Goal: Task Accomplishment & Management: Use online tool/utility

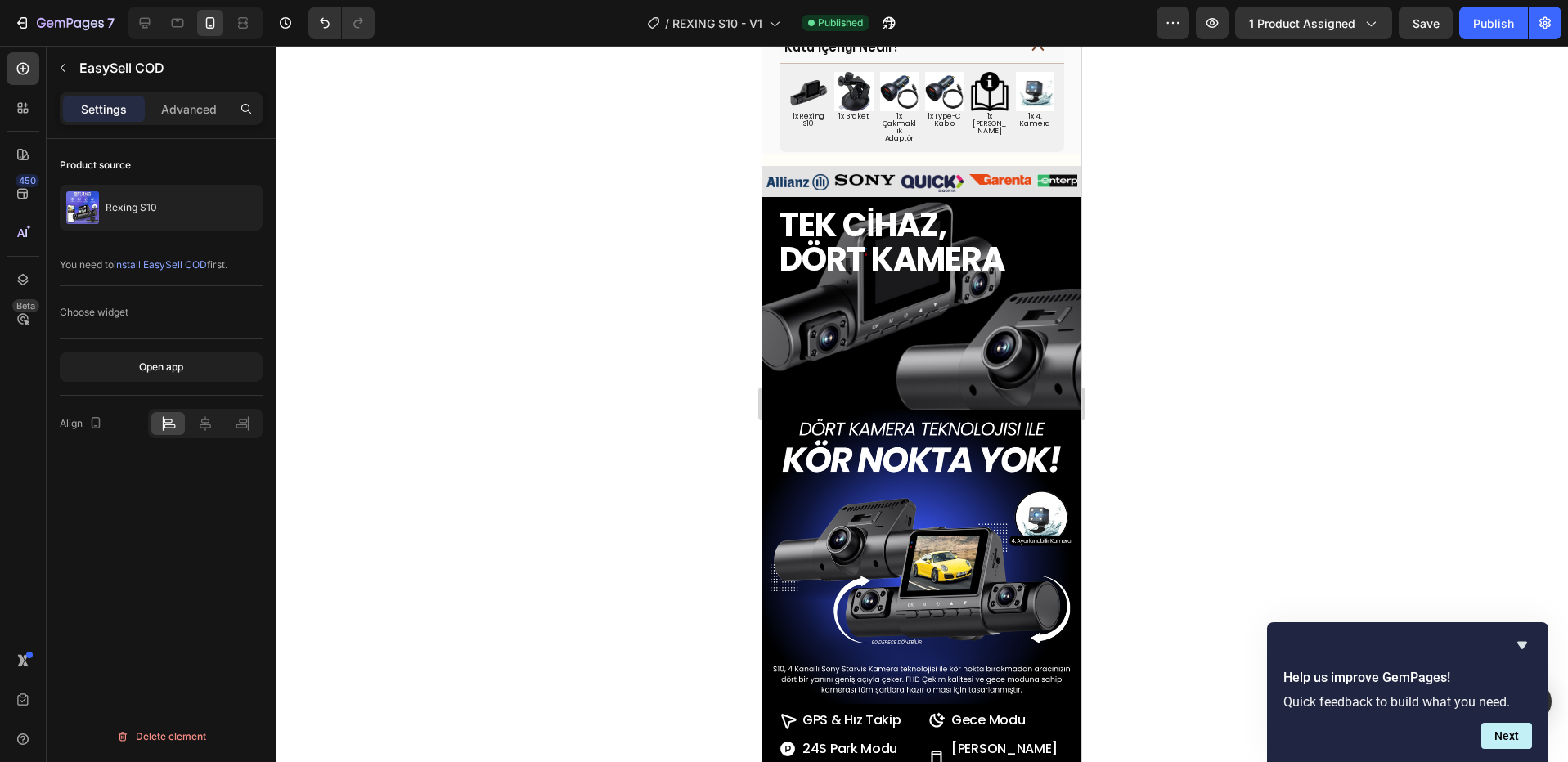
scroll to position [1006, 0]
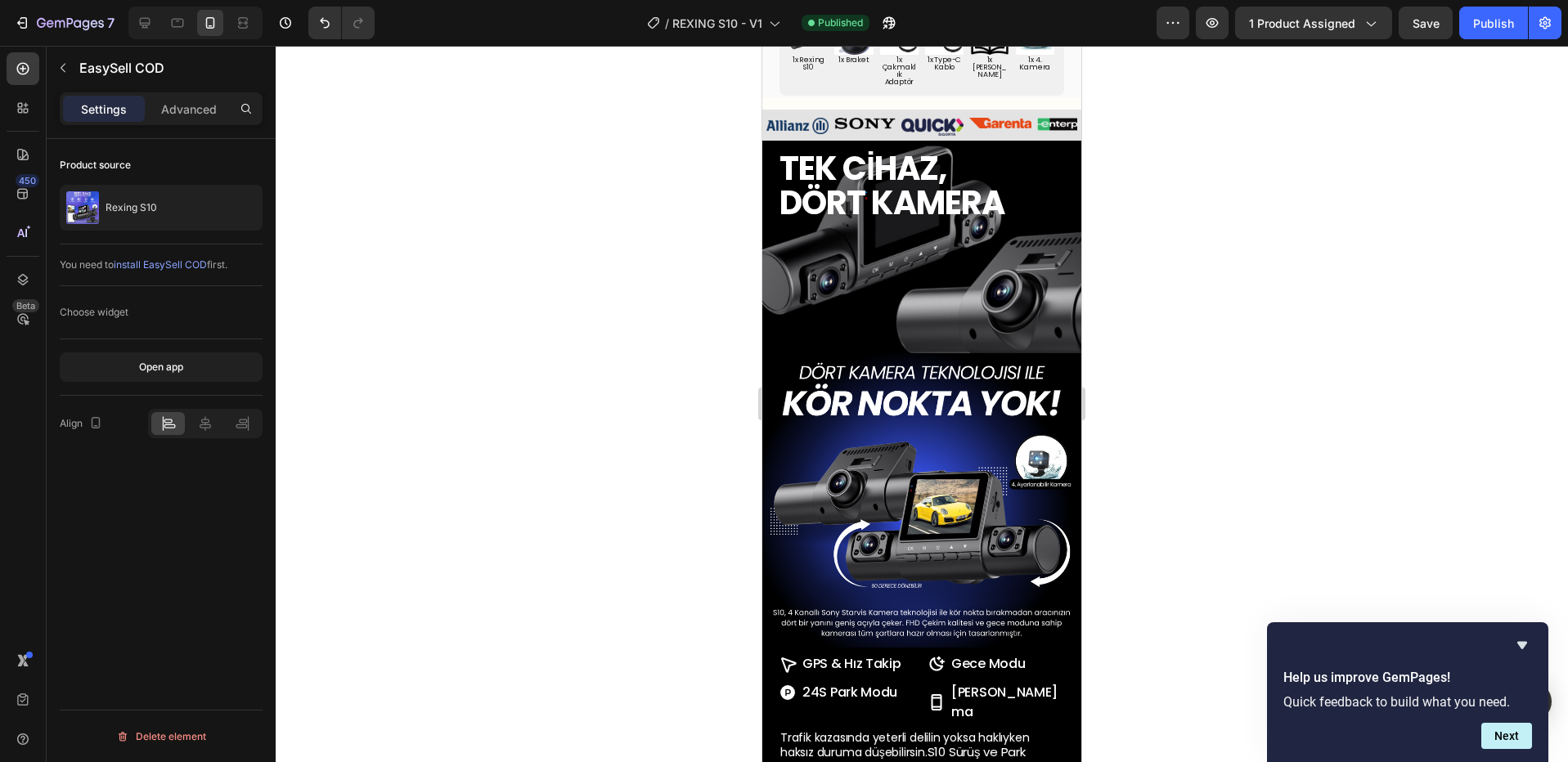
click at [900, 431] on img at bounding box center [921, 512] width 319 height 318
click at [957, 492] on img at bounding box center [921, 512] width 319 height 318
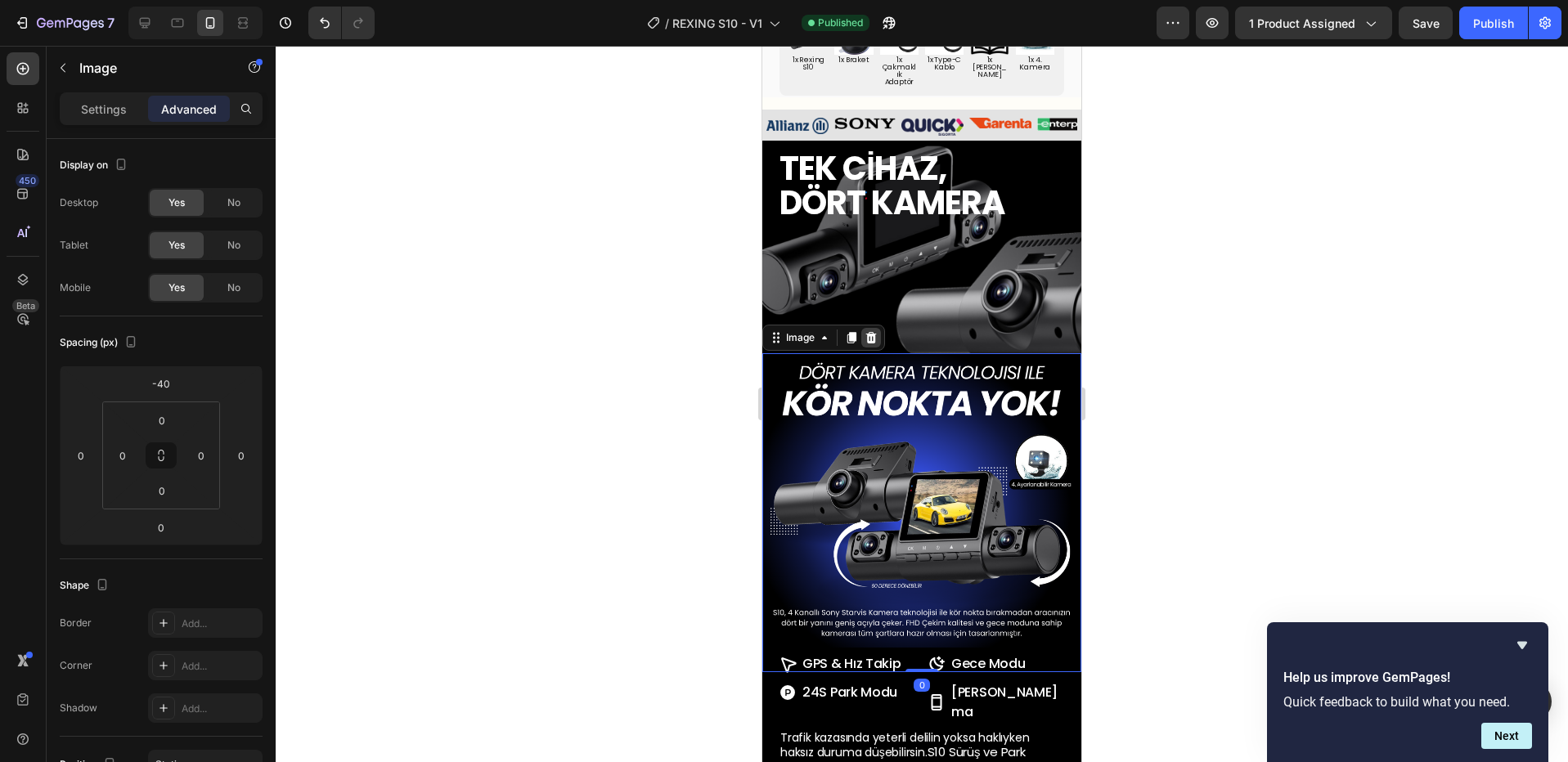
click at [868, 332] on icon at bounding box center [871, 337] width 11 height 11
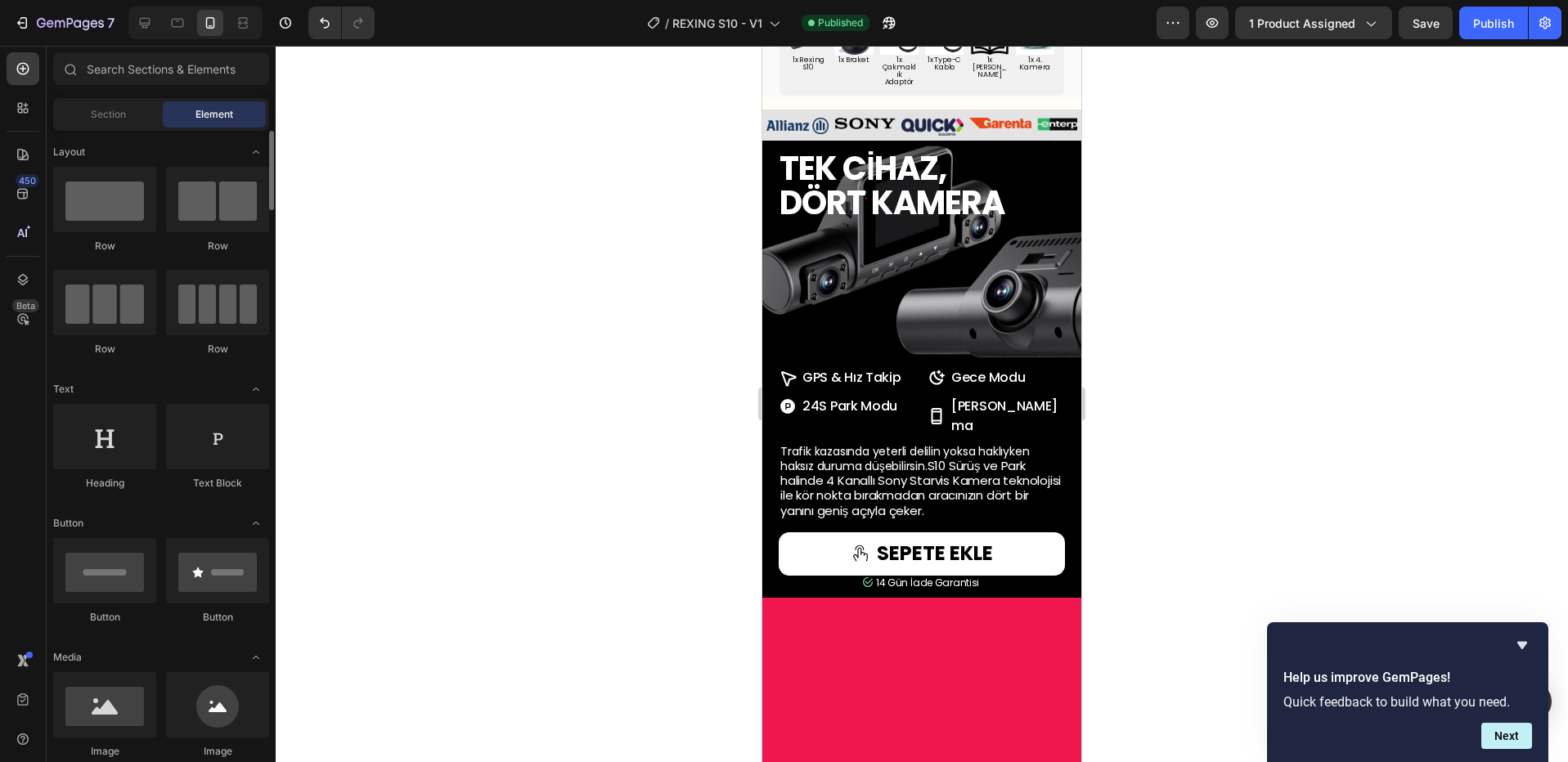
scroll to position [327, 0]
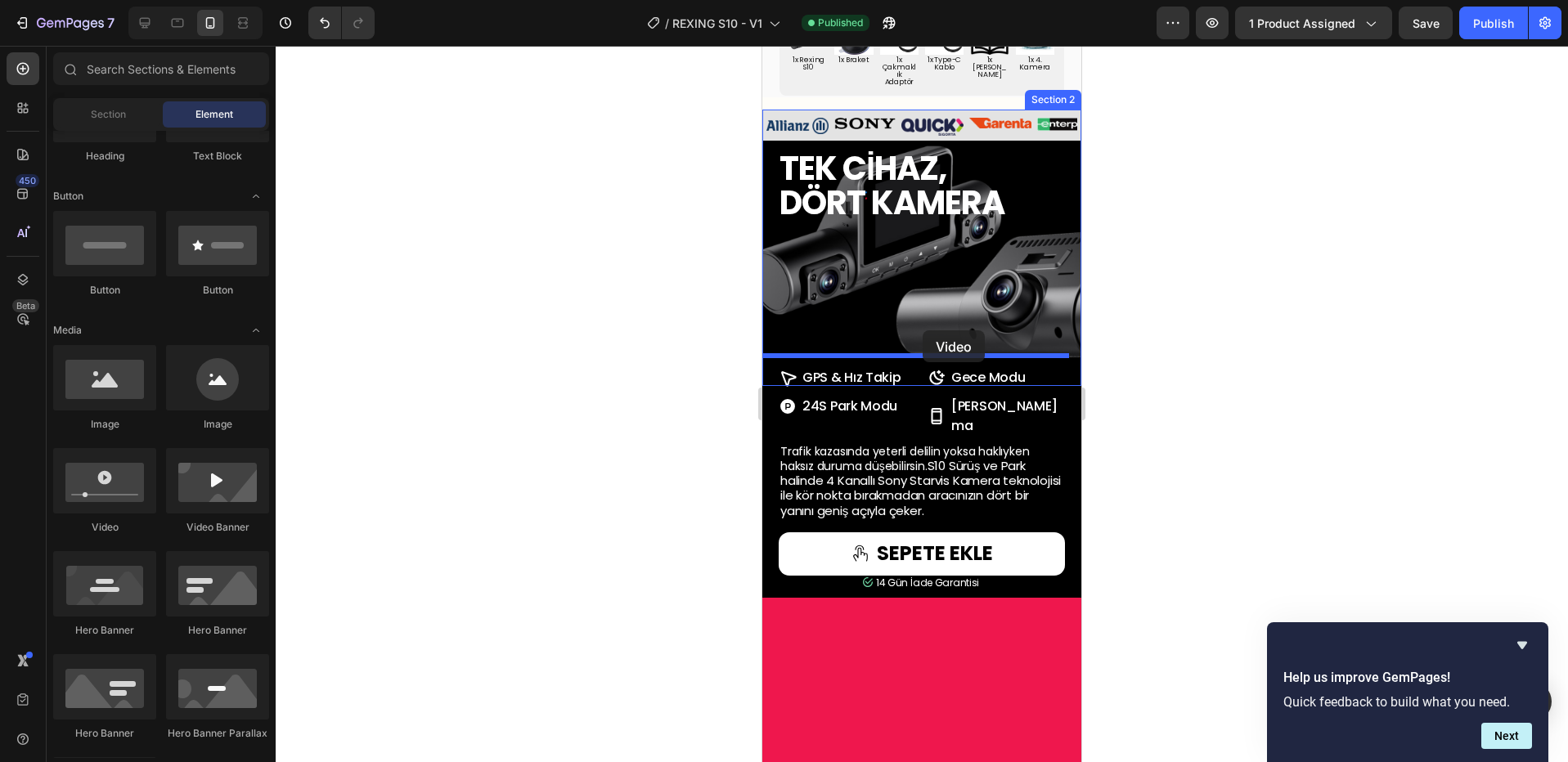
drag, startPoint x: 1097, startPoint y: 494, endPoint x: 922, endPoint y: 330, distance: 239.8
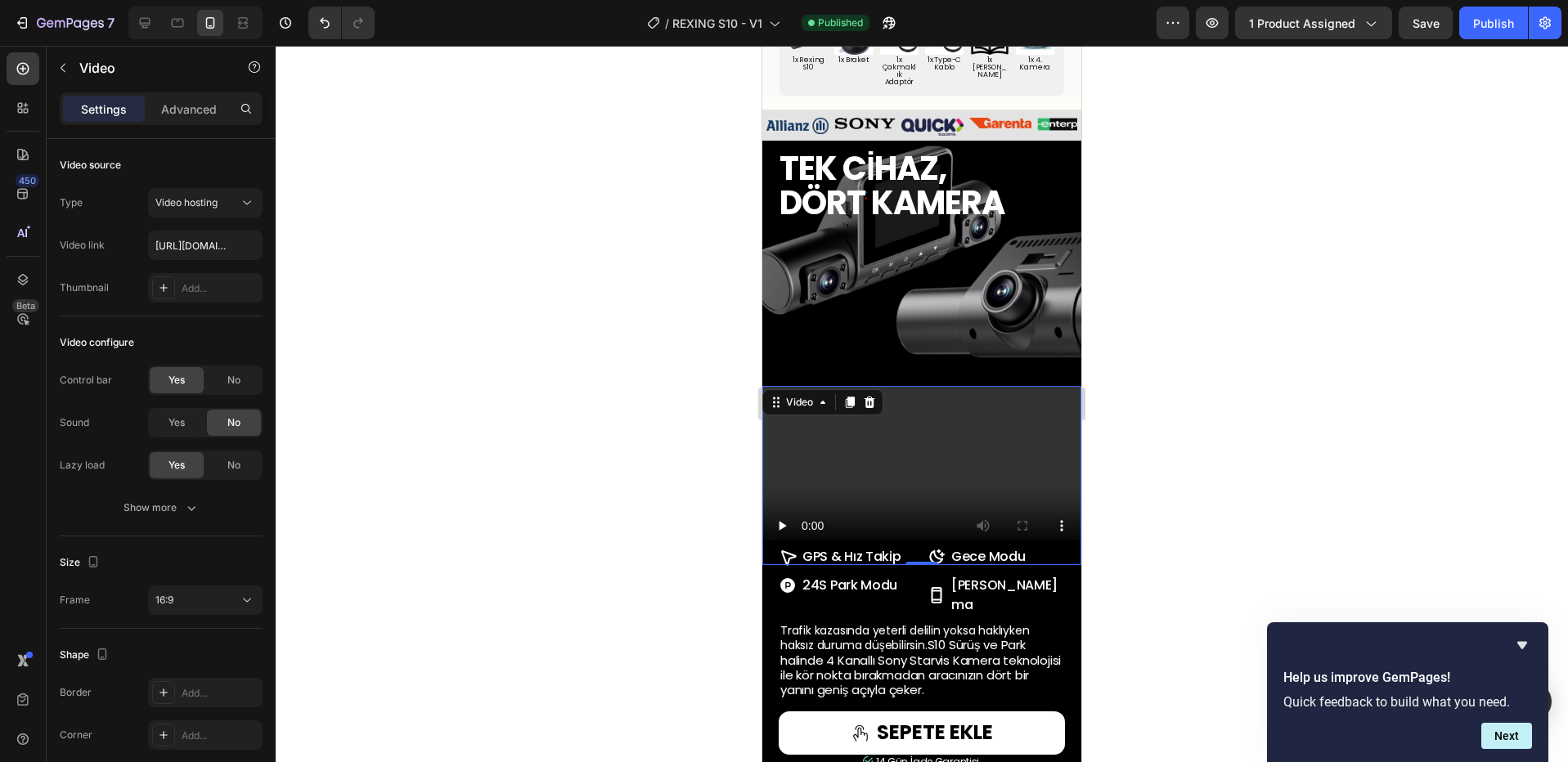
click at [191, 121] on div "Settings Advanced" at bounding box center [161, 109] width 203 height 33
click at [193, 108] on p "Advanced" at bounding box center [188, 109] width 55 height 17
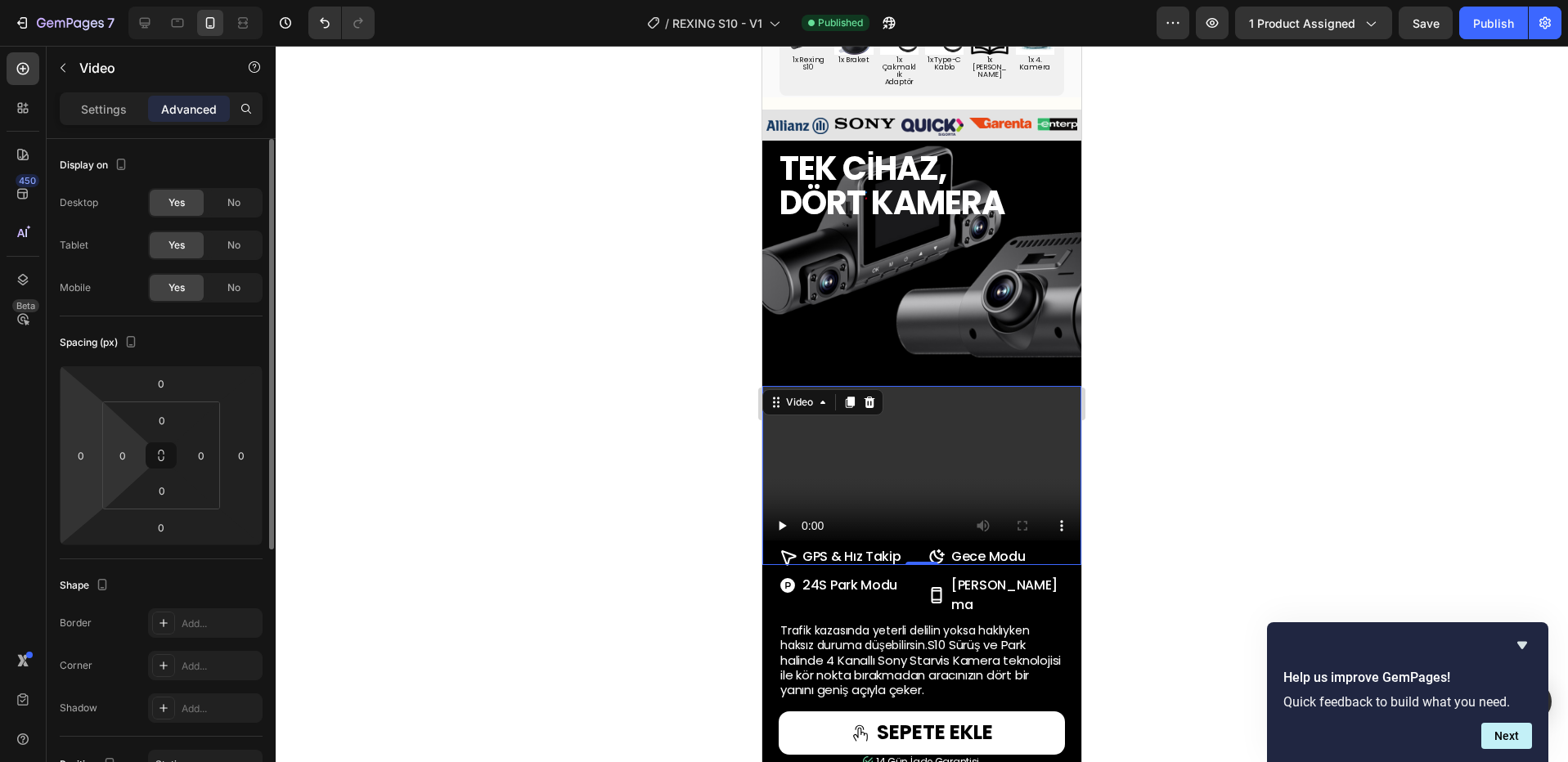
click at [87, 0] on html "7 Version history / REXING S10 - V1 Published Preview 1 product assigned Save P…" at bounding box center [784, 0] width 1568 height 0
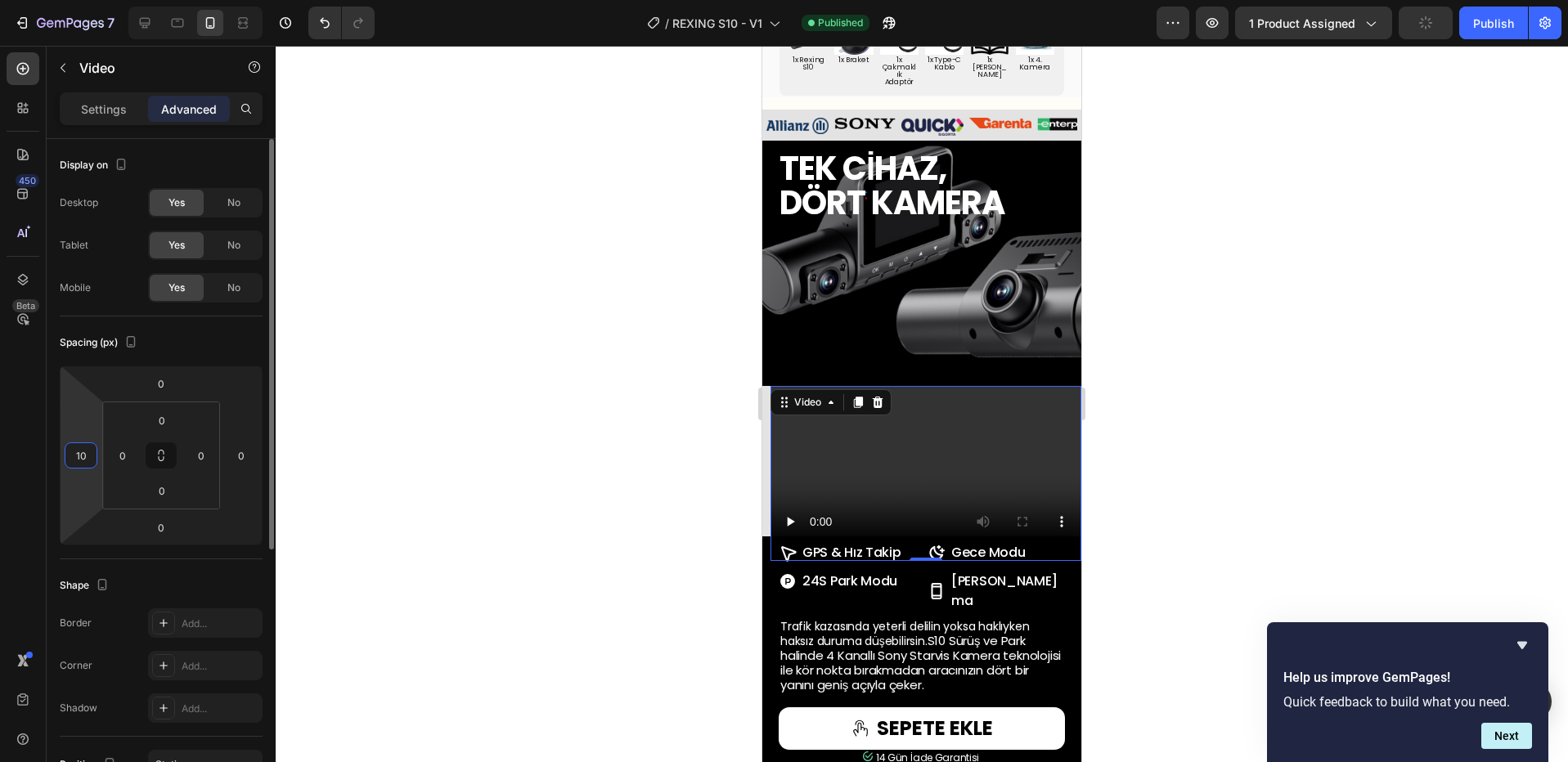
type input "1"
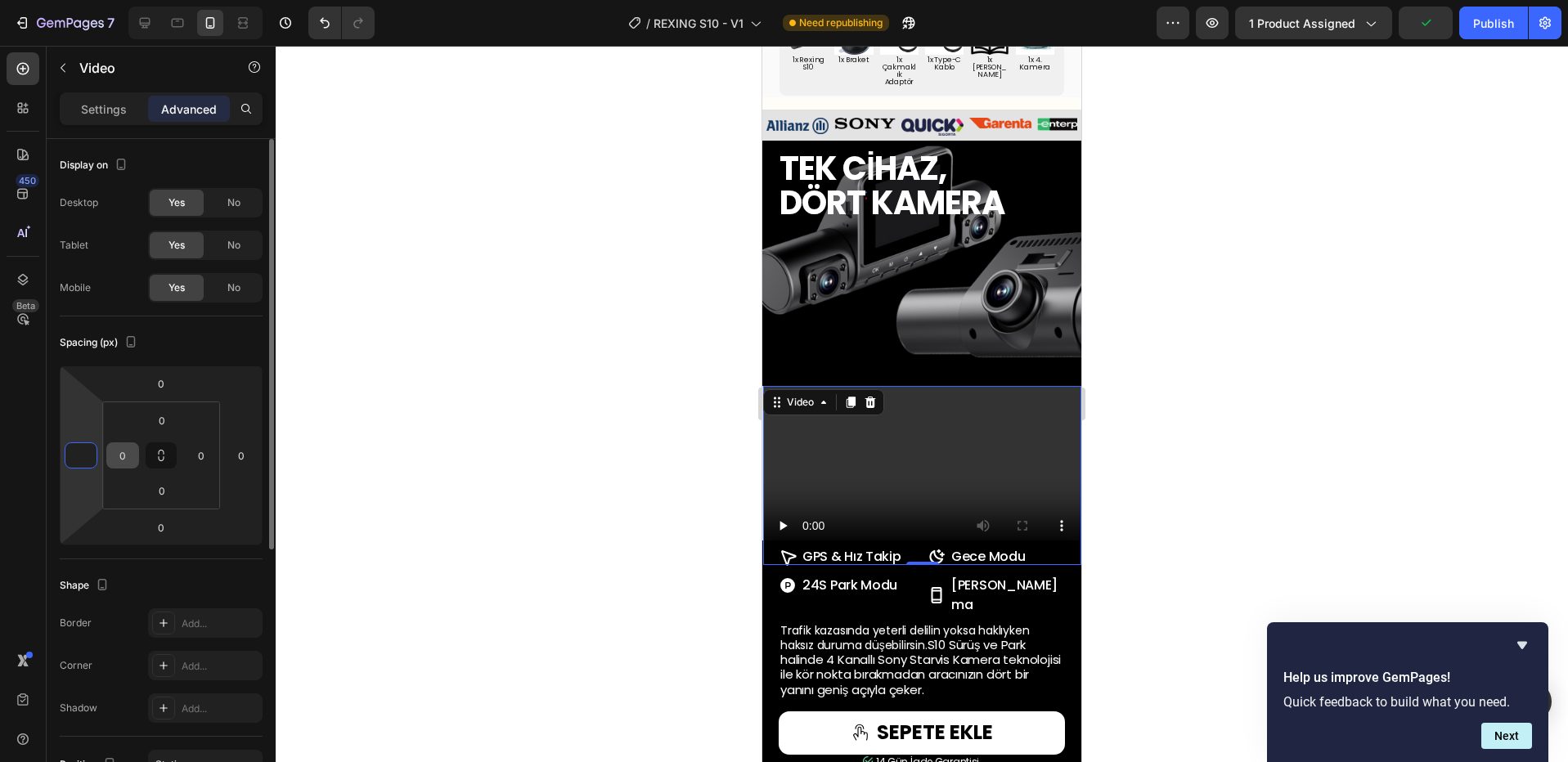
click at [110, 463] on div "0" at bounding box center [122, 454] width 33 height 26
type input "0"
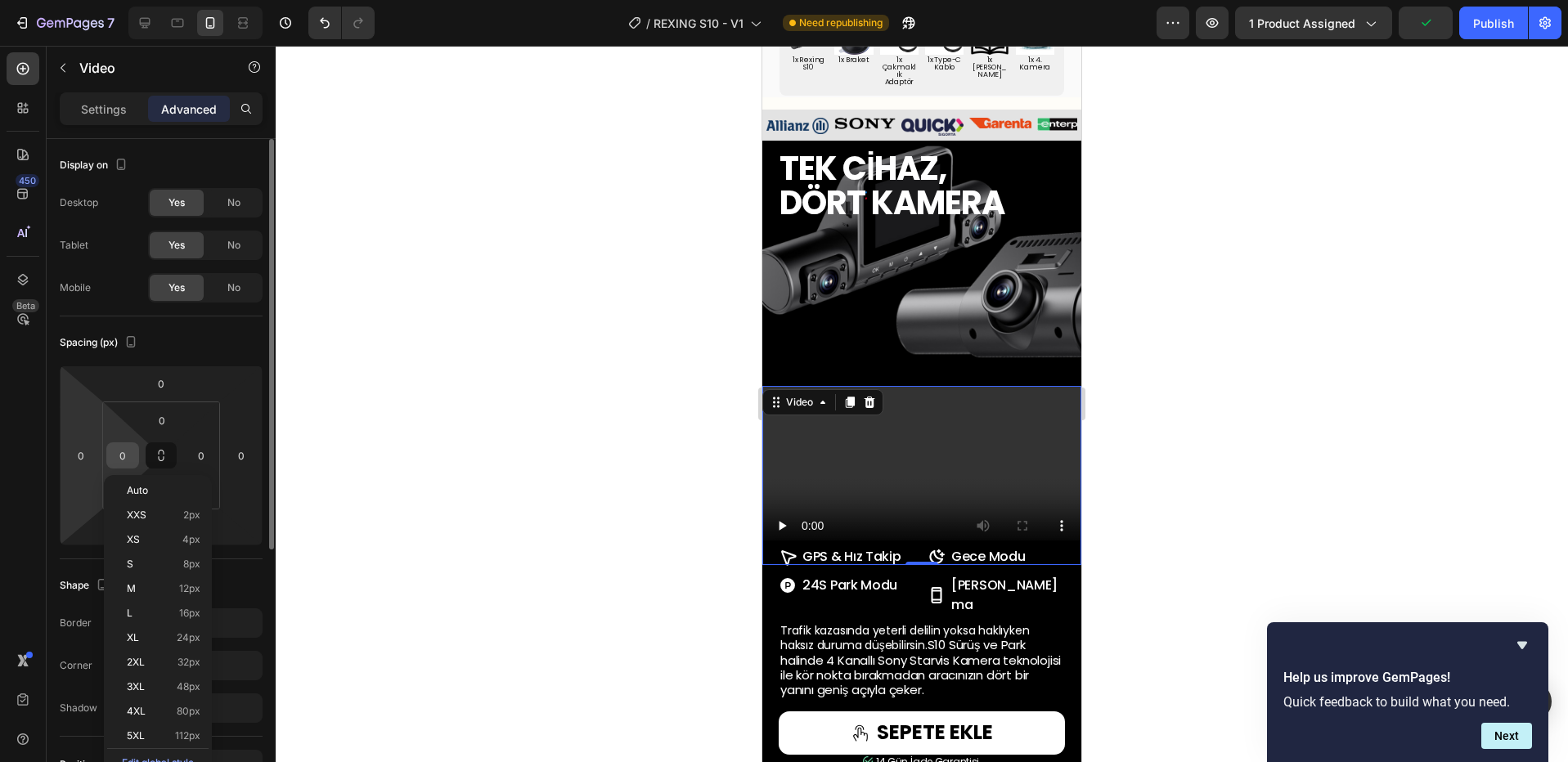
click at [119, 456] on input "0" at bounding box center [122, 455] width 25 height 25
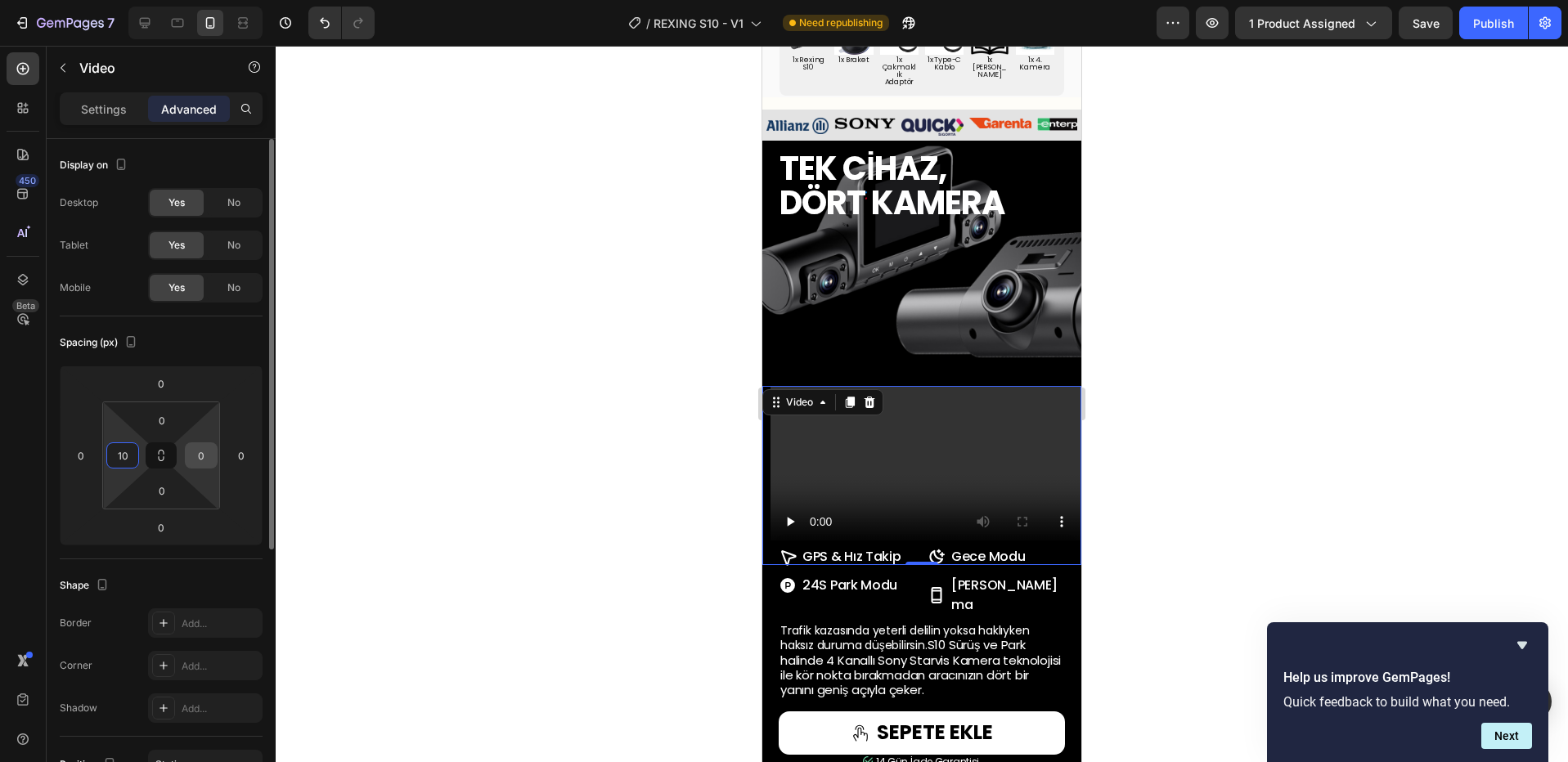
type input "10"
click at [190, 447] on input "0" at bounding box center [201, 455] width 25 height 25
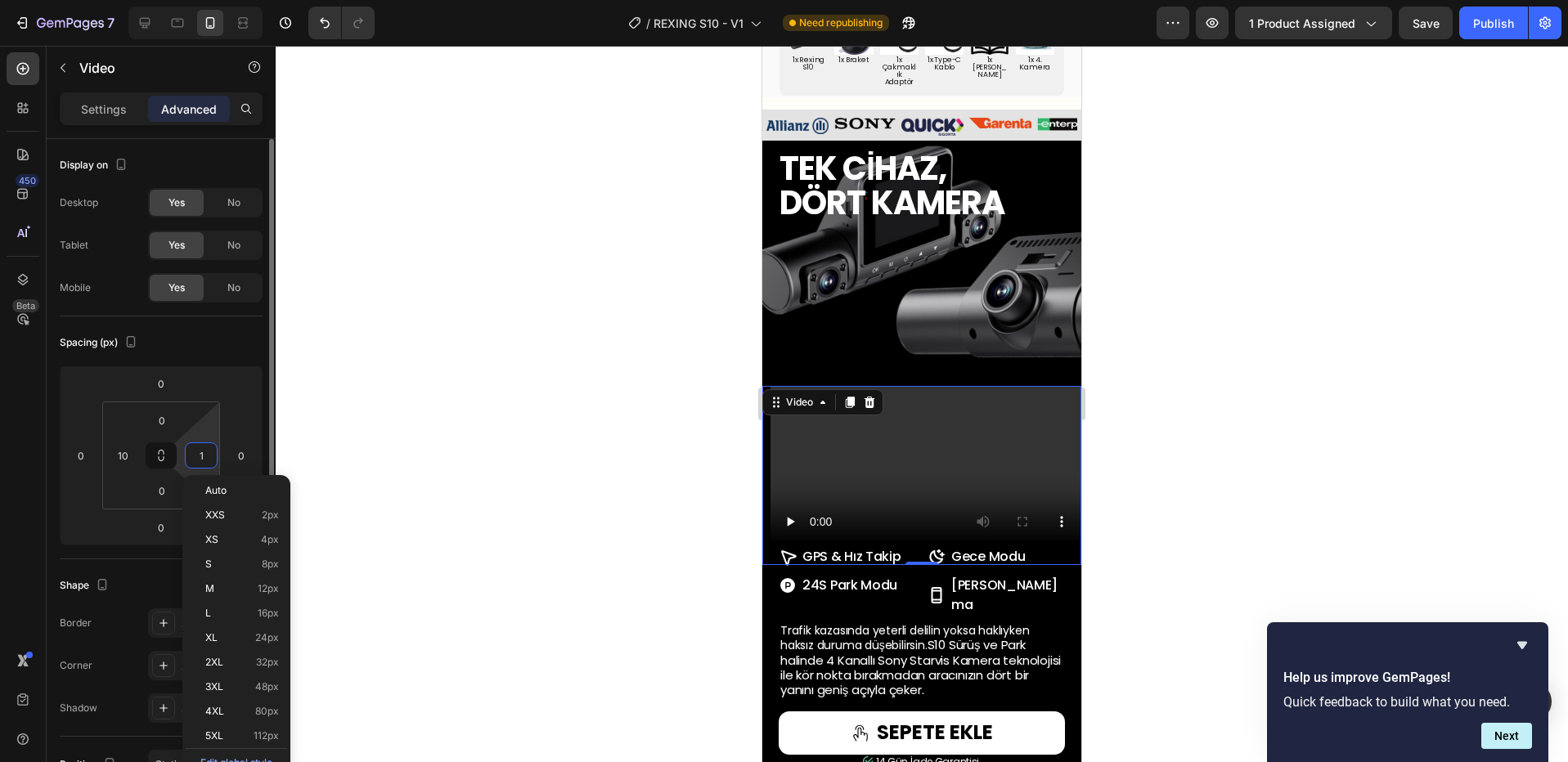
type input "10"
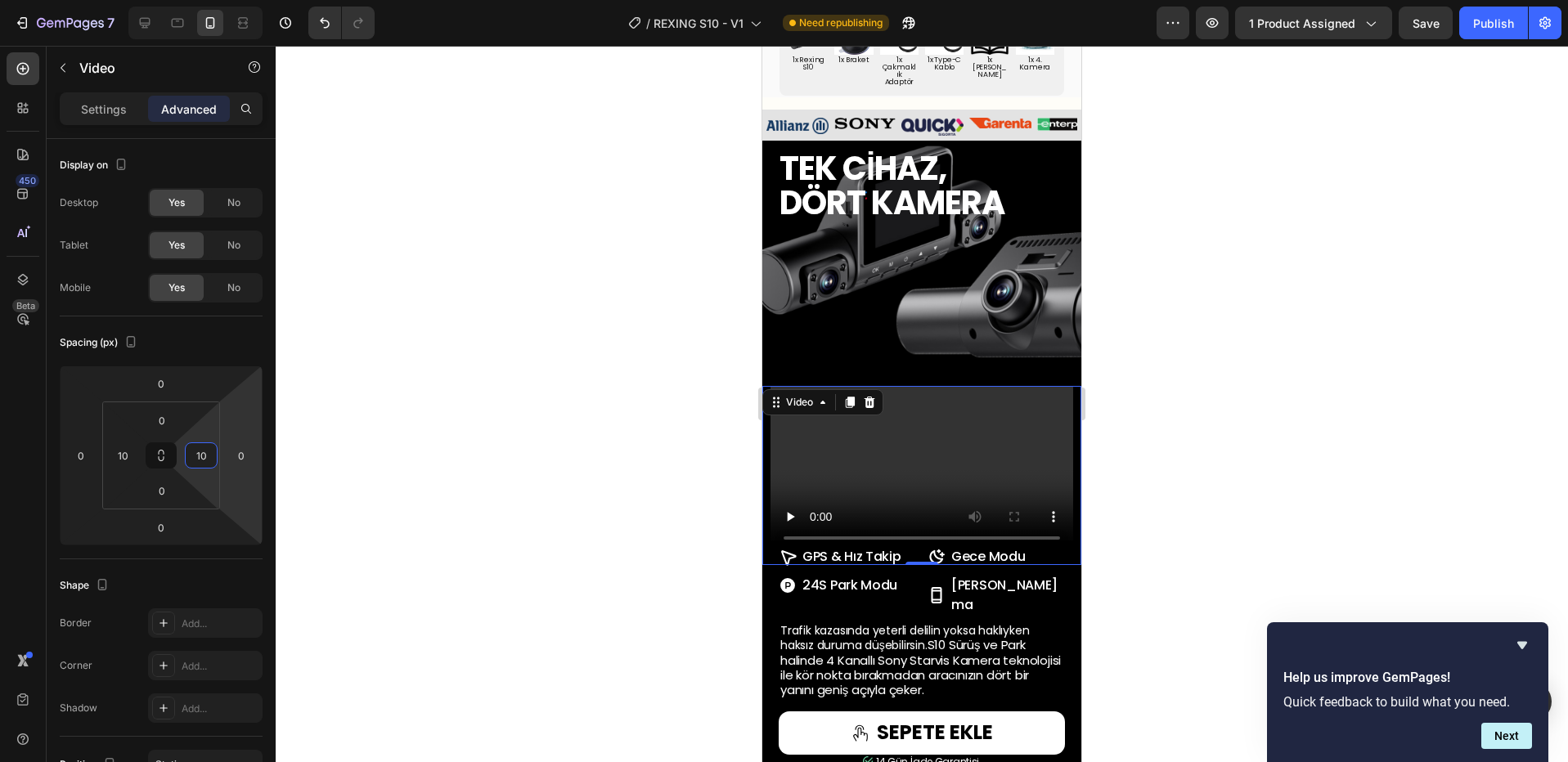
click at [1238, 478] on div at bounding box center [921, 403] width 1292 height 716
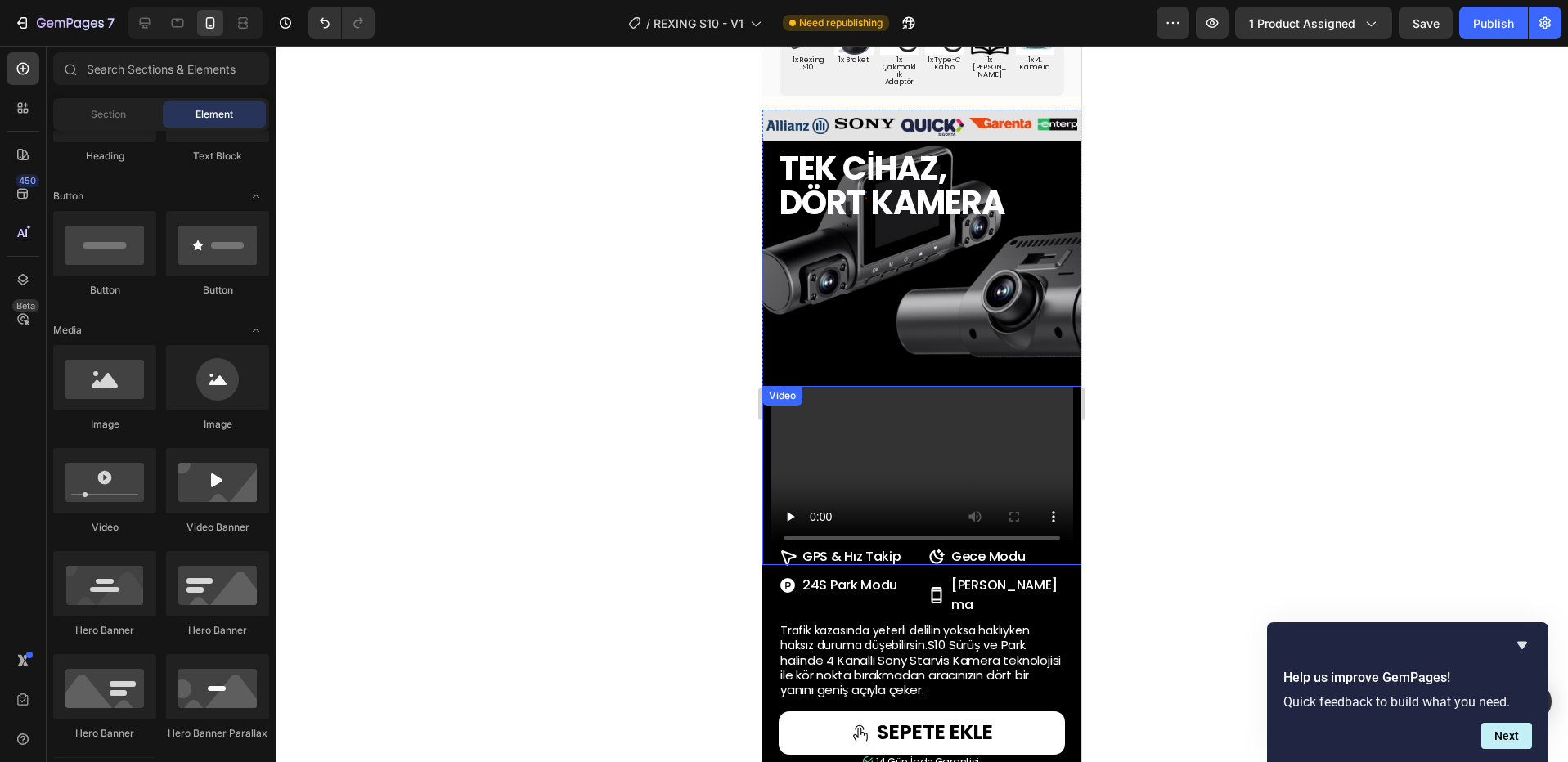
click at [995, 385] on video at bounding box center [921, 470] width 302 height 170
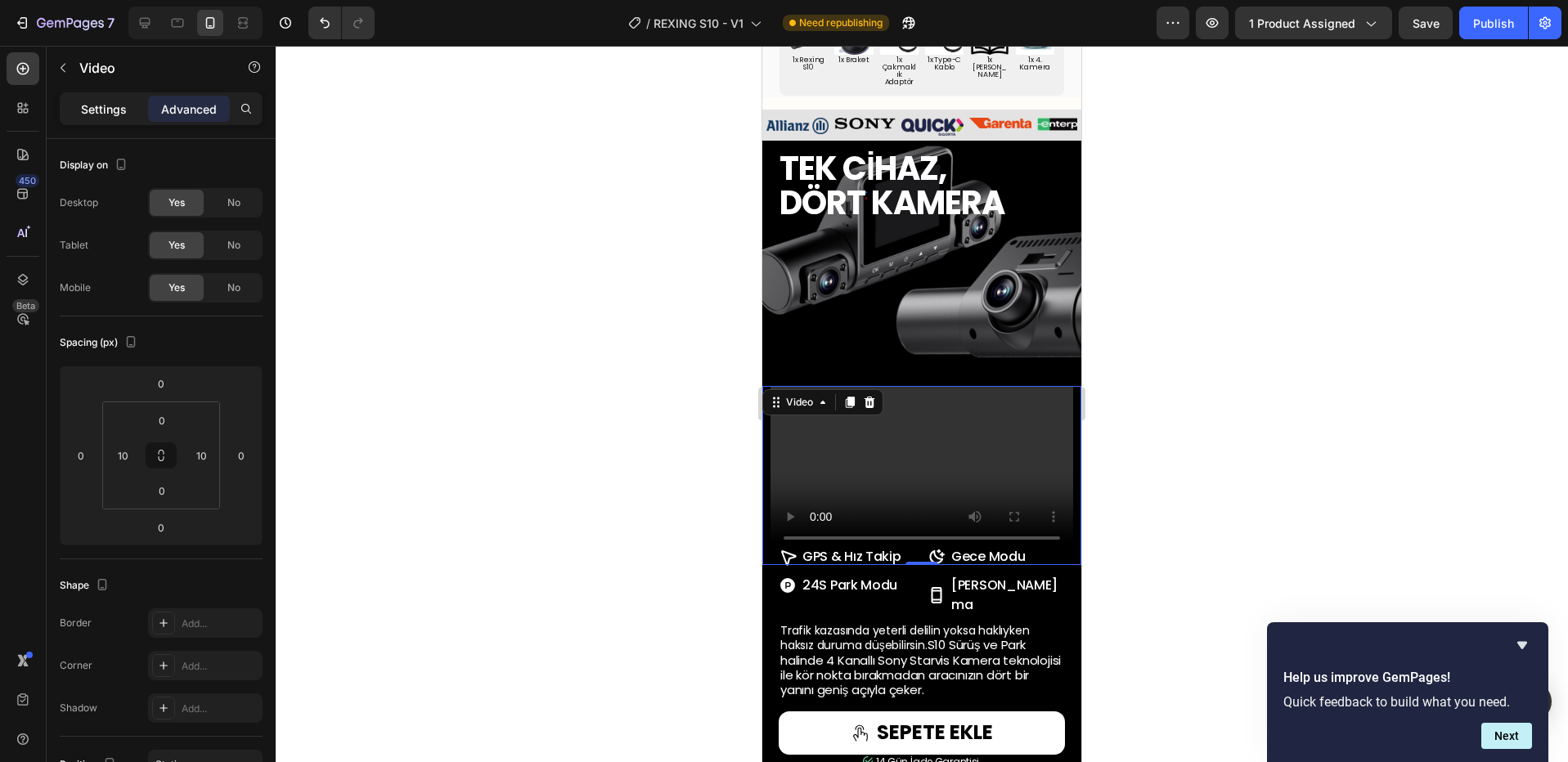
click at [114, 120] on div "Settings" at bounding box center [103, 108] width 81 height 26
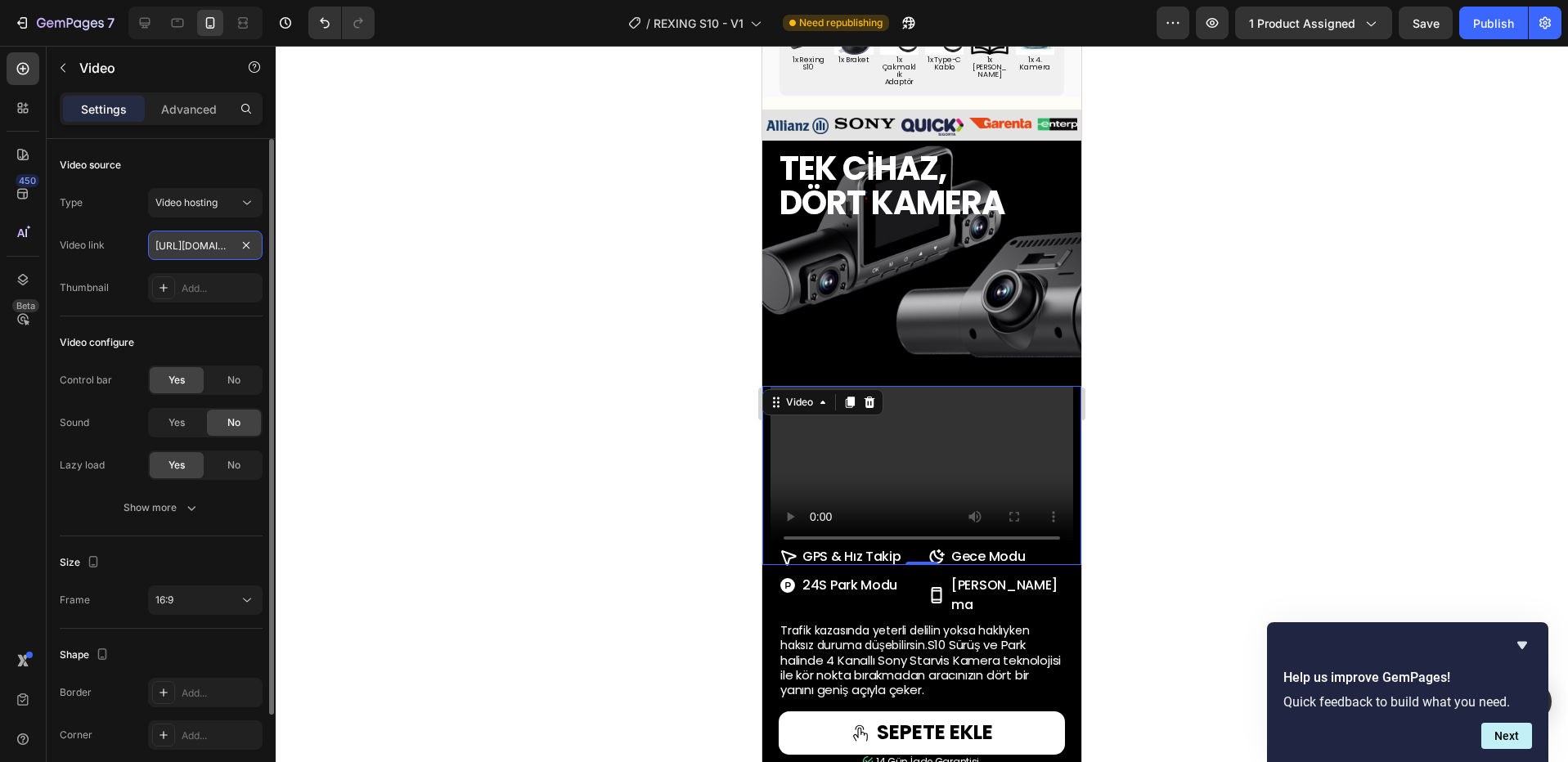
click at [183, 253] on input "[URL][DOMAIN_NAME]" at bounding box center [206, 245] width 115 height 30
paste input "9804ef0f10eb46a4b01b7d56e29a7822"
type input "[URL][DOMAIN_NAME]"
click at [220, 386] on div "No" at bounding box center [233, 380] width 54 height 26
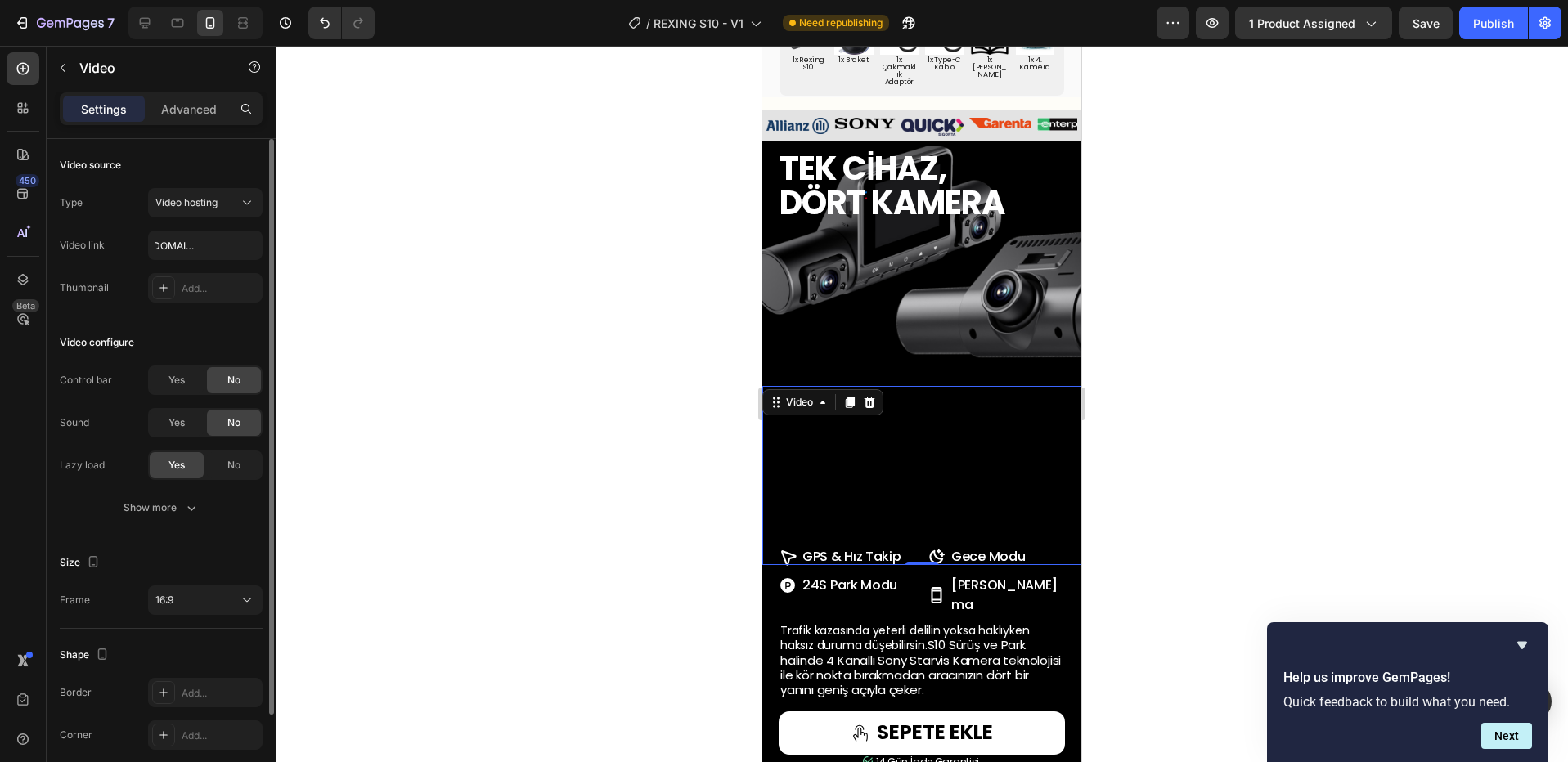
scroll to position [0, 0]
click at [197, 515] on icon "button" at bounding box center [190, 507] width 16 height 16
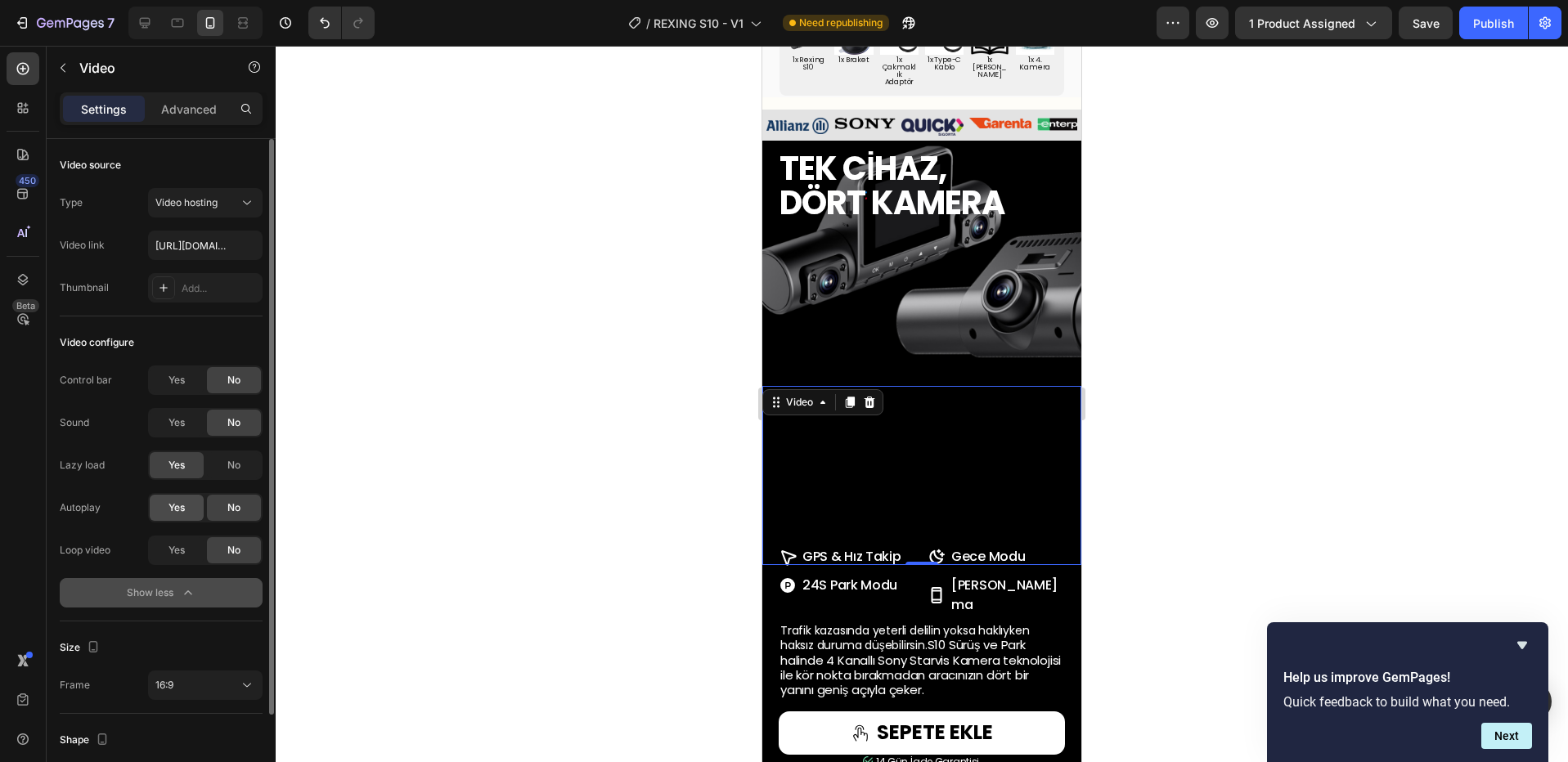
click at [192, 514] on div "Yes" at bounding box center [176, 507] width 54 height 26
click at [188, 684] on div "16:9" at bounding box center [196, 685] width 83 height 14
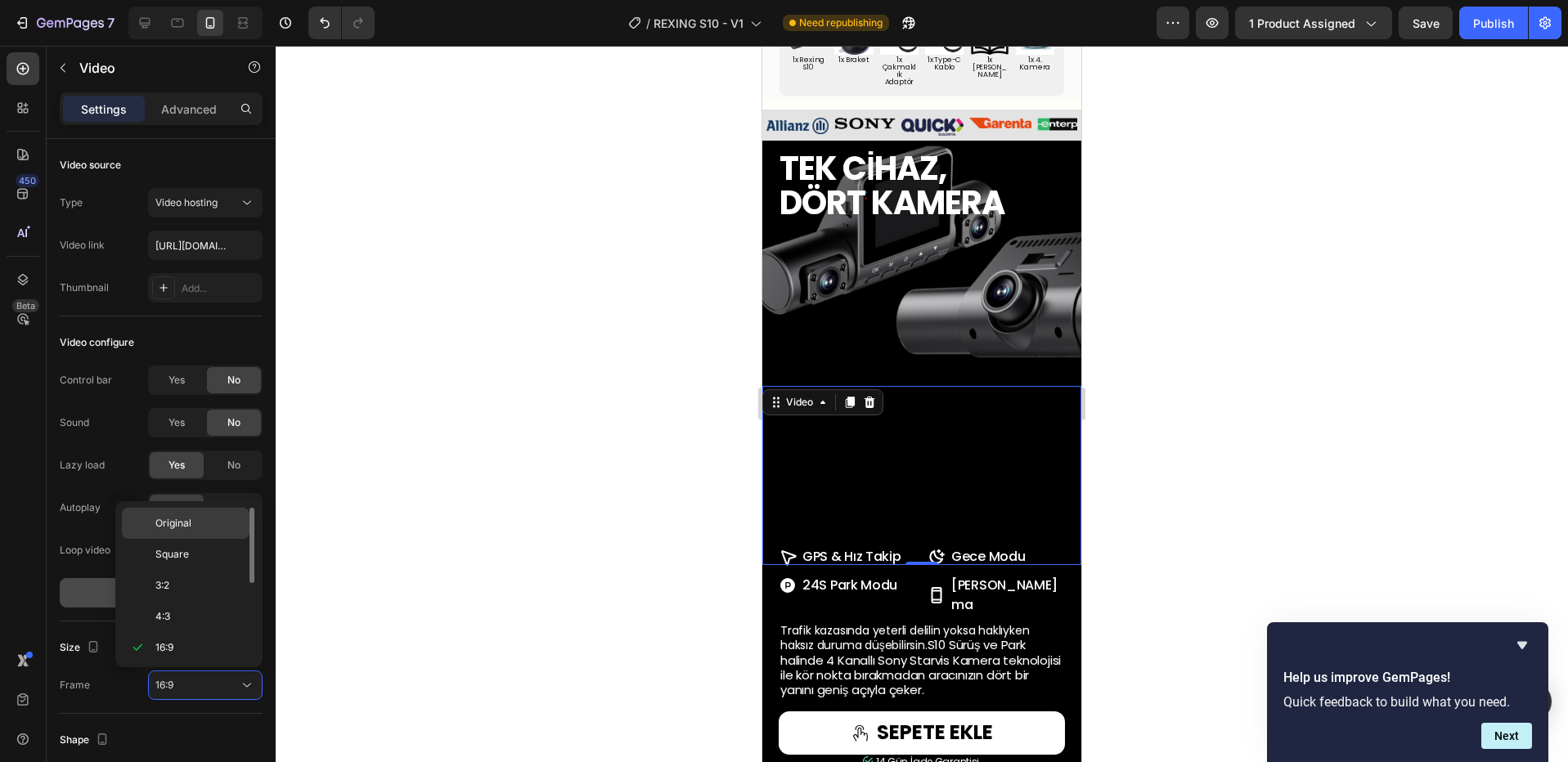
click at [179, 528] on span "Original" at bounding box center [173, 522] width 36 height 14
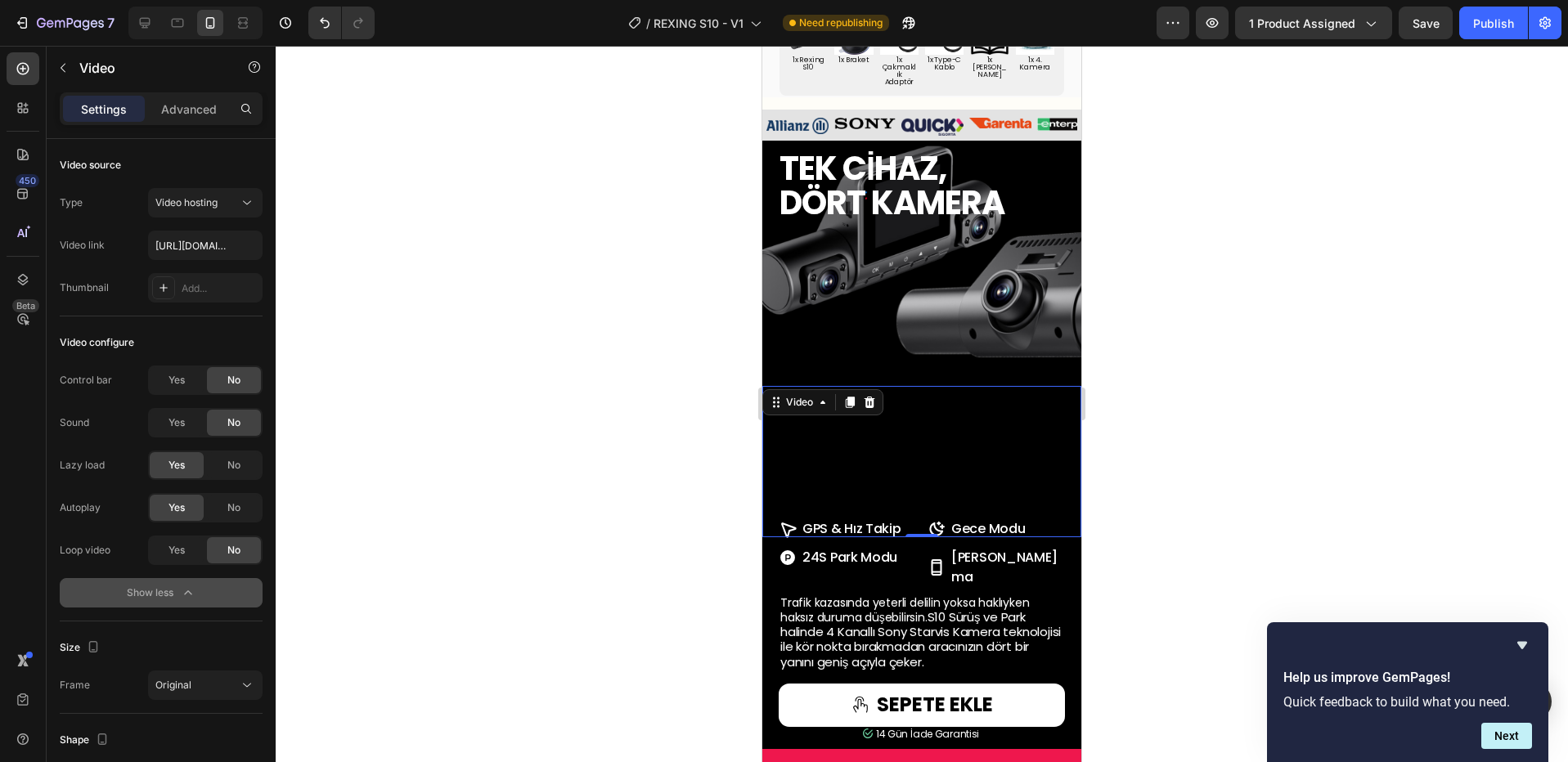
click at [925, 513] on video at bounding box center [921, 461] width 302 height 151
click at [1108, 513] on div at bounding box center [921, 403] width 1292 height 716
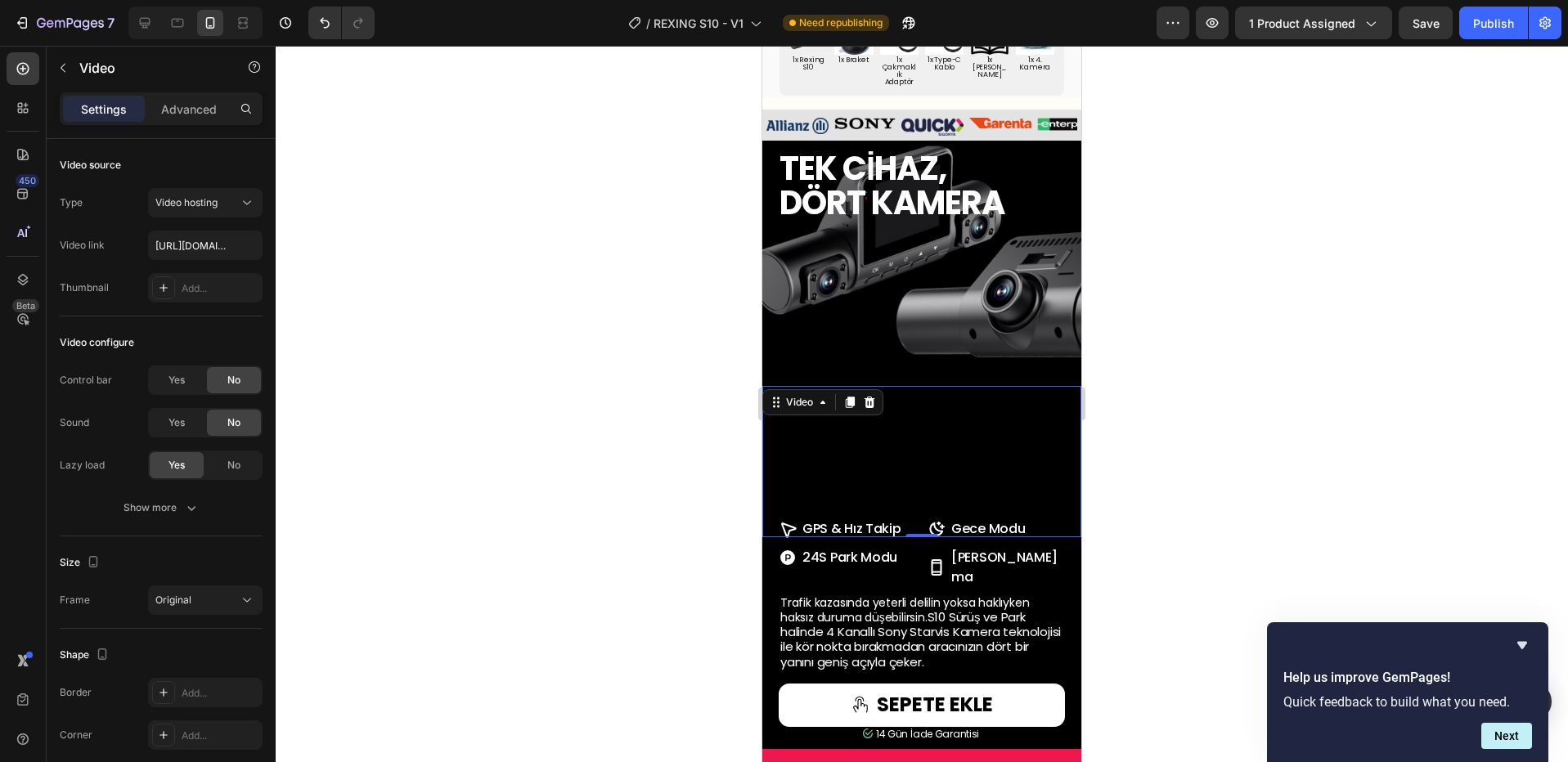
click at [935, 485] on video at bounding box center [921, 461] width 302 height 151
click at [1207, 462] on div at bounding box center [921, 403] width 1292 height 716
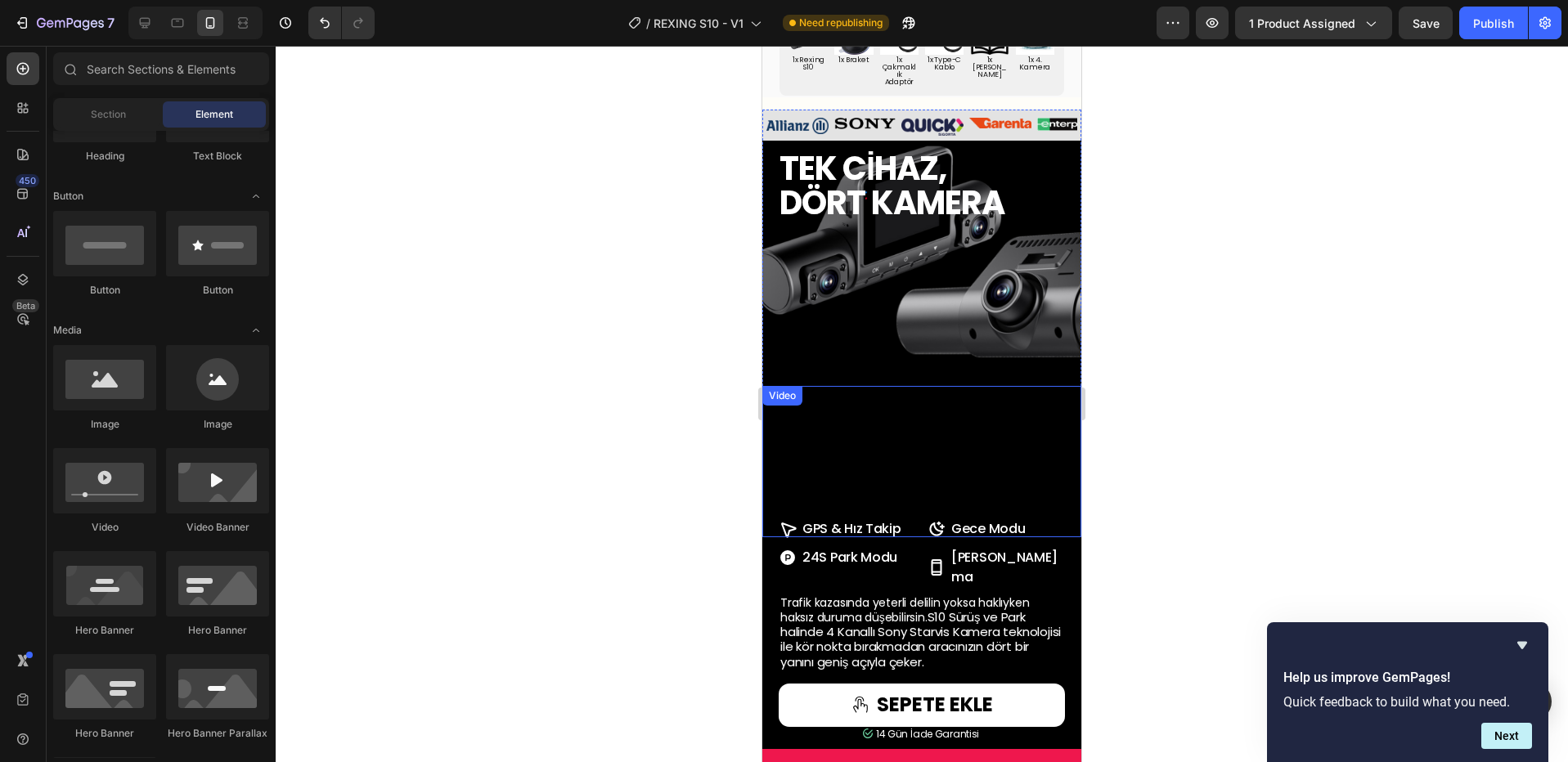
click at [939, 465] on video at bounding box center [921, 461] width 302 height 151
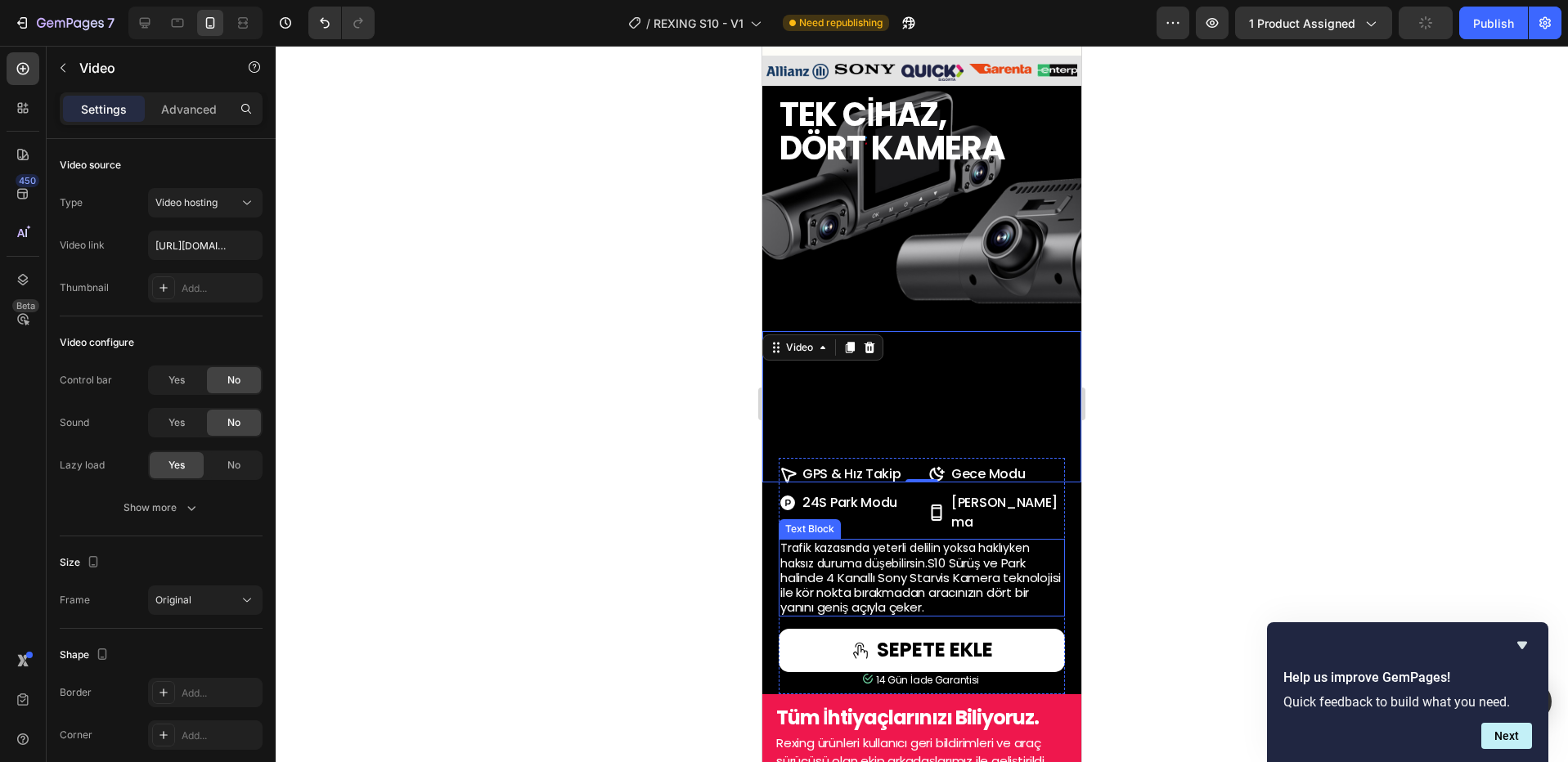
scroll to position [1157, 0]
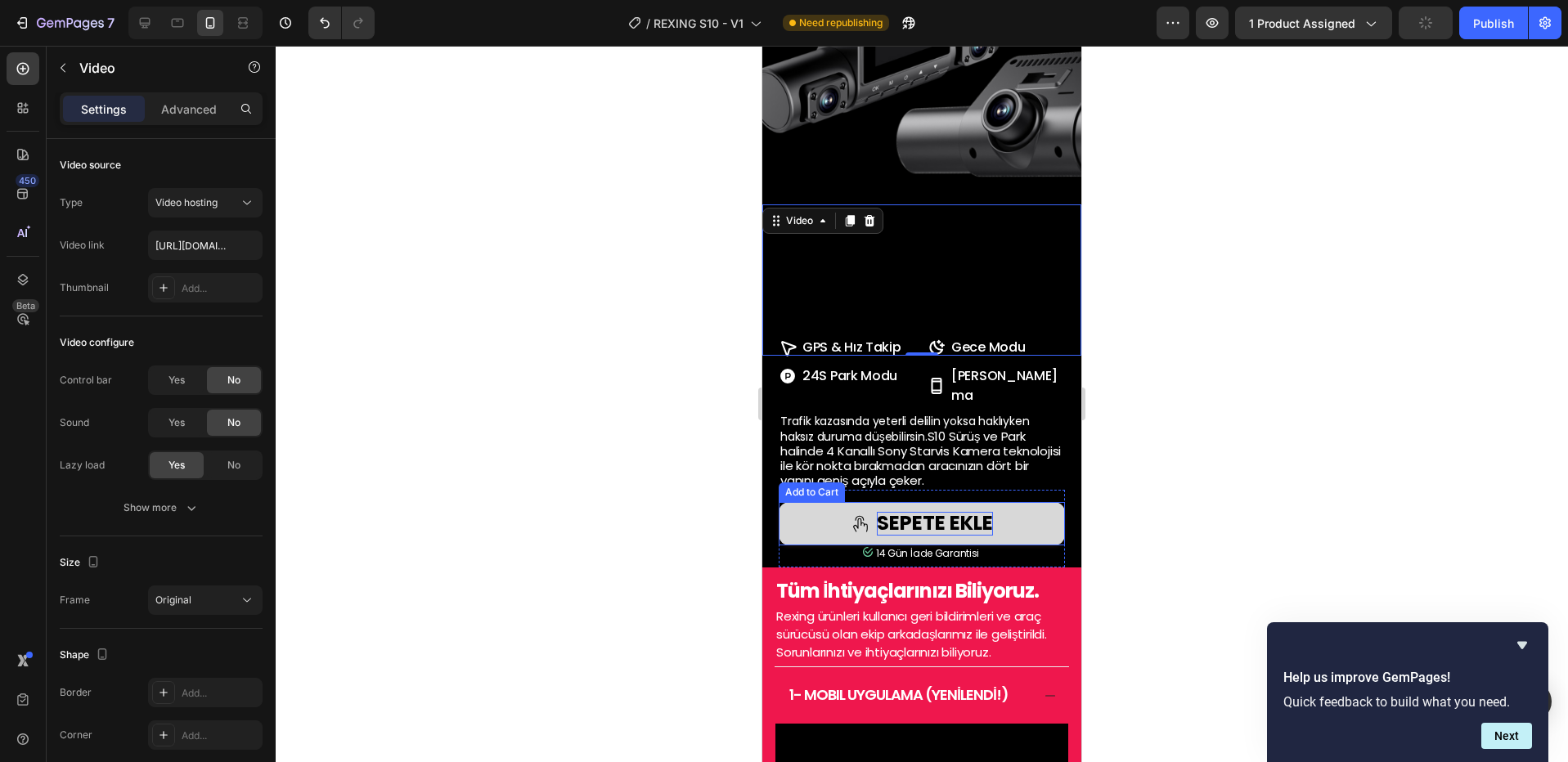
click at [925, 535] on div "SEPETE EKLE" at bounding box center [934, 523] width 116 height 24
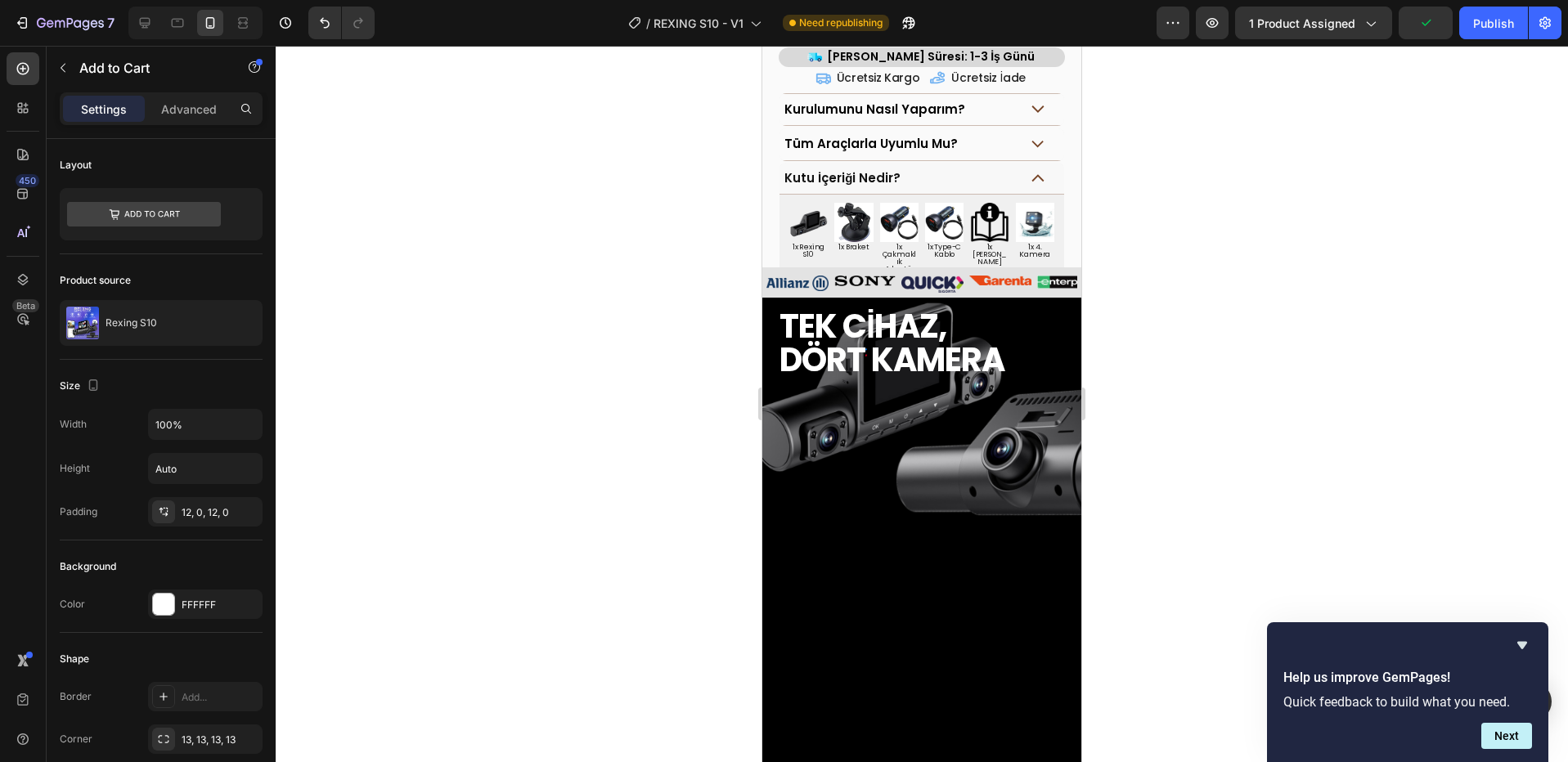
scroll to position [622, 0]
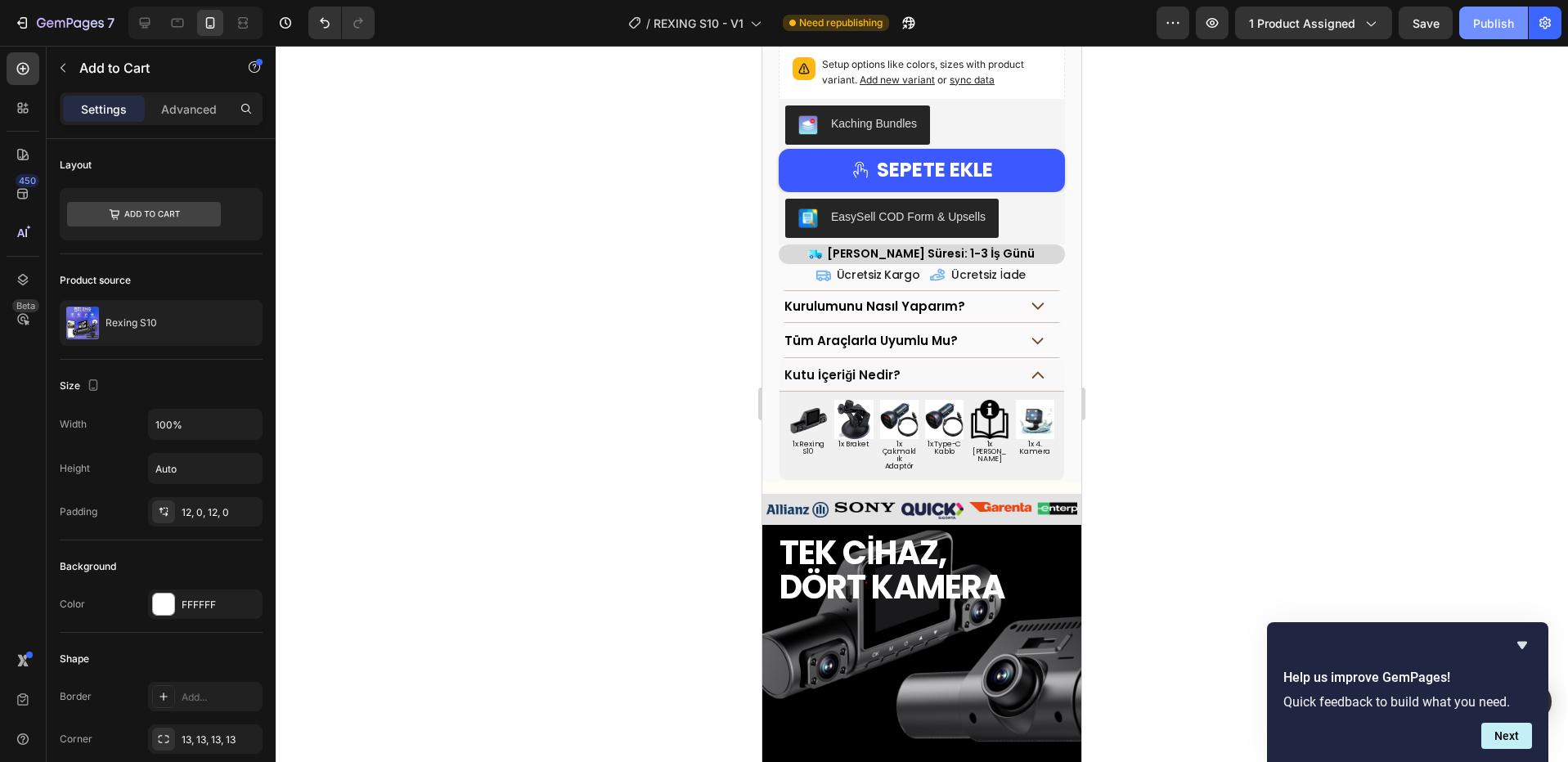
click at [1492, 19] on div "Publish" at bounding box center [1493, 23] width 41 height 17
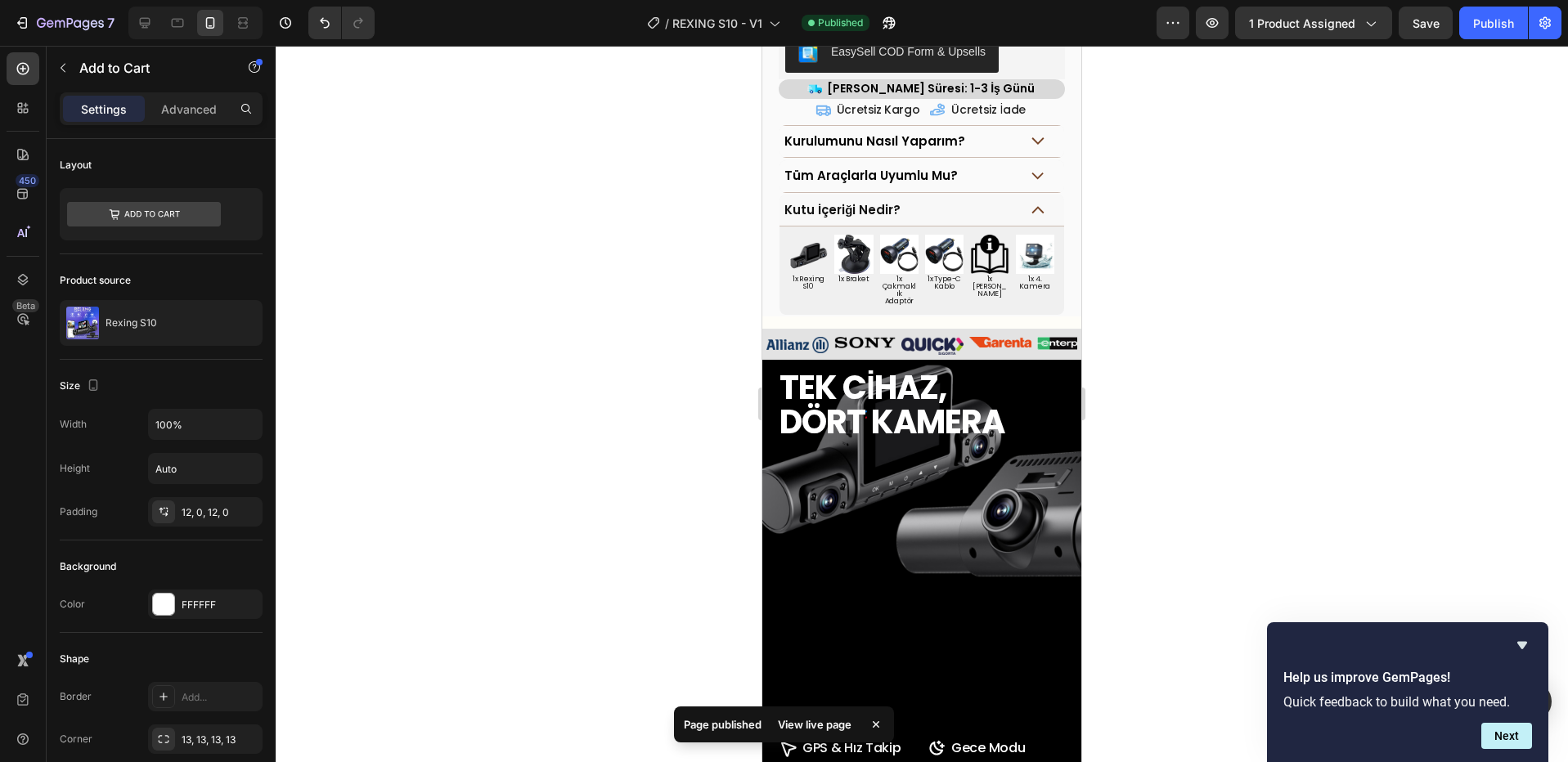
scroll to position [914, 0]
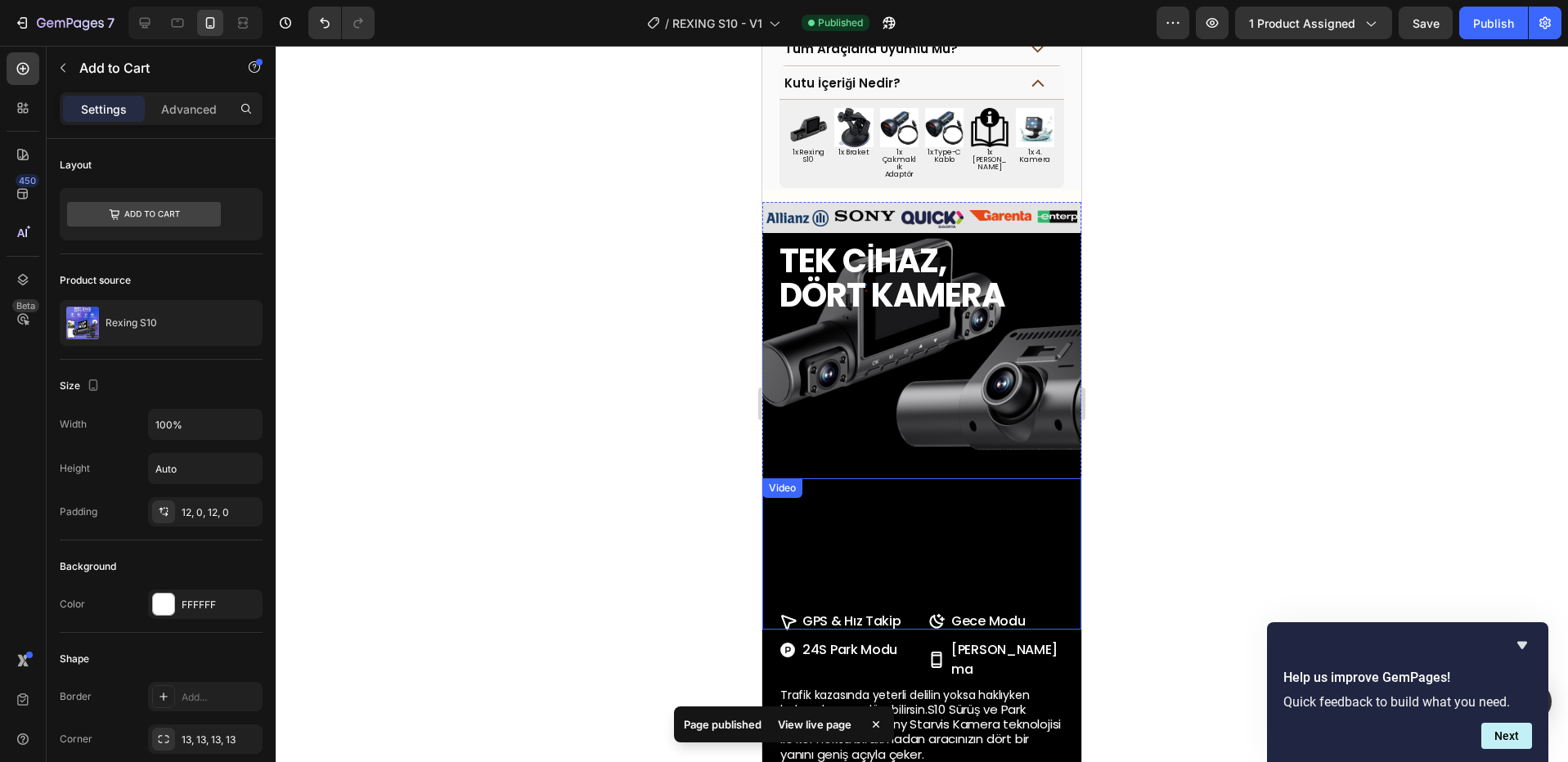
click at [1014, 478] on video at bounding box center [921, 554] width 302 height 151
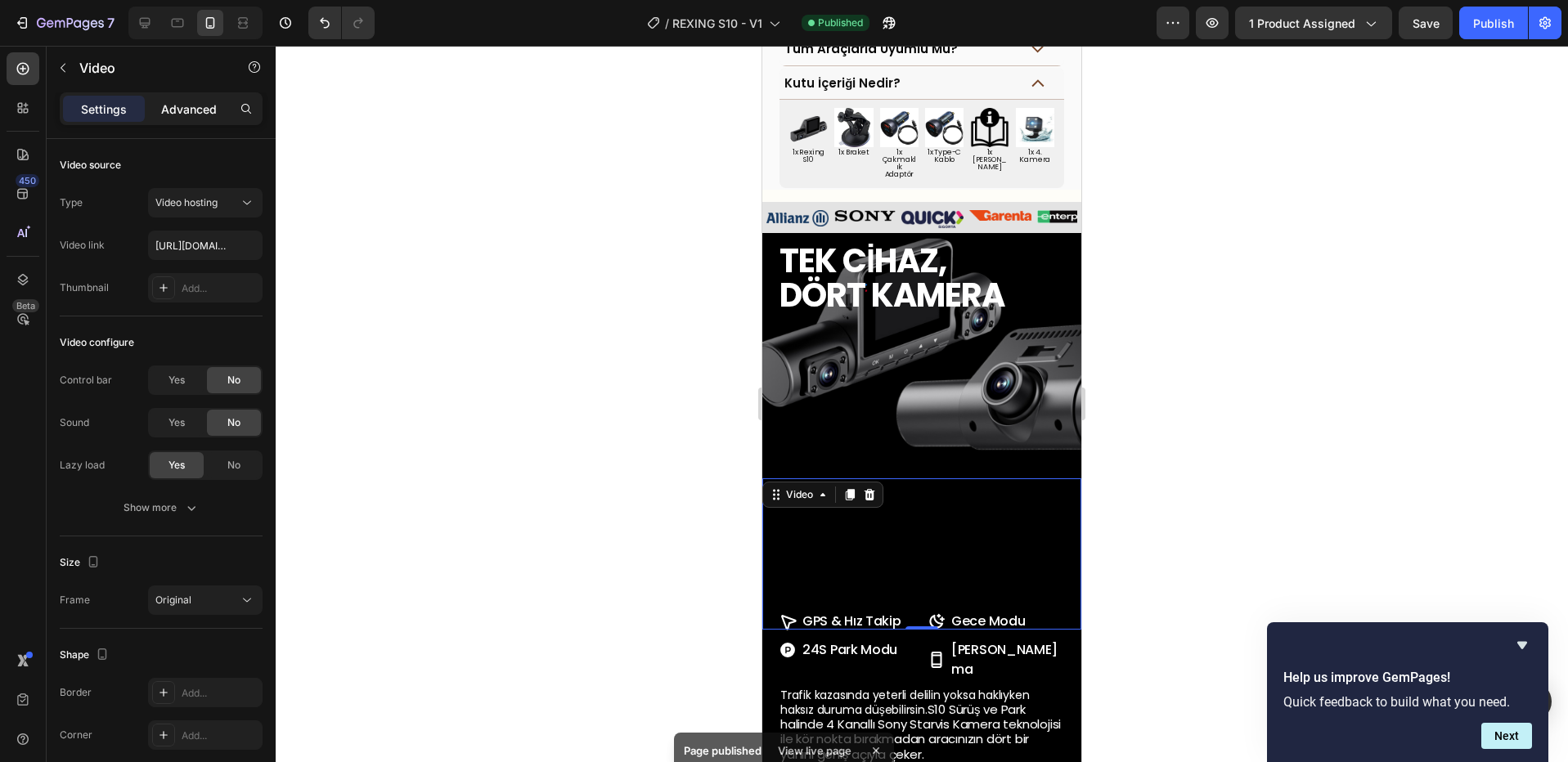
click at [190, 114] on p "Advanced" at bounding box center [188, 109] width 55 height 17
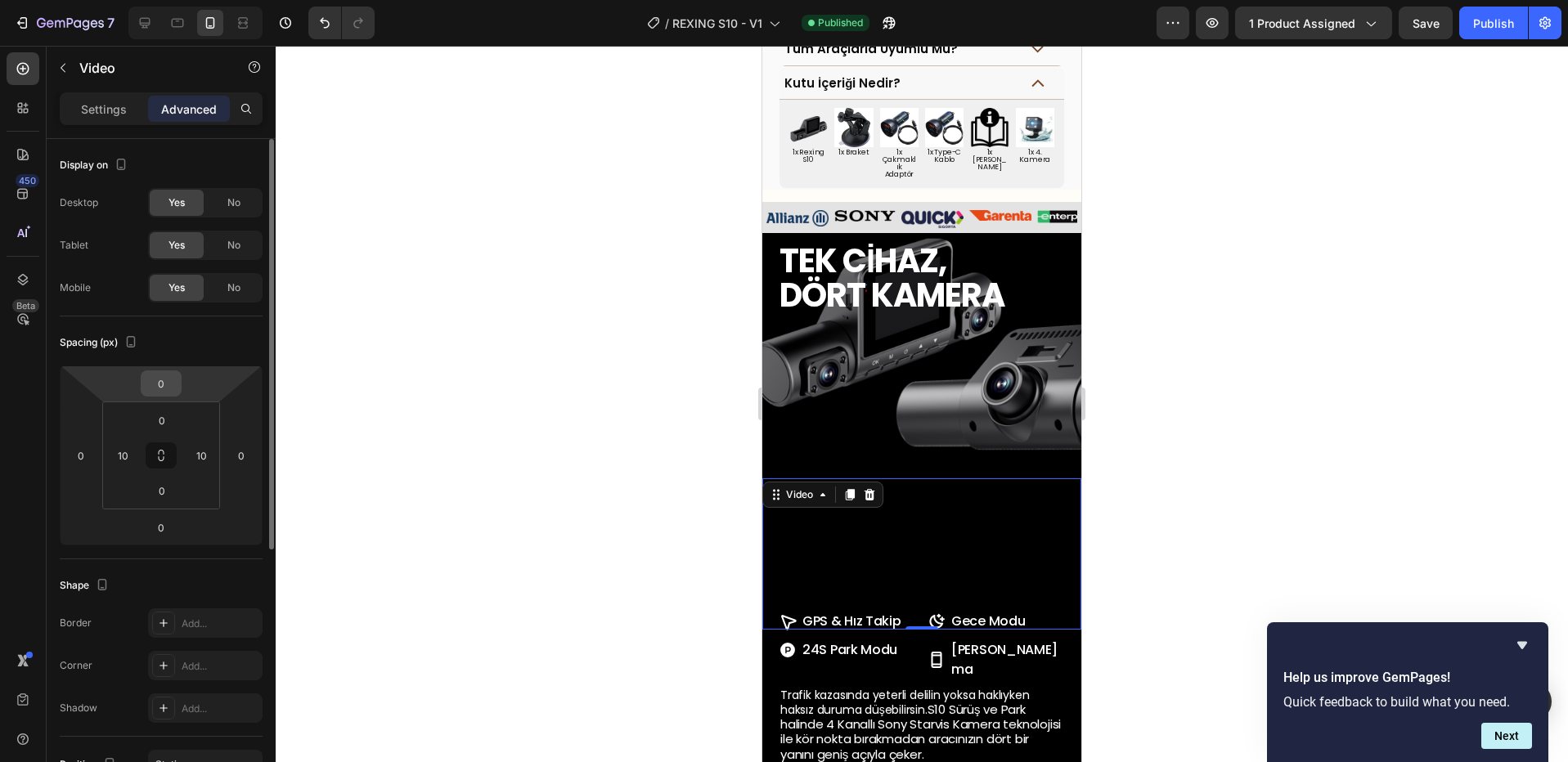
click at [174, 381] on input "0" at bounding box center [161, 383] width 33 height 25
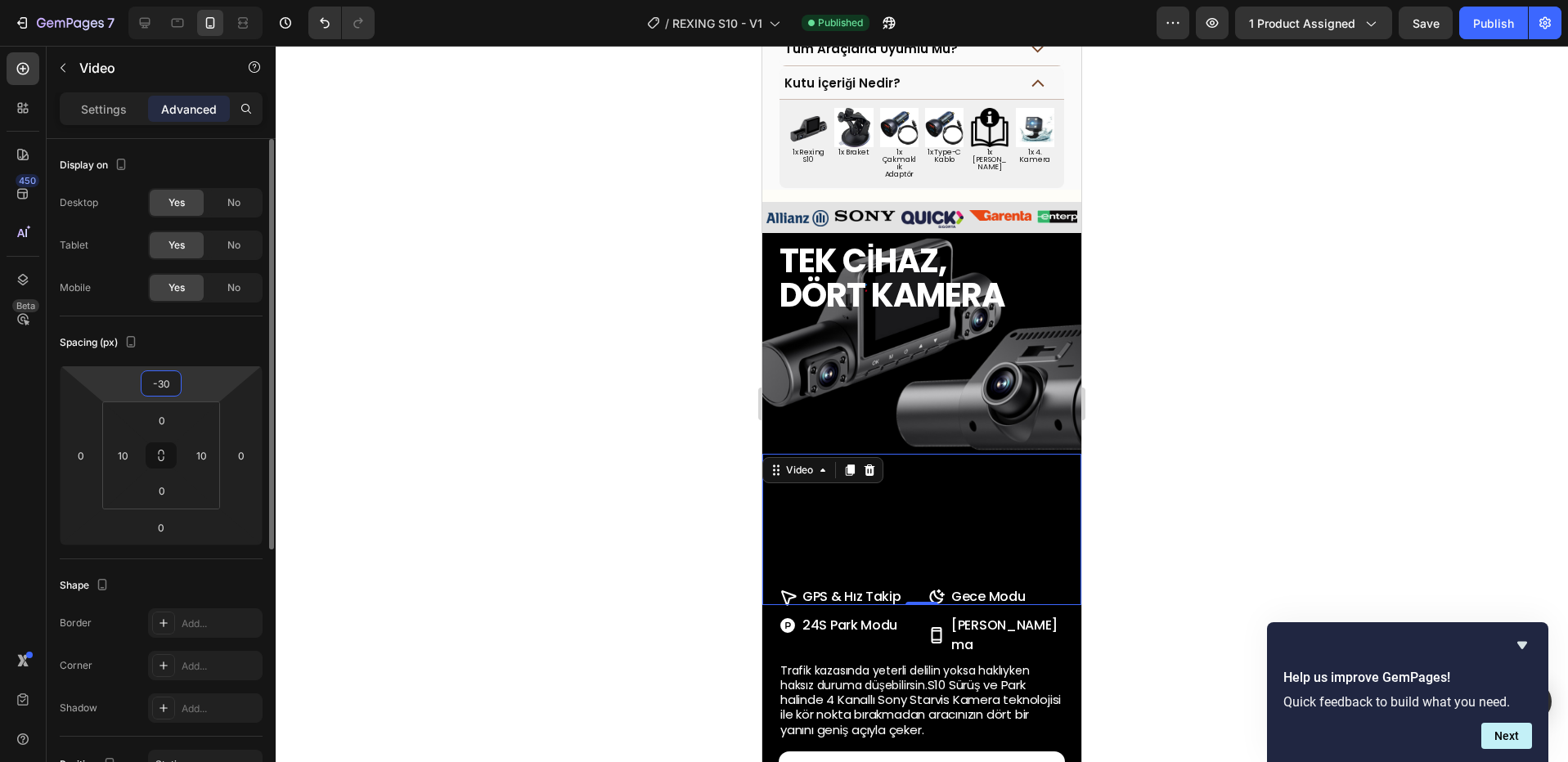
type input "-3"
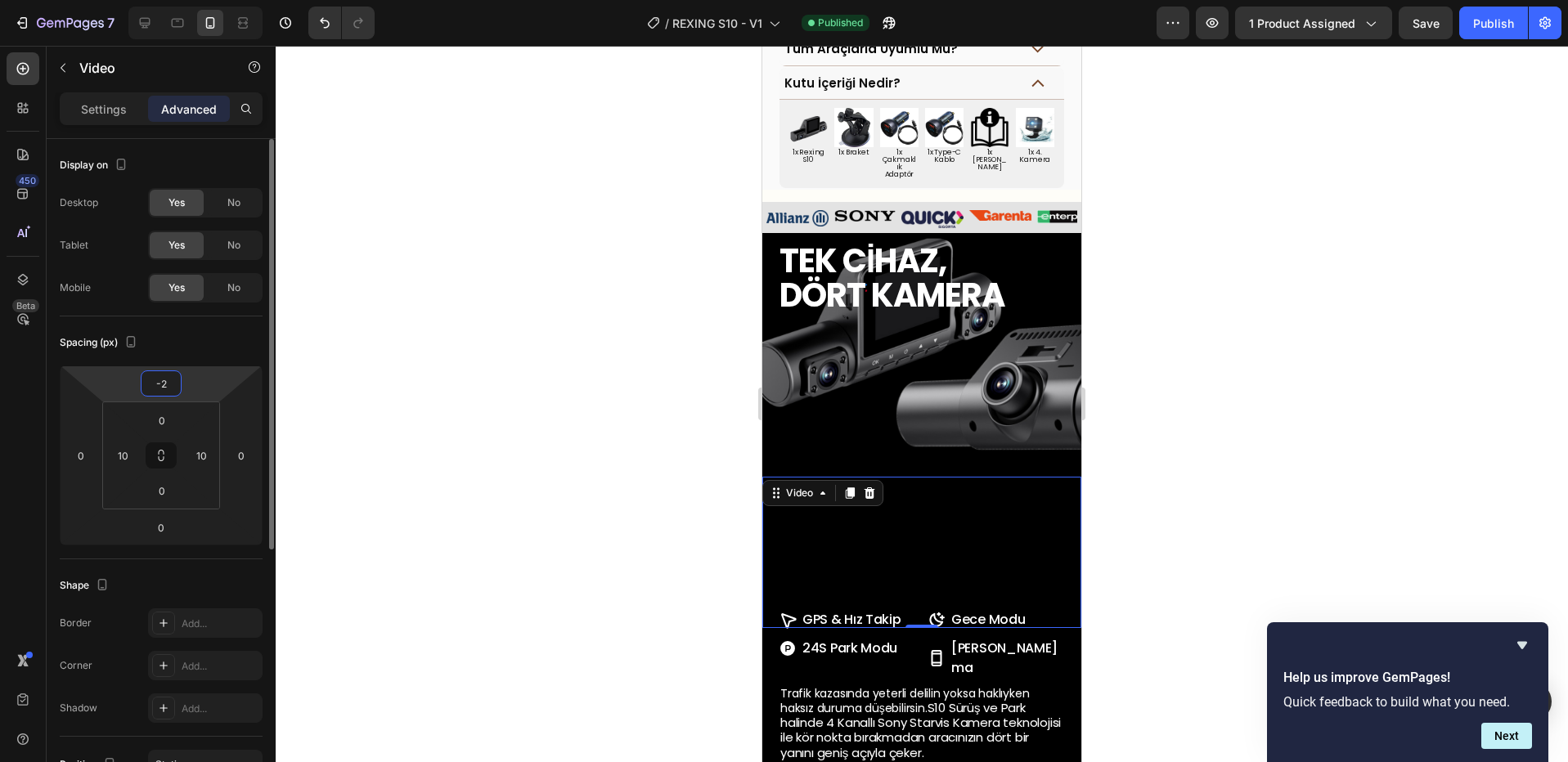
type input "-25"
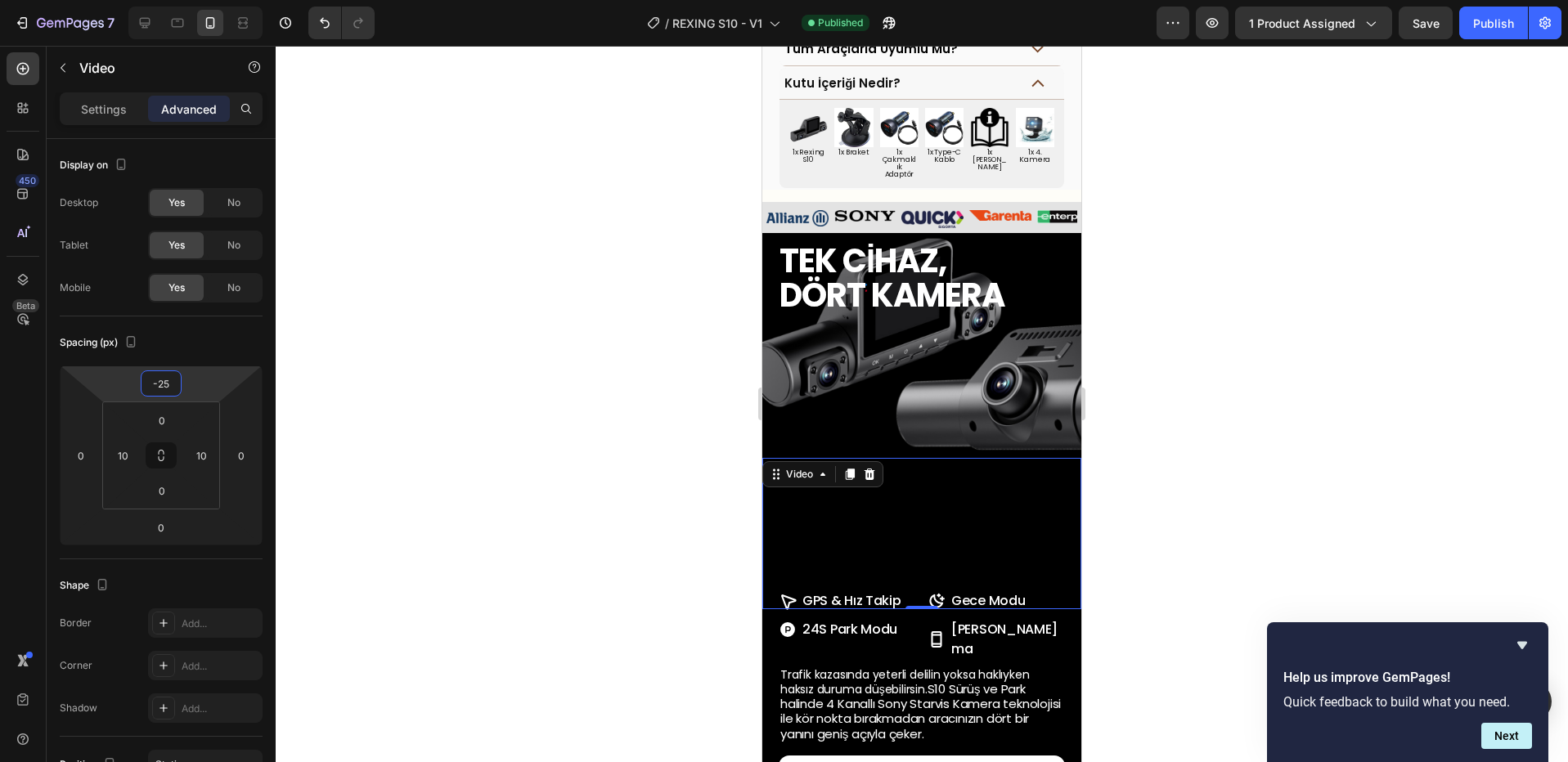
click at [1169, 466] on div at bounding box center [921, 403] width 1292 height 716
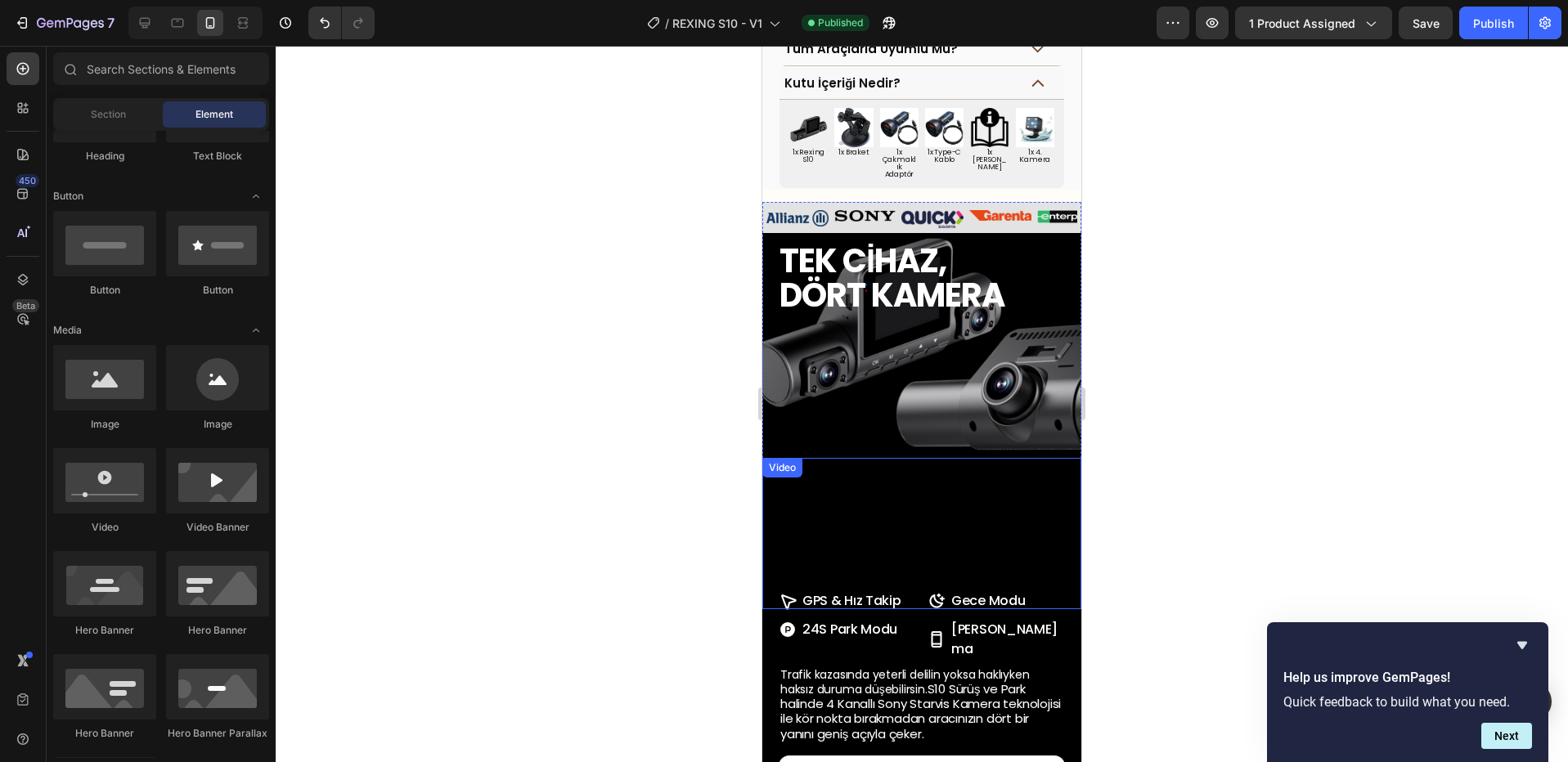
click at [1000, 541] on video at bounding box center [921, 533] width 302 height 151
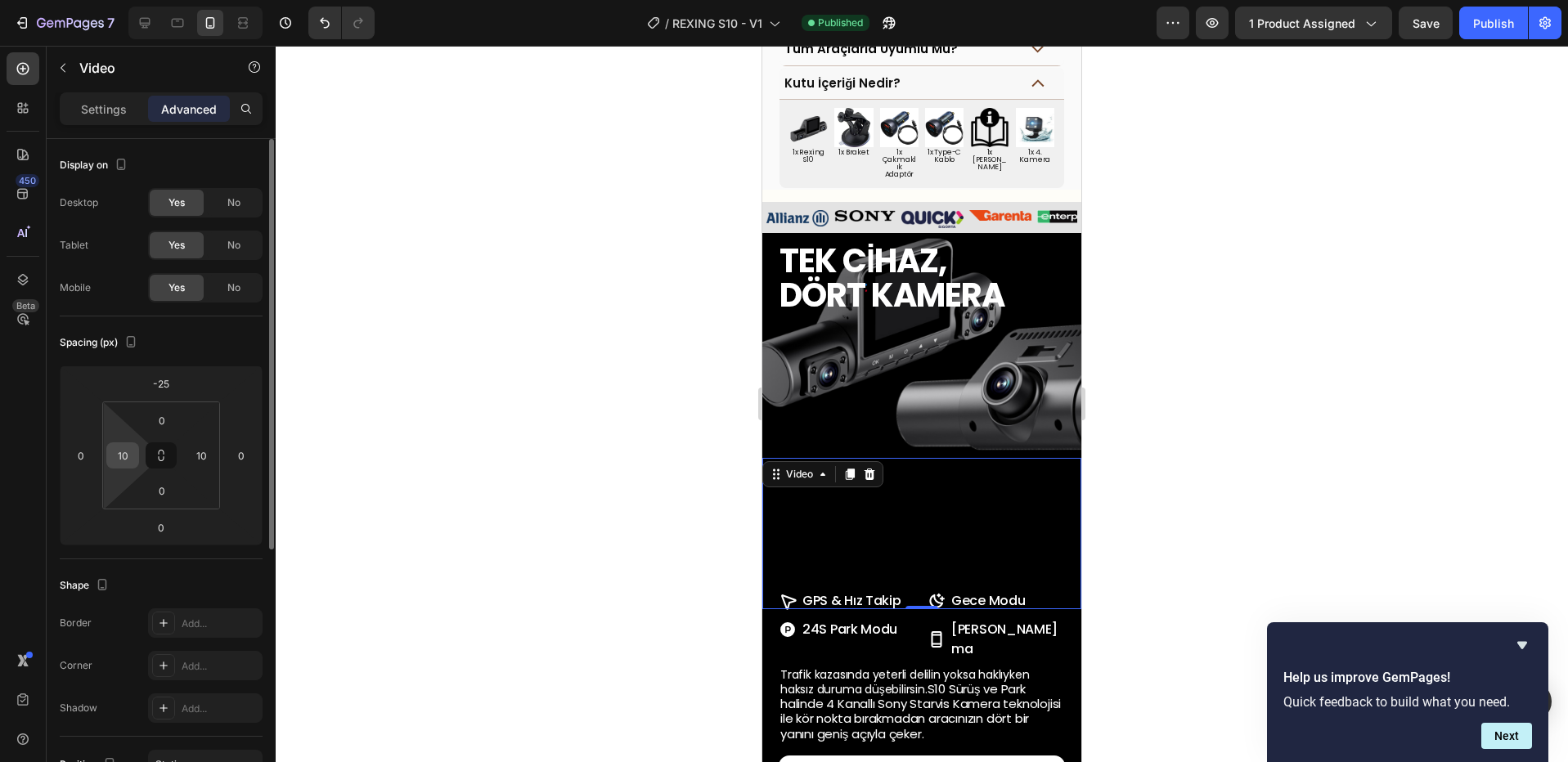
click at [121, 449] on input "10" at bounding box center [122, 455] width 25 height 25
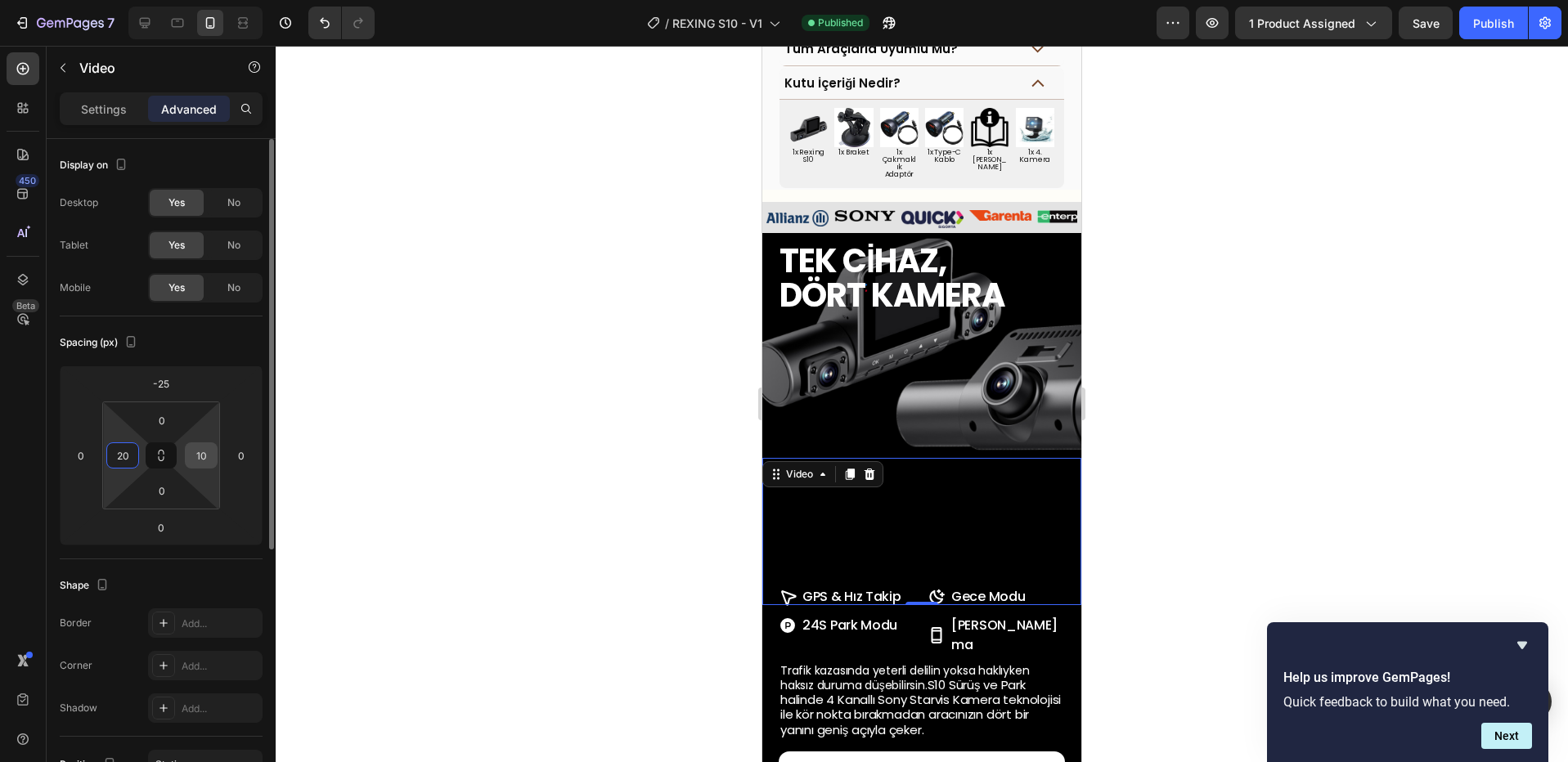
type input "20"
click at [205, 454] on input "10" at bounding box center [201, 455] width 25 height 25
type input "20"
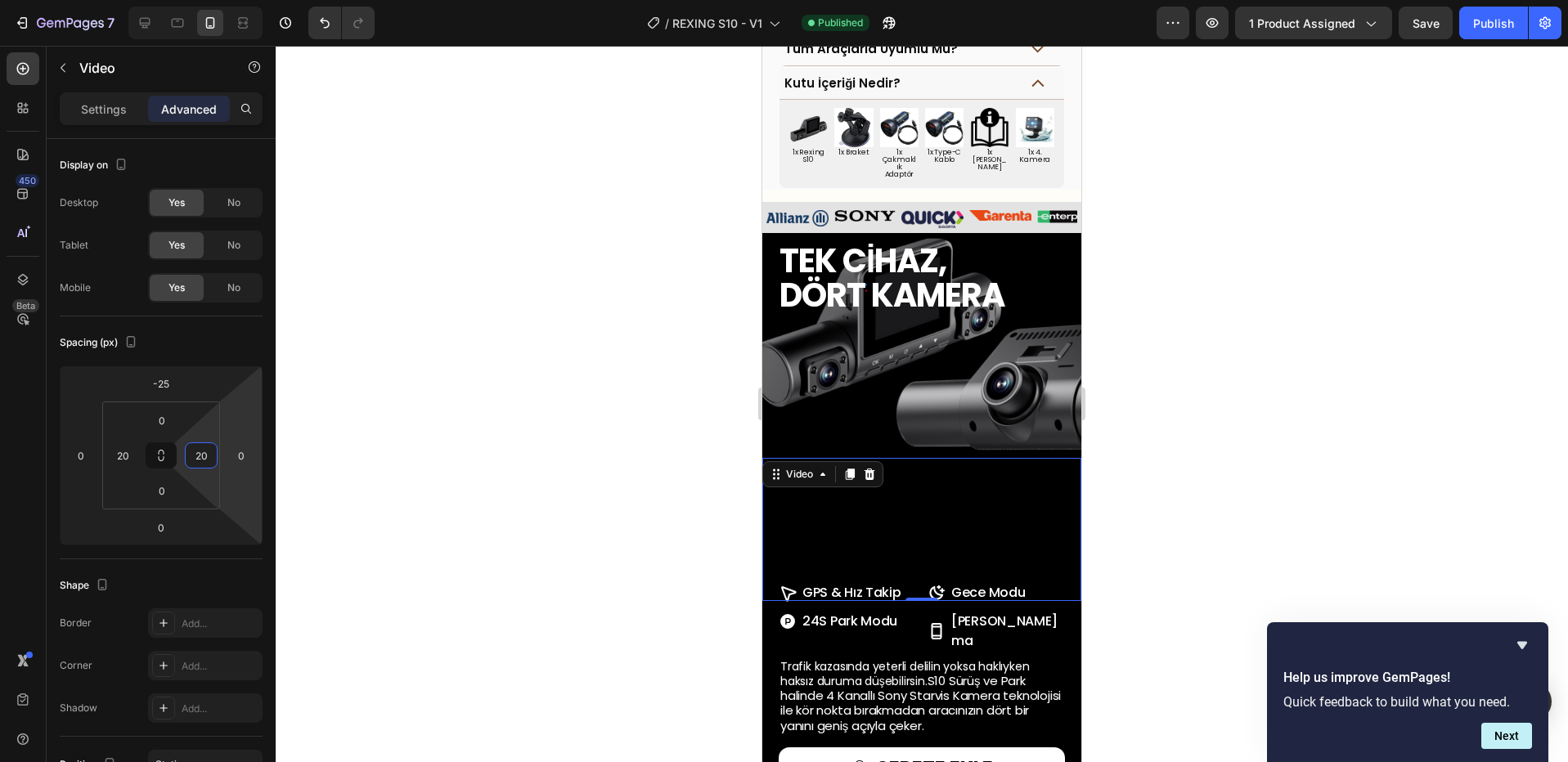
click at [1174, 545] on div at bounding box center [921, 403] width 1292 height 716
click at [983, 536] on video at bounding box center [921, 530] width 286 height 143
drag, startPoint x: 1486, startPoint y: 21, endPoint x: 1469, endPoint y: 33, distance: 20.8
click at [1486, 20] on div "Publish" at bounding box center [1493, 23] width 41 height 17
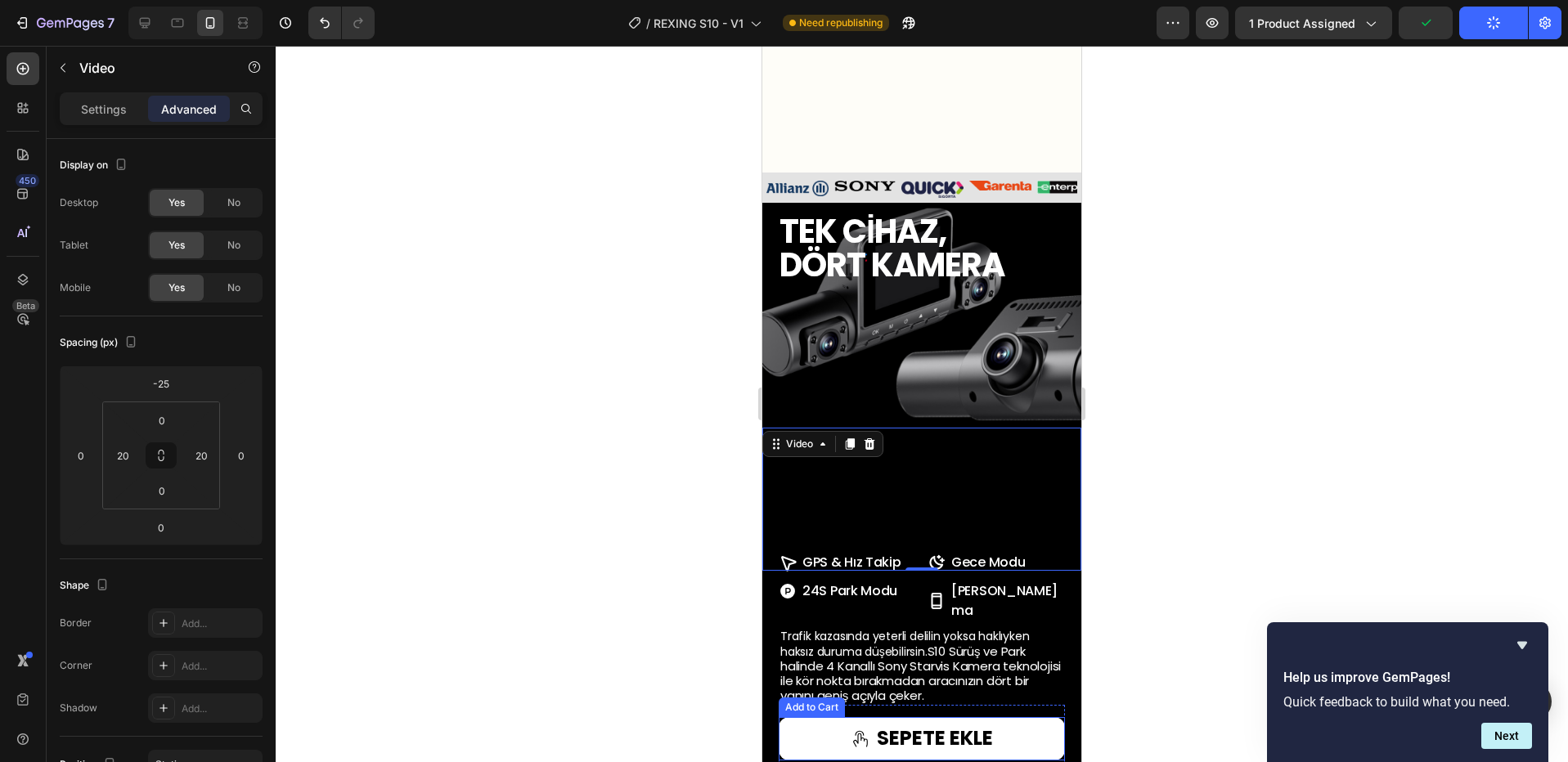
scroll to position [1349, 0]
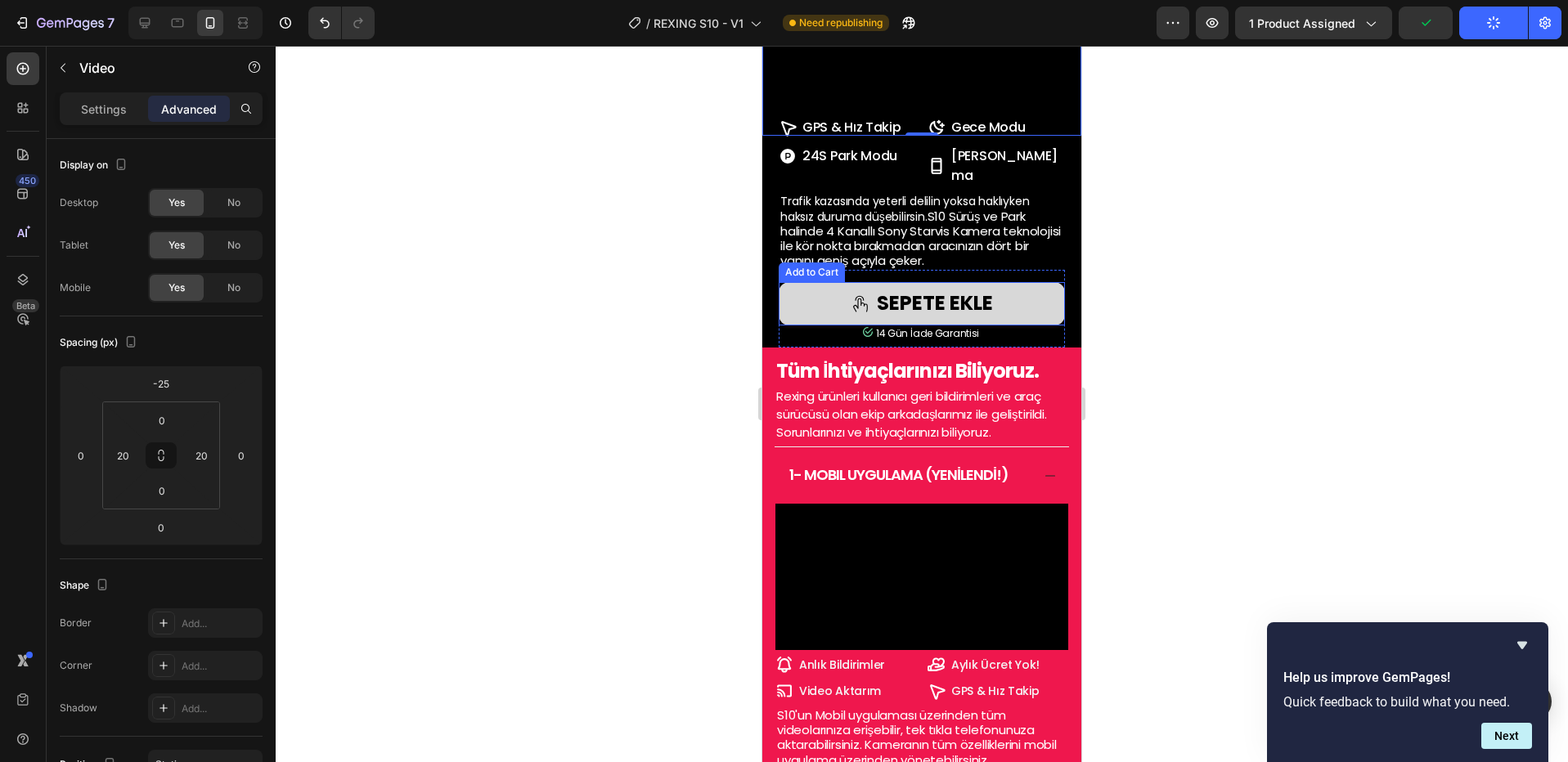
click at [995, 325] on button "SEPETE EKLE" at bounding box center [921, 303] width 286 height 43
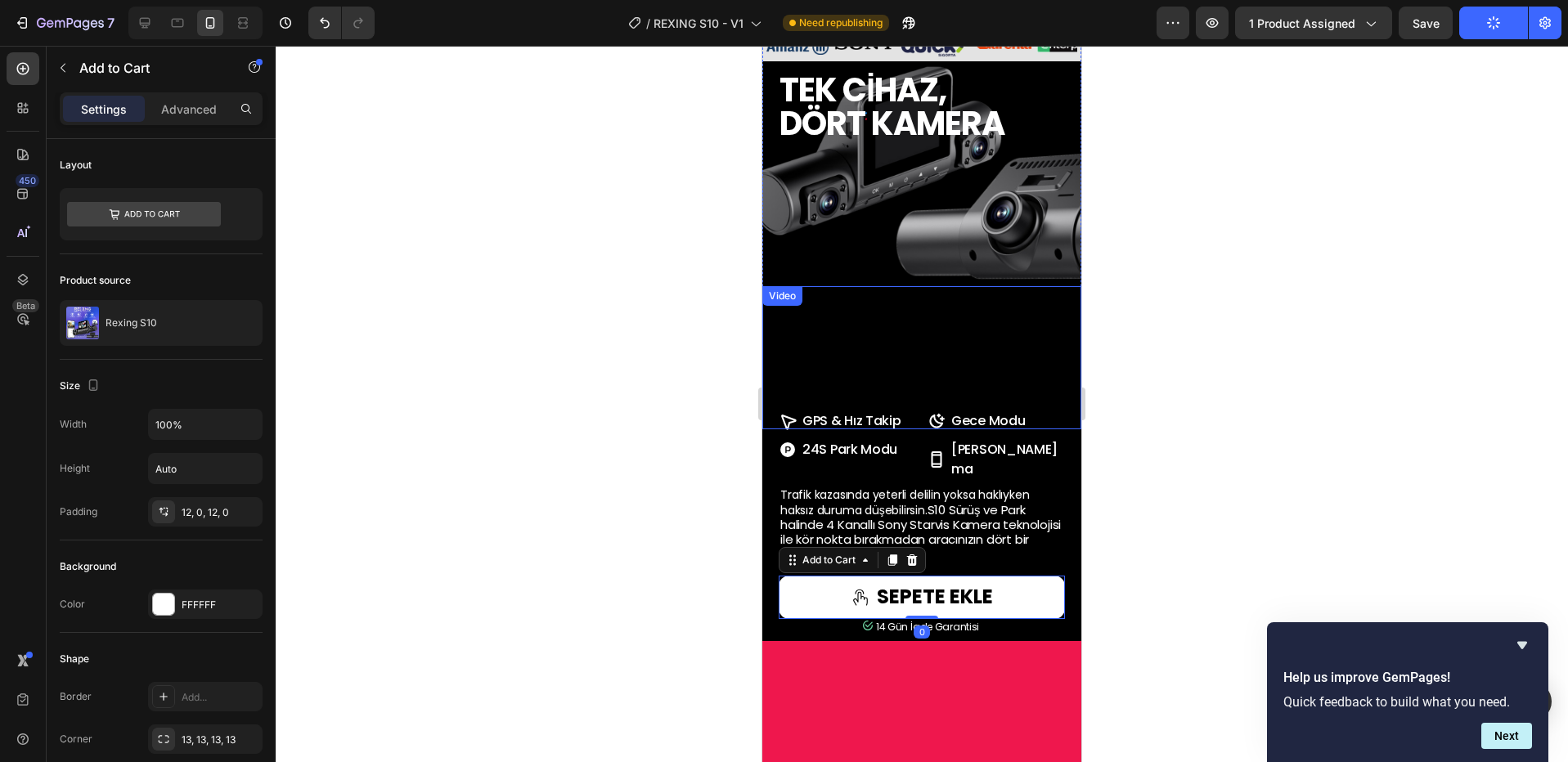
scroll to position [1001, 0]
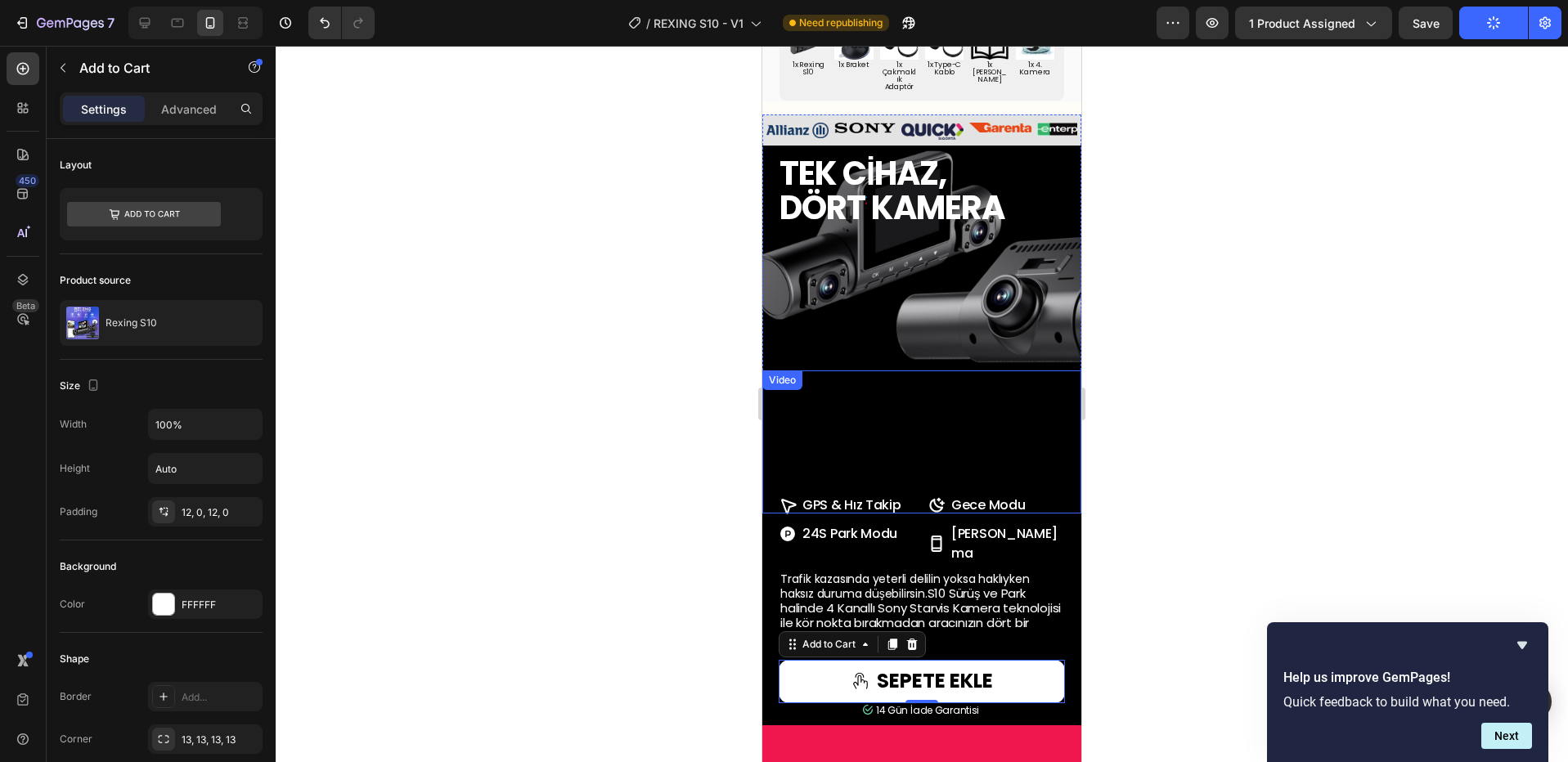
click at [945, 505] on video at bounding box center [921, 442] width 286 height 143
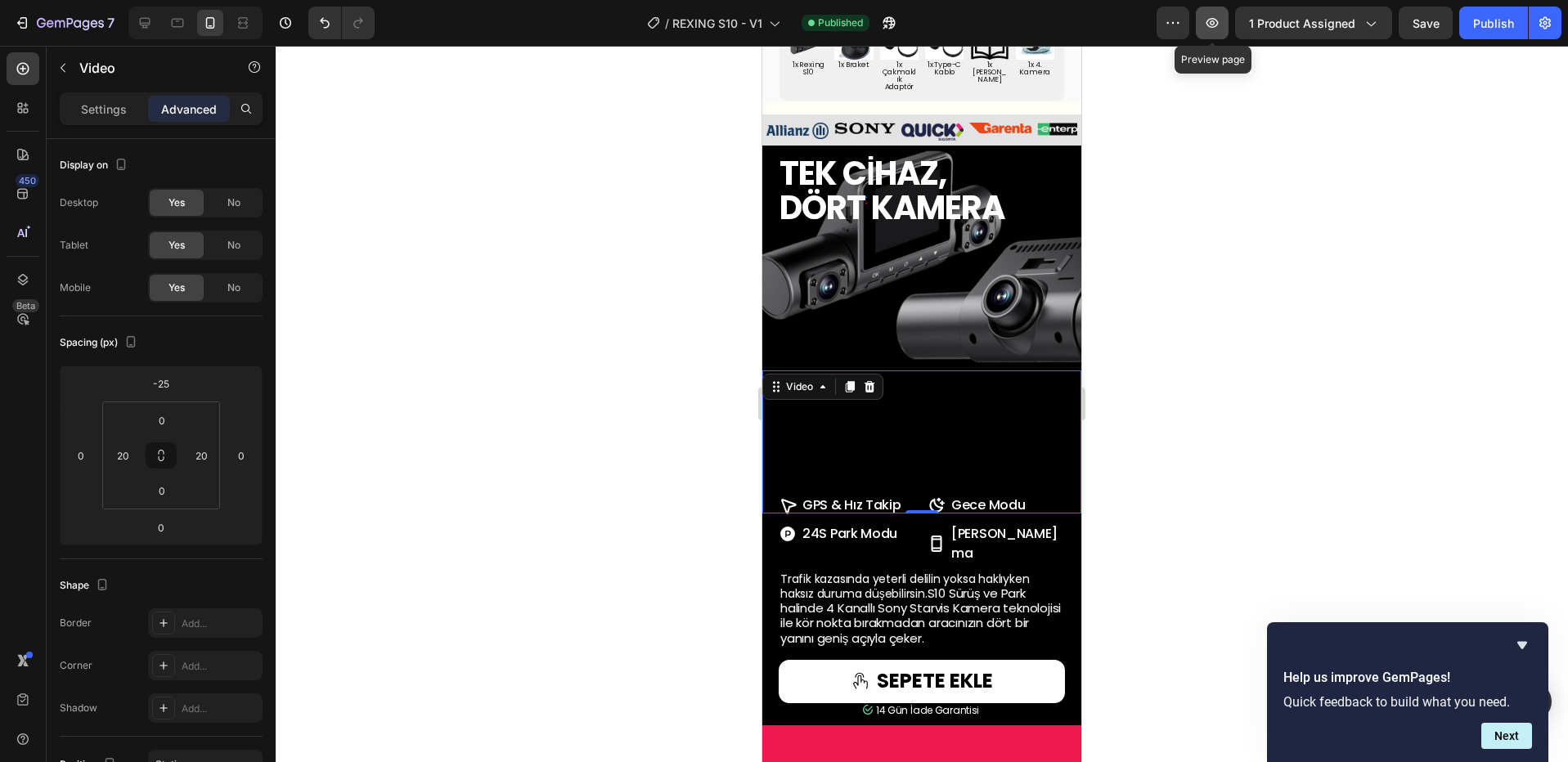
click at [1214, 22] on icon "button" at bounding box center [1211, 22] width 16 height 16
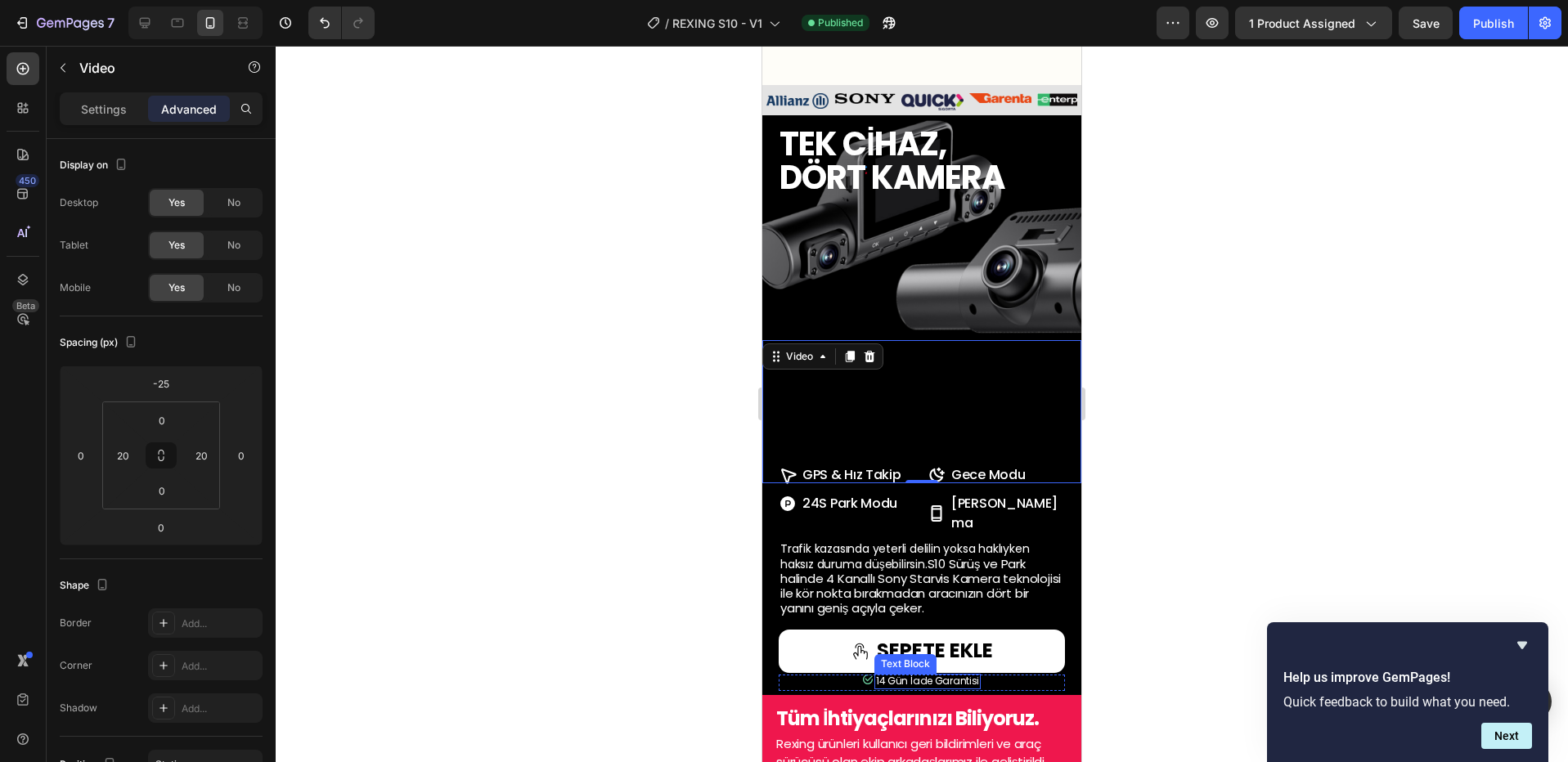
click at [915, 656] on div "Text Block" at bounding box center [905, 663] width 55 height 14
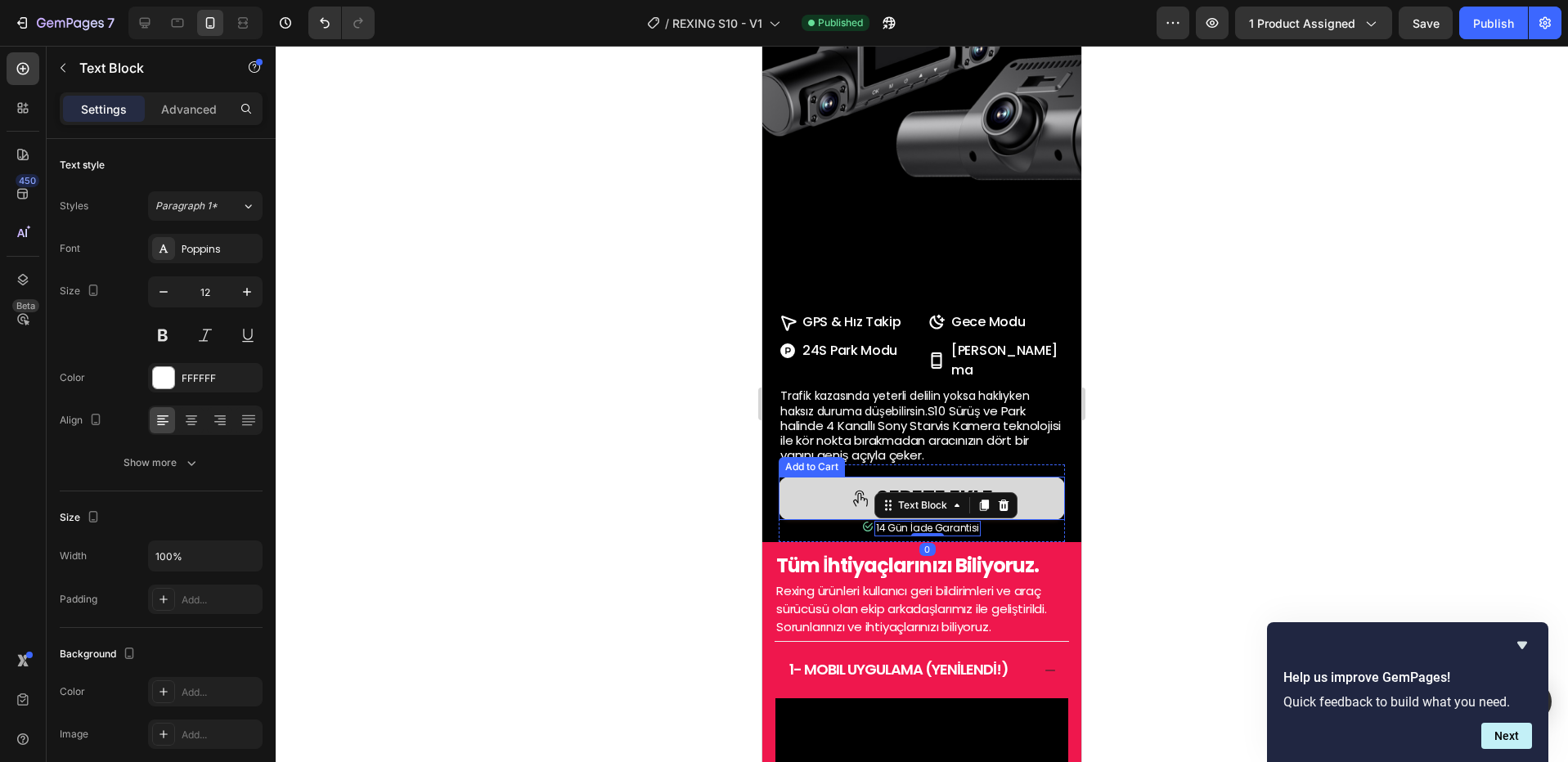
click at [805, 520] on button "SEPETE EKLE" at bounding box center [921, 497] width 286 height 43
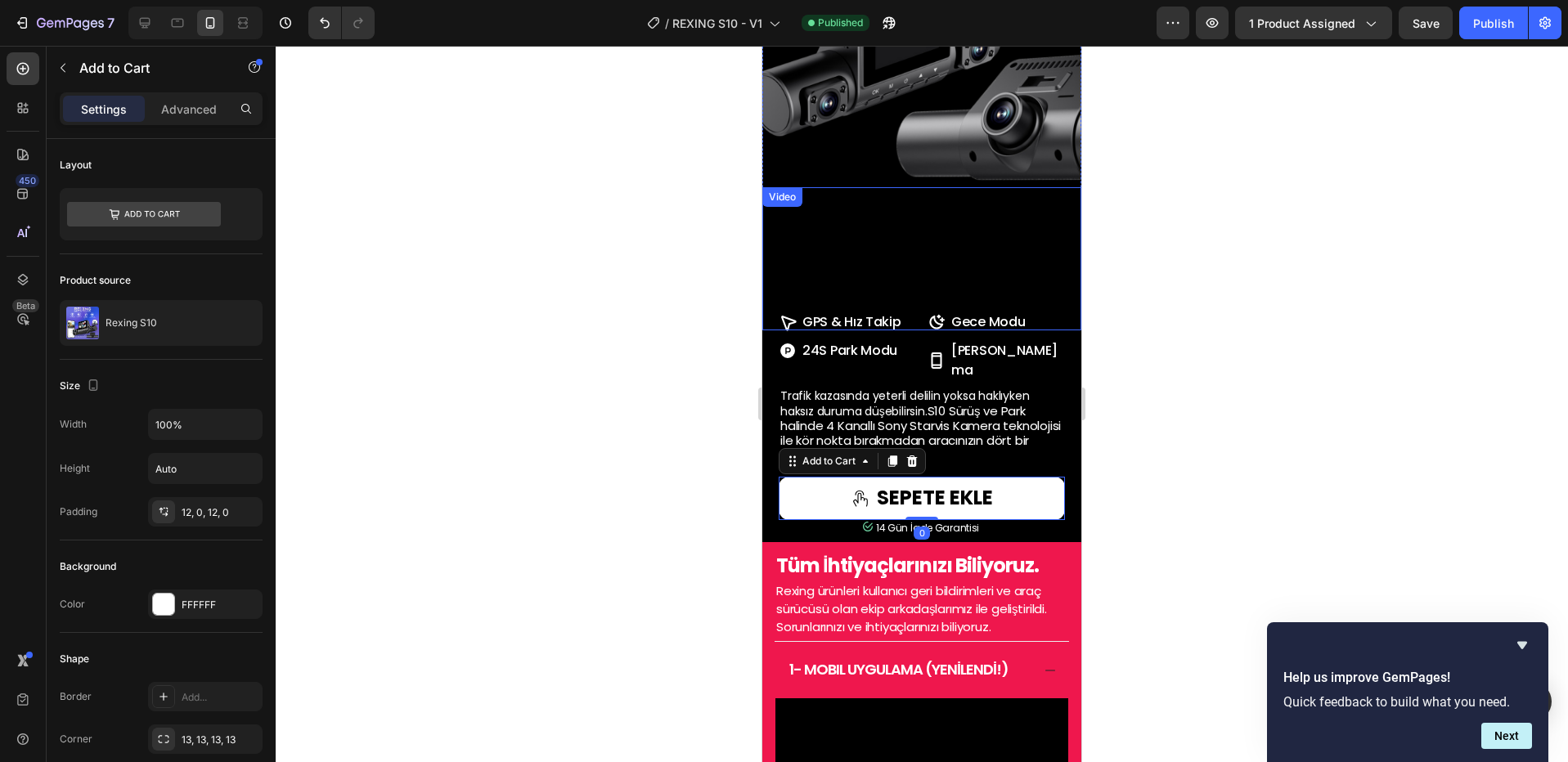
click at [908, 317] on video at bounding box center [921, 259] width 286 height 143
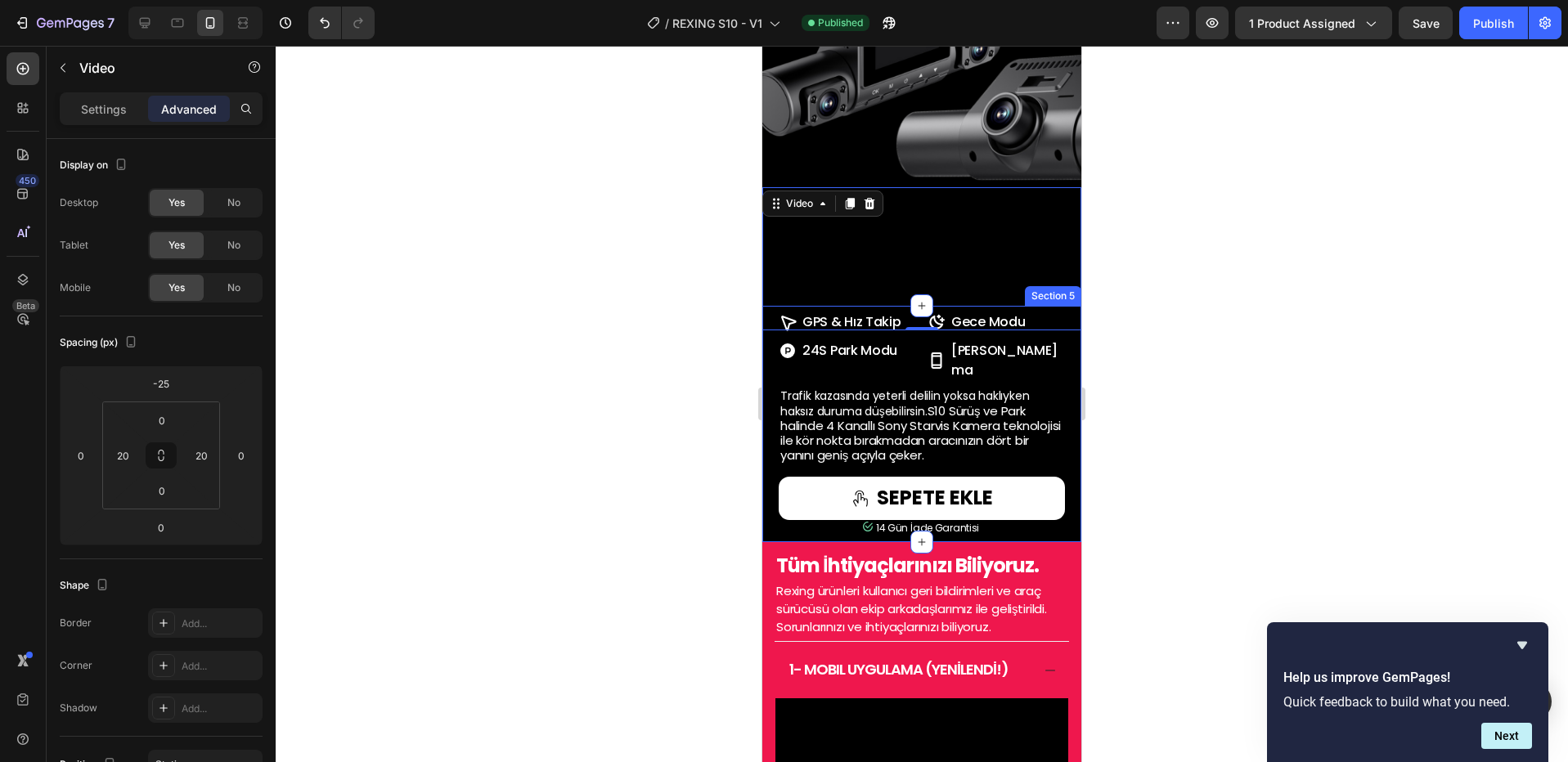
click at [1062, 483] on div "GPS & Hız Takip Item List Gece Modu Item List Row 24S Park Modu Item List Mobil…" at bounding box center [921, 424] width 319 height 236
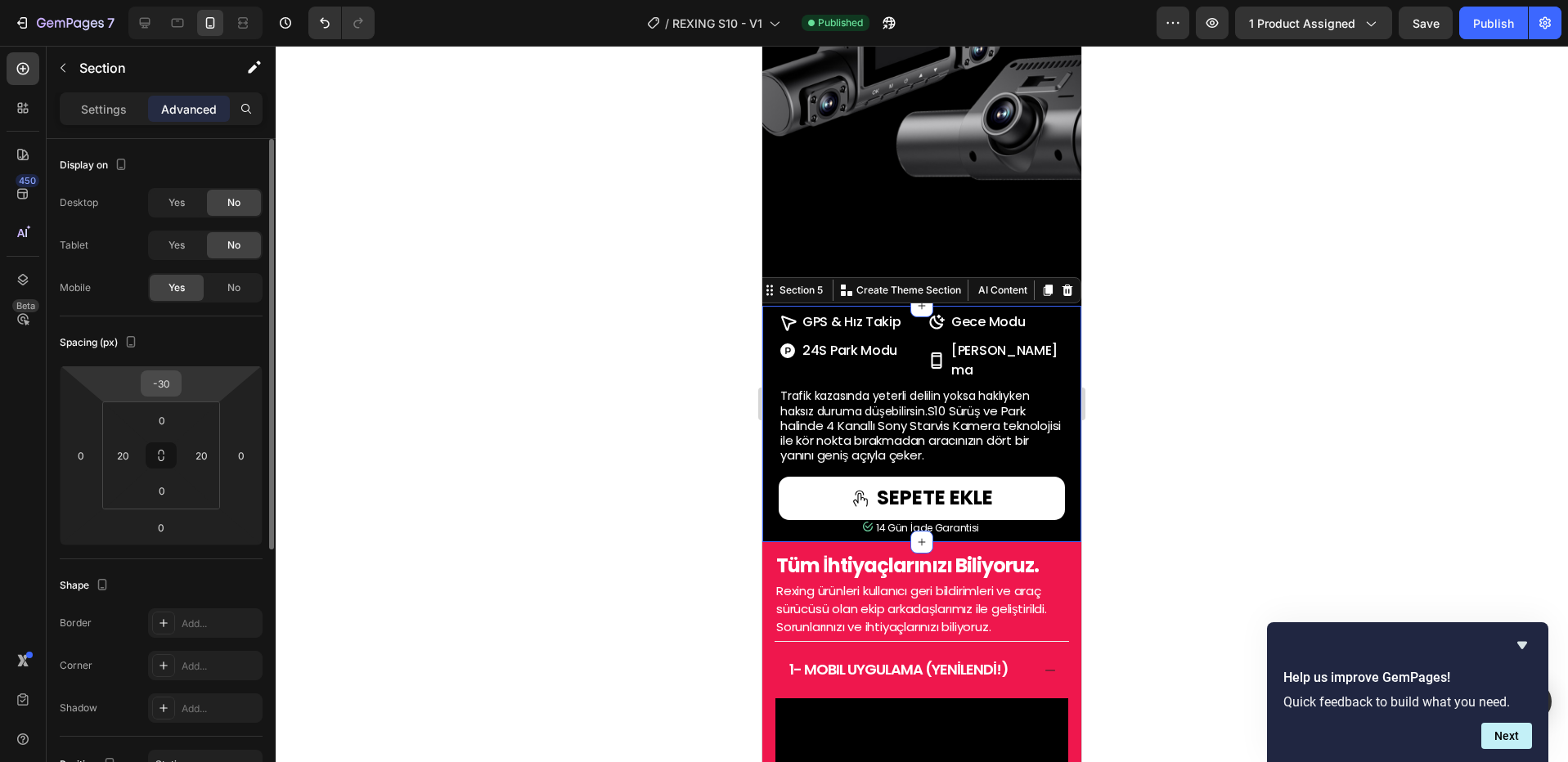
click at [167, 392] on input "-30" at bounding box center [161, 383] width 33 height 25
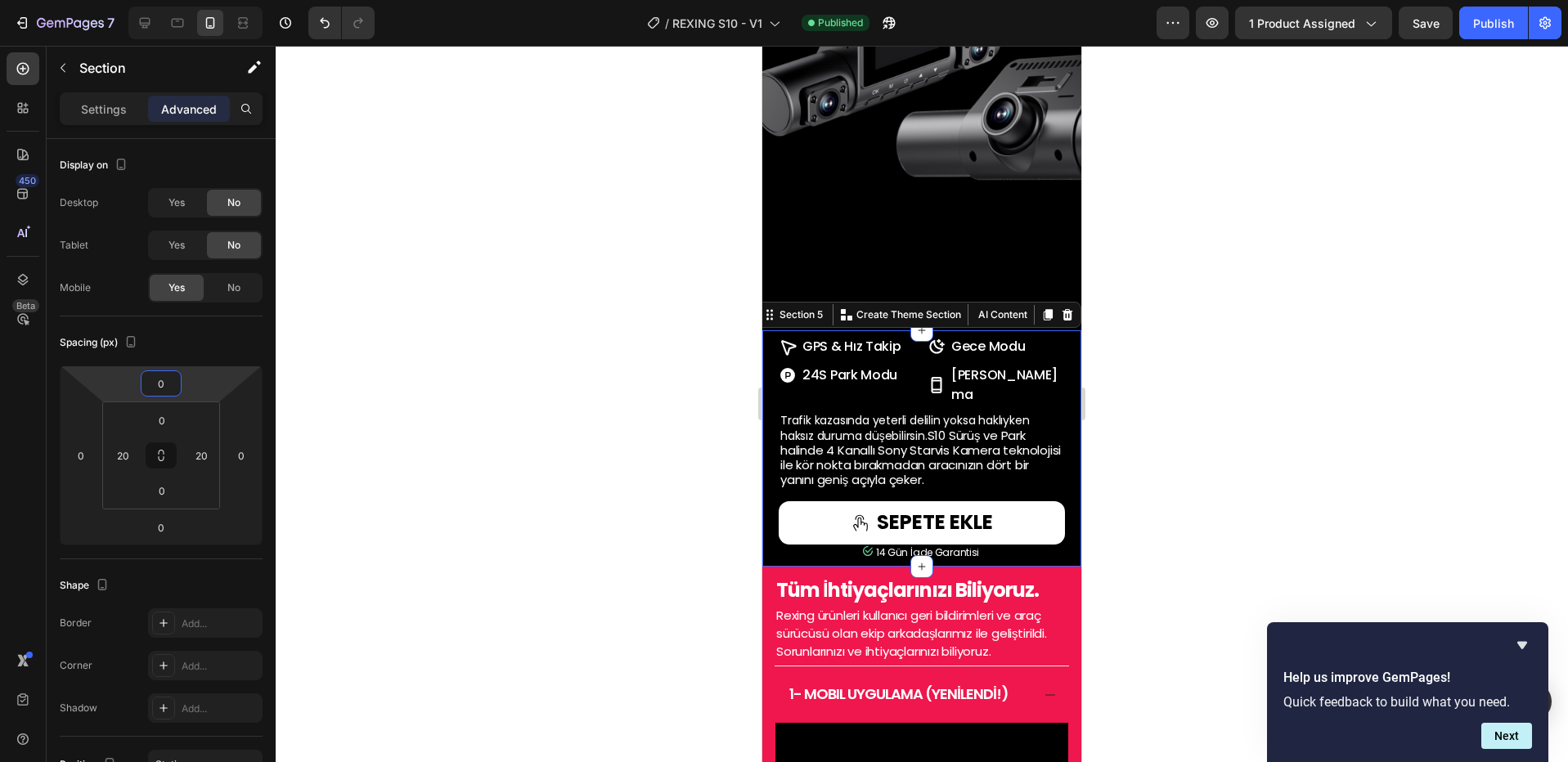
click at [470, 382] on div at bounding box center [921, 403] width 1292 height 716
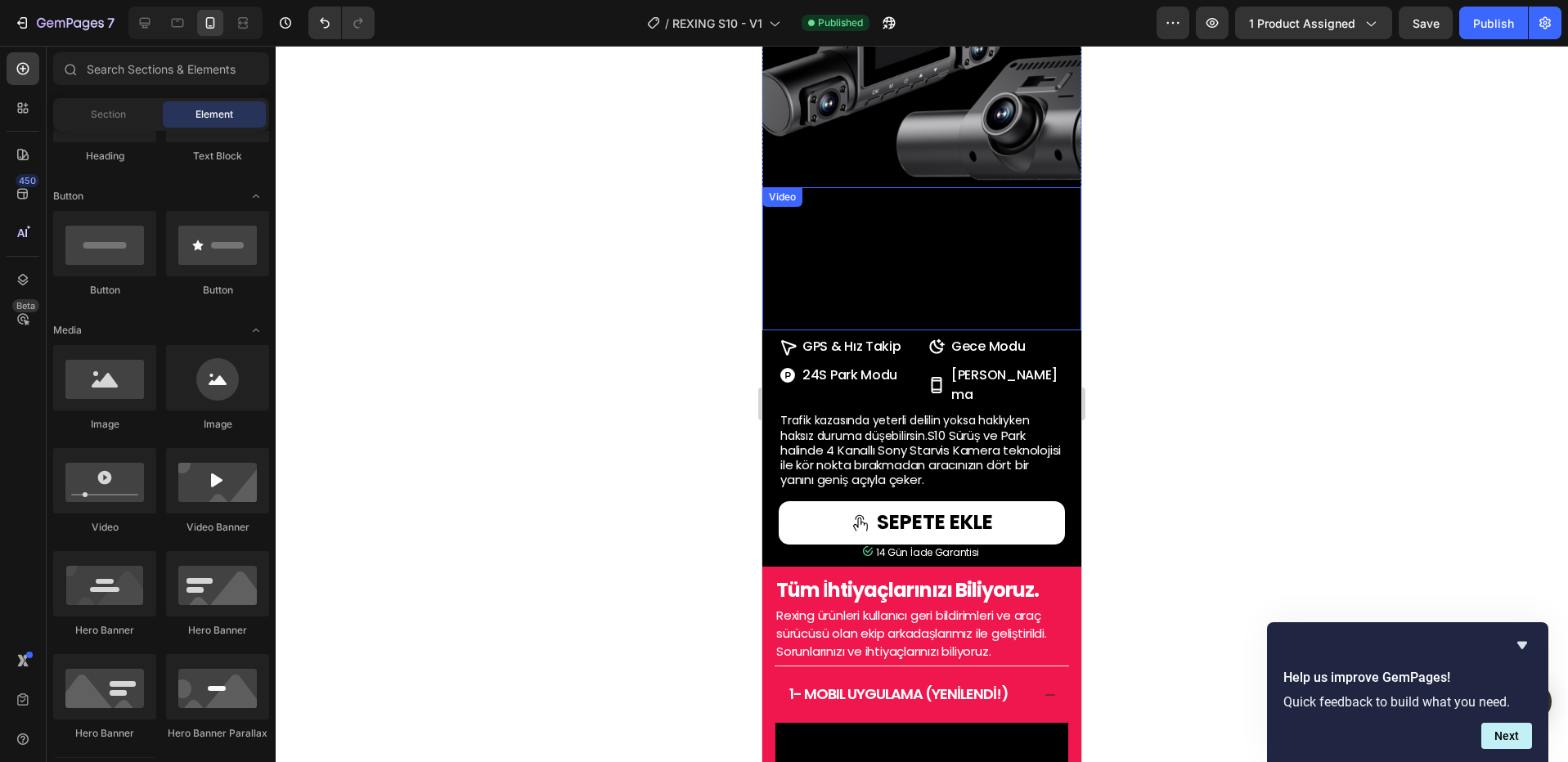
click at [1020, 330] on video at bounding box center [921, 259] width 286 height 143
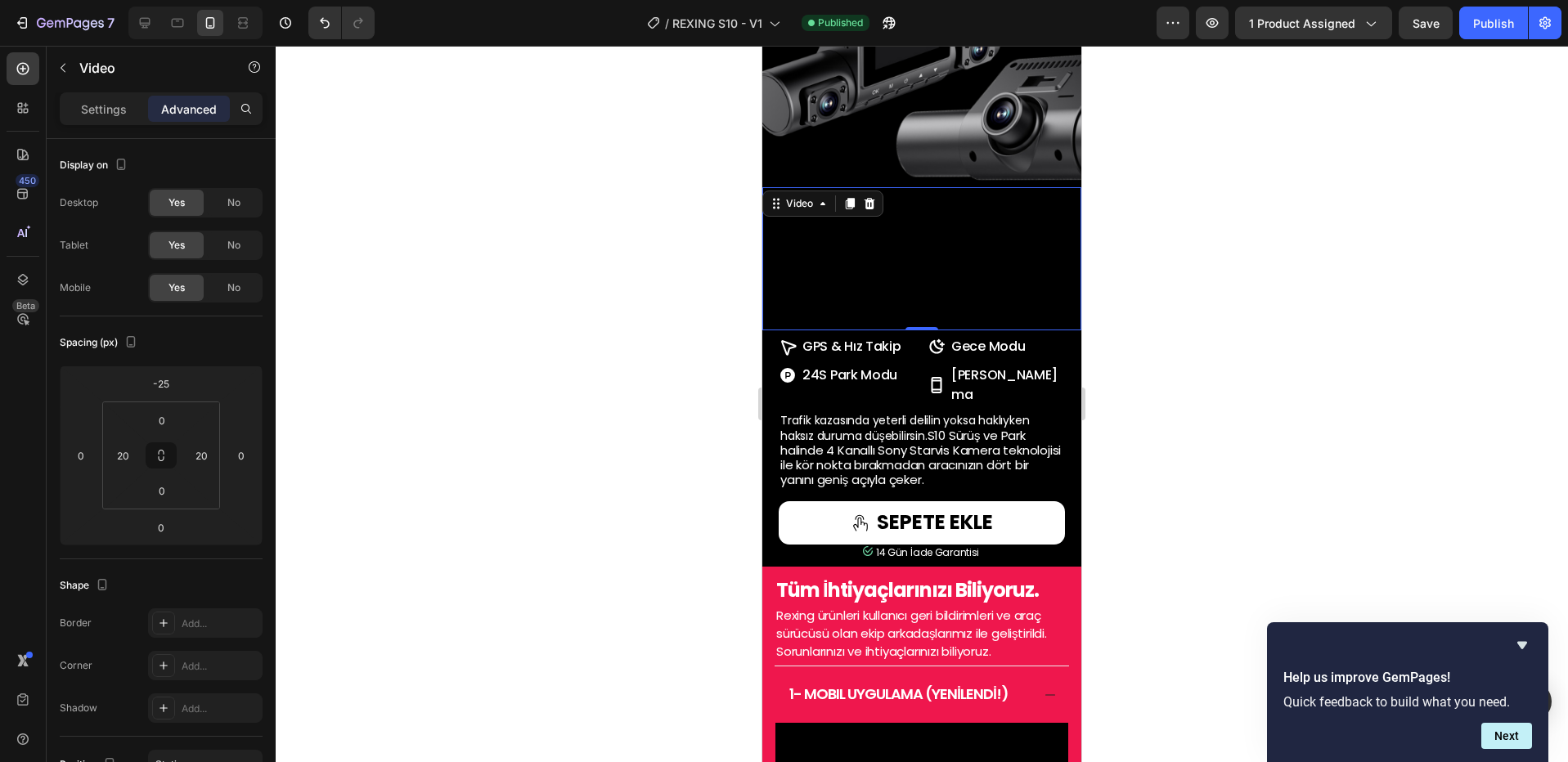
click at [1192, 446] on div at bounding box center [921, 403] width 1292 height 716
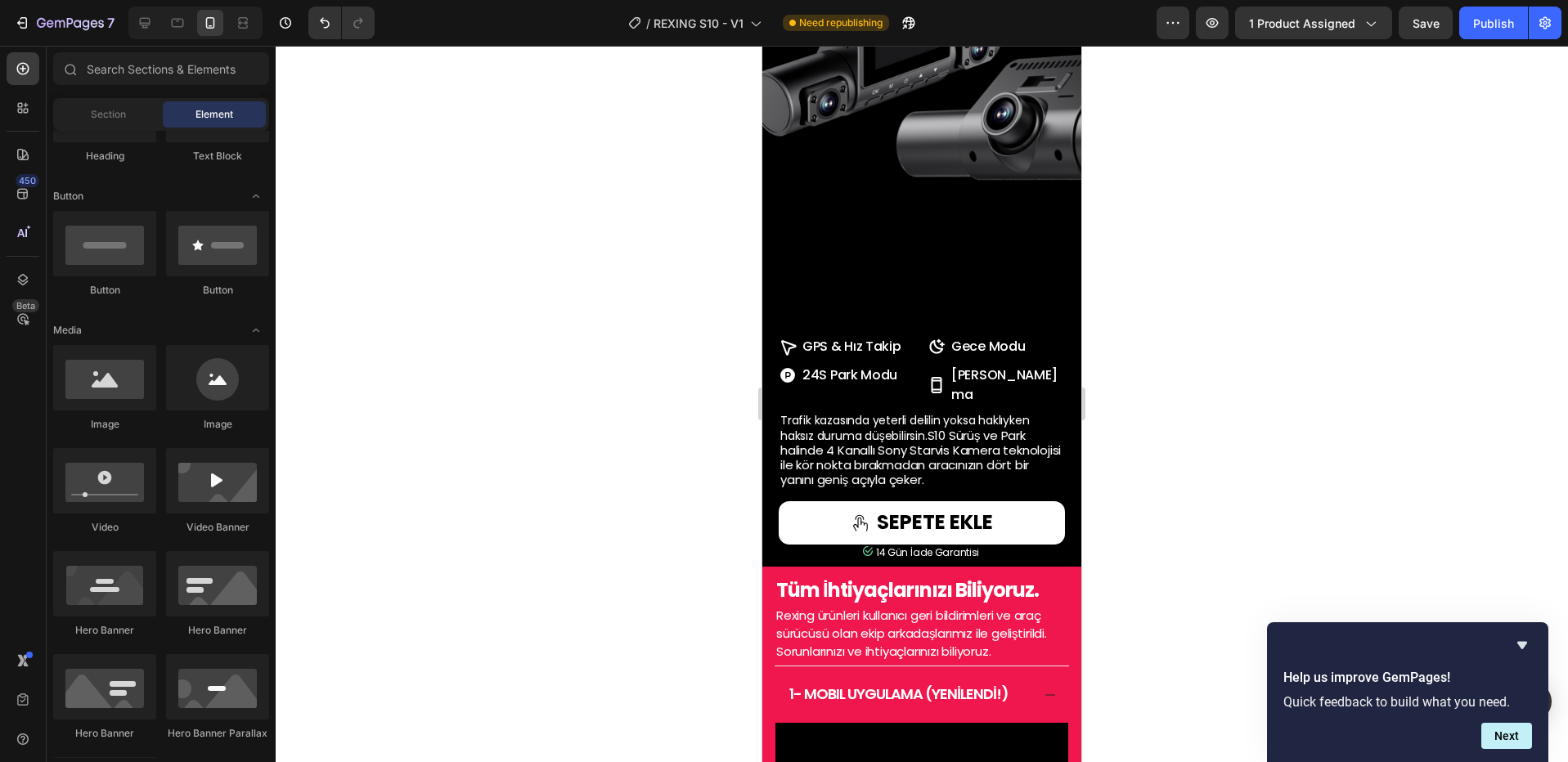
click at [950, 324] on video at bounding box center [921, 259] width 286 height 143
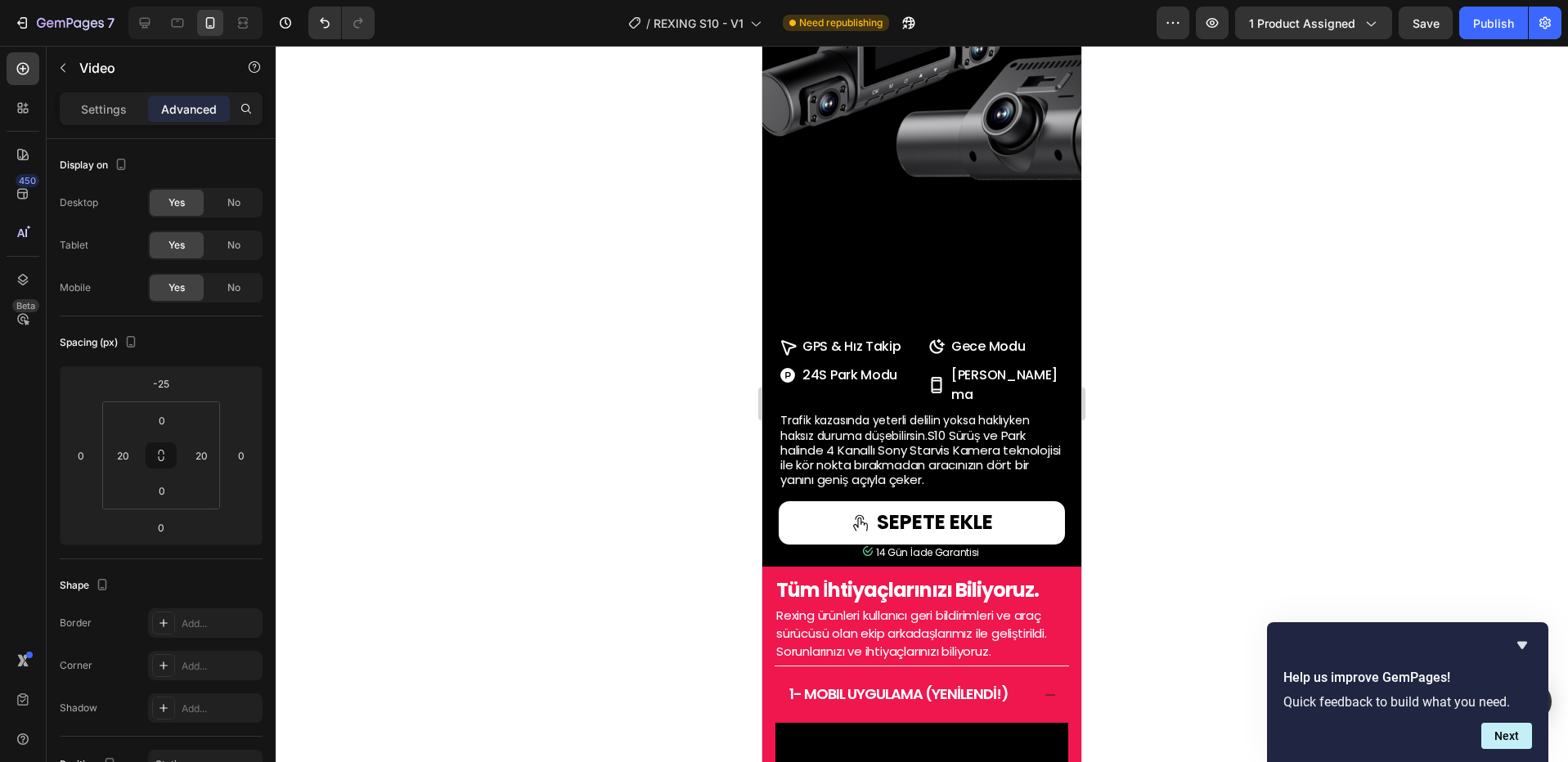
click at [880, 330] on video at bounding box center [921, 259] width 286 height 143
click at [109, 116] on p "Settings" at bounding box center [104, 109] width 46 height 17
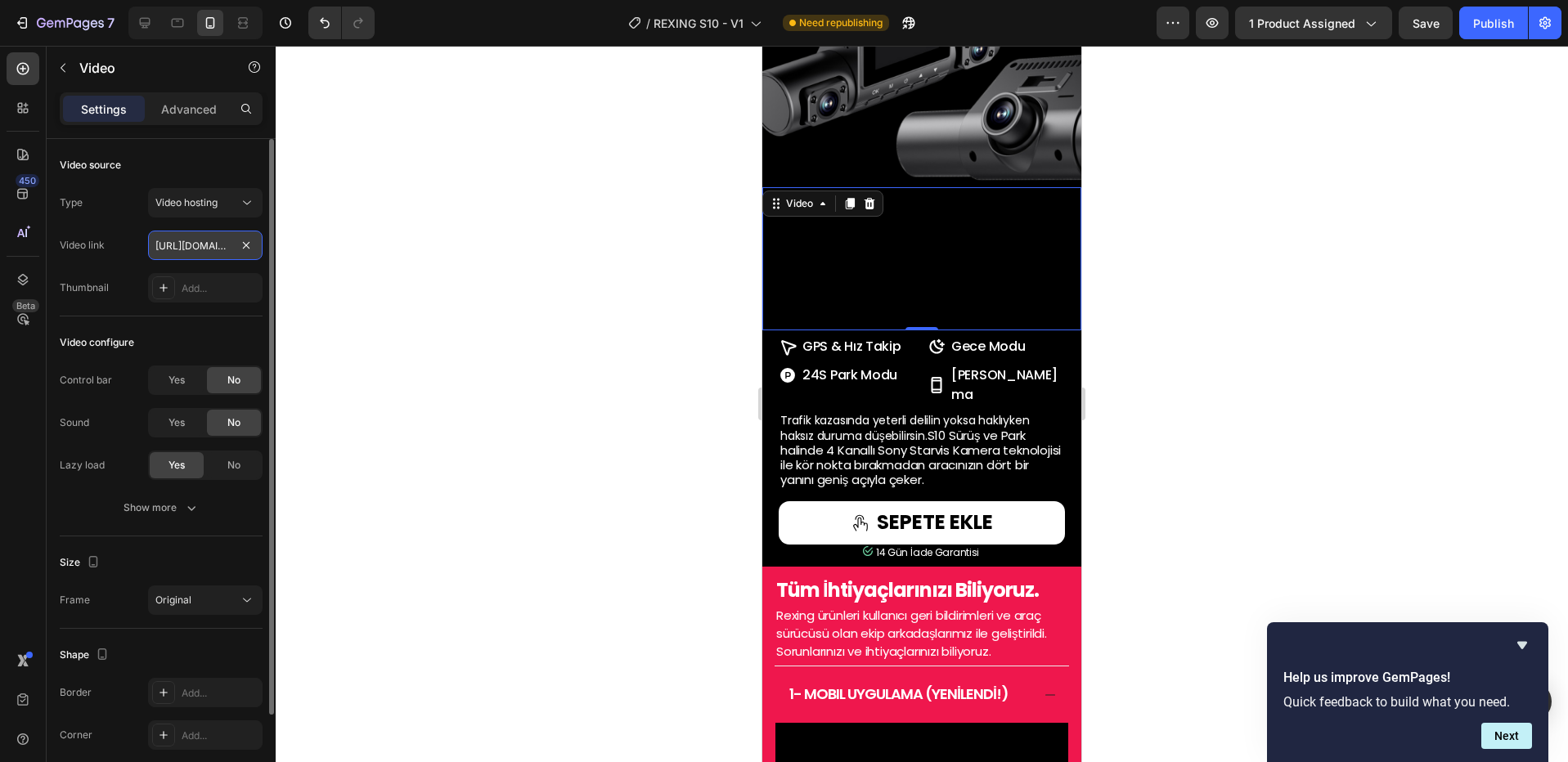
click at [199, 245] on input "[URL][DOMAIN_NAME]" at bounding box center [206, 245] width 115 height 30
paste input "08351a69e44044d8b28da96e8c1eb0a1"
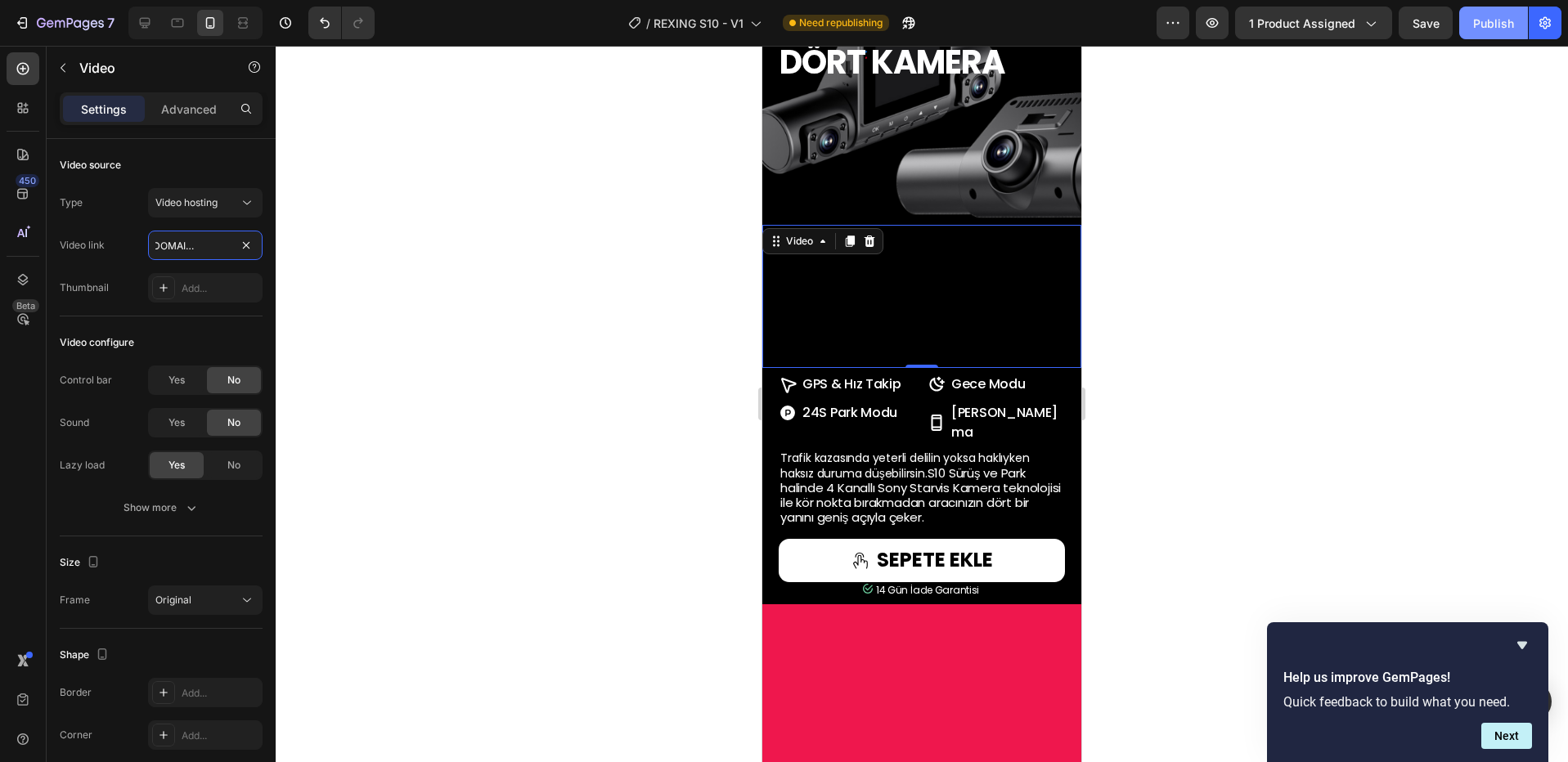
type input "[URL][DOMAIN_NAME]"
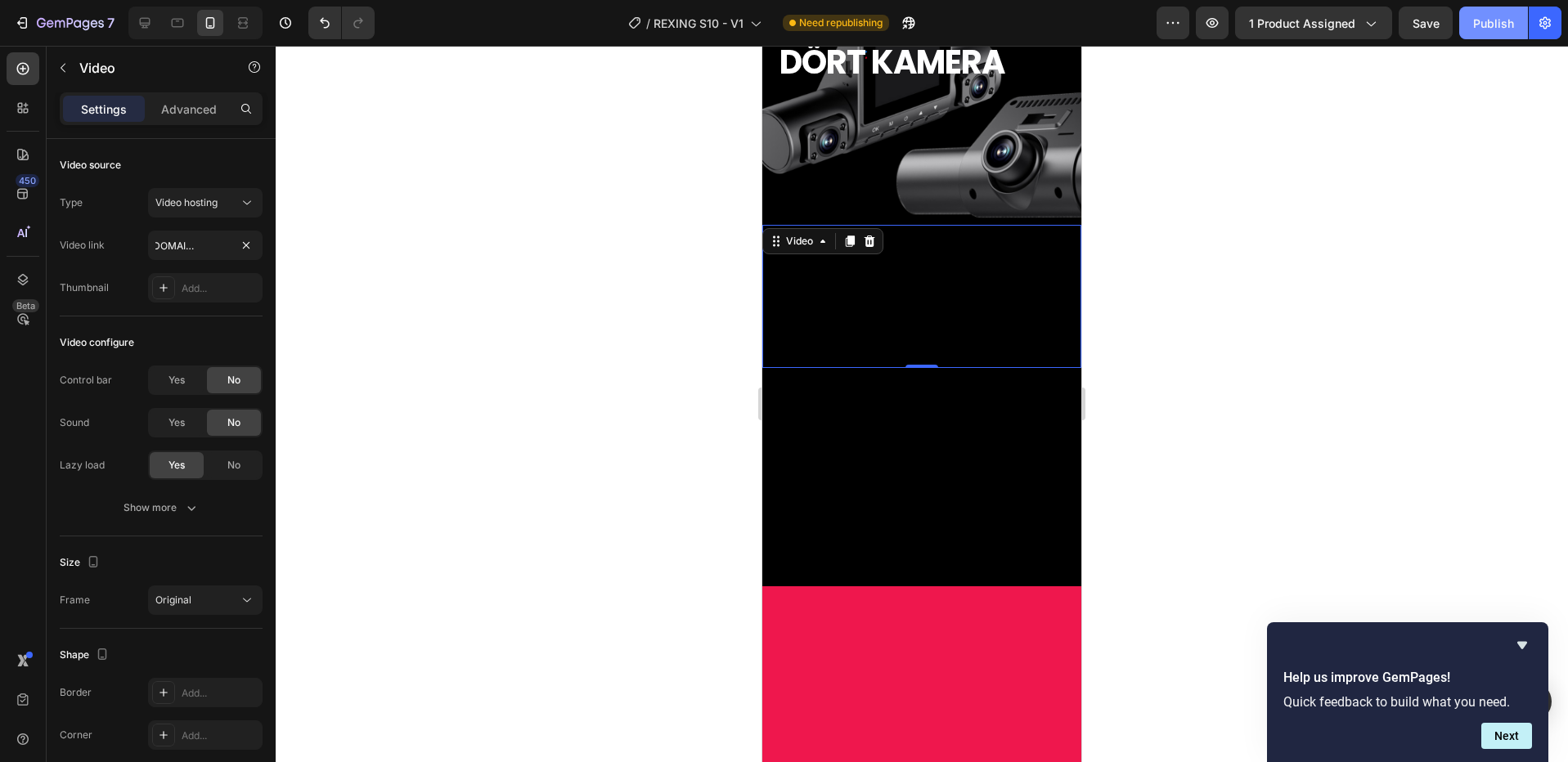
click at [1492, 18] on div "Publish" at bounding box center [1493, 23] width 41 height 17
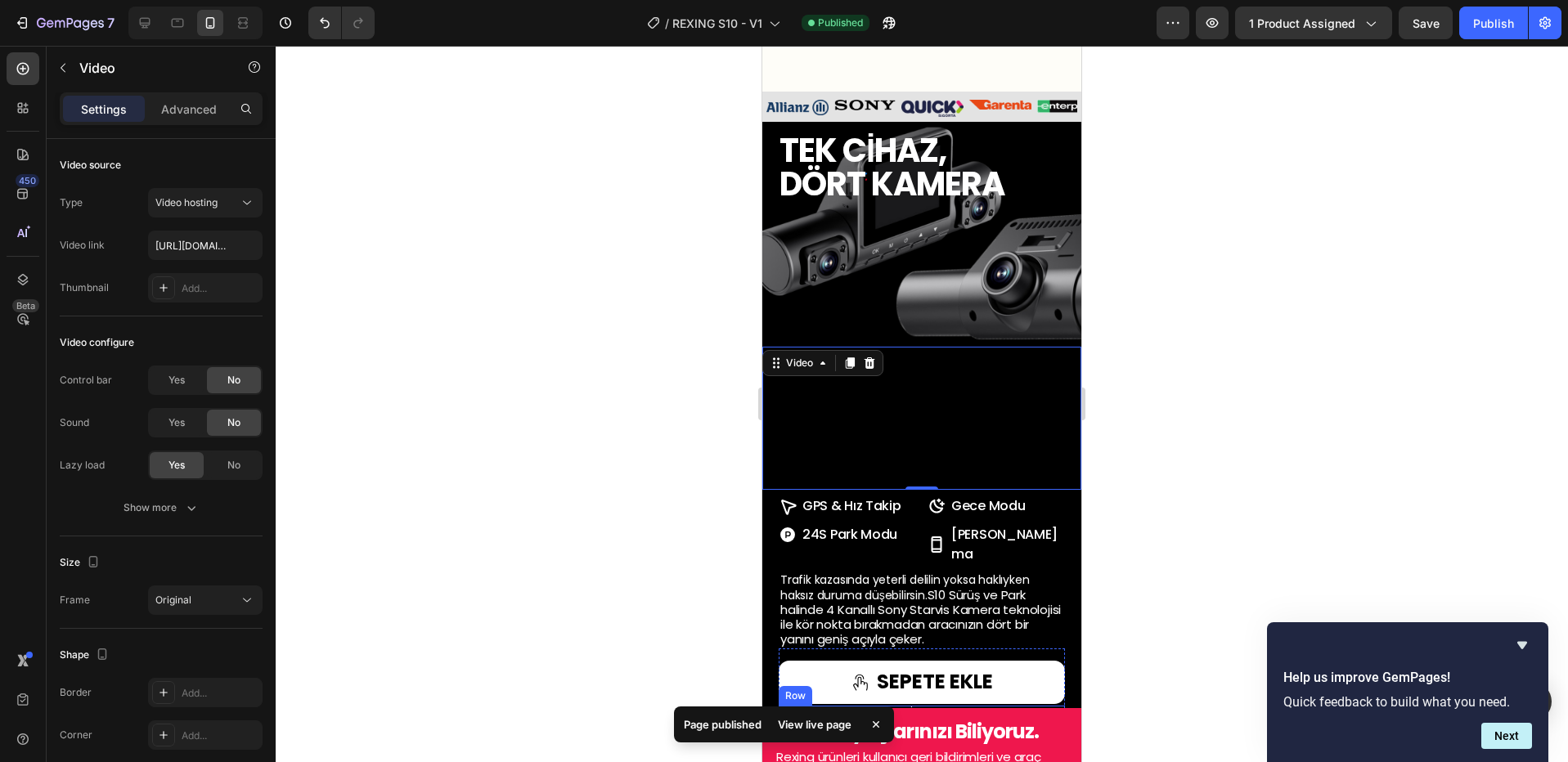
scroll to position [1241, 0]
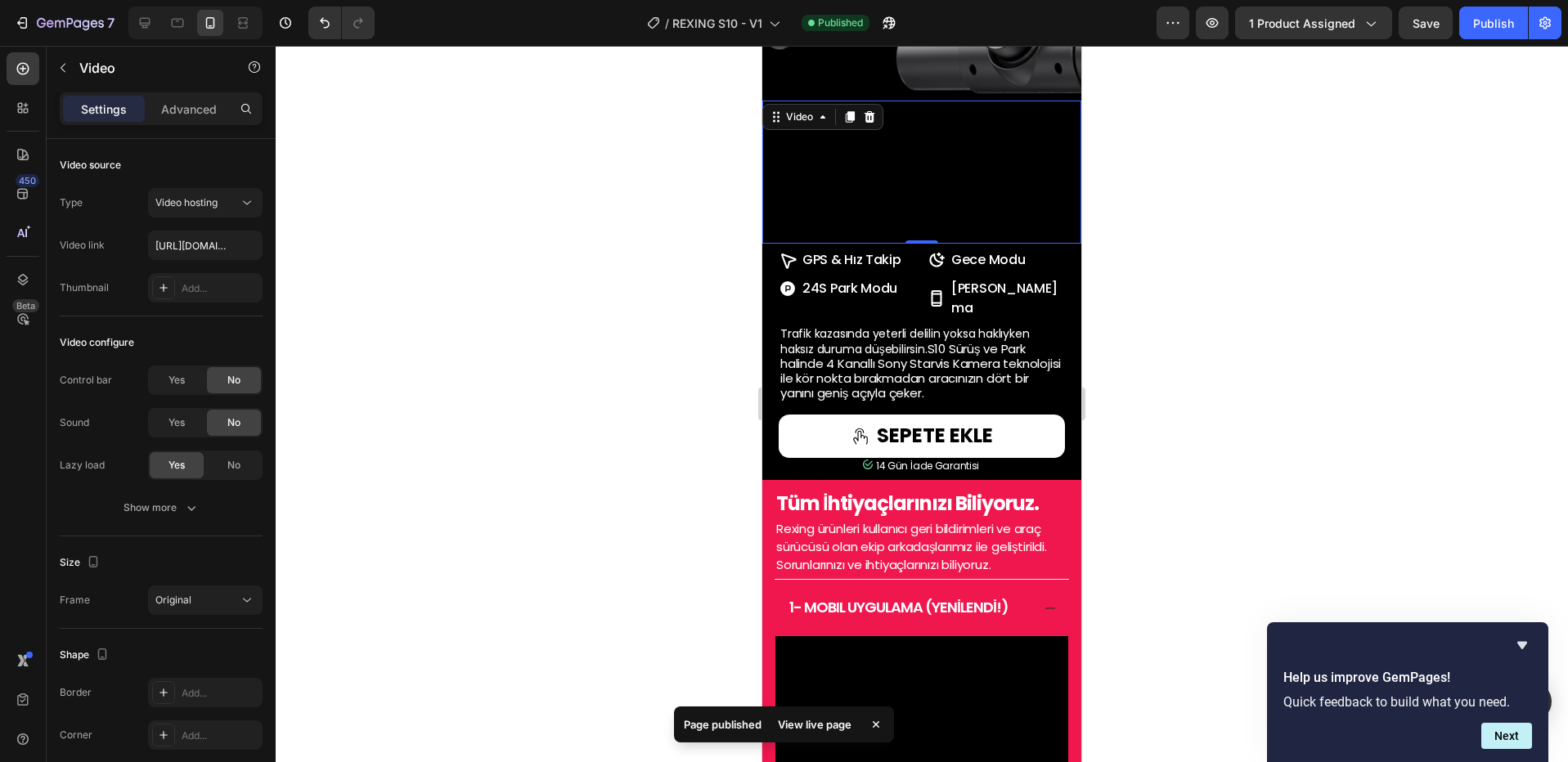
click at [1188, 509] on div at bounding box center [921, 403] width 1292 height 716
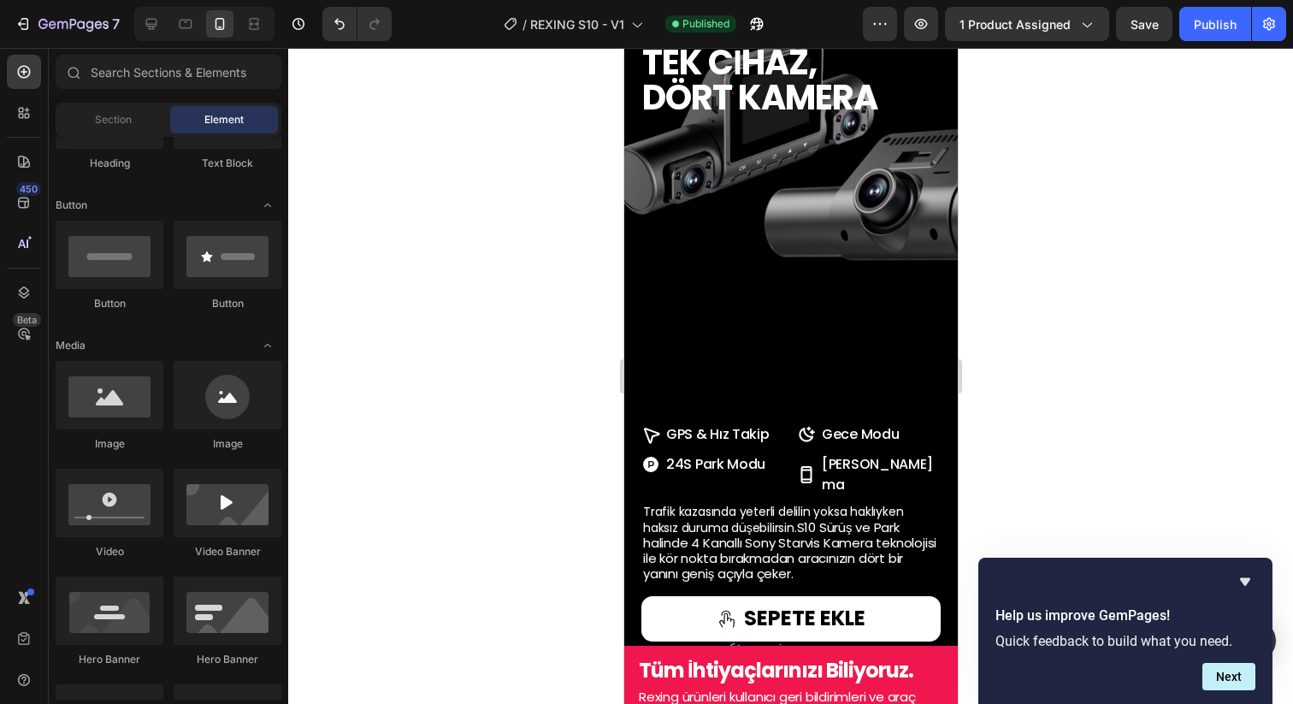
scroll to position [1312, 0]
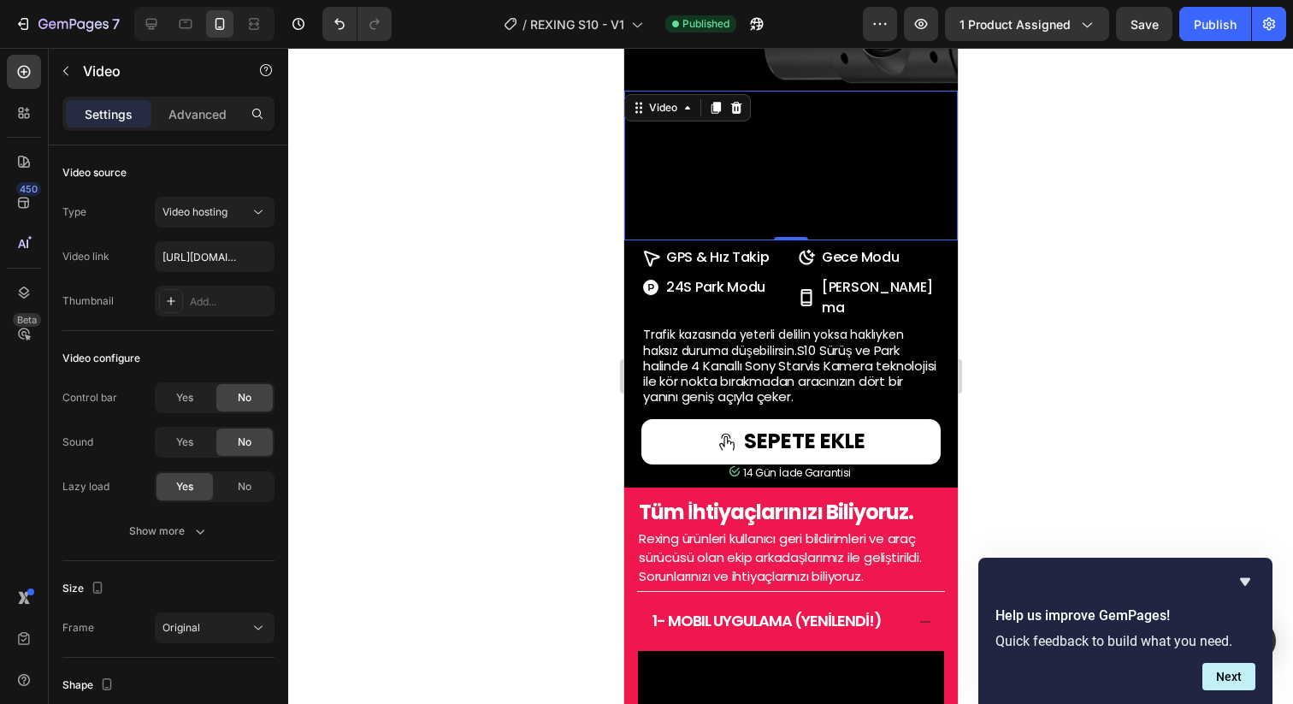
click at [752, 240] on video at bounding box center [789, 166] width 299 height 150
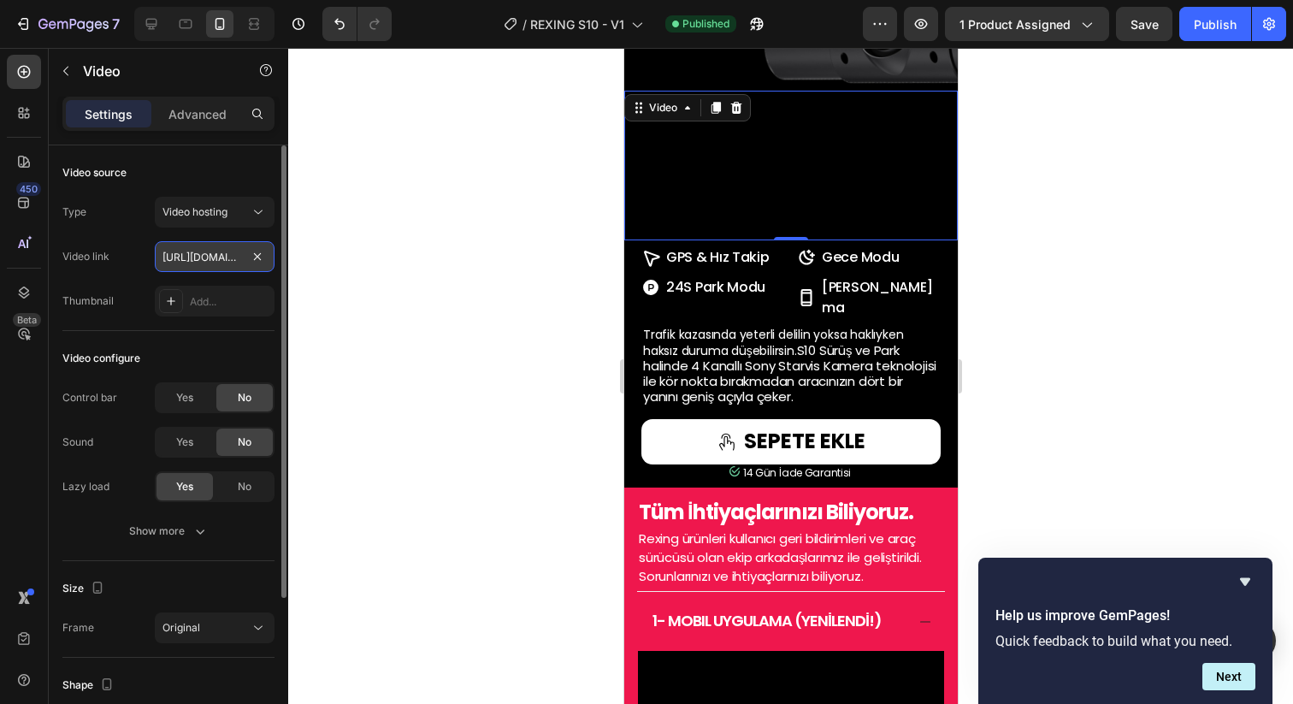
click at [215, 262] on input "[URL][DOMAIN_NAME]" at bounding box center [215, 256] width 120 height 31
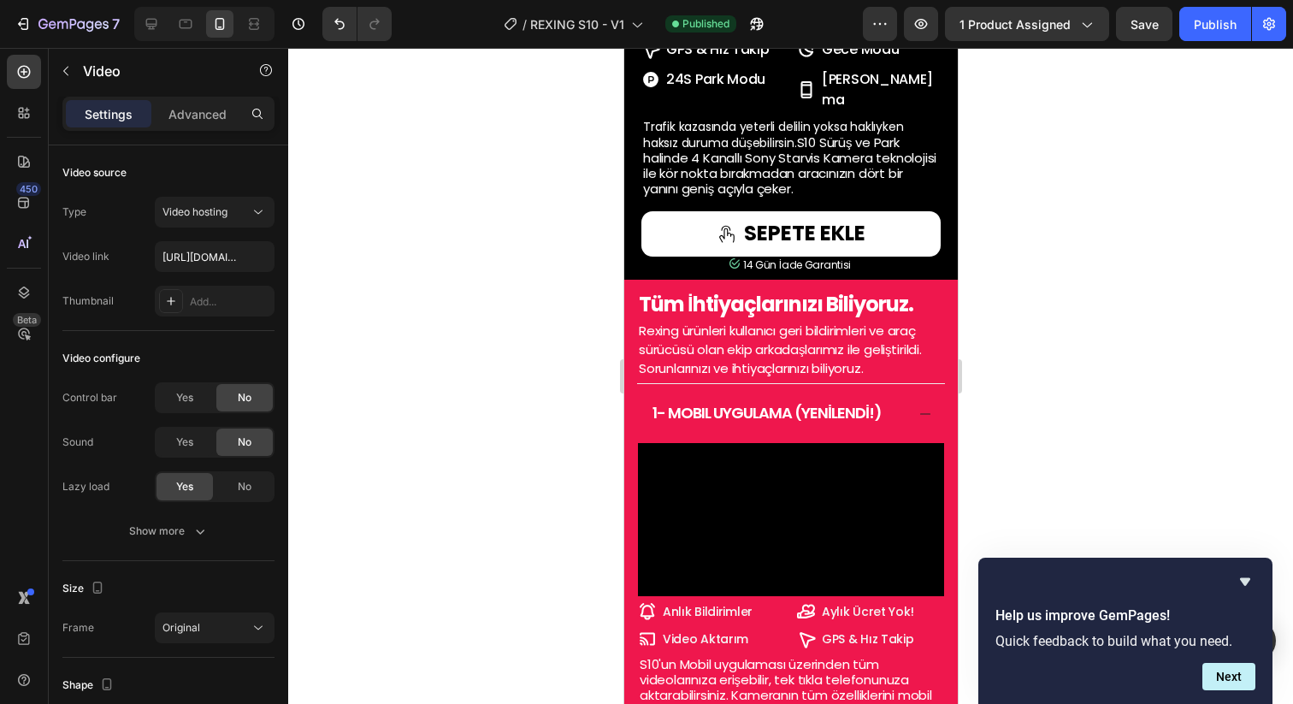
scroll to position [1419, 0]
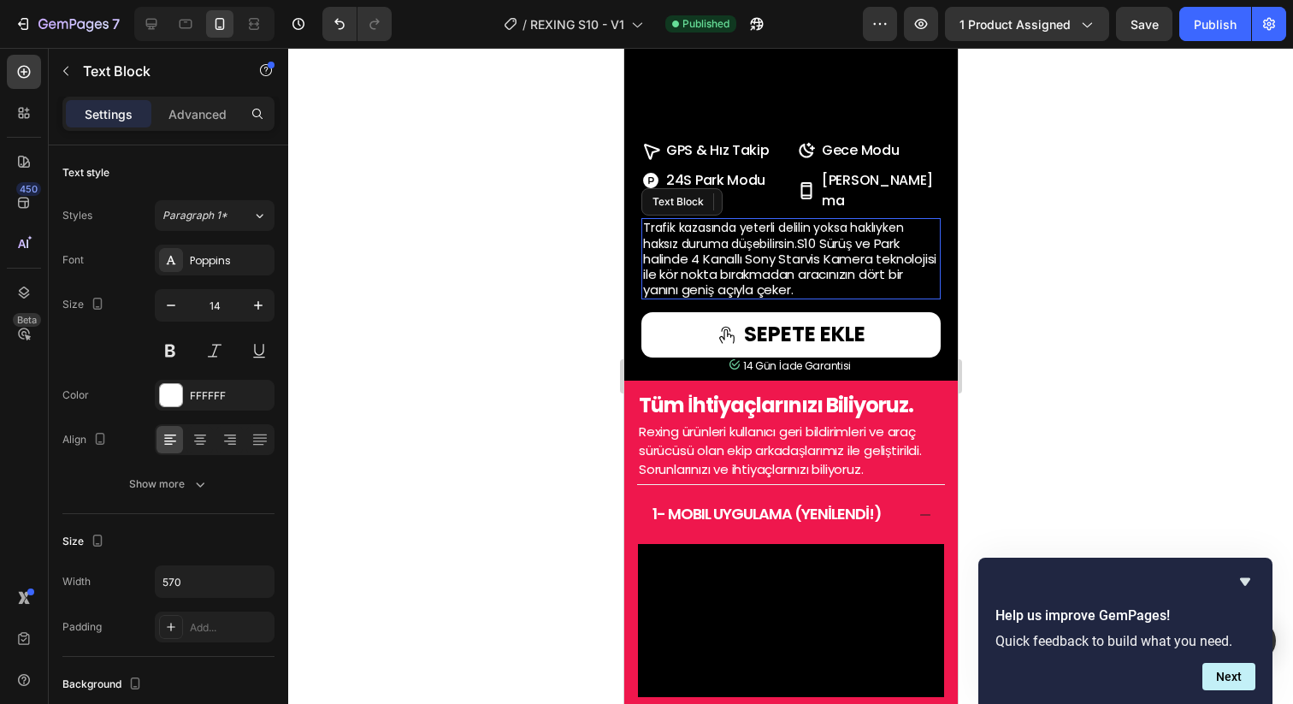
click at [774, 299] on span "S10 Sürüş ve Park halinde 4 Kanallı Sony Starvis Kamera teknolojisi ile kör nok…" at bounding box center [788, 266] width 293 height 65
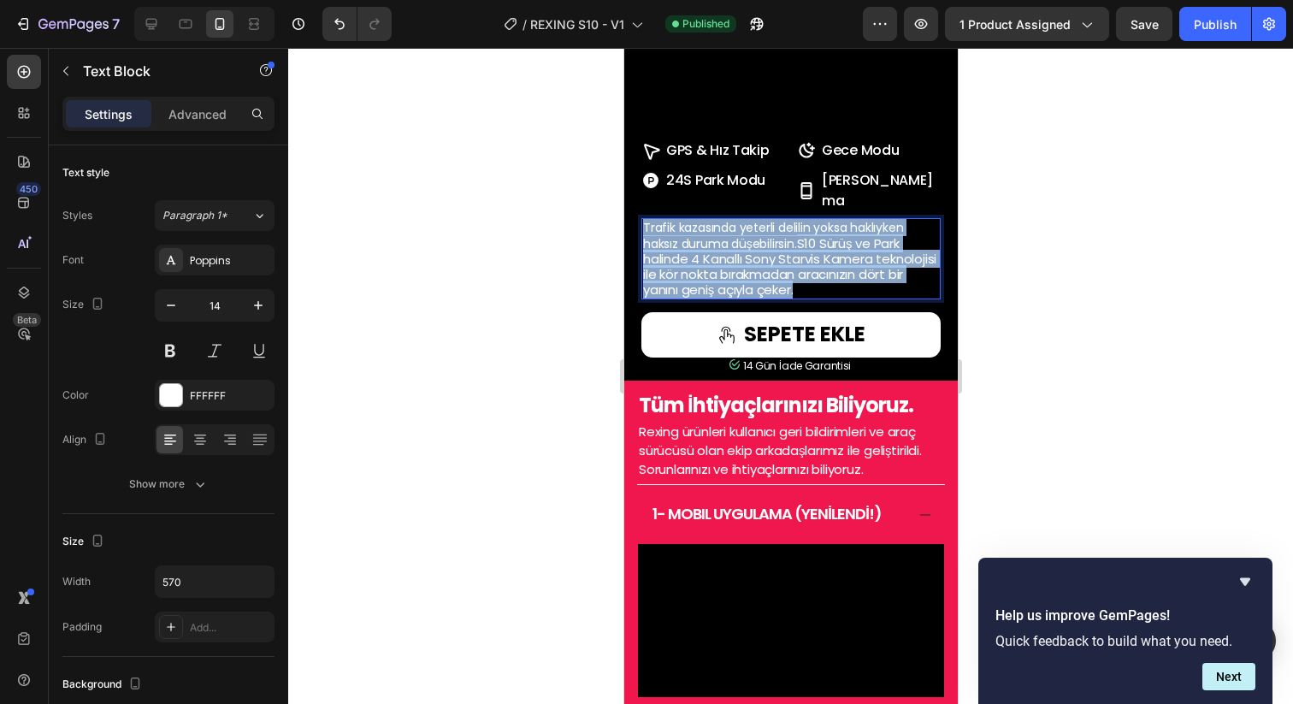
click at [774, 299] on span "S10 Sürüş ve Park halinde 4 Kanallı Sony Starvis Kamera teknolojisi ile kör nok…" at bounding box center [788, 266] width 293 height 65
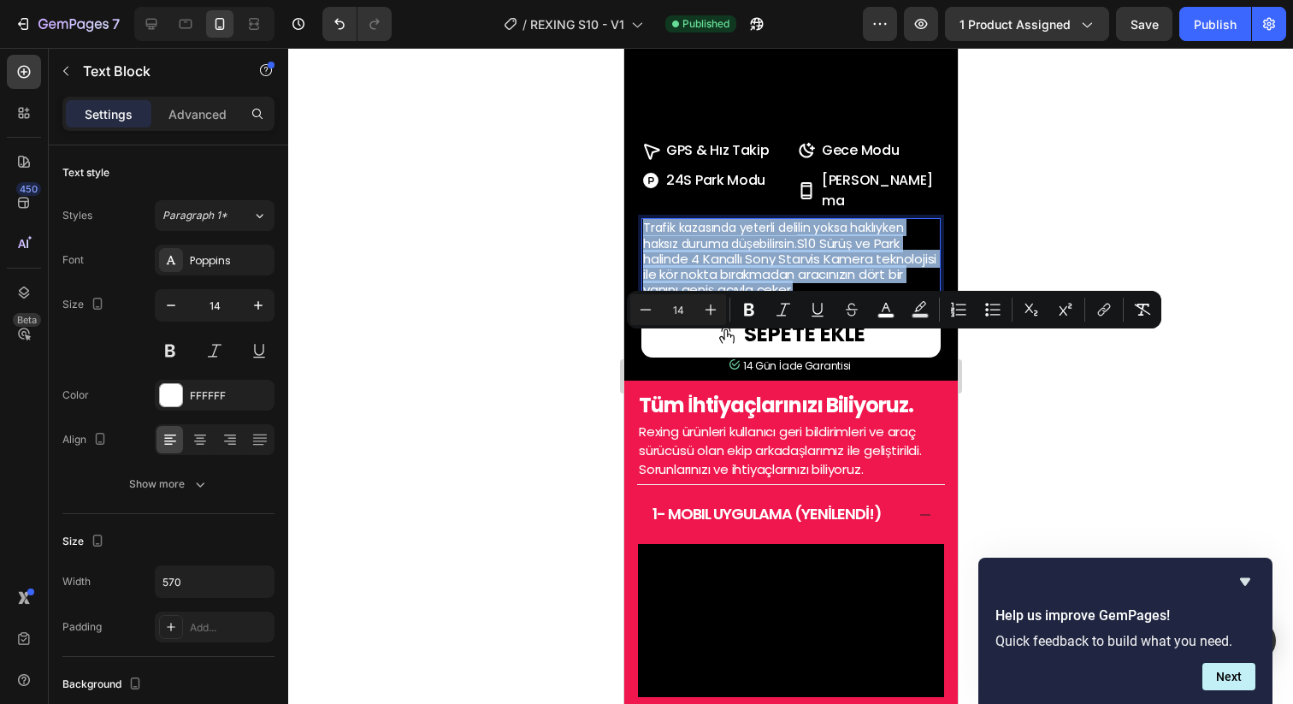
copy p "Trafik kazasında yeterli delilin yoksa haklıyken haksız duruma düşebilirsin. S1…"
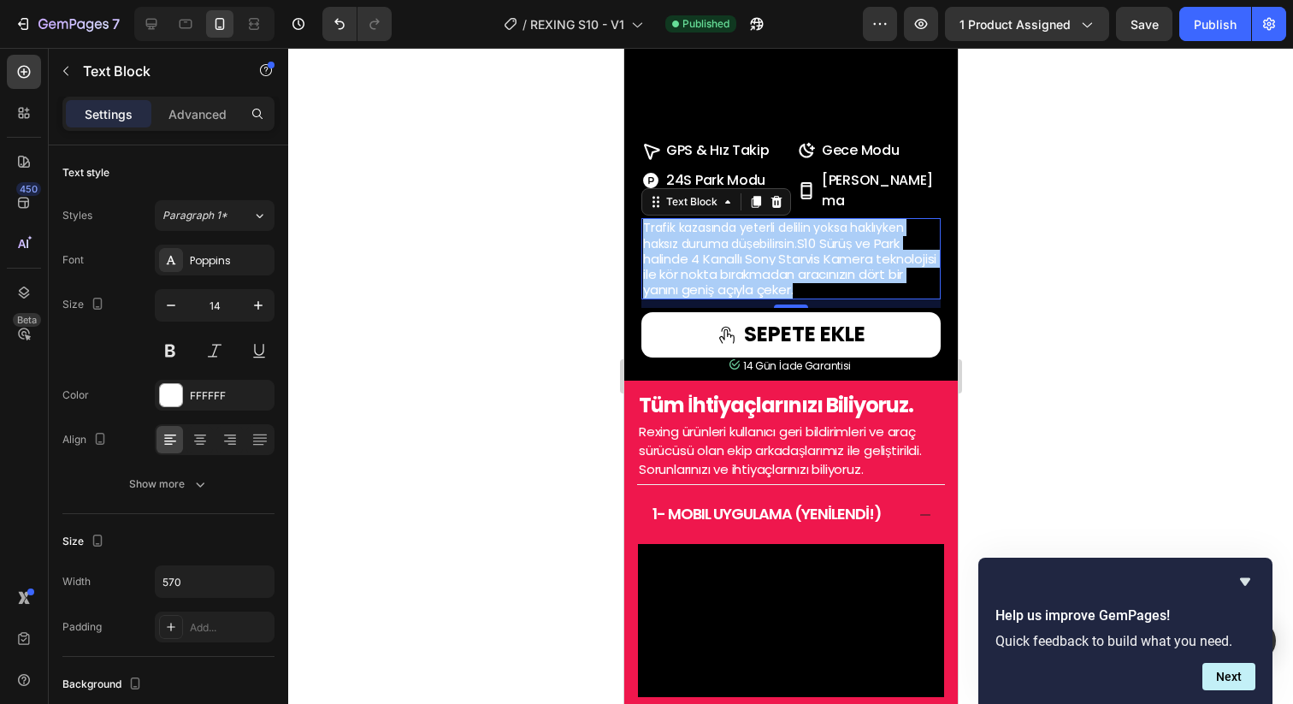
scroll to position [1764, 0]
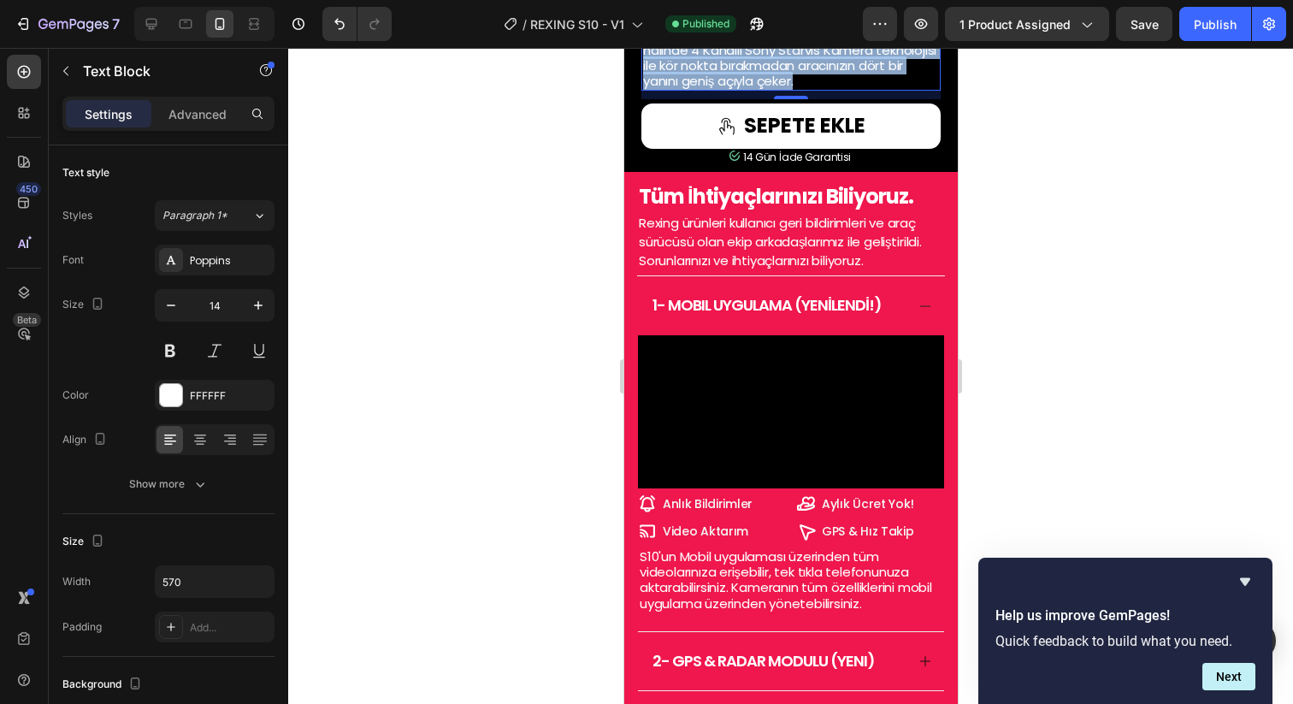
click at [811, 447] on video at bounding box center [790, 411] width 306 height 153
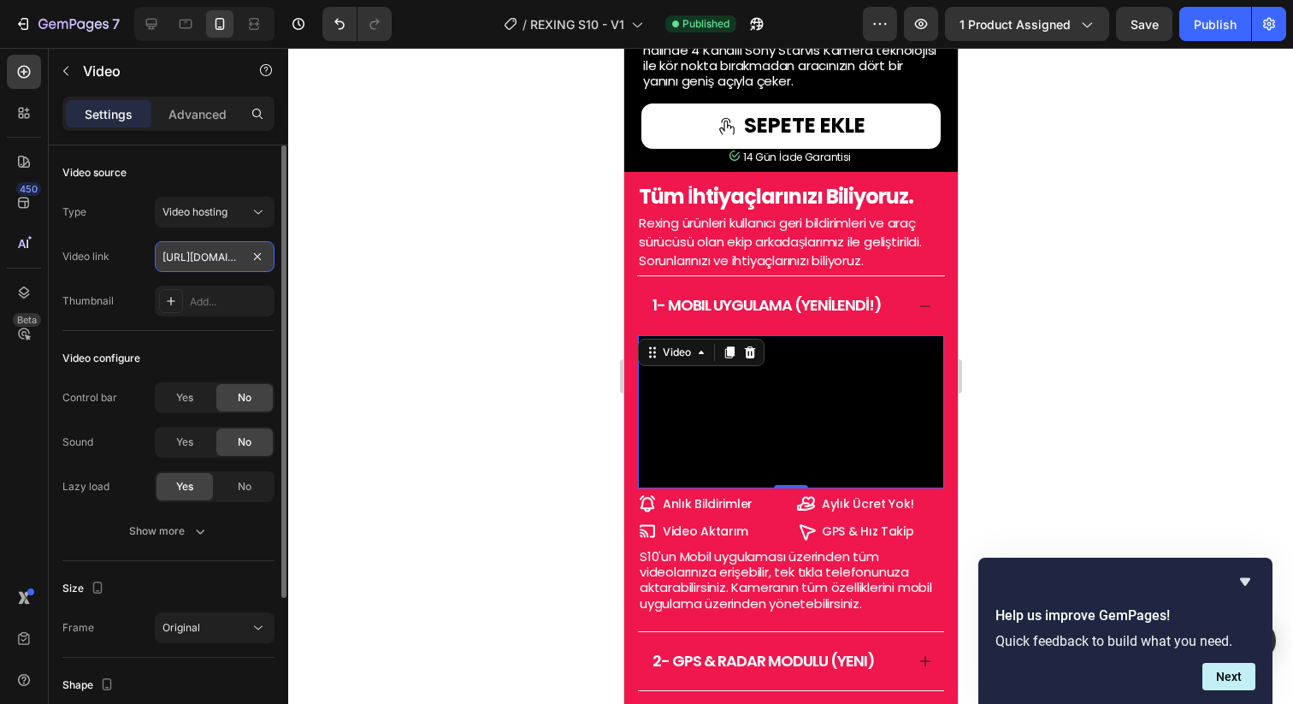
click at [219, 257] on input "[URL][DOMAIN_NAME]" at bounding box center [215, 256] width 120 height 31
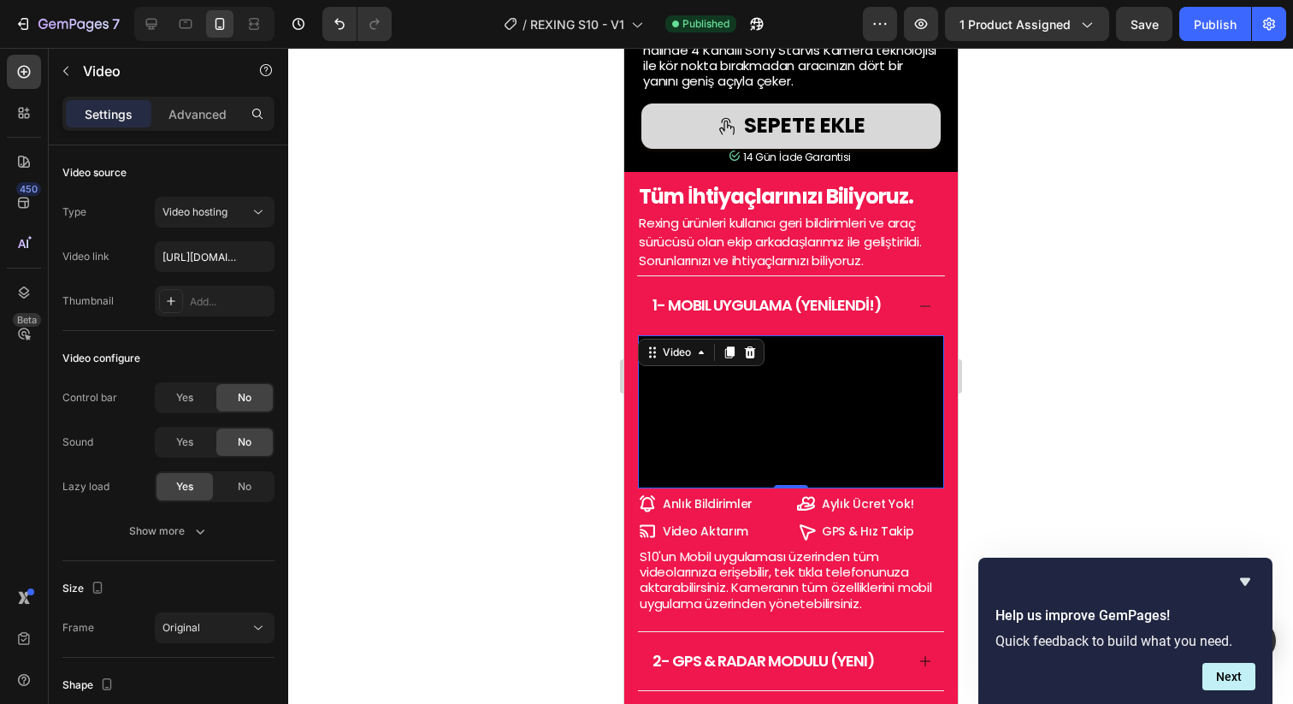
scroll to position [1911, 0]
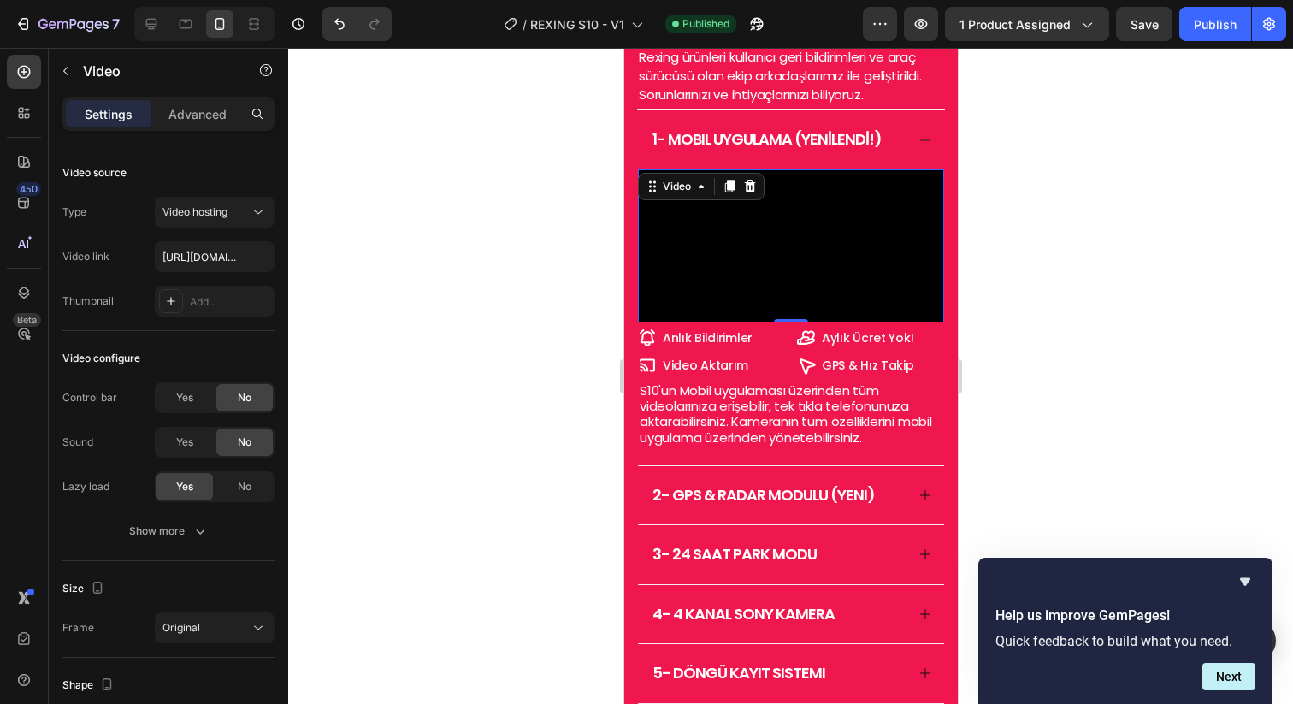
click at [780, 446] on span "S10'un Mobil uygulaması üzerinden tüm videolarınıza erişebilir, tek tıkla telef…" at bounding box center [785, 413] width 292 height 65
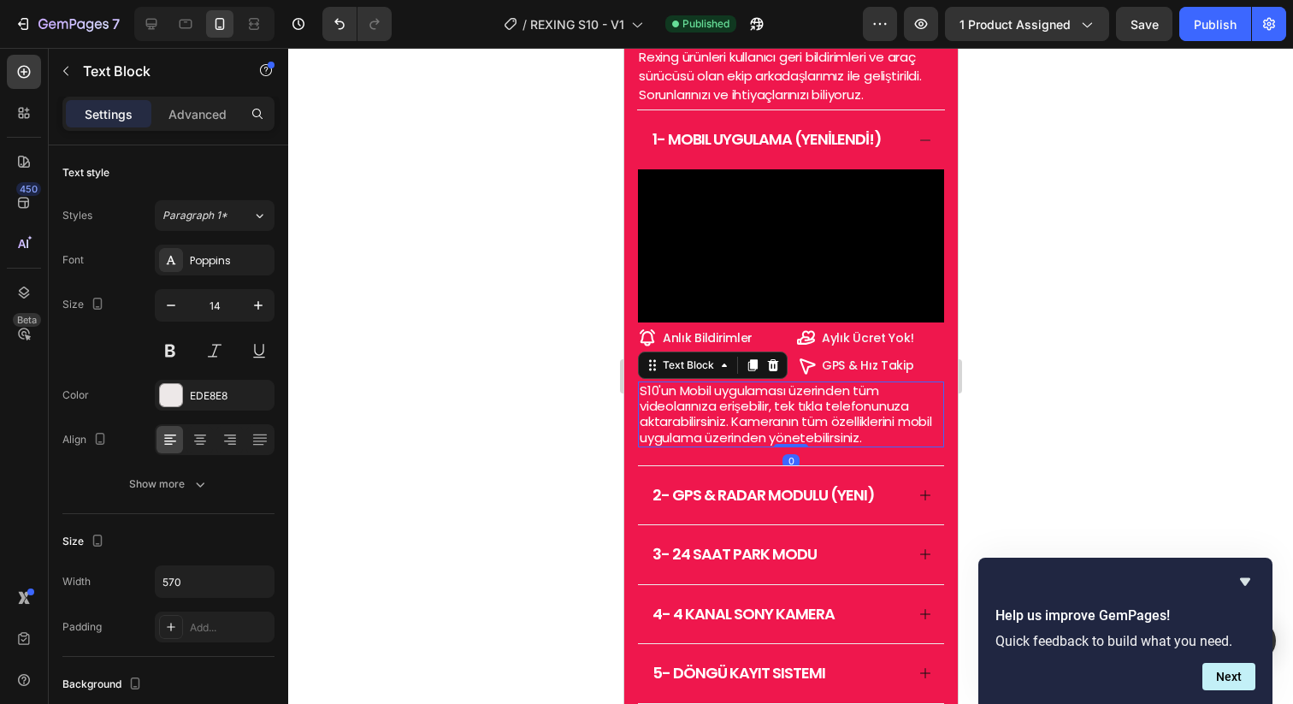
click at [780, 446] on span "S10'un Mobil uygulaması üzerinden tüm videolarınıza erişebilir, tek tıkla telef…" at bounding box center [785, 413] width 292 height 65
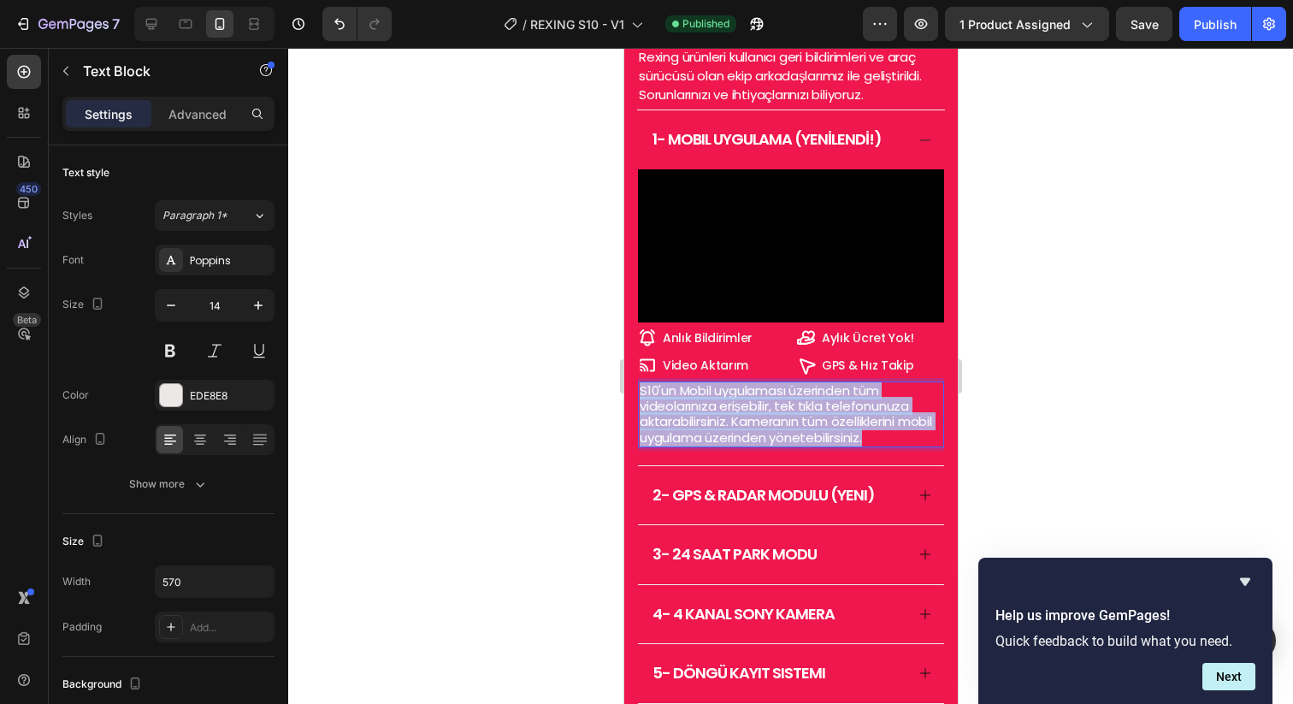
click at [780, 446] on span "S10'un Mobil uygulaması üzerinden tüm videolarınıza erişebilir, tek tıkla telef…" at bounding box center [785, 413] width 292 height 65
copy span "S10'un Mobil uygulaması üzerinden tüm videolarınıza erişebilir, tek tıkla telef…"
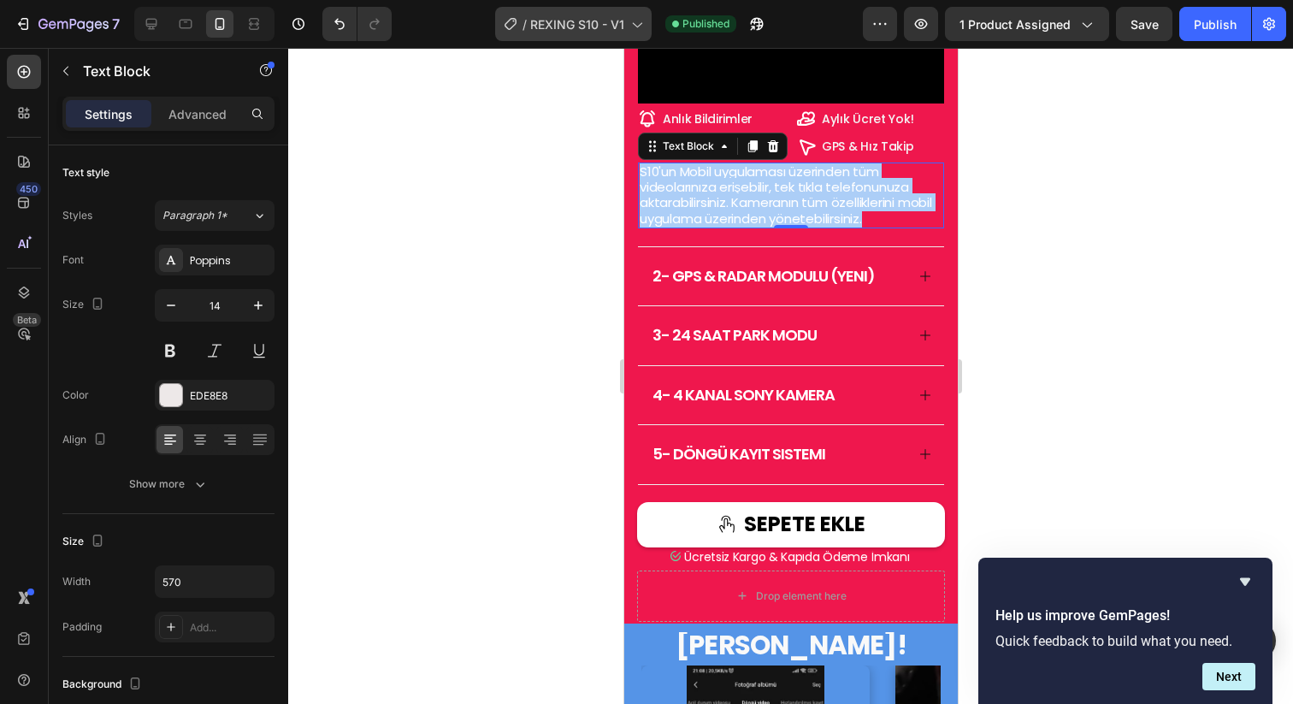
scroll to position [2271, 0]
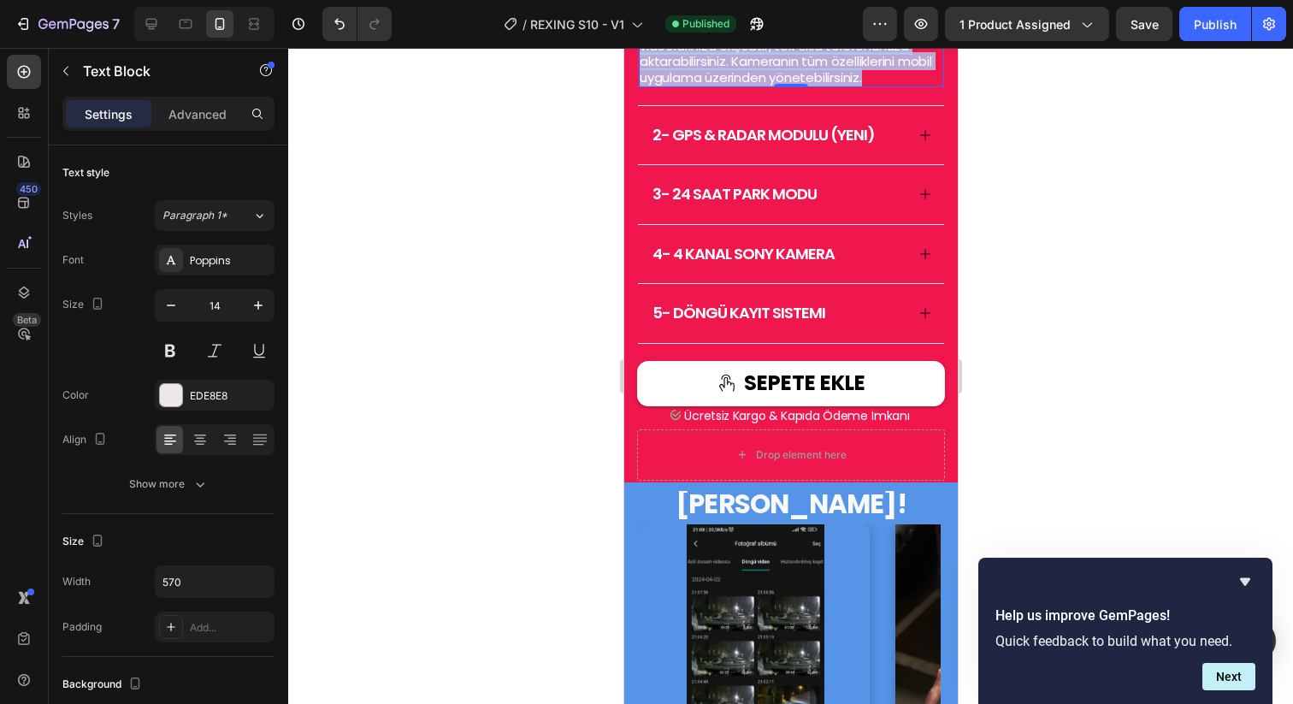
click at [921, 224] on div "3- 24 saat park modu" at bounding box center [790, 194] width 306 height 59
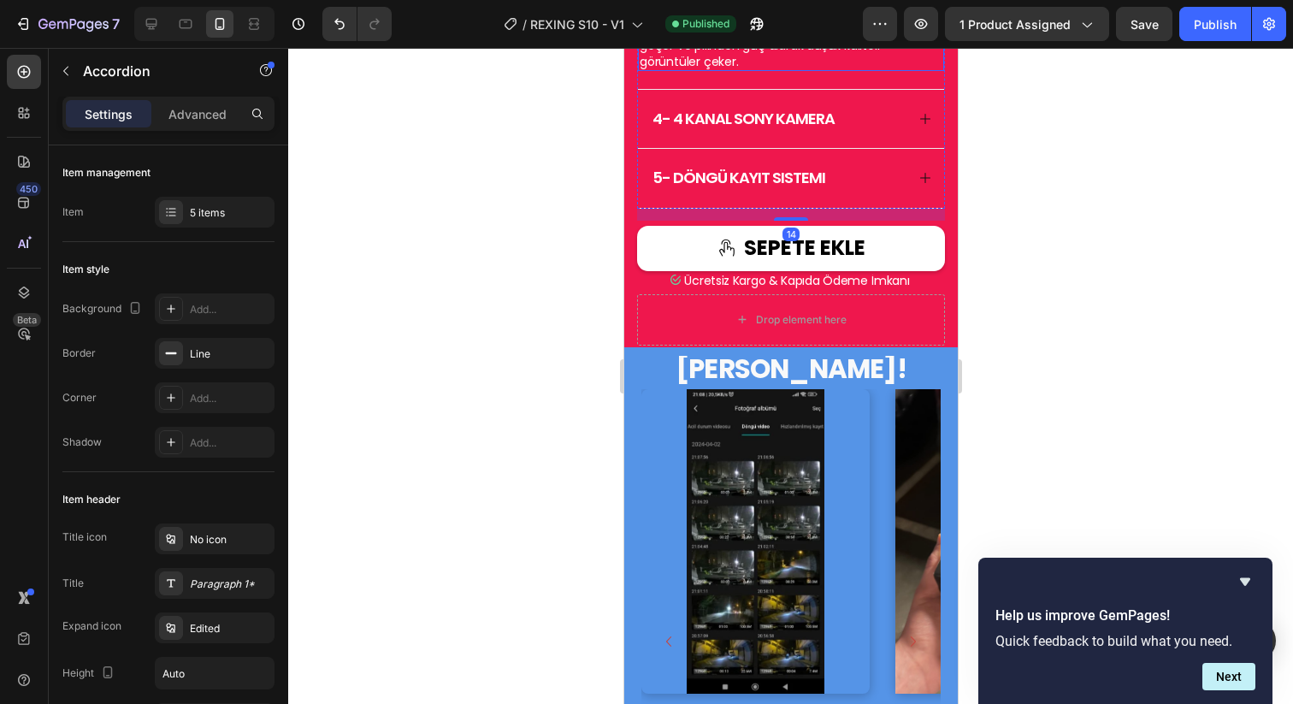
click at [857, 70] on span "24 Saat Park Moduna sahip olan S10, aracınızın kontağı kapatıldığında otomatik …" at bounding box center [790, 38] width 302 height 64
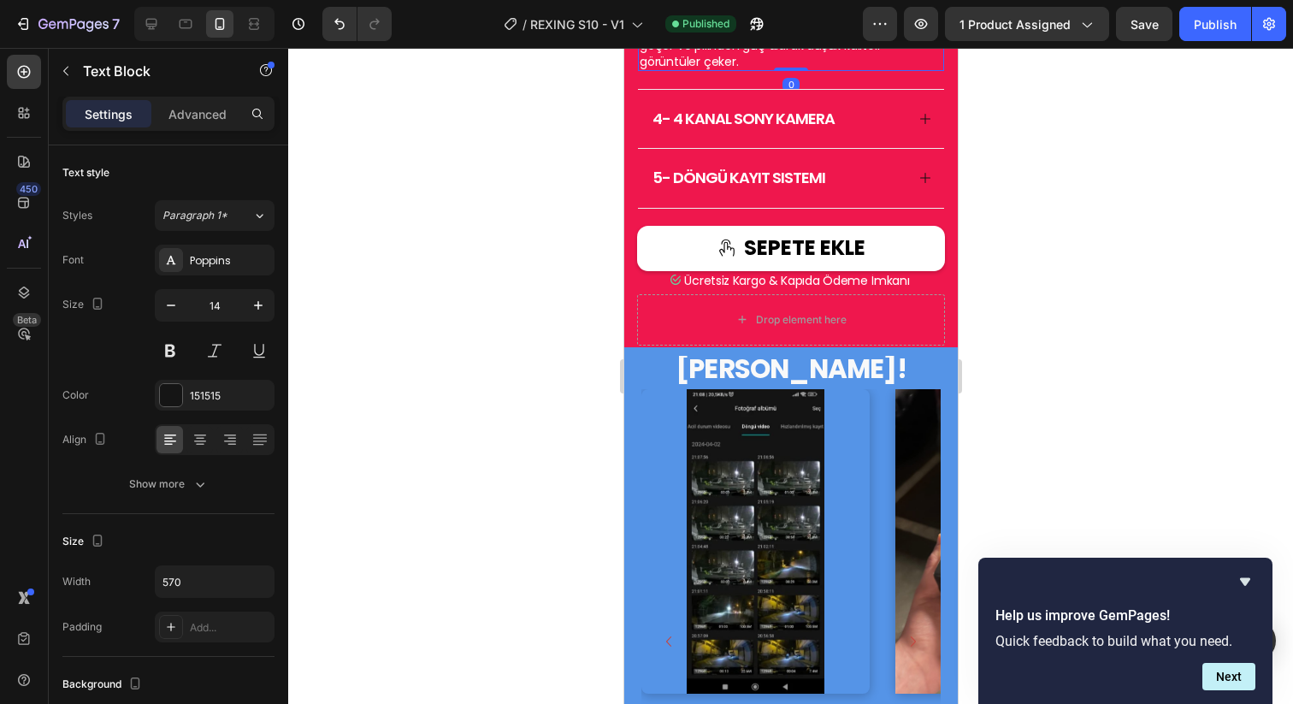
click at [857, 70] on span "24 Saat Park Moduna sahip olan S10, aracınızın kontağı kapatıldığında otomatik …" at bounding box center [790, 38] width 302 height 64
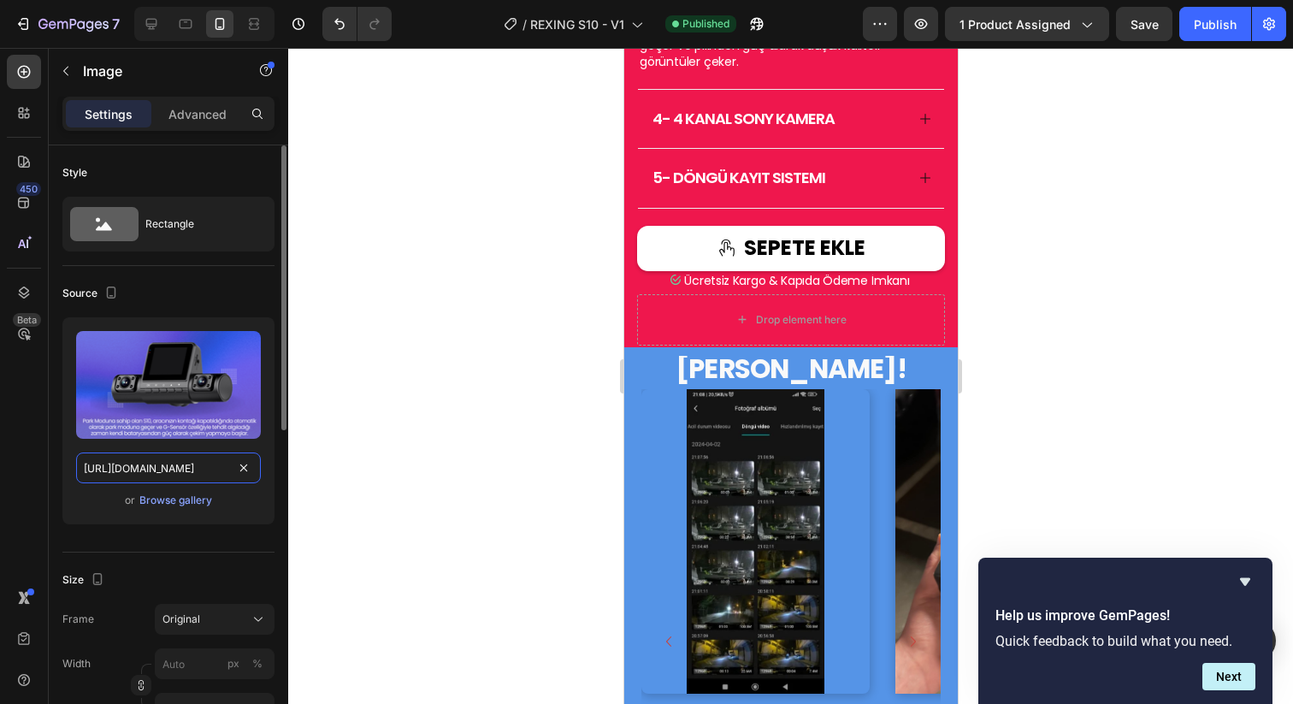
click at [177, 457] on input "[URL][DOMAIN_NAME]" at bounding box center [168, 467] width 185 height 31
click at [917, 126] on icon at bounding box center [924, 119] width 14 height 14
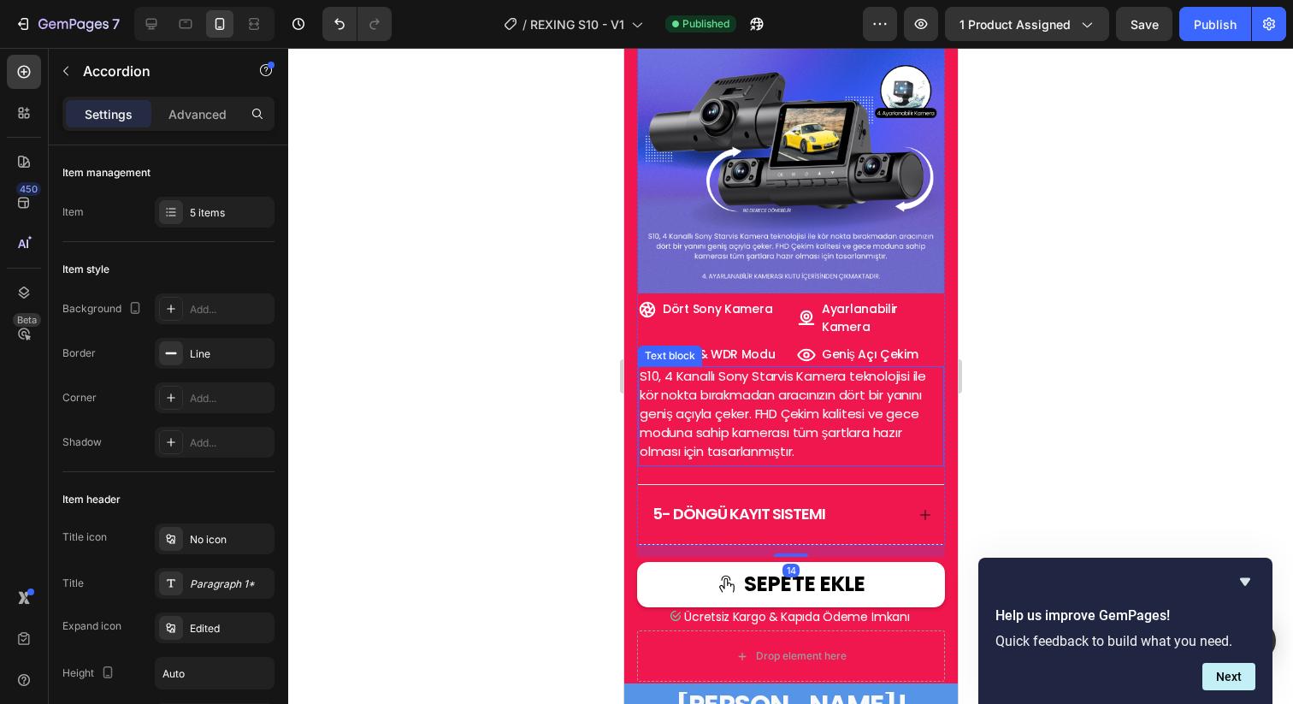
click at [839, 419] on span "S10, 4 Kanallı Sony Starvis Kamera teknolojisi ile kör nokta bırakmadan aracını…" at bounding box center [782, 413] width 286 height 92
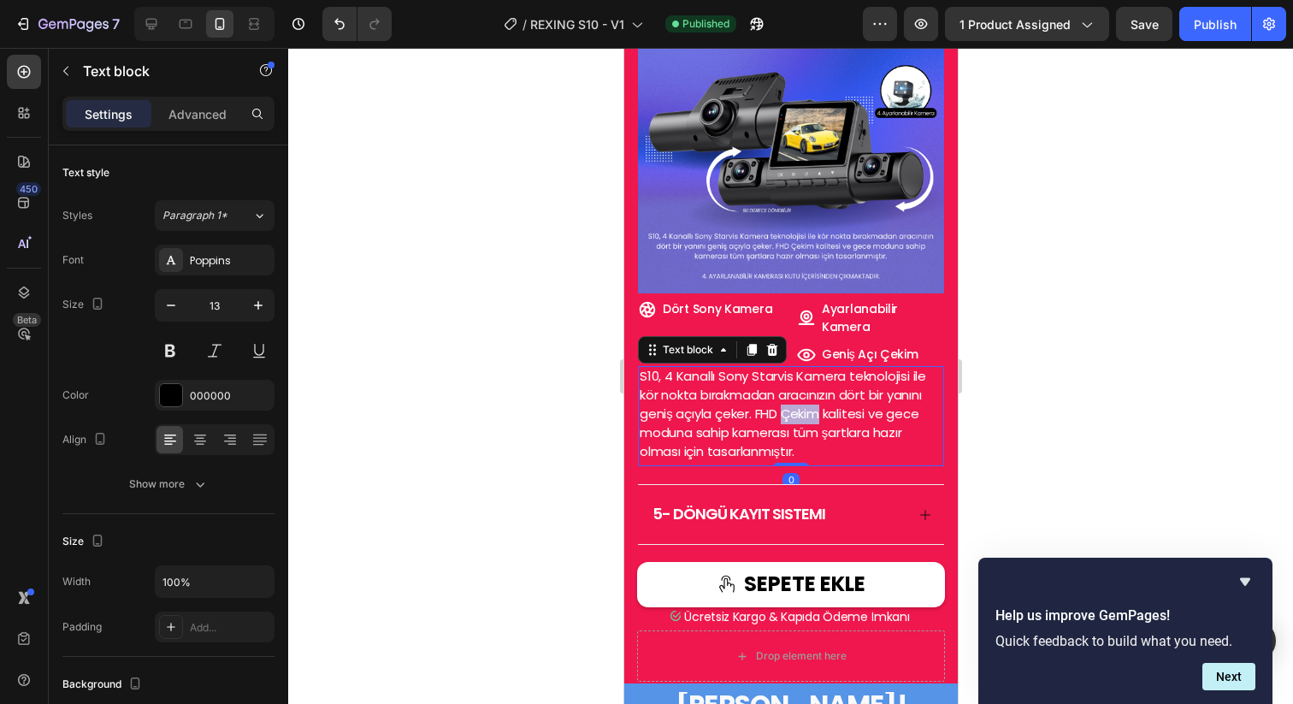
click at [839, 419] on span "S10, 4 Kanallı Sony Starvis Kamera teknolojisi ile kör nokta bırakmadan aracını…" at bounding box center [782, 413] width 286 height 92
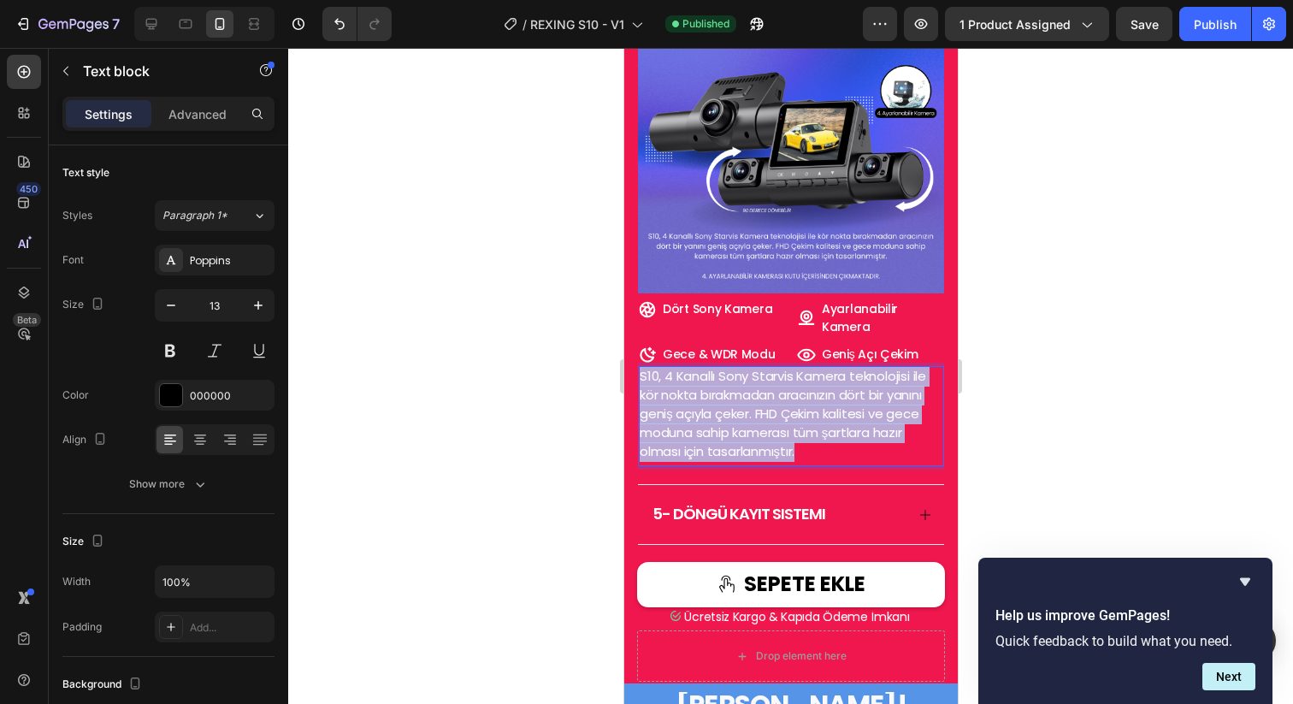
copy span "S10, 4 Kanallı Sony Starvis Kamera teknolojisi ile kör nokta bırakmadan aracını…"
click at [777, 222] on img at bounding box center [790, 140] width 306 height 306
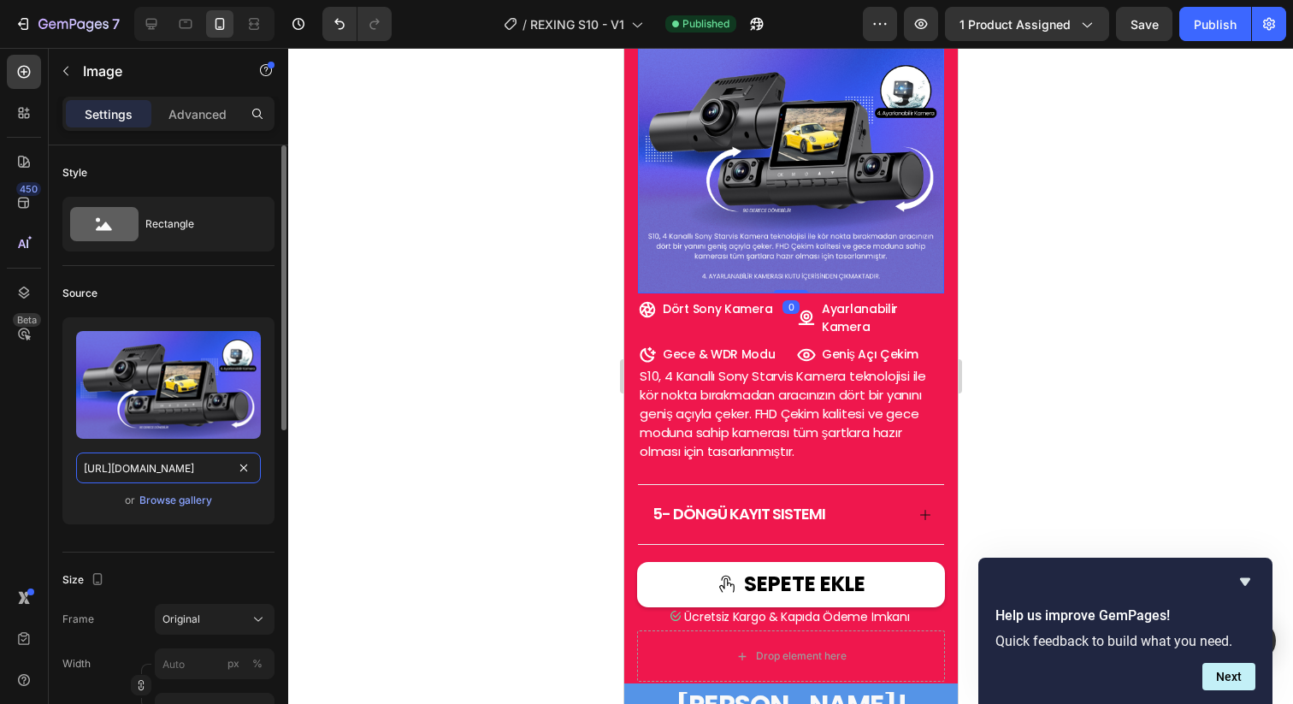
click at [169, 468] on input "[URL][DOMAIN_NAME]" at bounding box center [168, 467] width 185 height 31
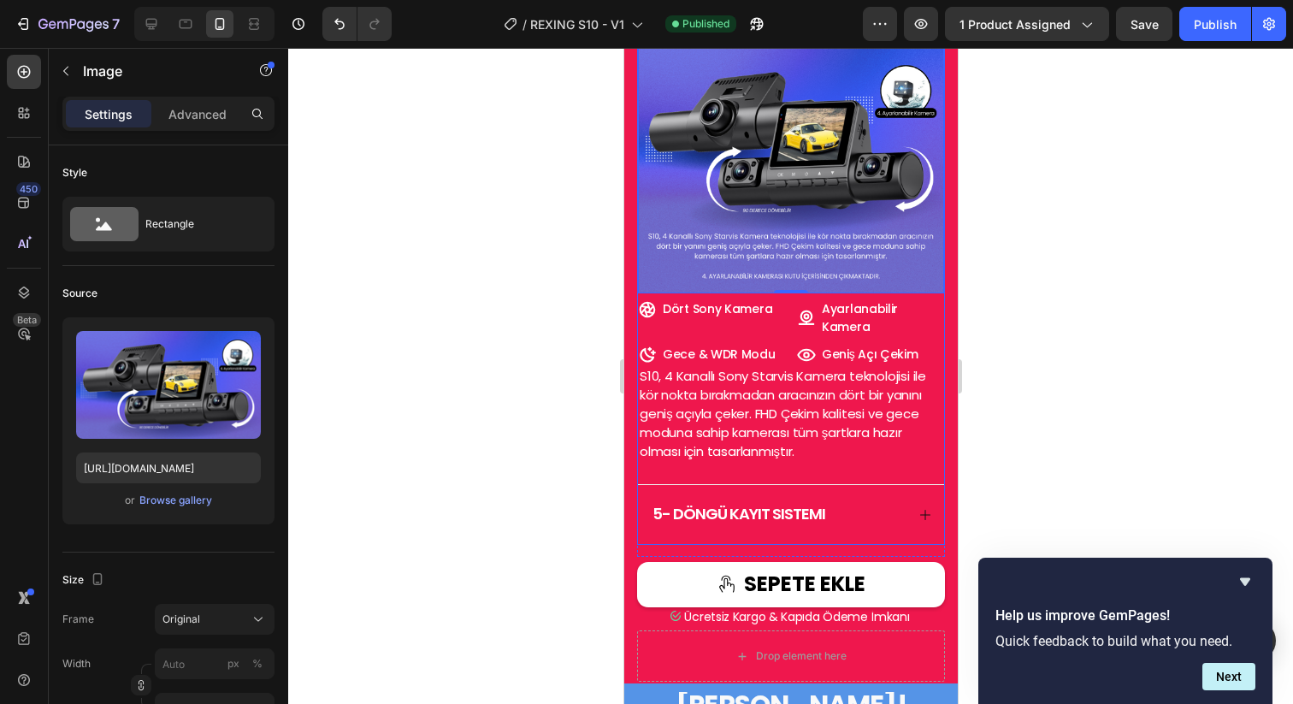
click at [917, 518] on icon at bounding box center [924, 515] width 14 height 14
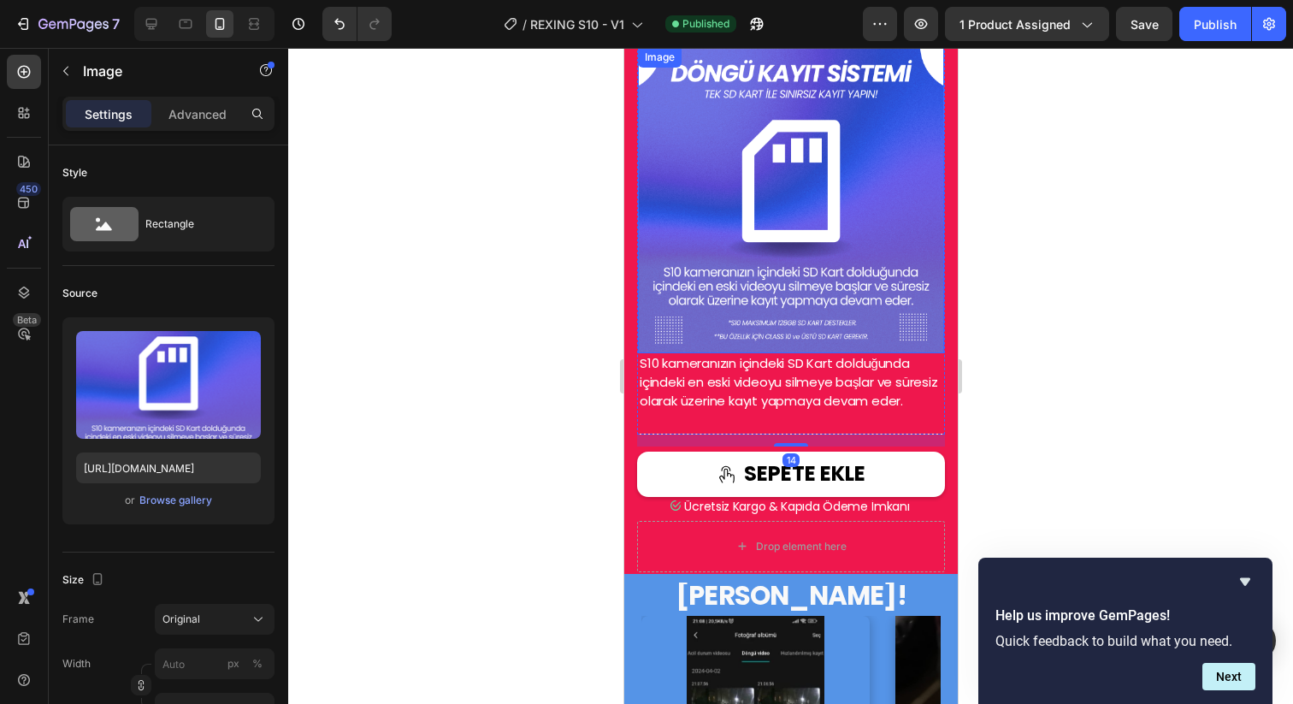
click at [787, 272] on img at bounding box center [790, 200] width 306 height 306
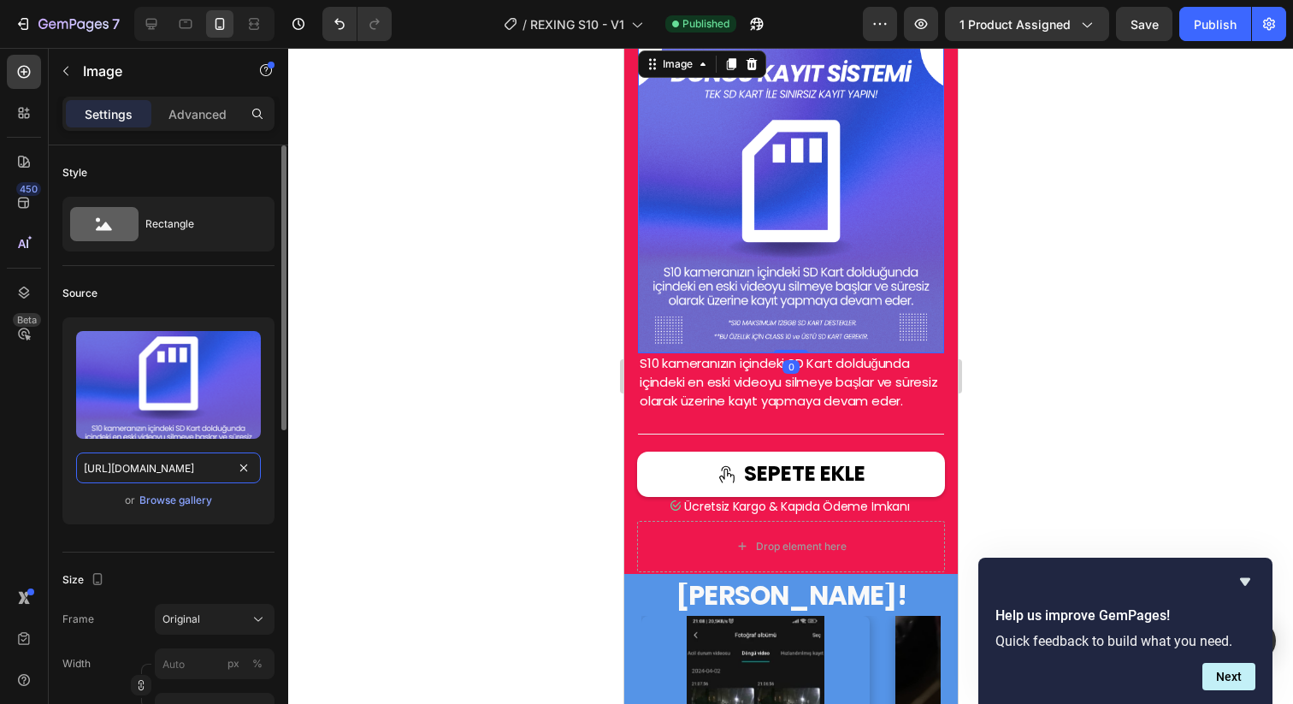
click at [150, 473] on input "[URL][DOMAIN_NAME]" at bounding box center [168, 467] width 185 height 31
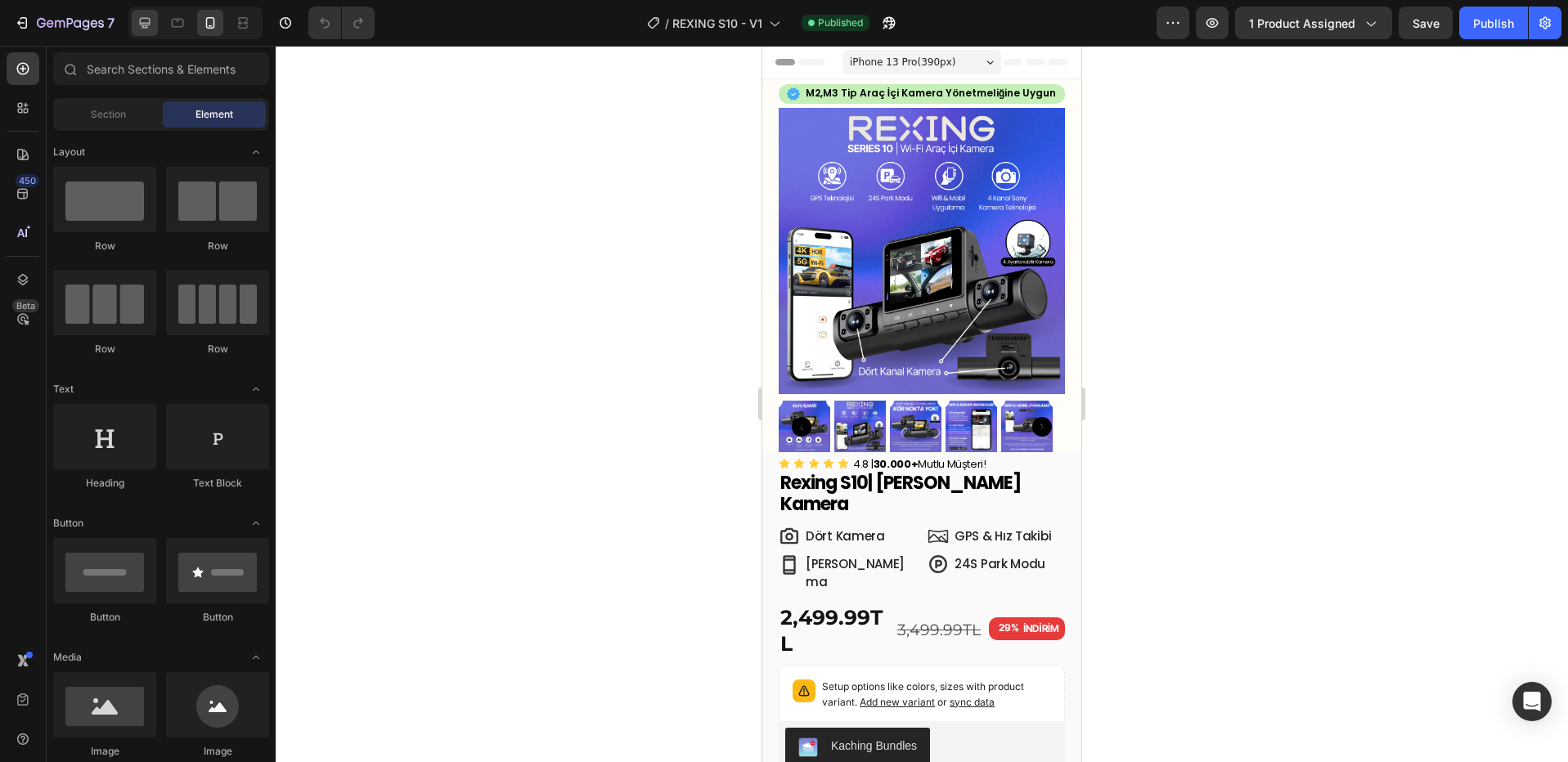
click at [146, 26] on icon at bounding box center [144, 22] width 16 height 16
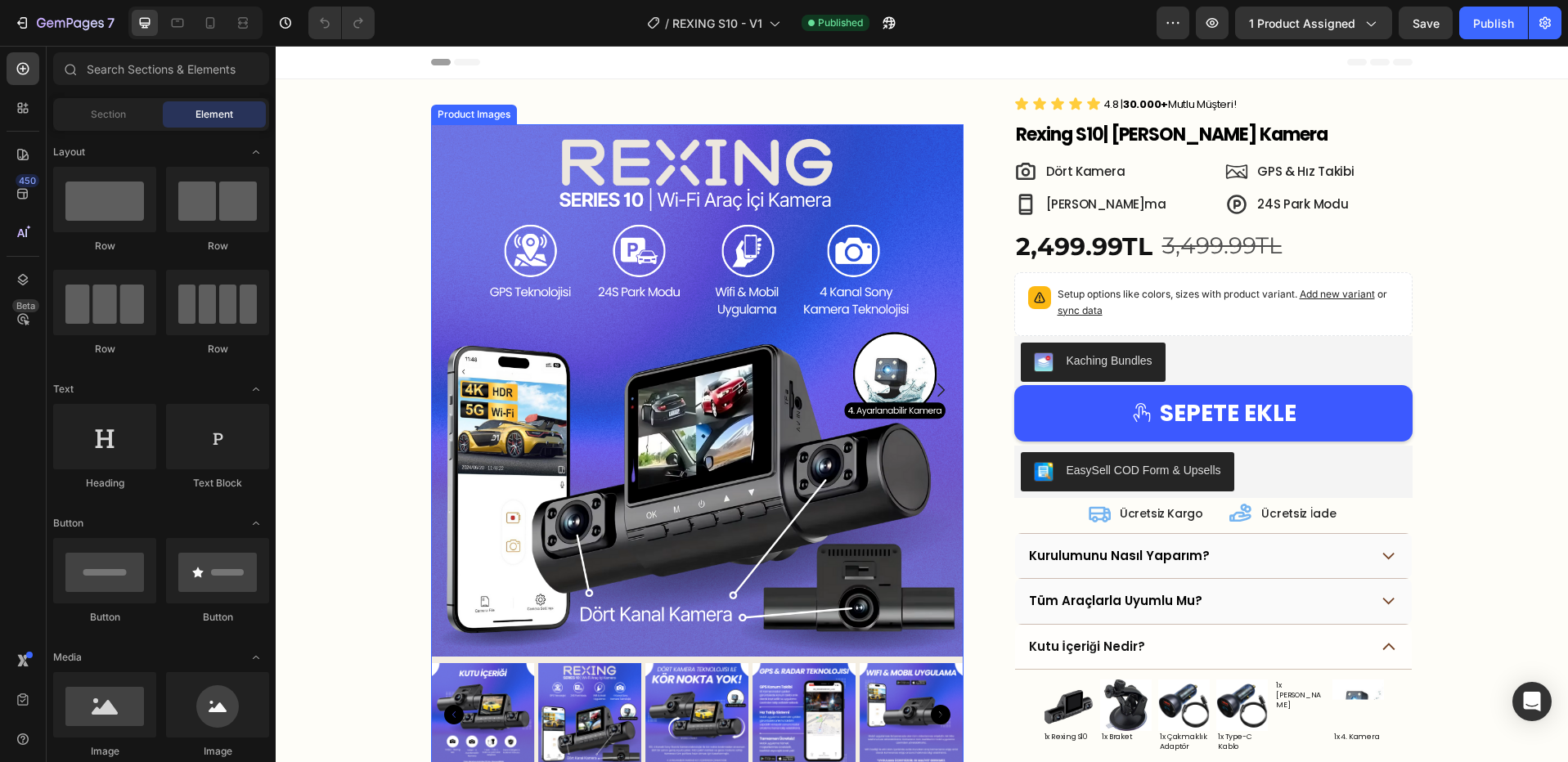
scroll to position [305, 0]
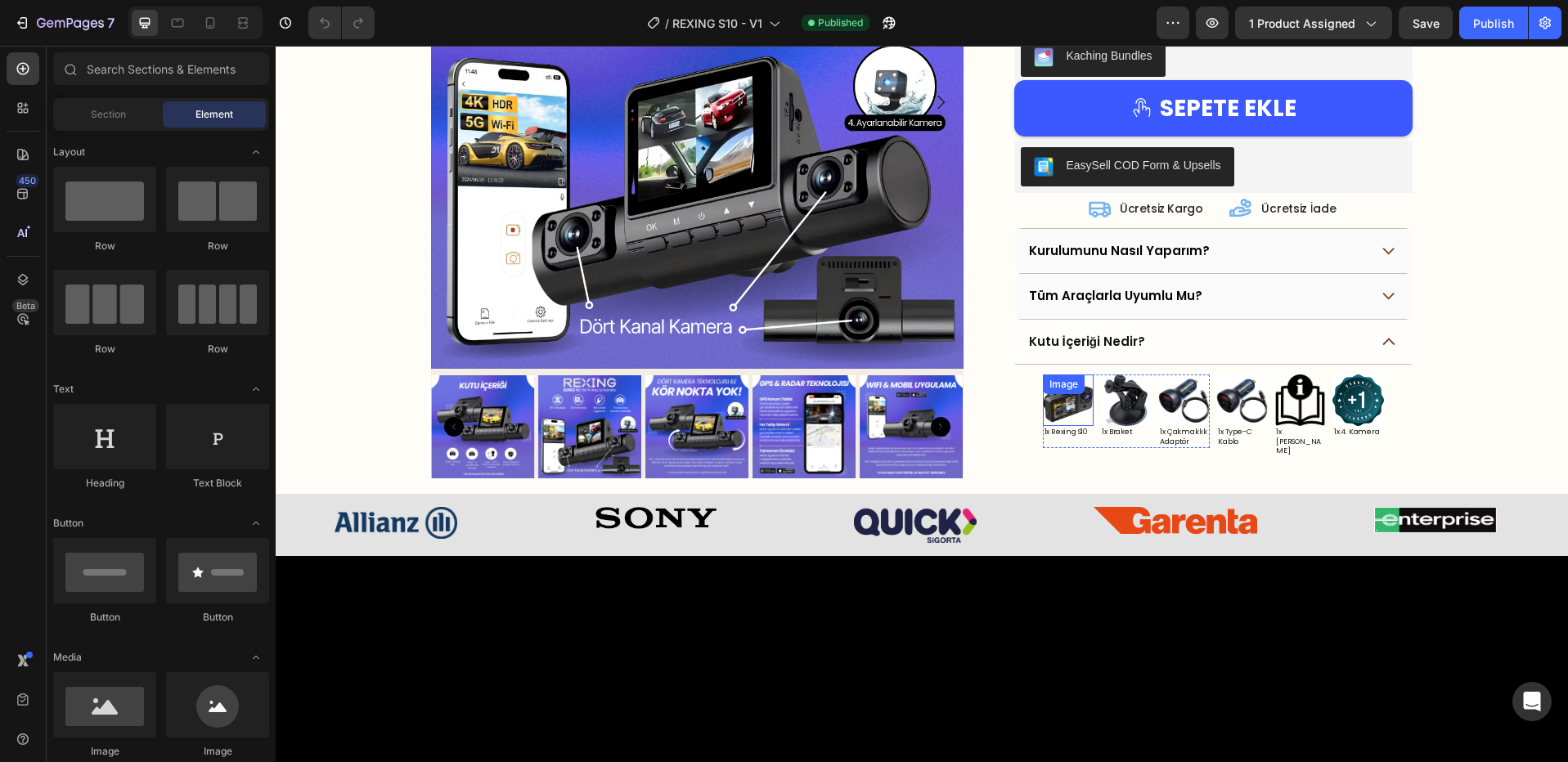
click at [1079, 385] on div "Image" at bounding box center [1069, 401] width 52 height 52
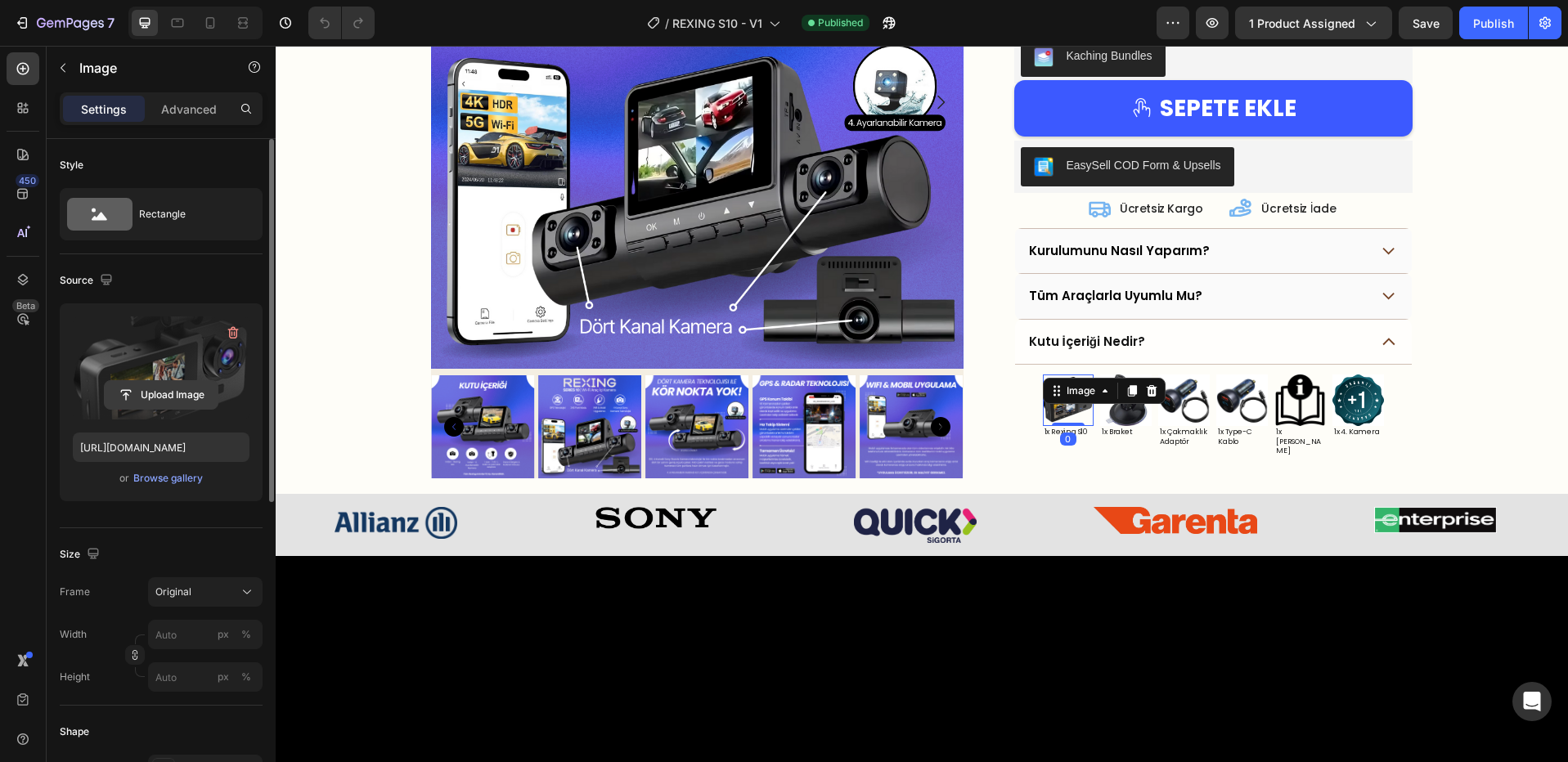
click at [170, 401] on input "file" at bounding box center [161, 394] width 113 height 28
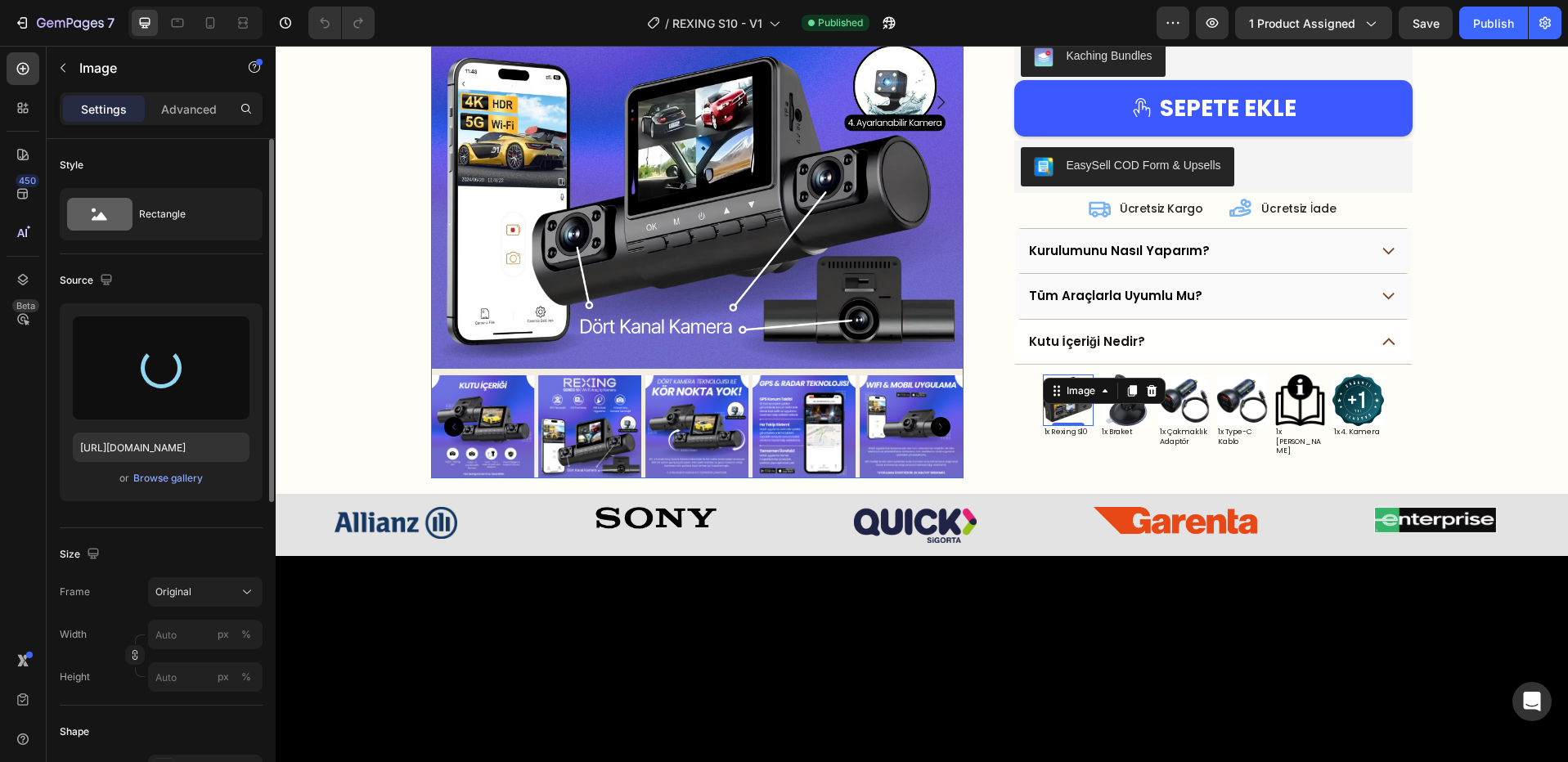
type input "https://cdn.shopify.com/s/files/1/0718/8322/7172/files/gempages_560404006514459…"
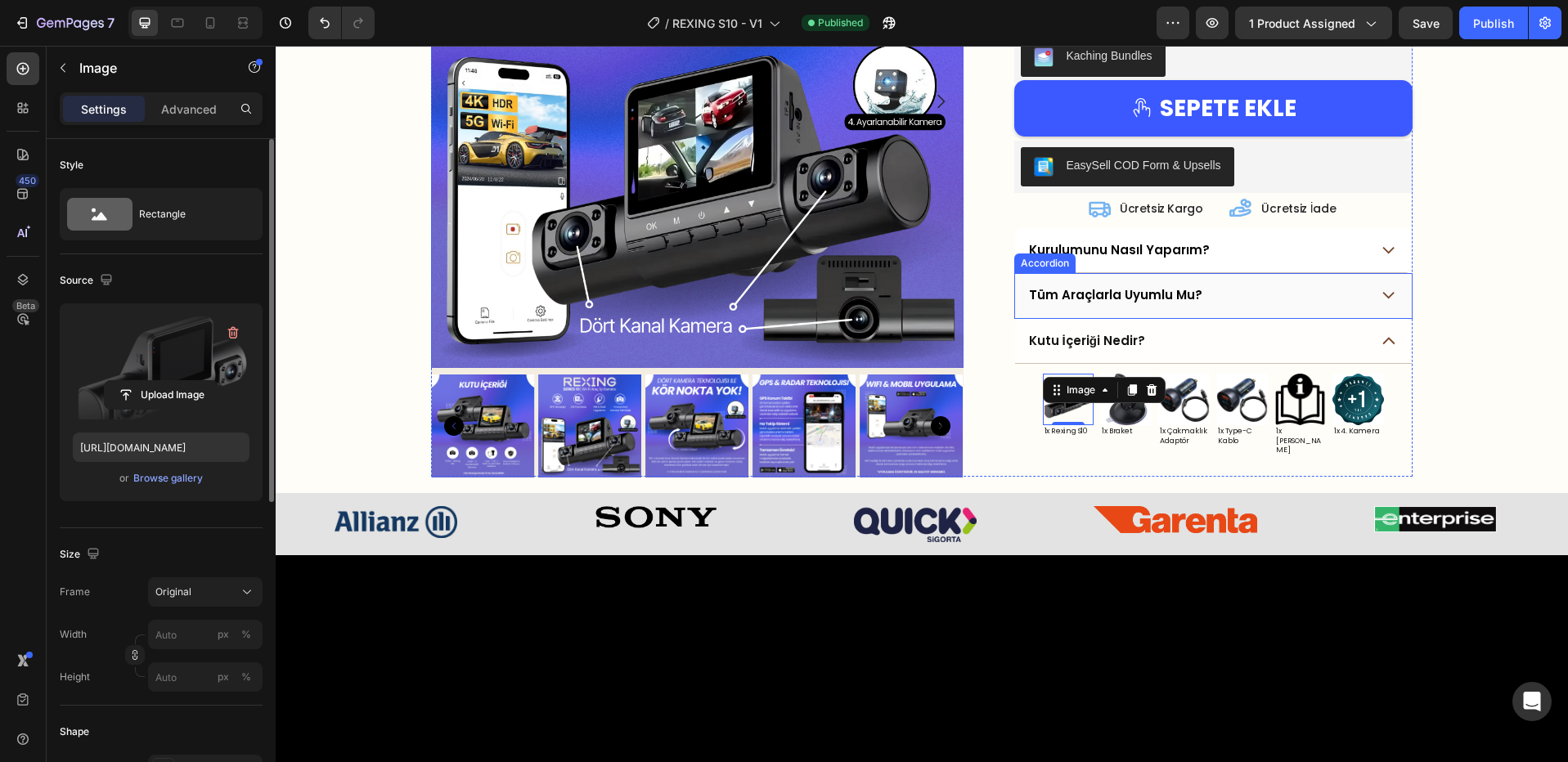
click at [1232, 260] on div "Kurulumunu Nasıl Yaparım?" at bounding box center [1198, 250] width 343 height 21
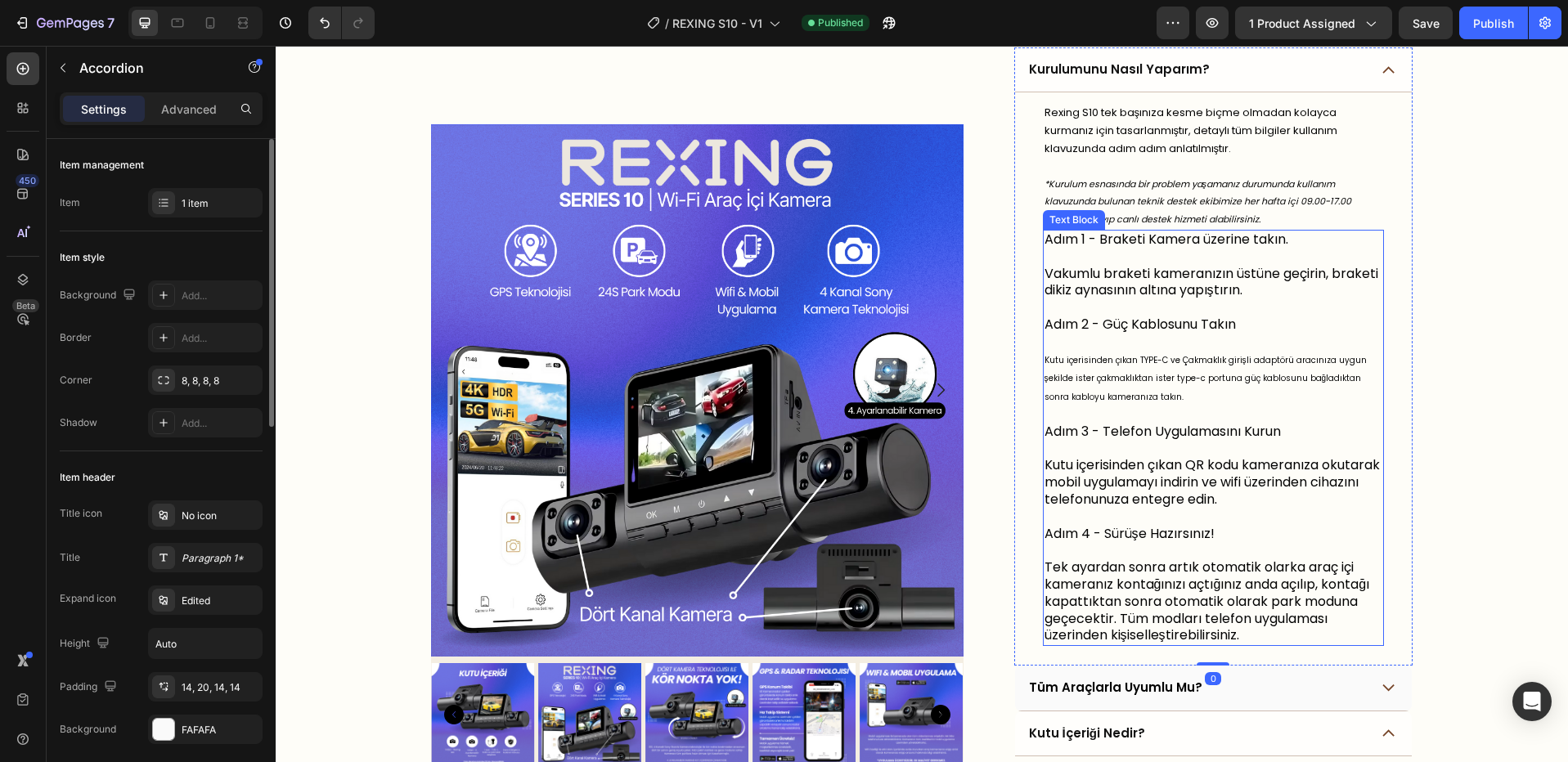
scroll to position [790, 0]
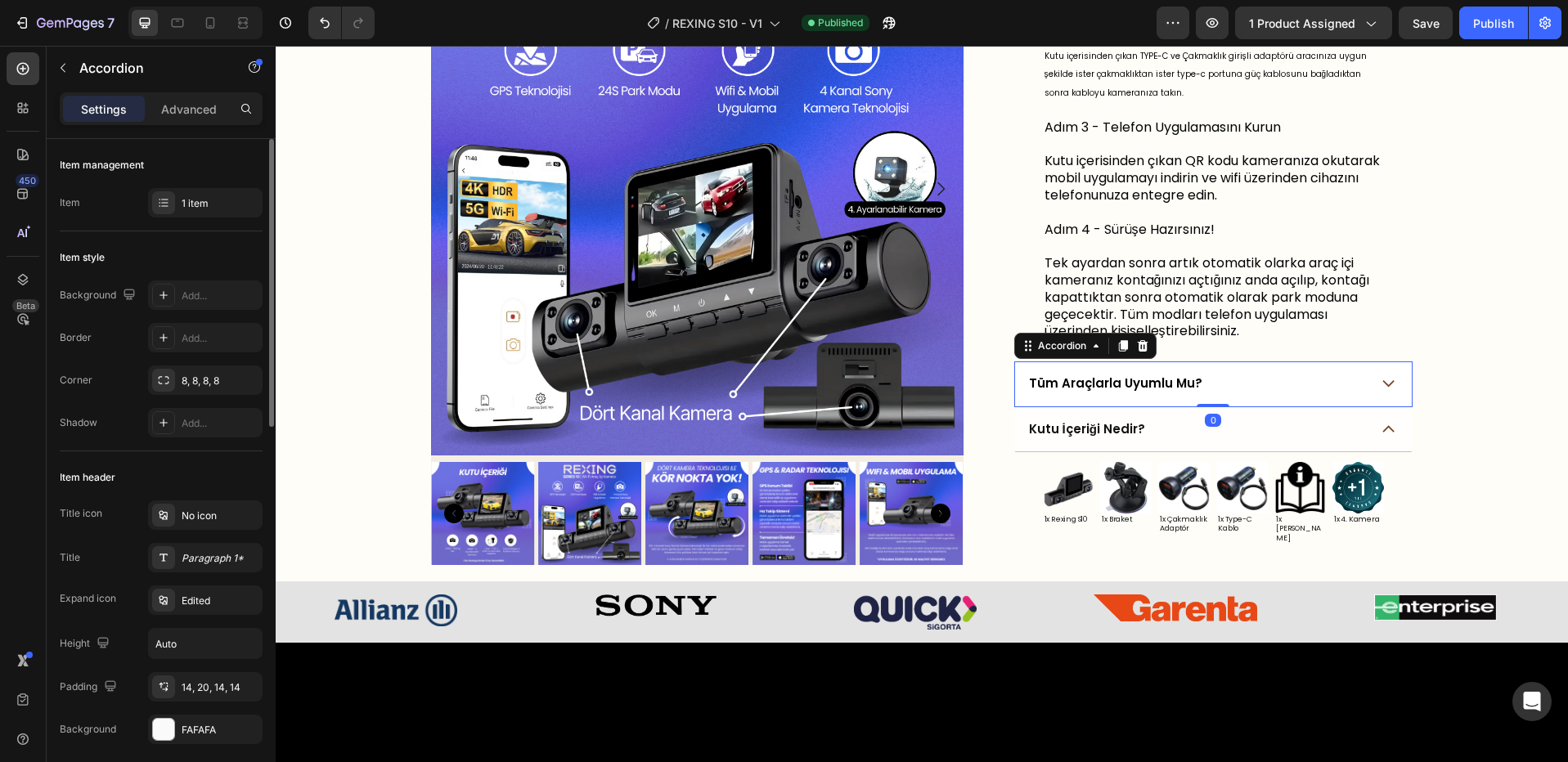
click at [1314, 394] on div "Tüm Araçlarla Uyumlu Mu?" at bounding box center [1198, 383] width 343 height 21
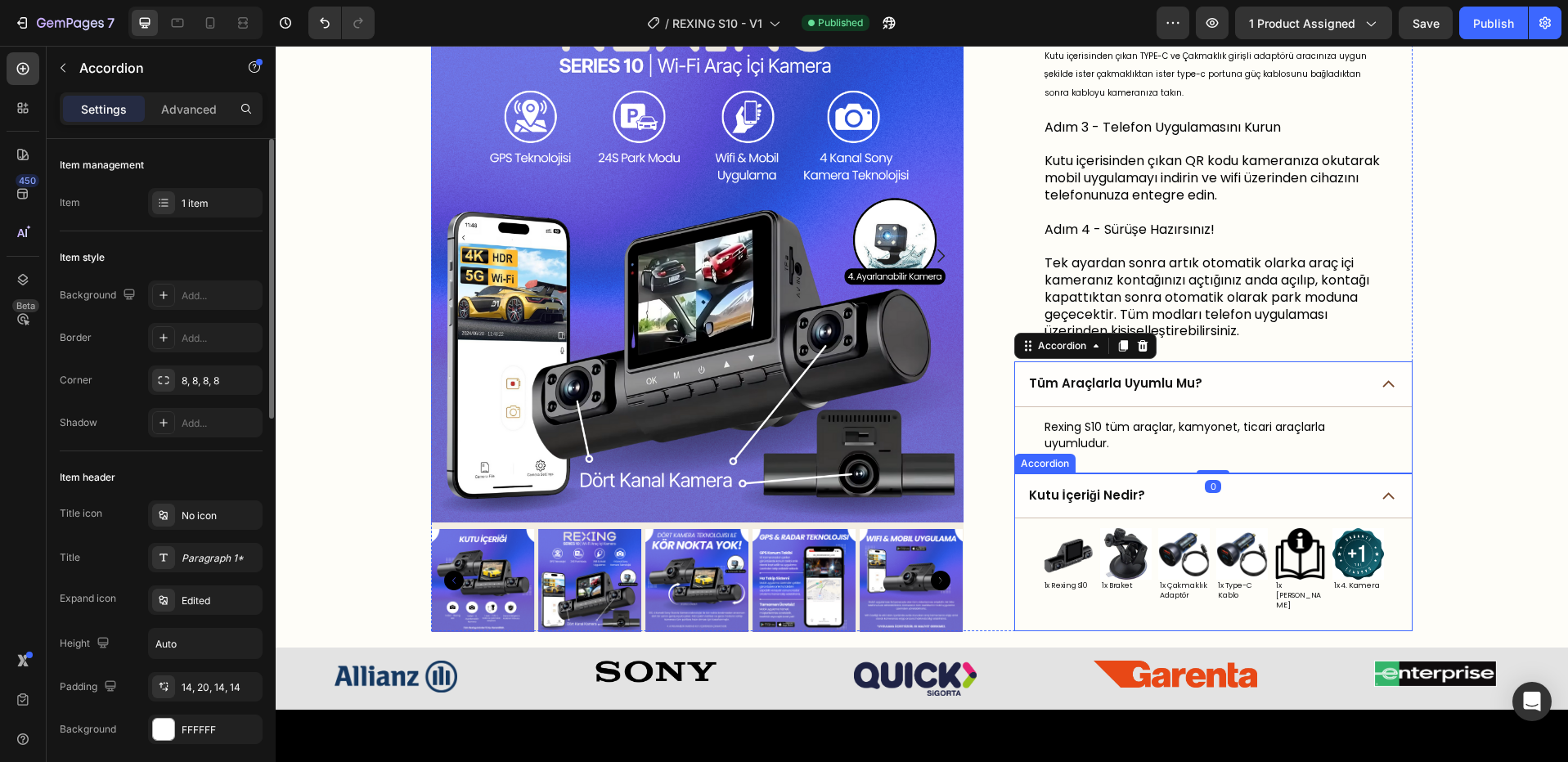
click at [1262, 502] on div "Kutu İçeriği Nedir?" at bounding box center [1198, 495] width 343 height 21
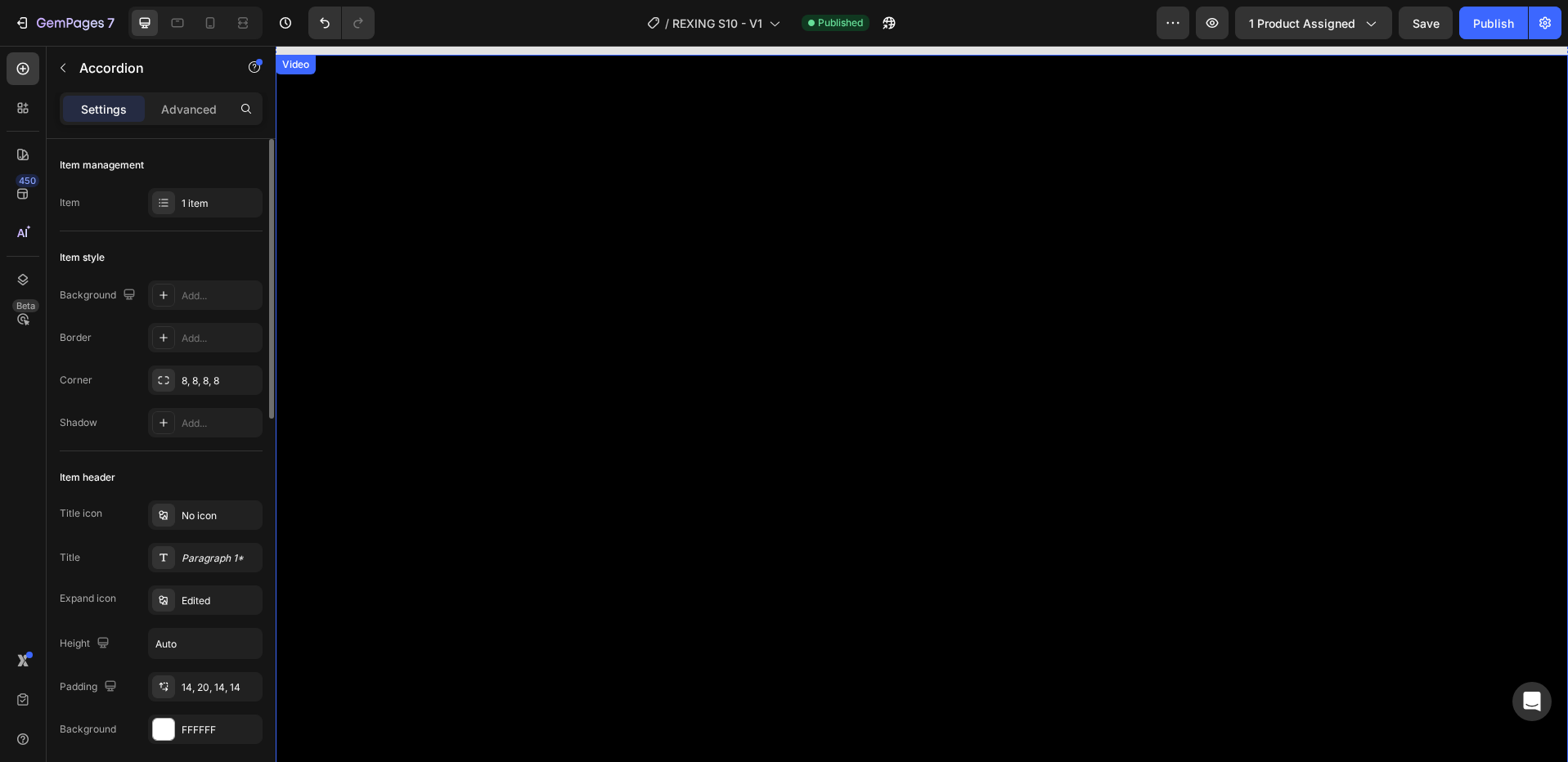
scroll to position [1087, 0]
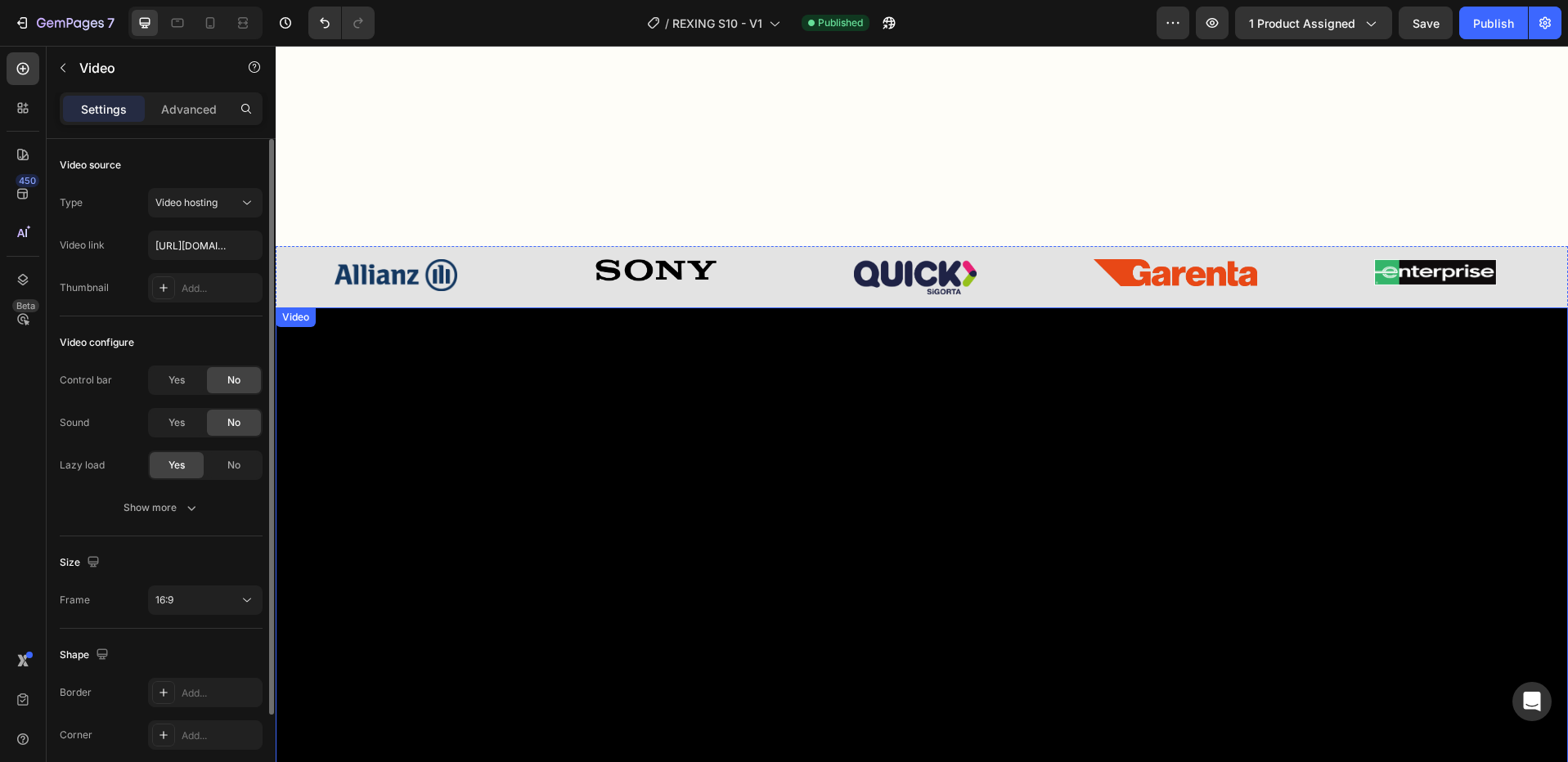
click at [1502, 494] on video at bounding box center [921, 670] width 1292 height 727
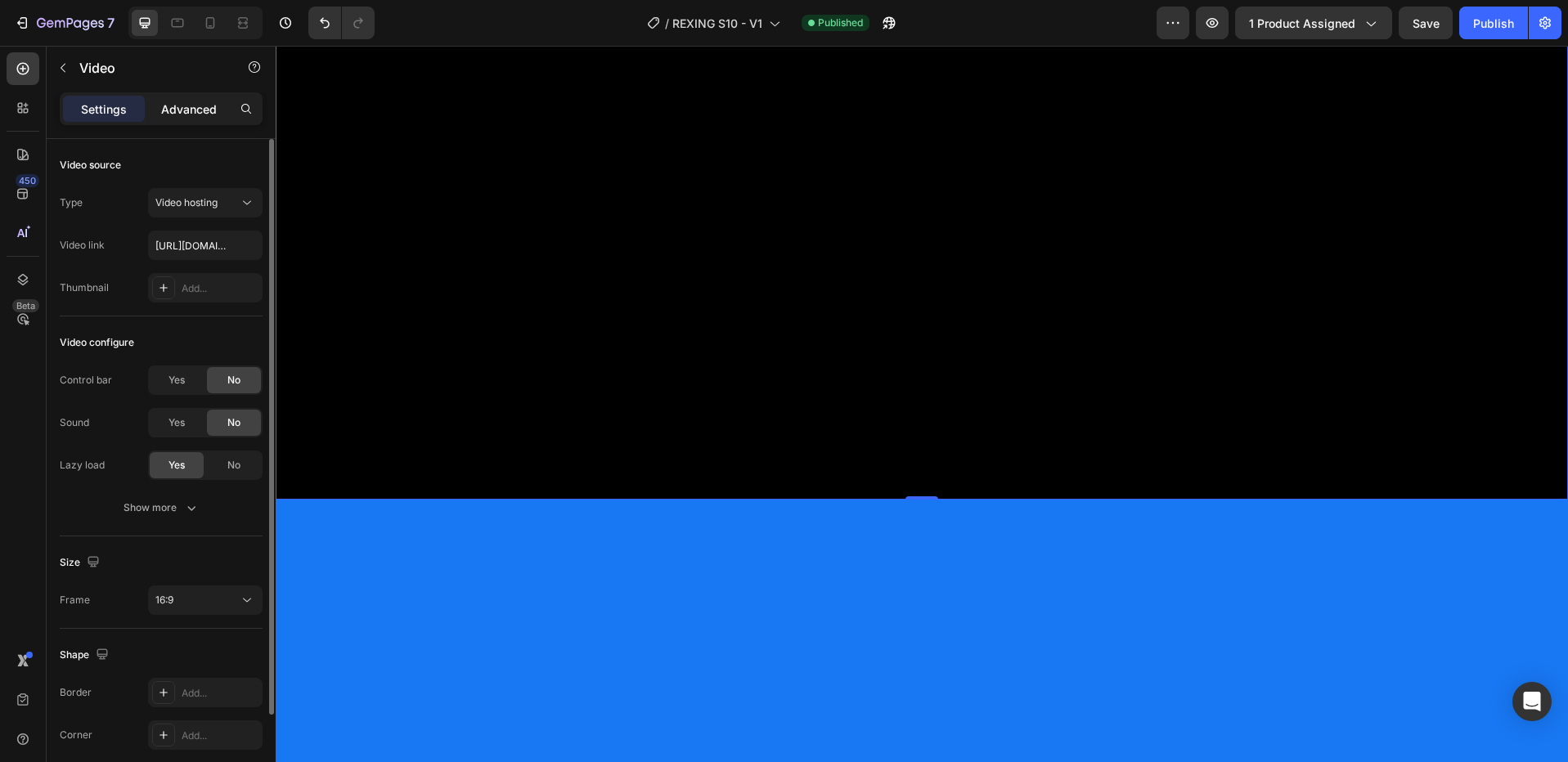
click at [182, 117] on div "Advanced" at bounding box center [188, 108] width 81 height 26
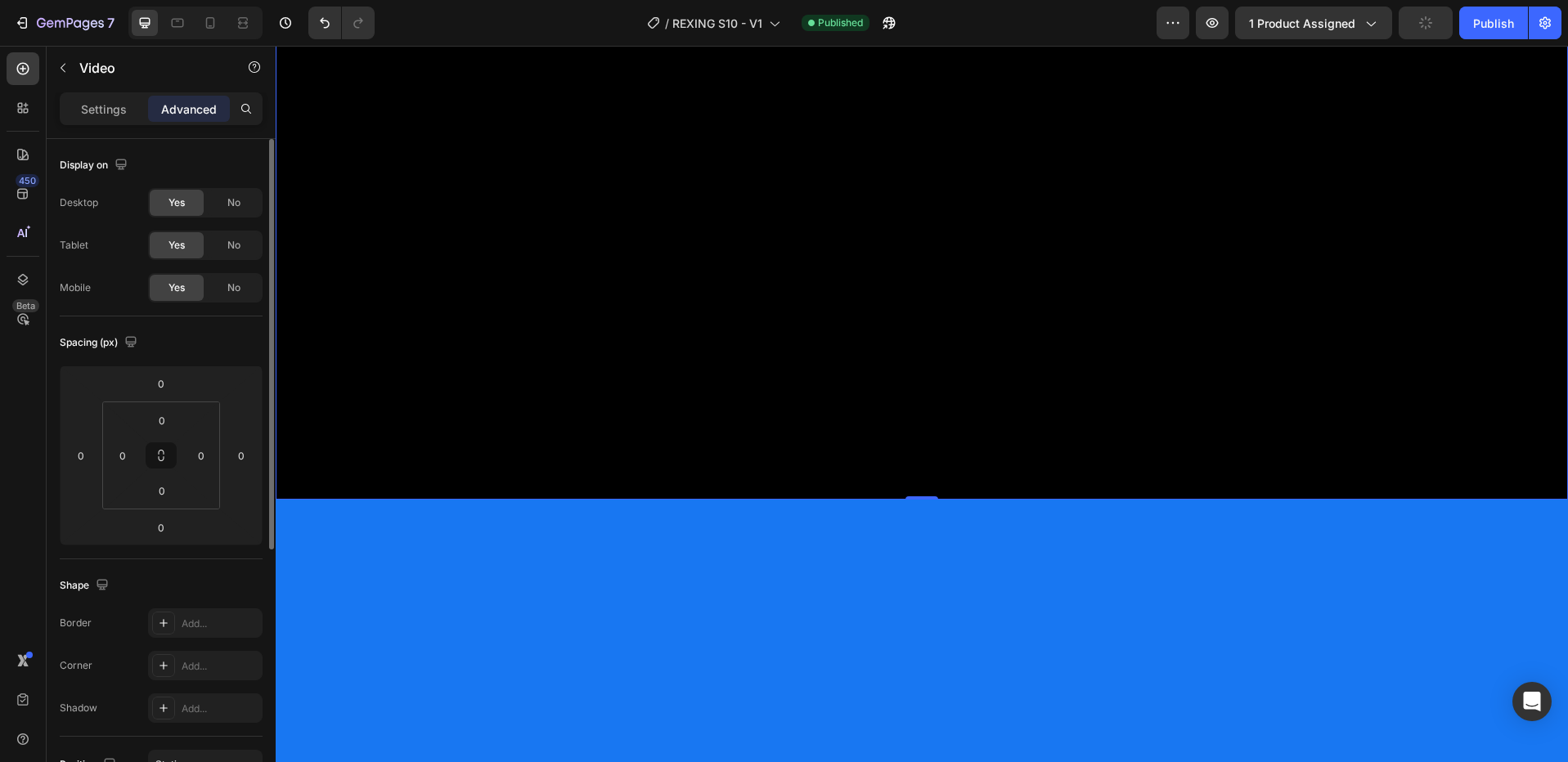
drag, startPoint x: 239, startPoint y: 206, endPoint x: 239, endPoint y: 217, distance: 11.0
click at [239, 206] on span "No" at bounding box center [234, 202] width 13 height 14
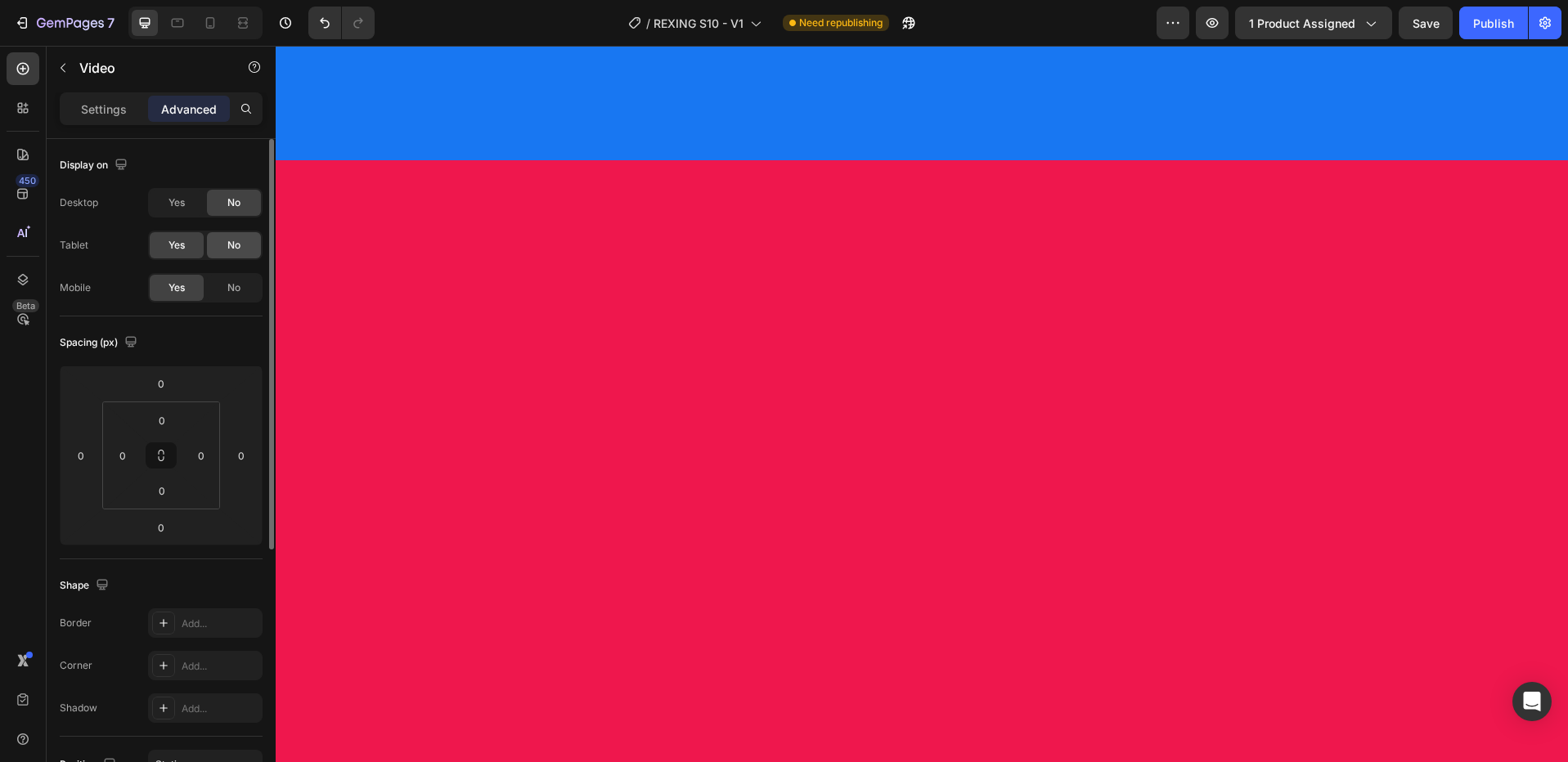
click at [238, 236] on div "No" at bounding box center [233, 245] width 54 height 26
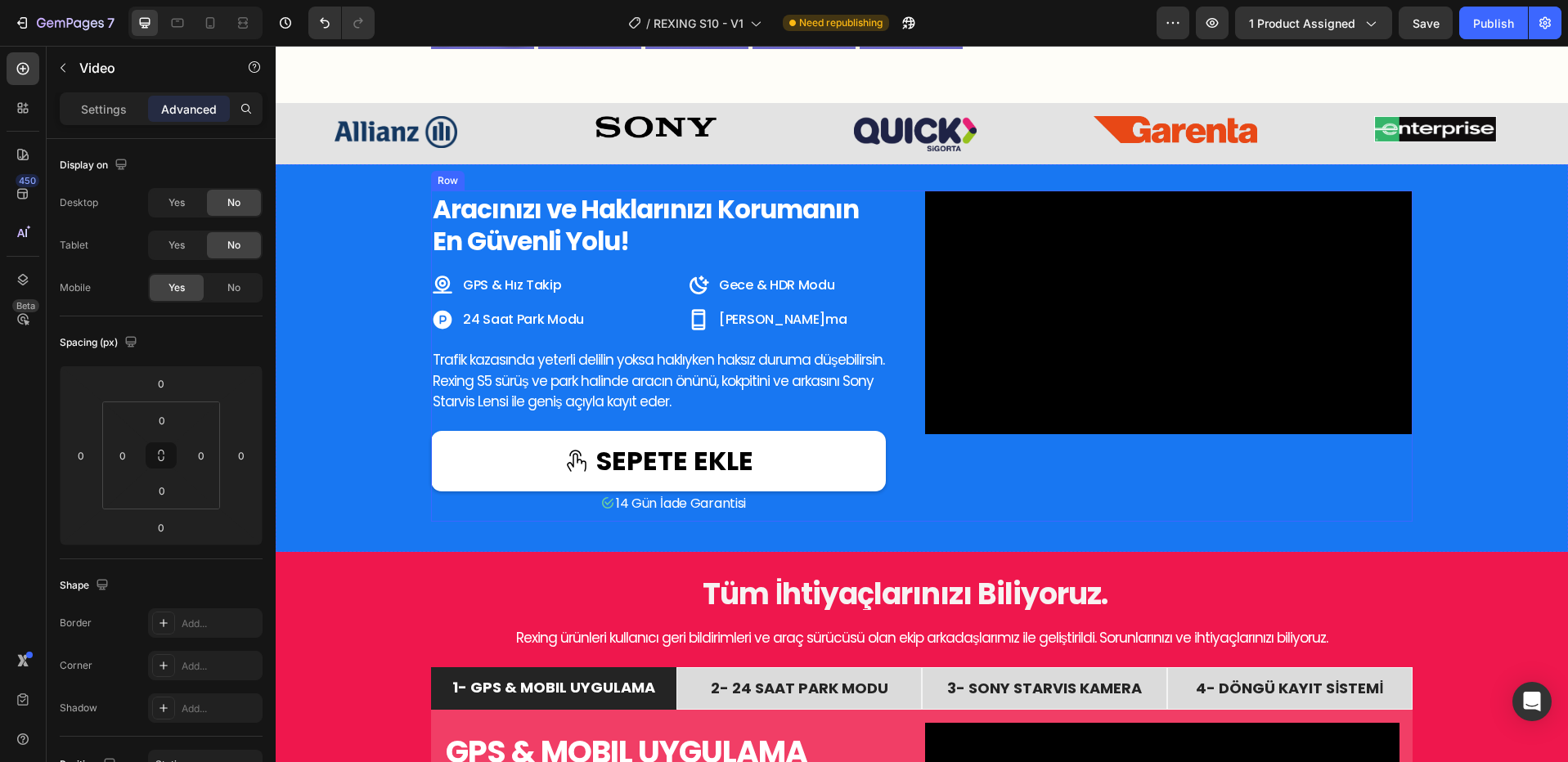
scroll to position [586, 0]
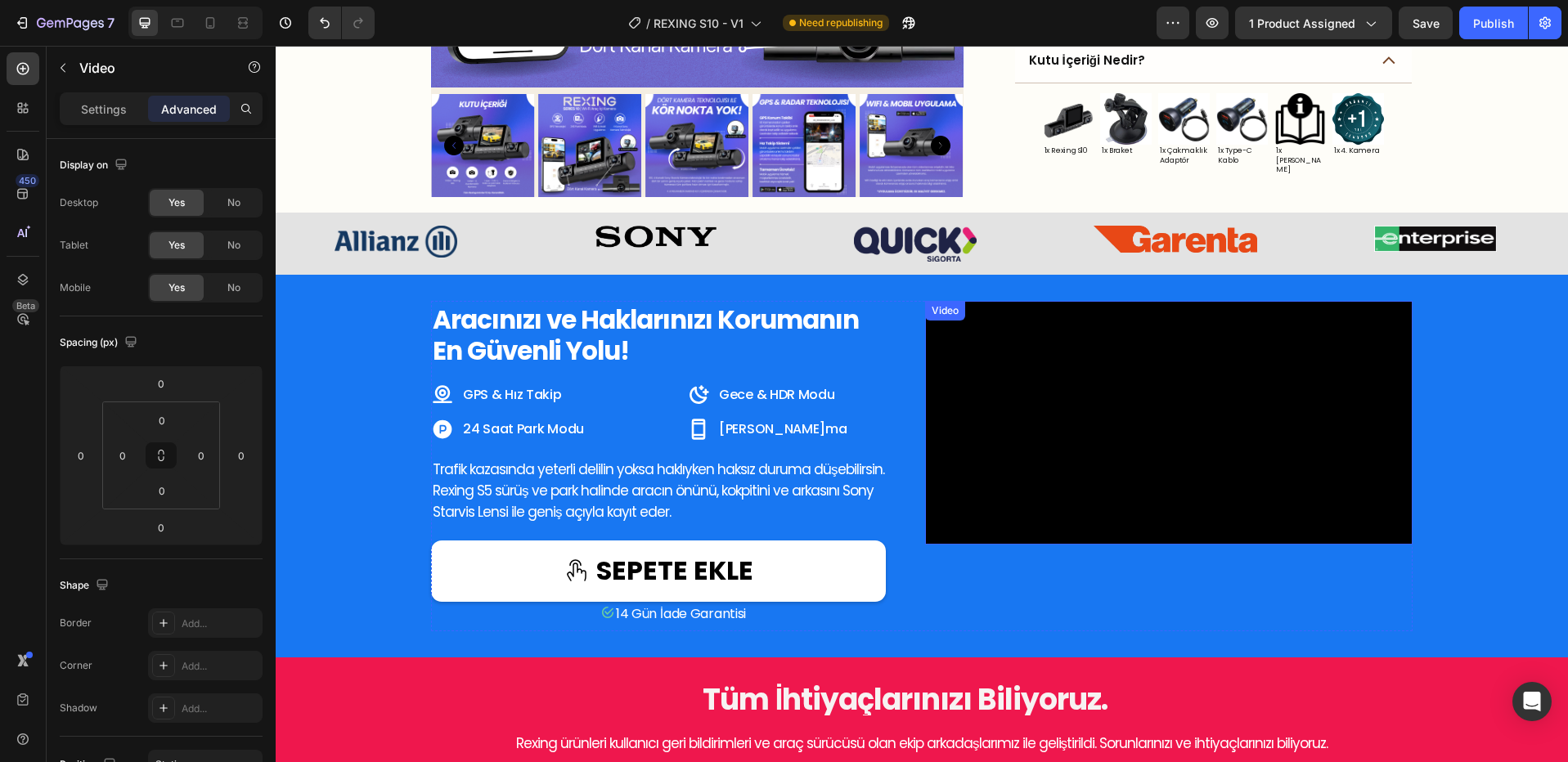
click at [1041, 521] on video at bounding box center [1169, 423] width 488 height 244
click at [1092, 502] on video at bounding box center [1169, 423] width 488 height 244
click at [1137, 533] on video at bounding box center [1169, 423] width 488 height 244
click at [1093, 527] on video at bounding box center [1169, 423] width 488 height 244
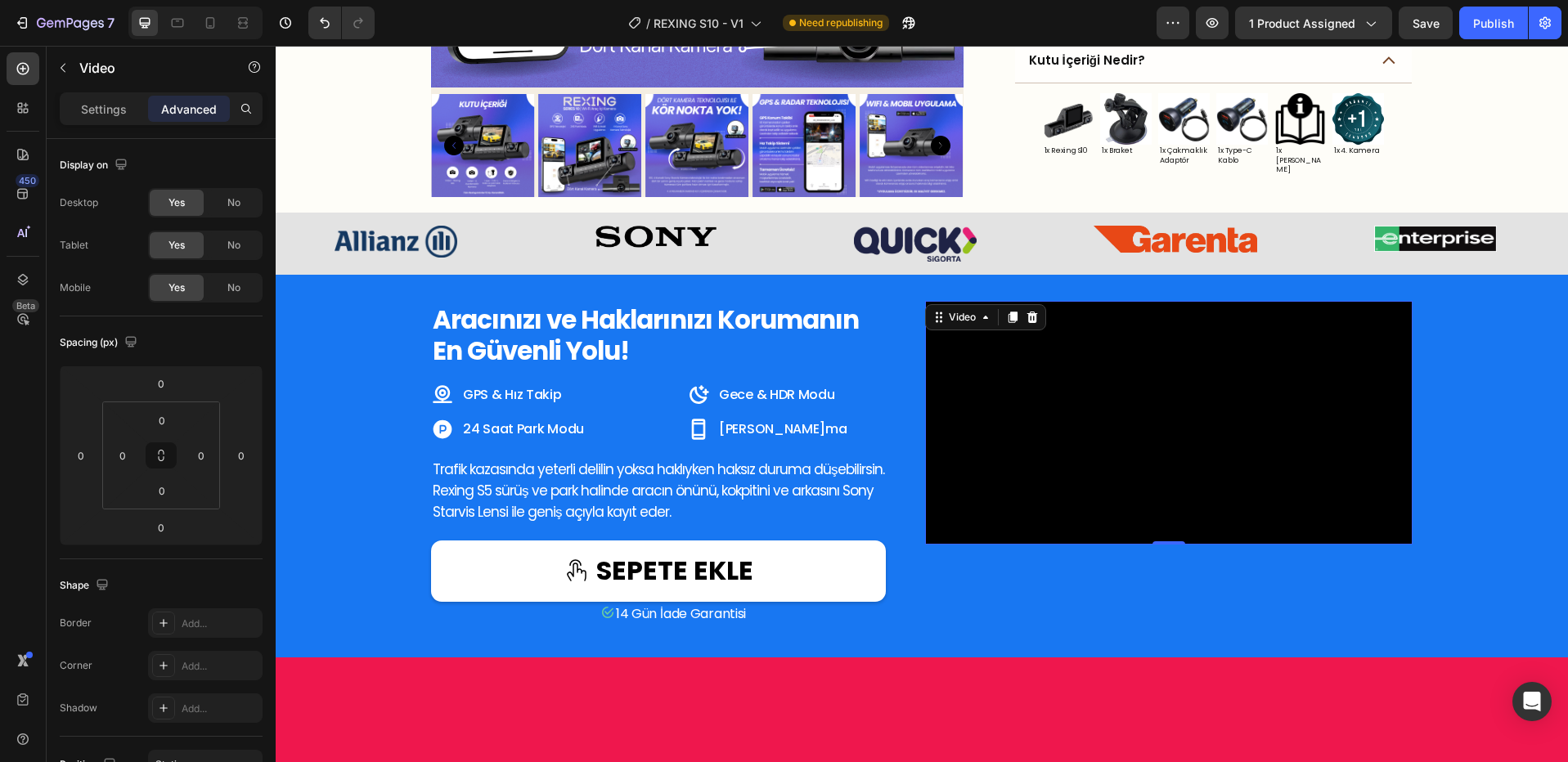
scroll to position [748, 0]
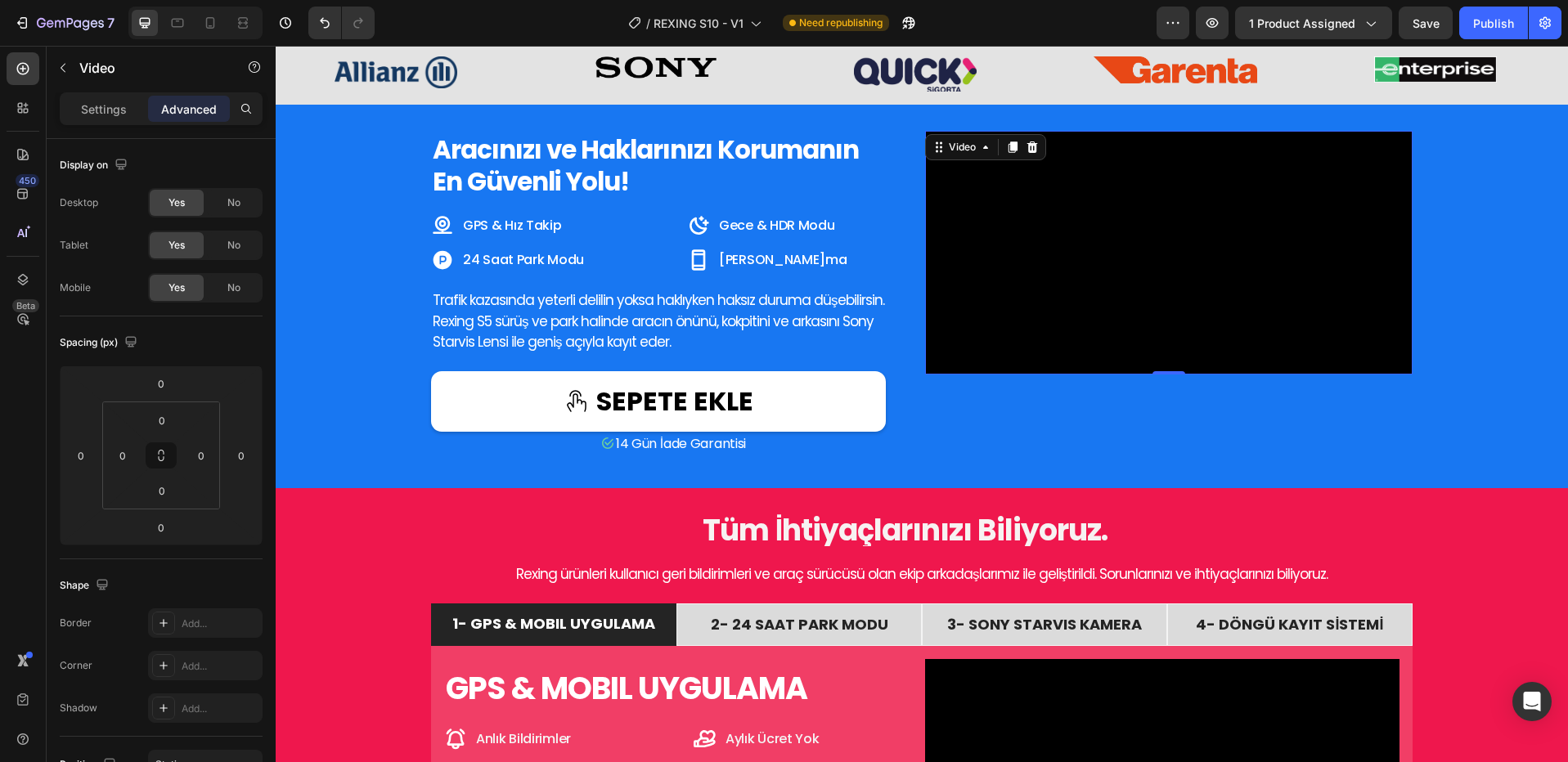
click at [1102, 375] on video at bounding box center [1169, 252] width 488 height 244
click at [117, 100] on p "Settings" at bounding box center [104, 109] width 46 height 17
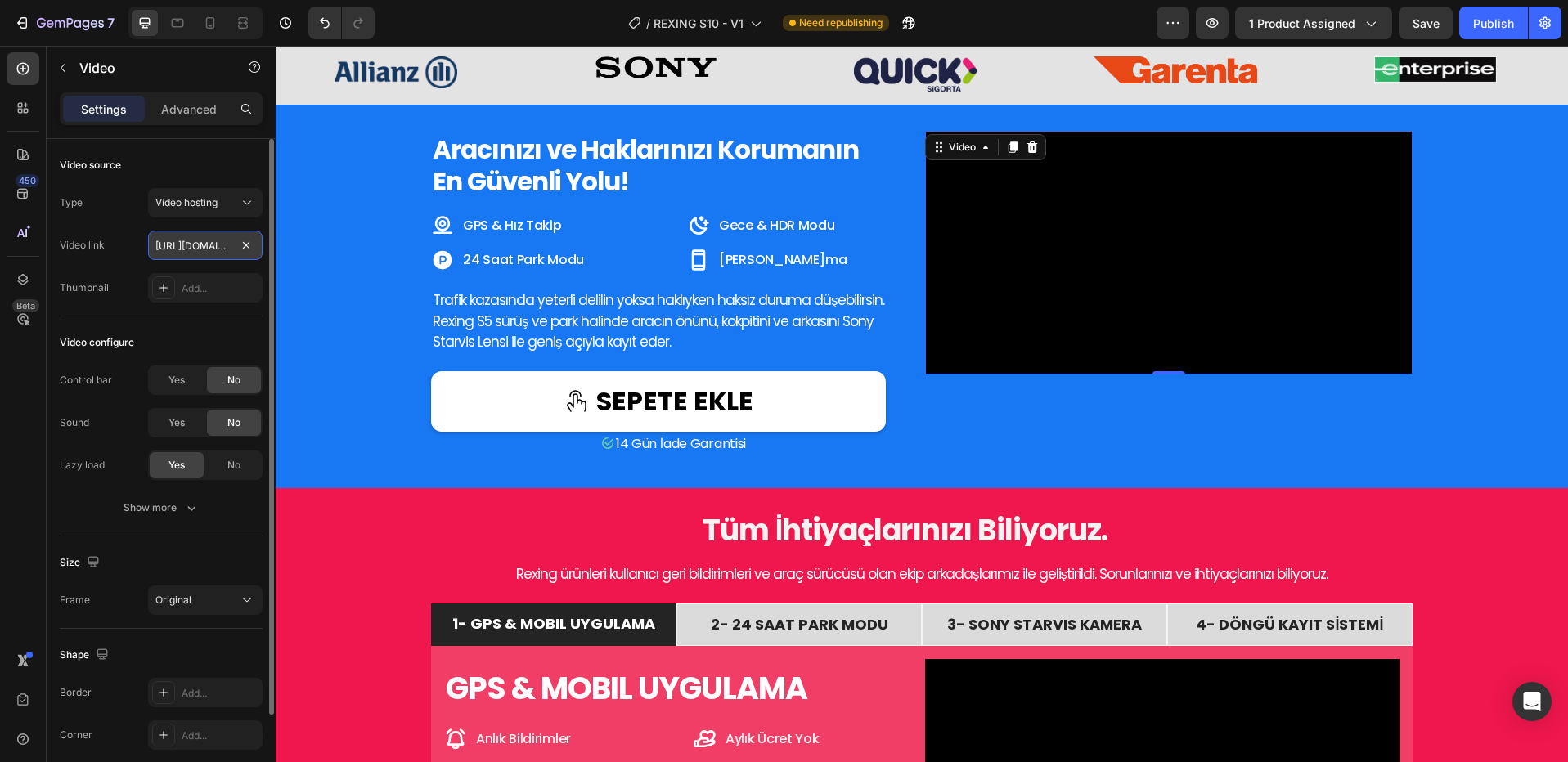
click at [195, 247] on input "https://cdn.shopify.com/videos/c/o/v/2e7fa8e82a0a4a5f91628169d9487434.mp4" at bounding box center [206, 245] width 115 height 30
paste input "08351a69e44044d8b28da96e8c1eb0a1"
type input "[URL][DOMAIN_NAME]"
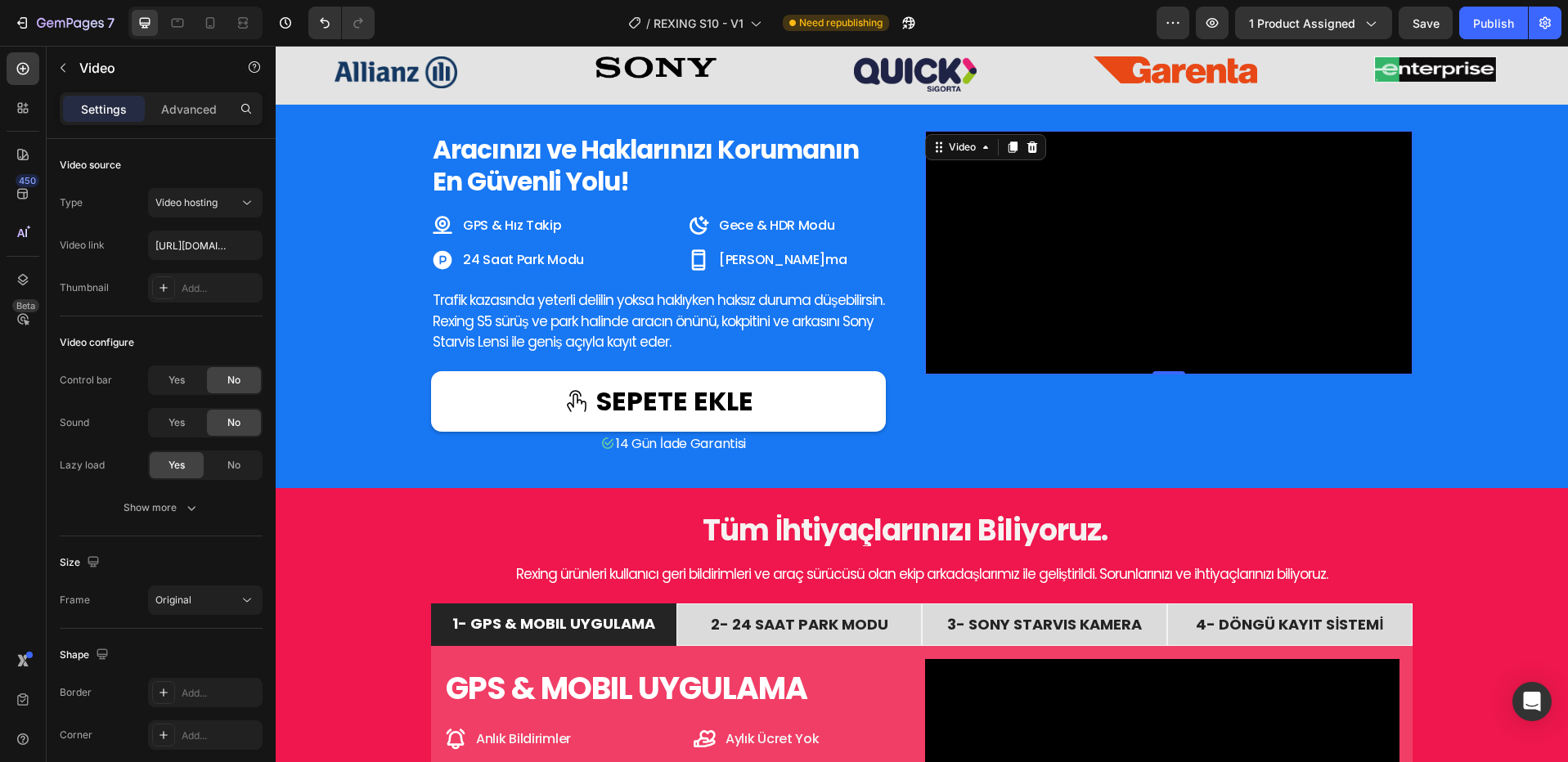
click at [686, 335] on p "Trafik kazasında yeterli delilin yoksa haklıyken haksız duruma düşebilirsin. Re…" at bounding box center [658, 321] width 452 height 63
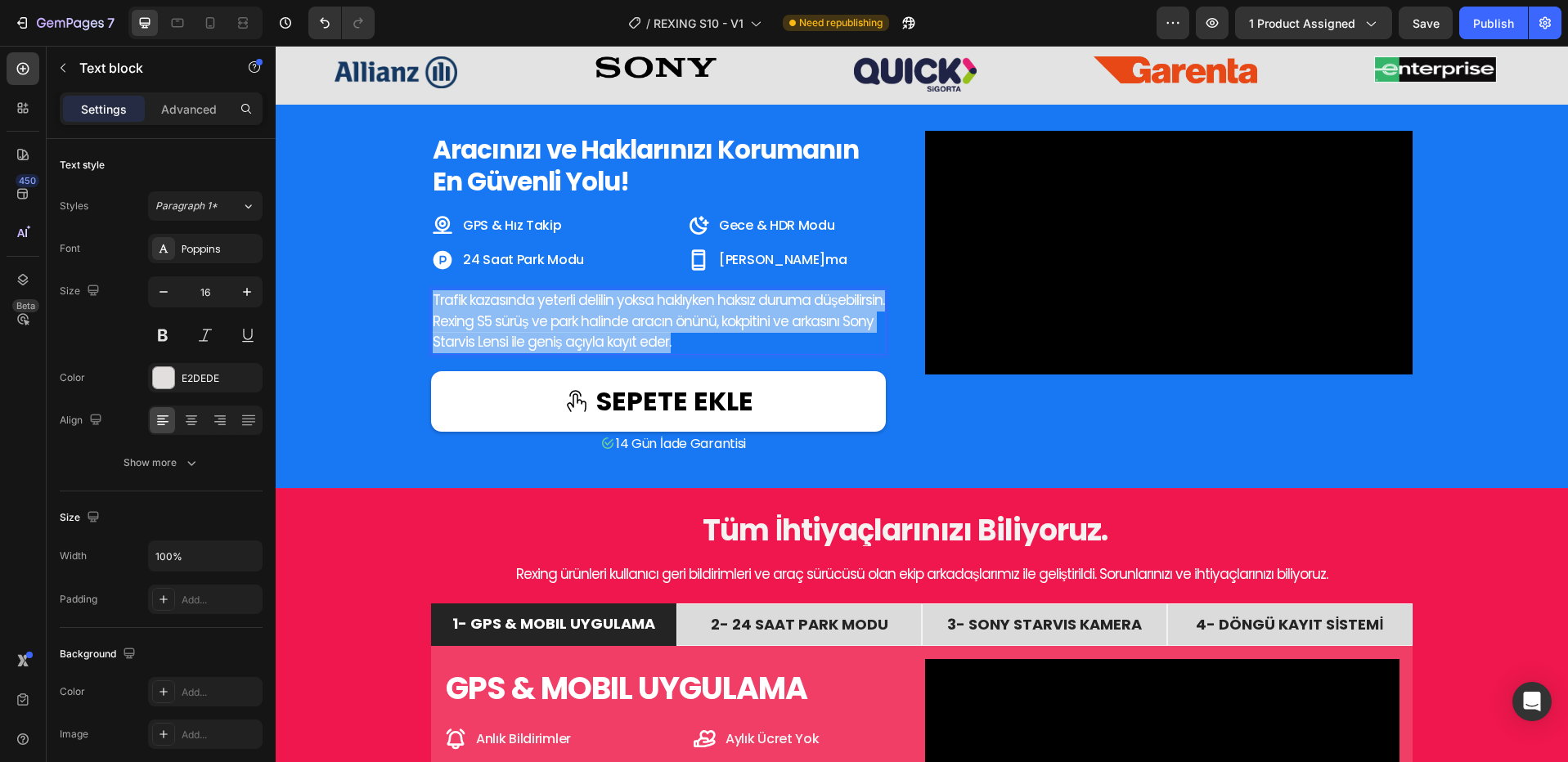
click at [686, 335] on p "Trafik kazasında yeterli delilin yoksa haklıyken haksız duruma düşebilirsin. Re…" at bounding box center [658, 321] width 452 height 63
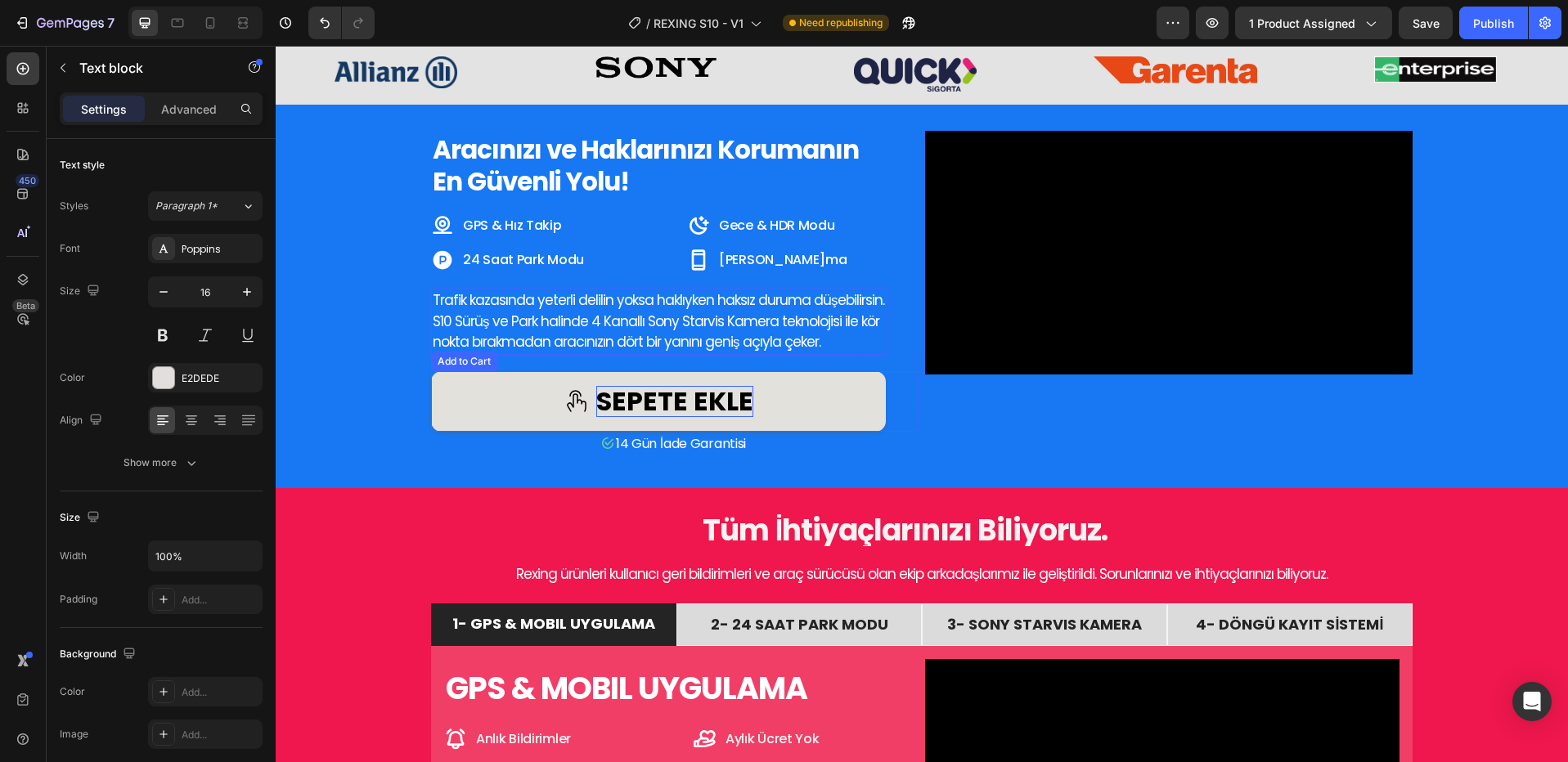
click at [677, 405] on div "sepete ekle" at bounding box center [674, 401] width 157 height 31
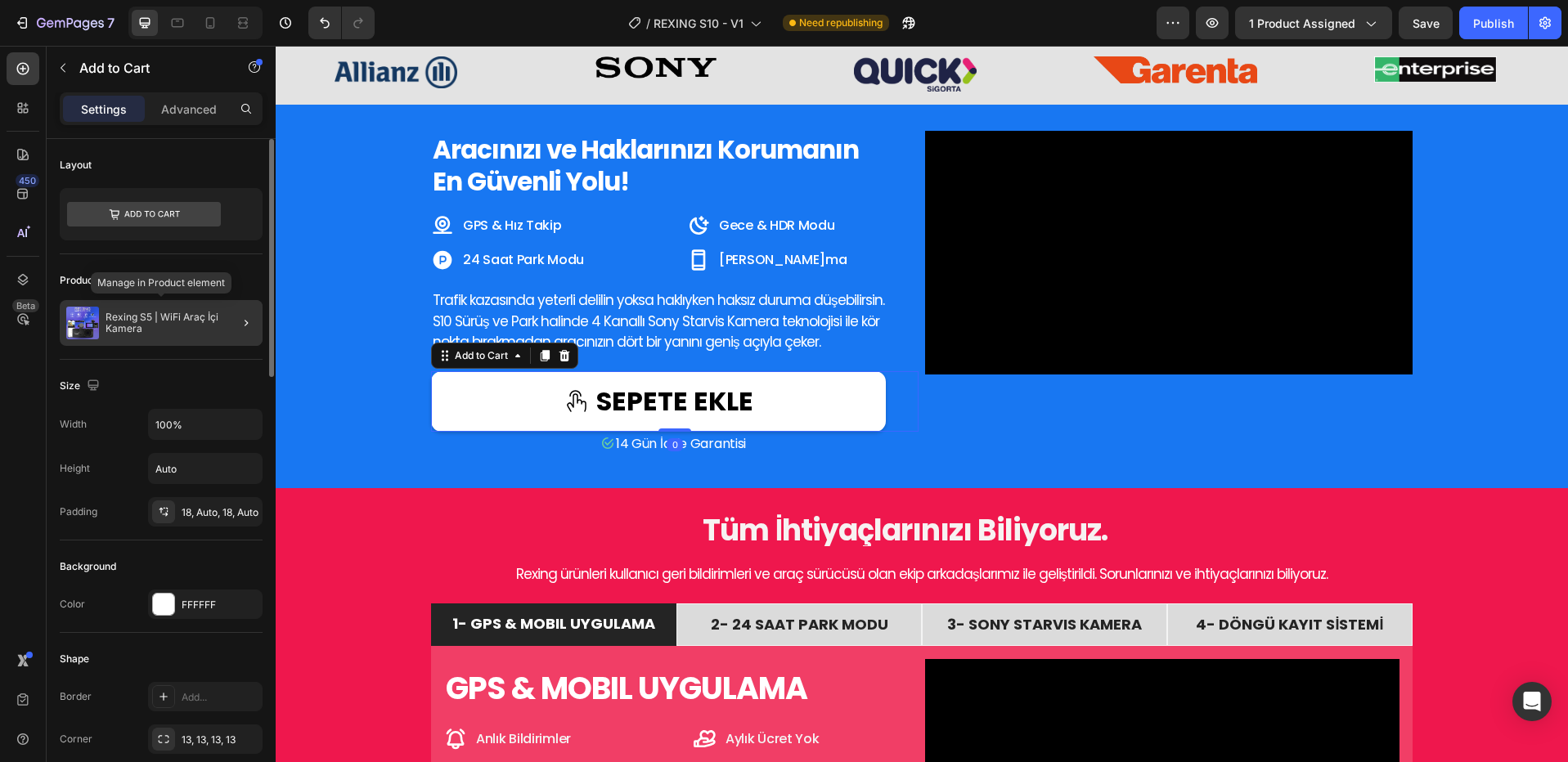
click at [210, 334] on p "Rexing S5 | WiFi Araç İçi Kamera" at bounding box center [180, 323] width 150 height 23
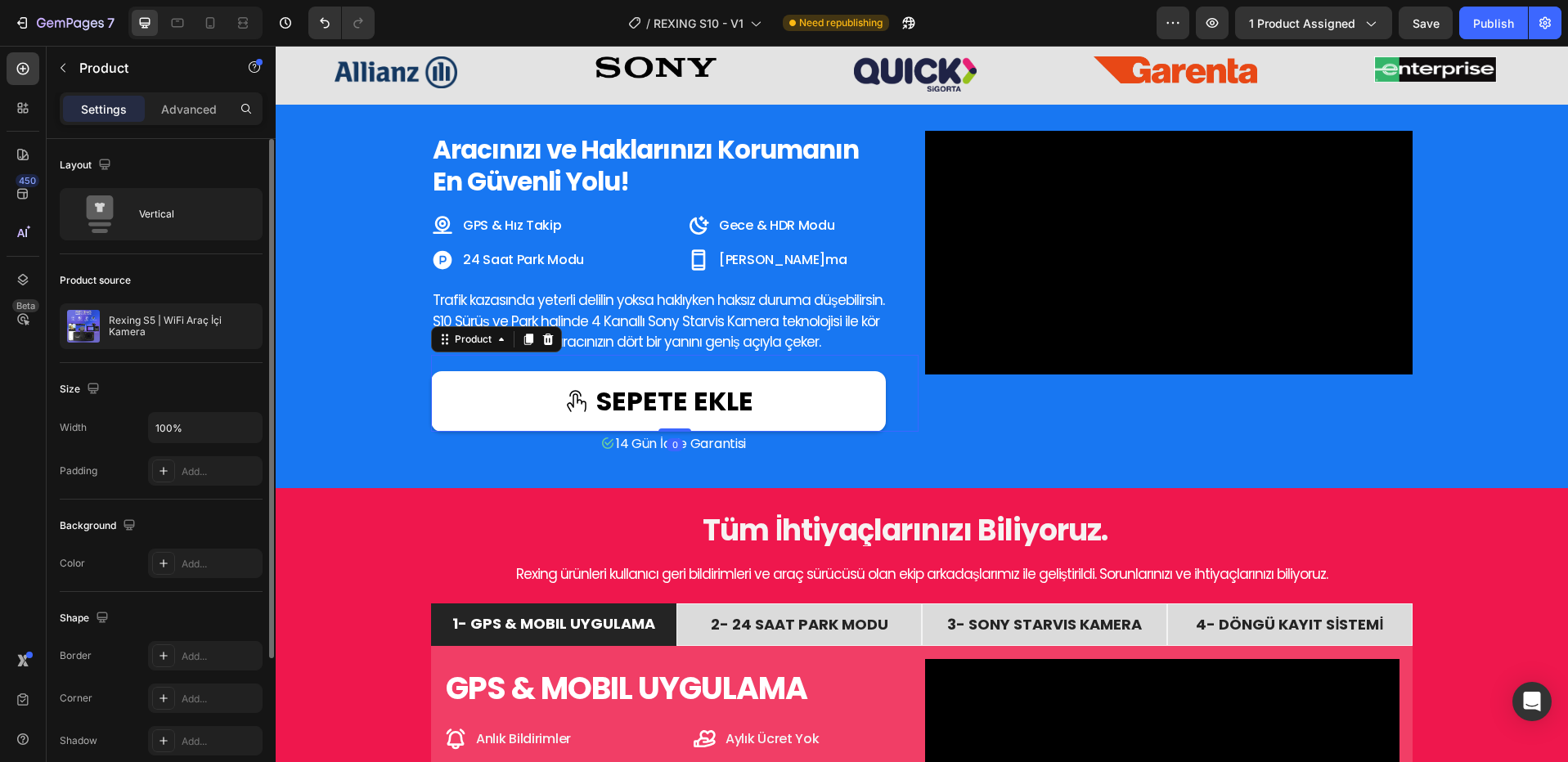
drag, startPoint x: 210, startPoint y: 335, endPoint x: 212, endPoint y: 366, distance: 31.1
click at [212, 366] on div "Layout Vertical Product source Rexing S5 | WiFi Araç İçi Kamera Size Width 100%…" at bounding box center [161, 520] width 203 height 764
click at [244, 327] on icon "button" at bounding box center [246, 326] width 13 height 13
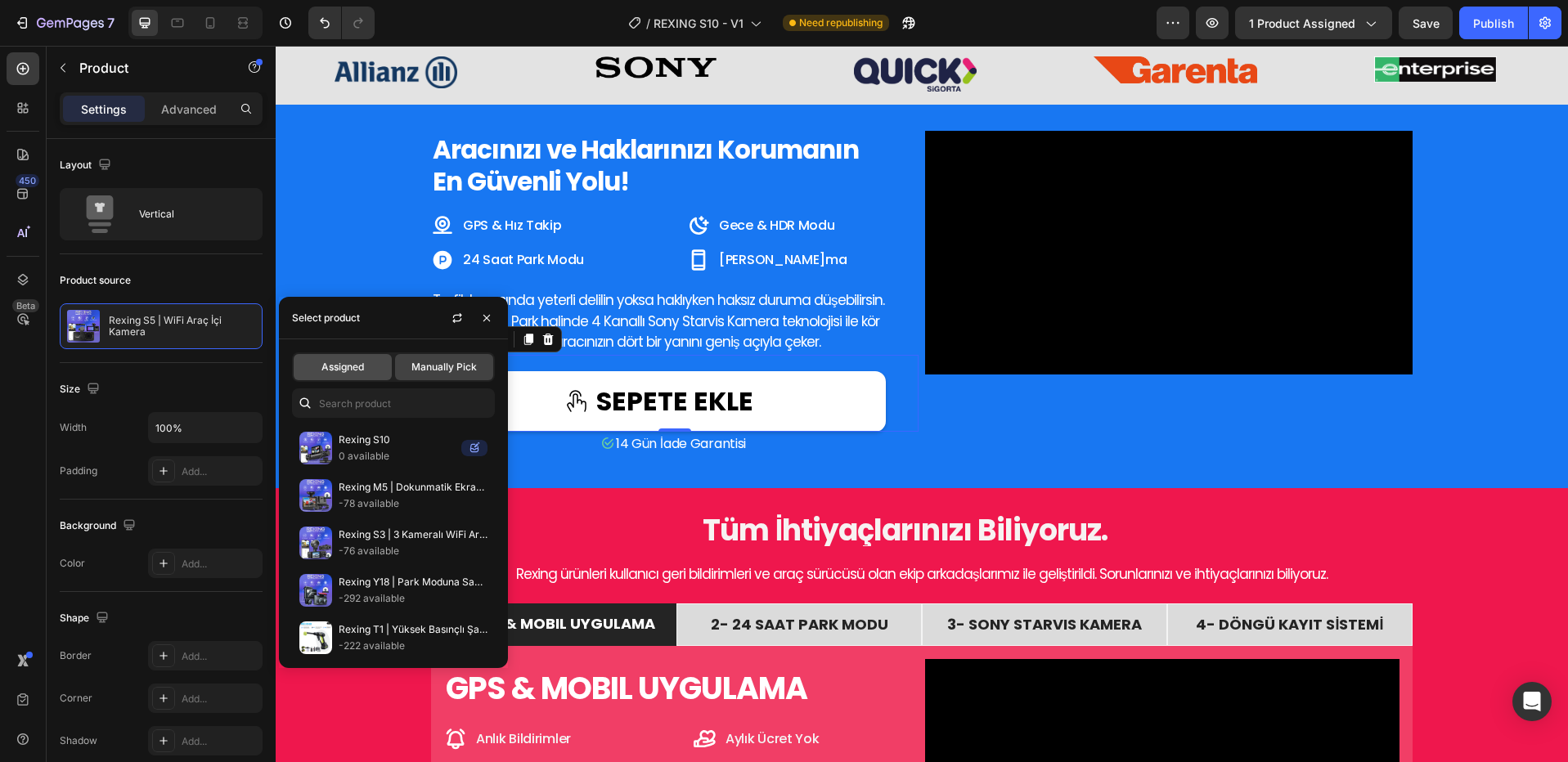
click at [366, 364] on div "Assigned" at bounding box center [342, 366] width 99 height 26
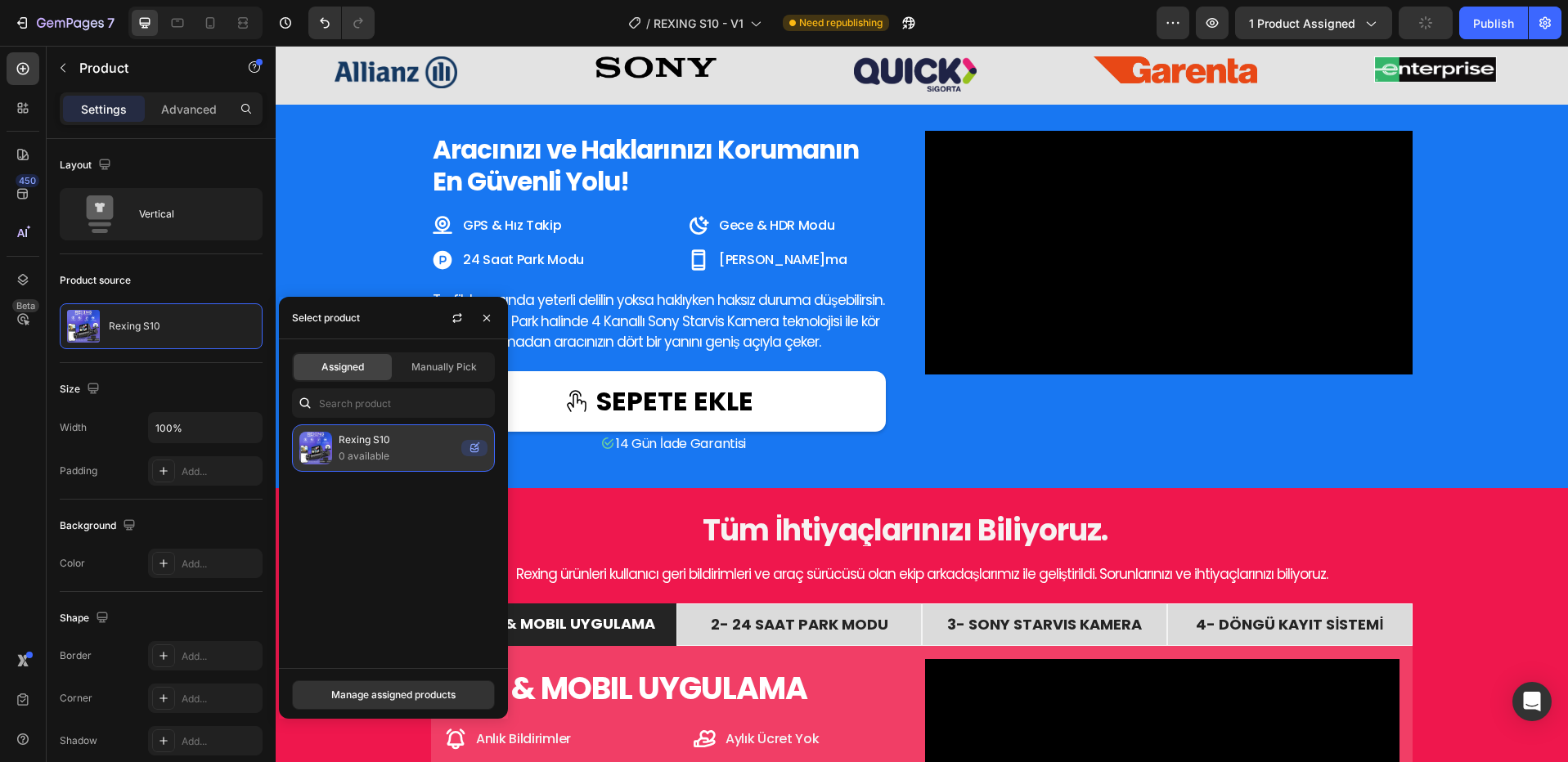
click at [389, 450] on p "0 available" at bounding box center [396, 455] width 116 height 16
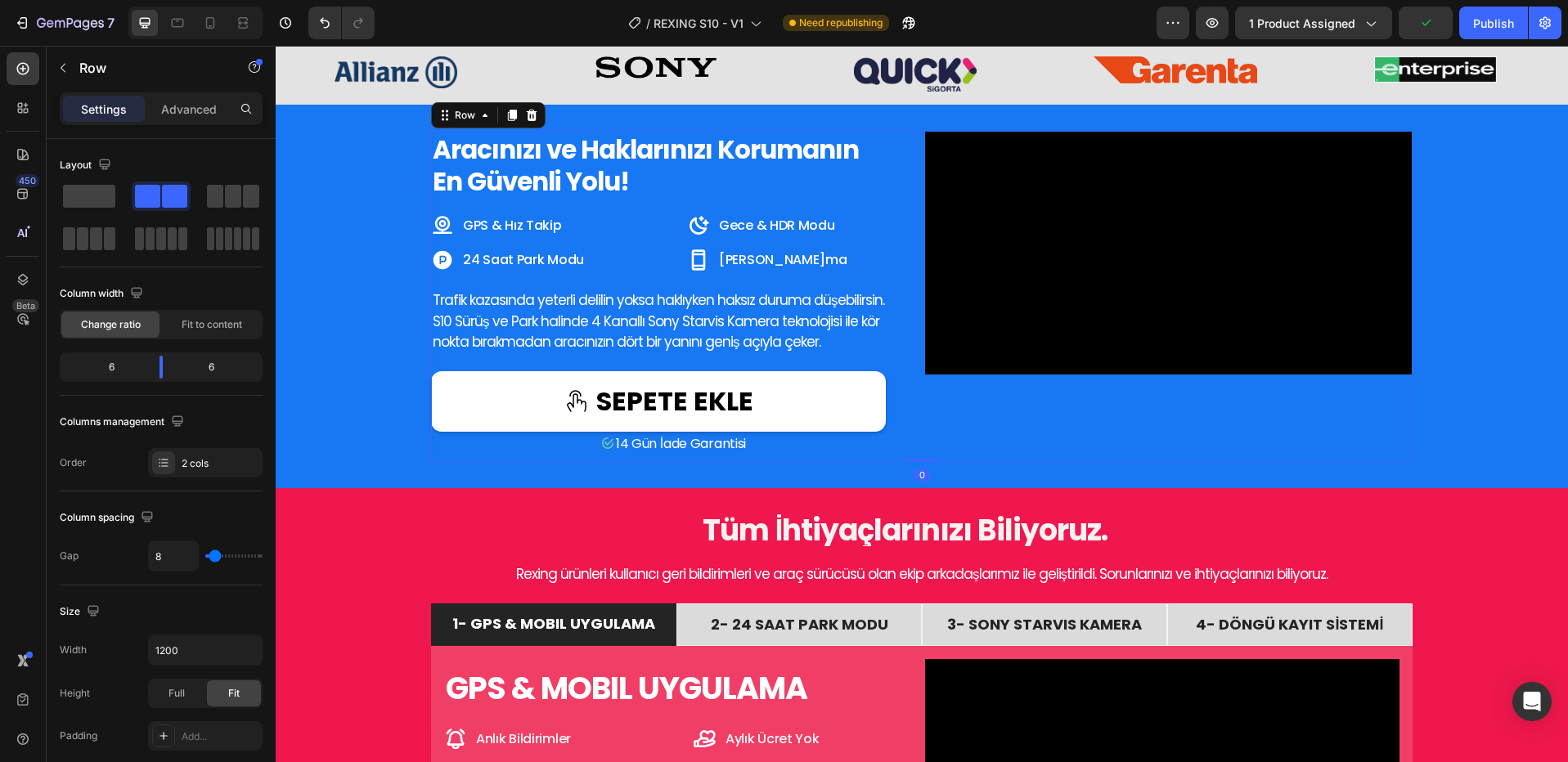
click at [684, 461] on div "Aracınızı ve Haklarınızı Korumanın En Güvenli Yolu! Heading GPS & Hız Takip Ite…" at bounding box center [675, 295] width 488 height 330
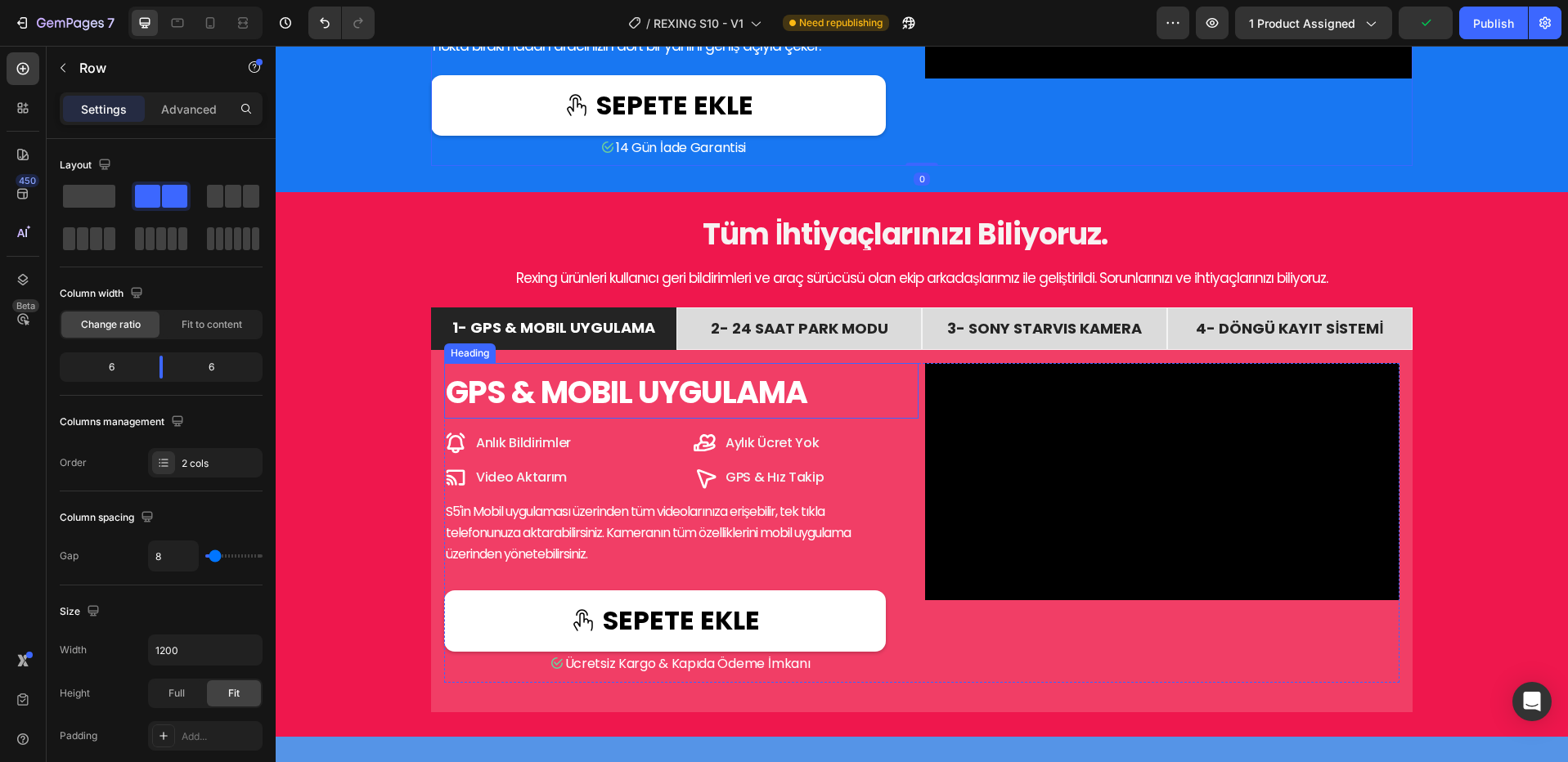
scroll to position [1361, 0]
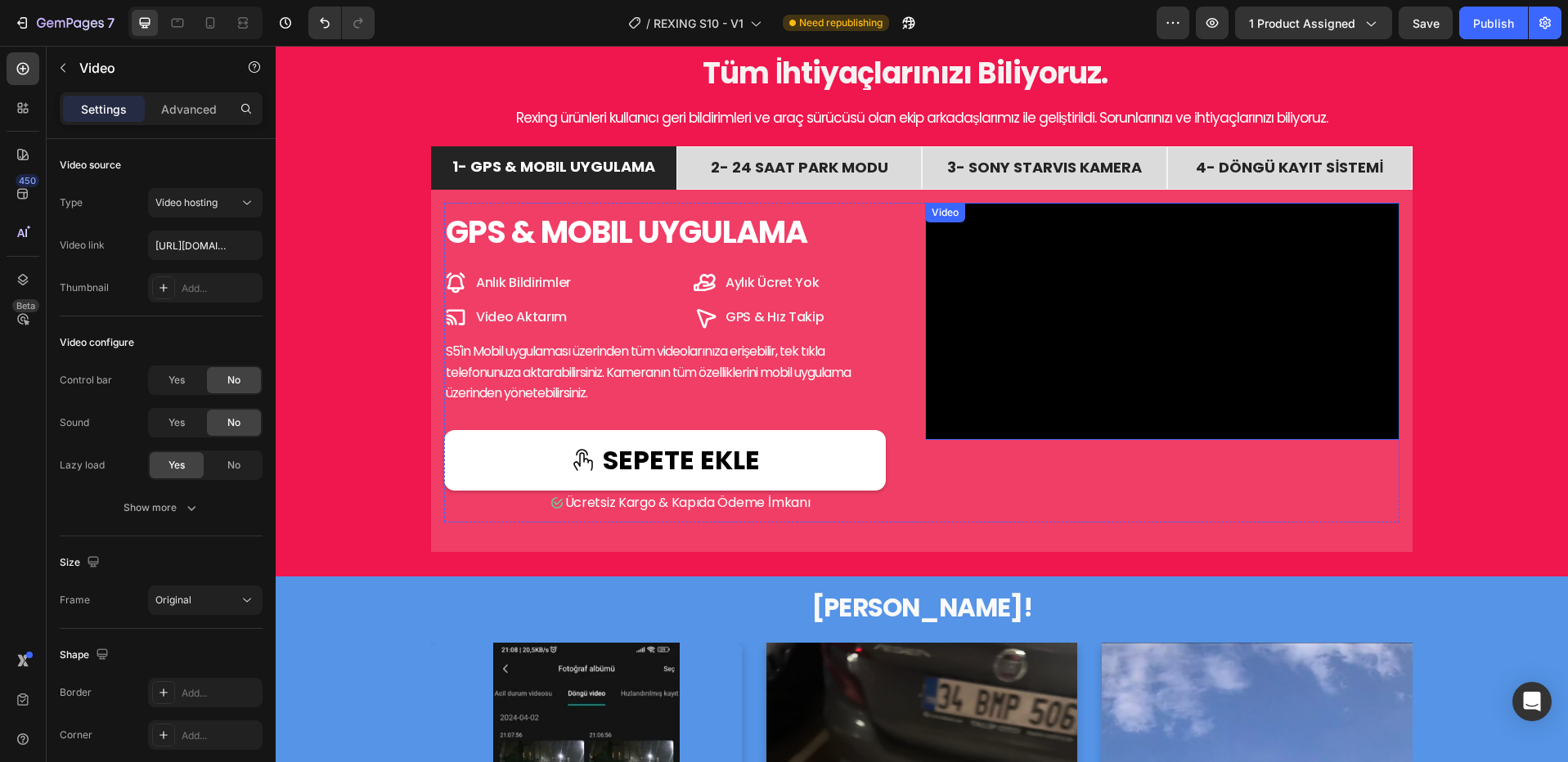
click at [1019, 396] on video at bounding box center [1162, 321] width 475 height 237
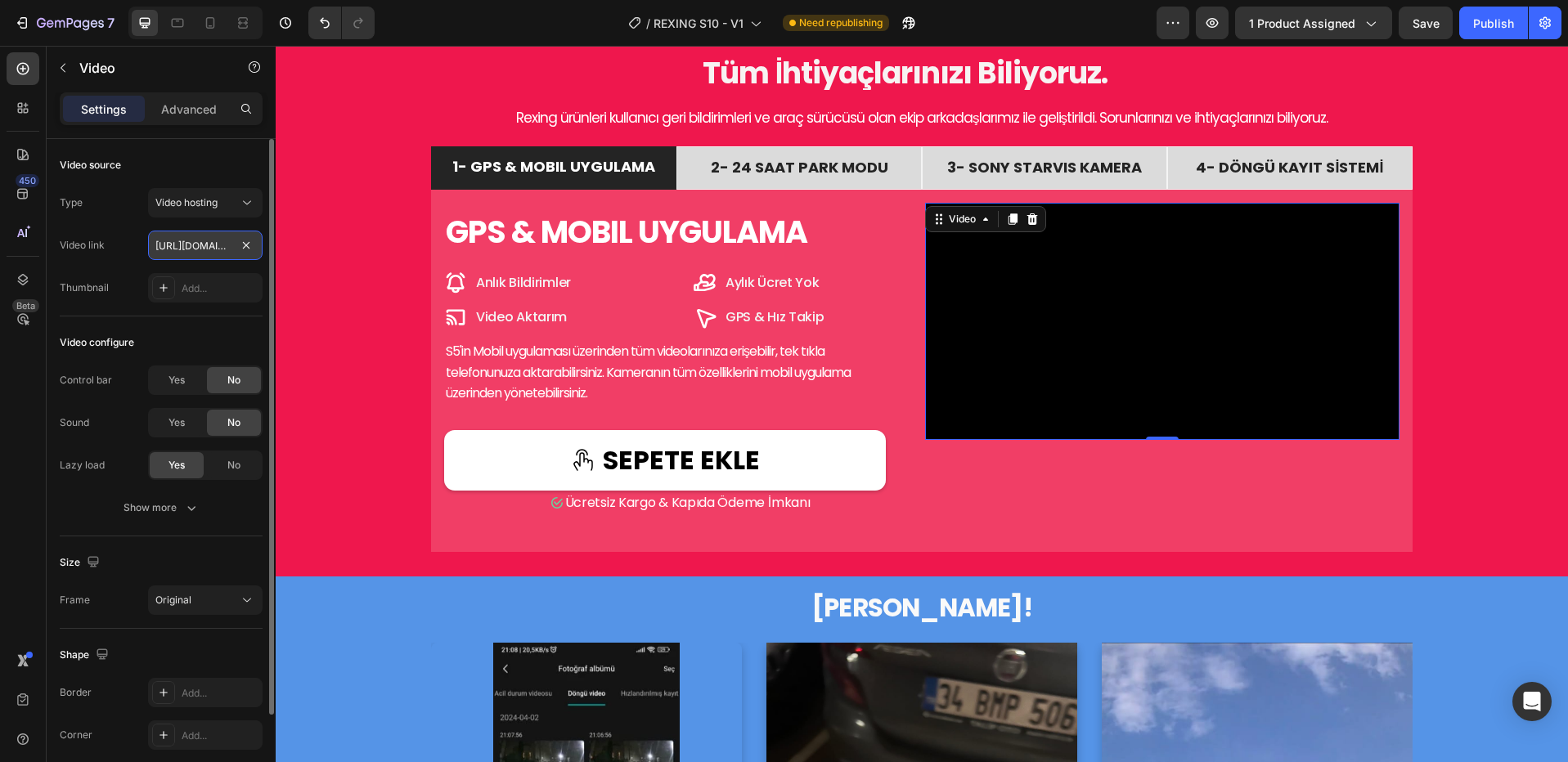
click at [190, 248] on input "https://cdn.shopify.com/videos/c/o/v/9b8b48dbb2bb4859b0164265f5722684.mp4" at bounding box center [206, 245] width 115 height 30
paste input "bcf75c6b24f24924a24b7baa54057fc6"
type input "[URL][DOMAIN_NAME]"
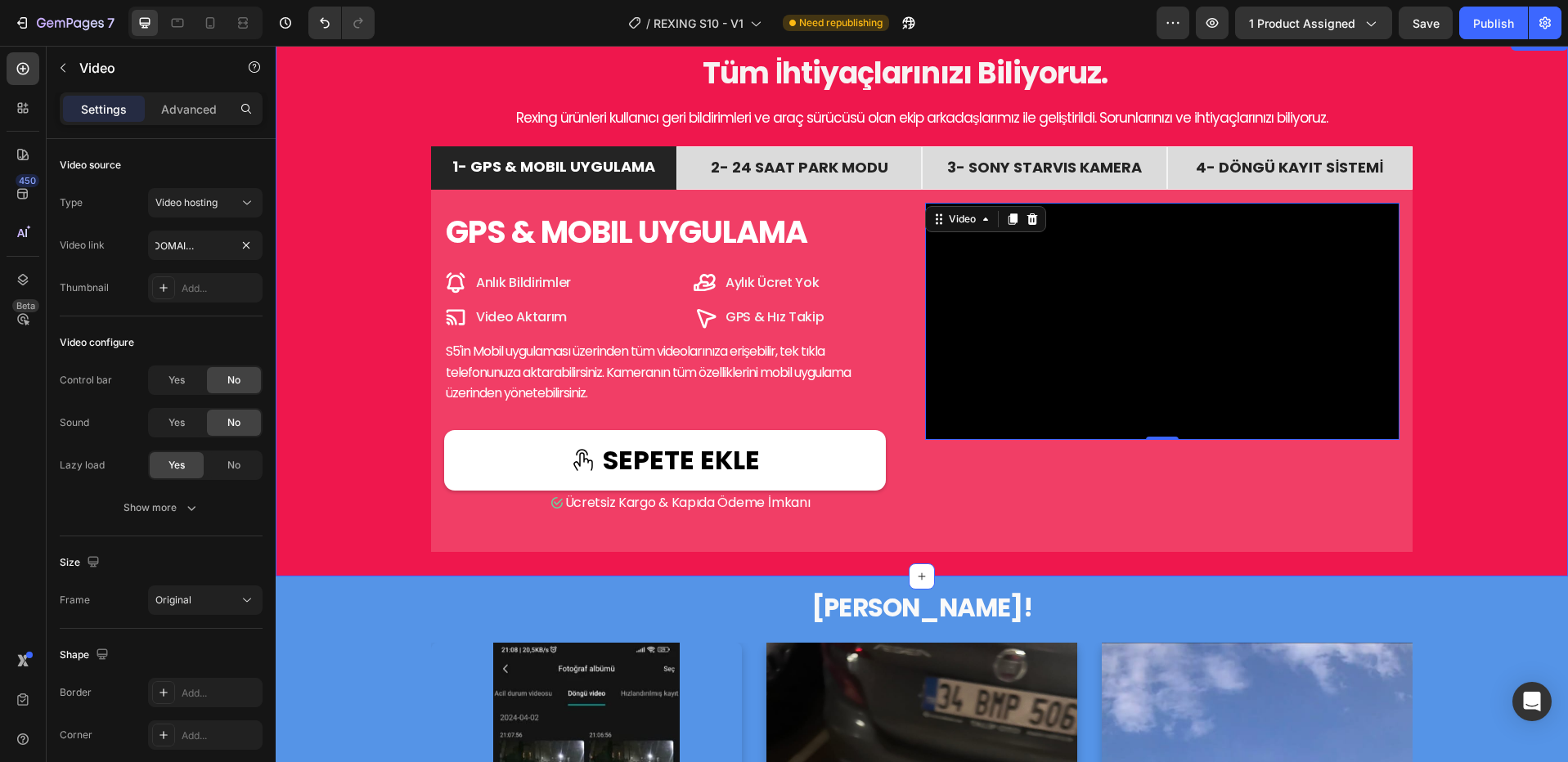
click at [390, 314] on div "Tüm İhtiyaçlarınızı Biliyoruz. Heading Rexing ürünleri kullanıcı geri bildiriml…" at bounding box center [921, 303] width 1268 height 495
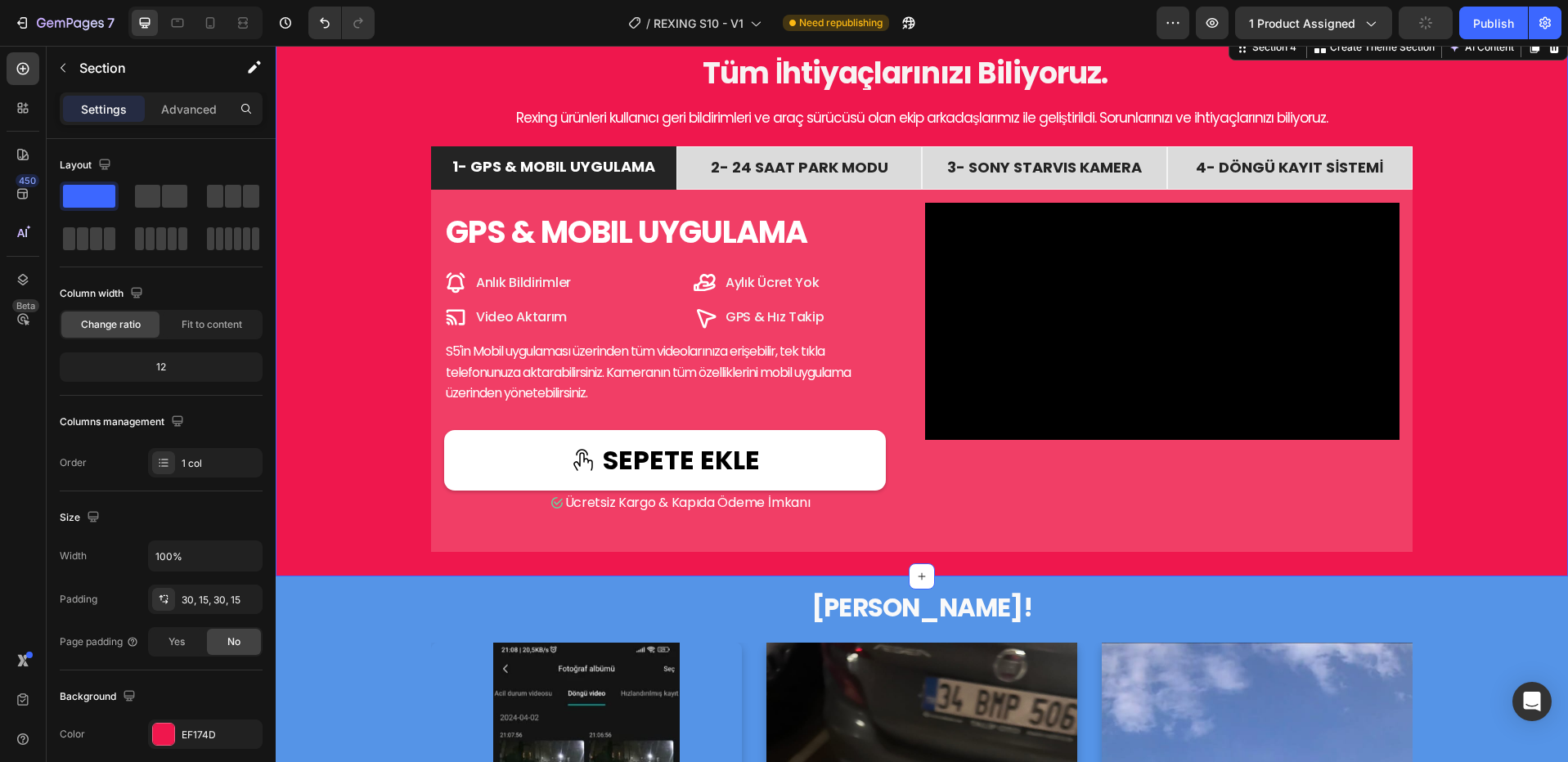
click at [656, 381] on span "S5'in Mobil uygulaması üzerinden tüm videolarınıza erişebilir, tek tıkla telefo…" at bounding box center [650, 371] width 408 height 60
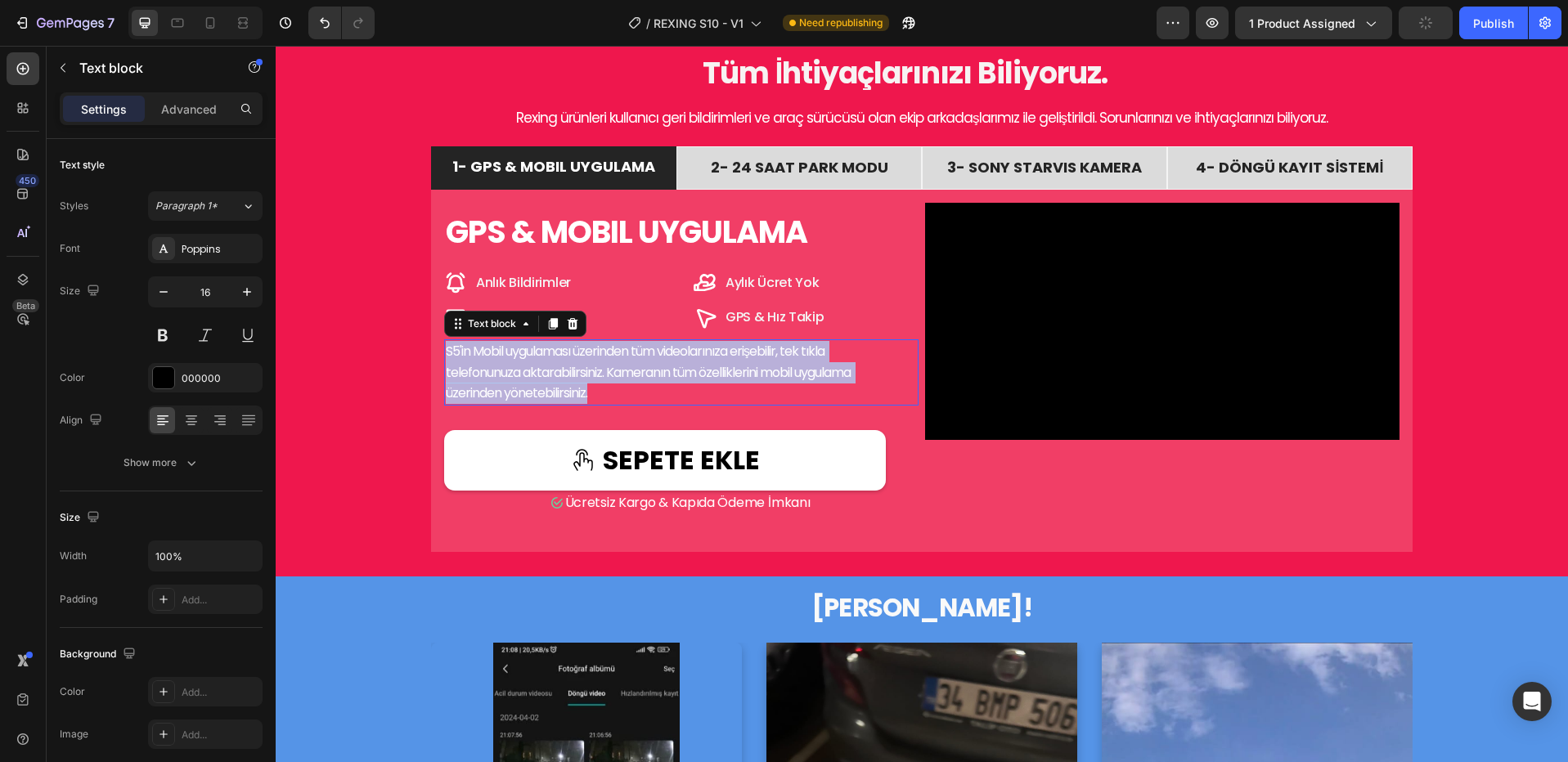
click at [656, 381] on span "S5'in Mobil uygulaması üzerinden tüm videolarınıza erişebilir, tek tıkla telefo…" at bounding box center [650, 371] width 408 height 60
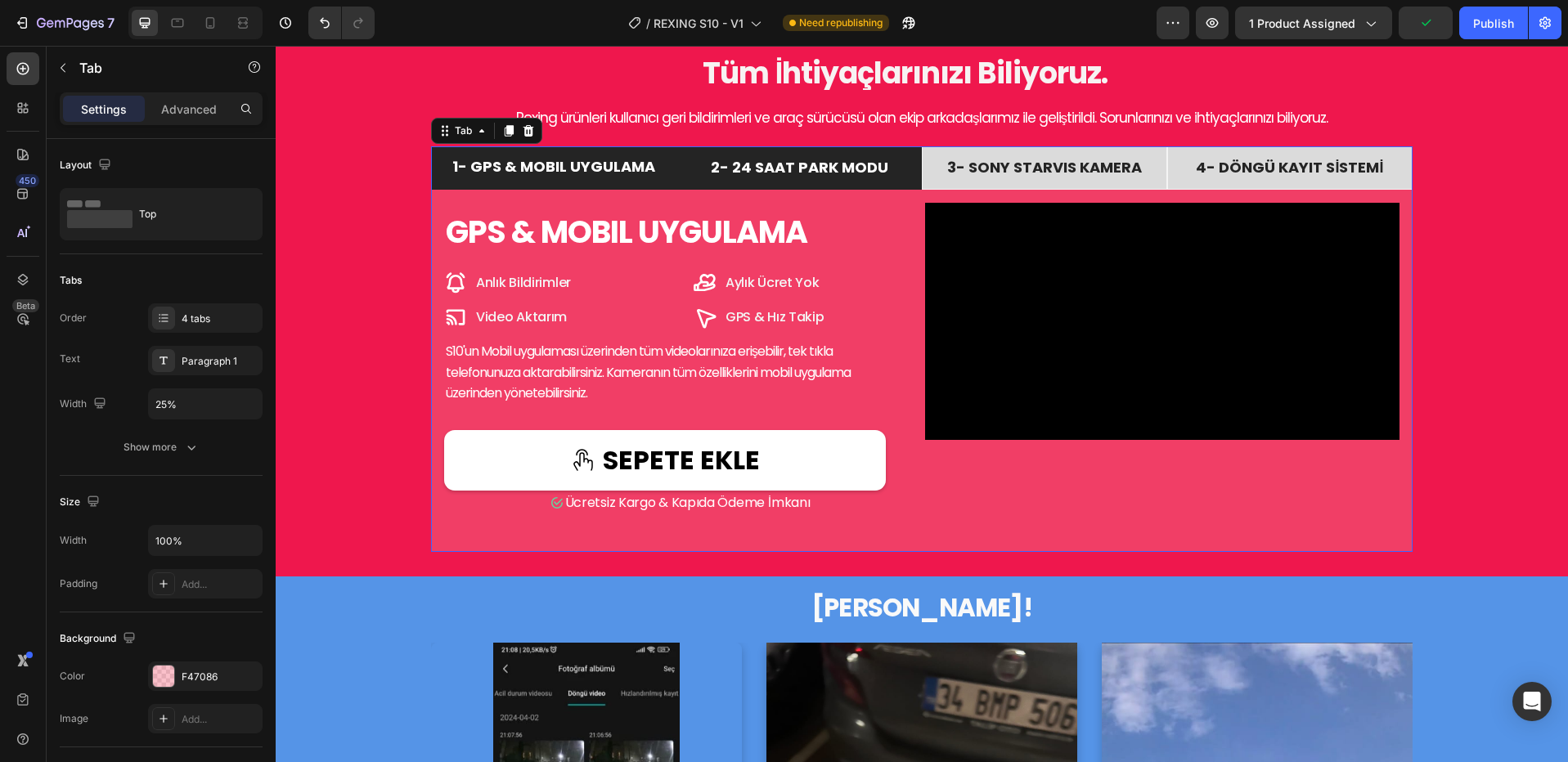
click at [843, 171] on span "2- 24 SAAT PARK MODU" at bounding box center [800, 166] width 178 height 20
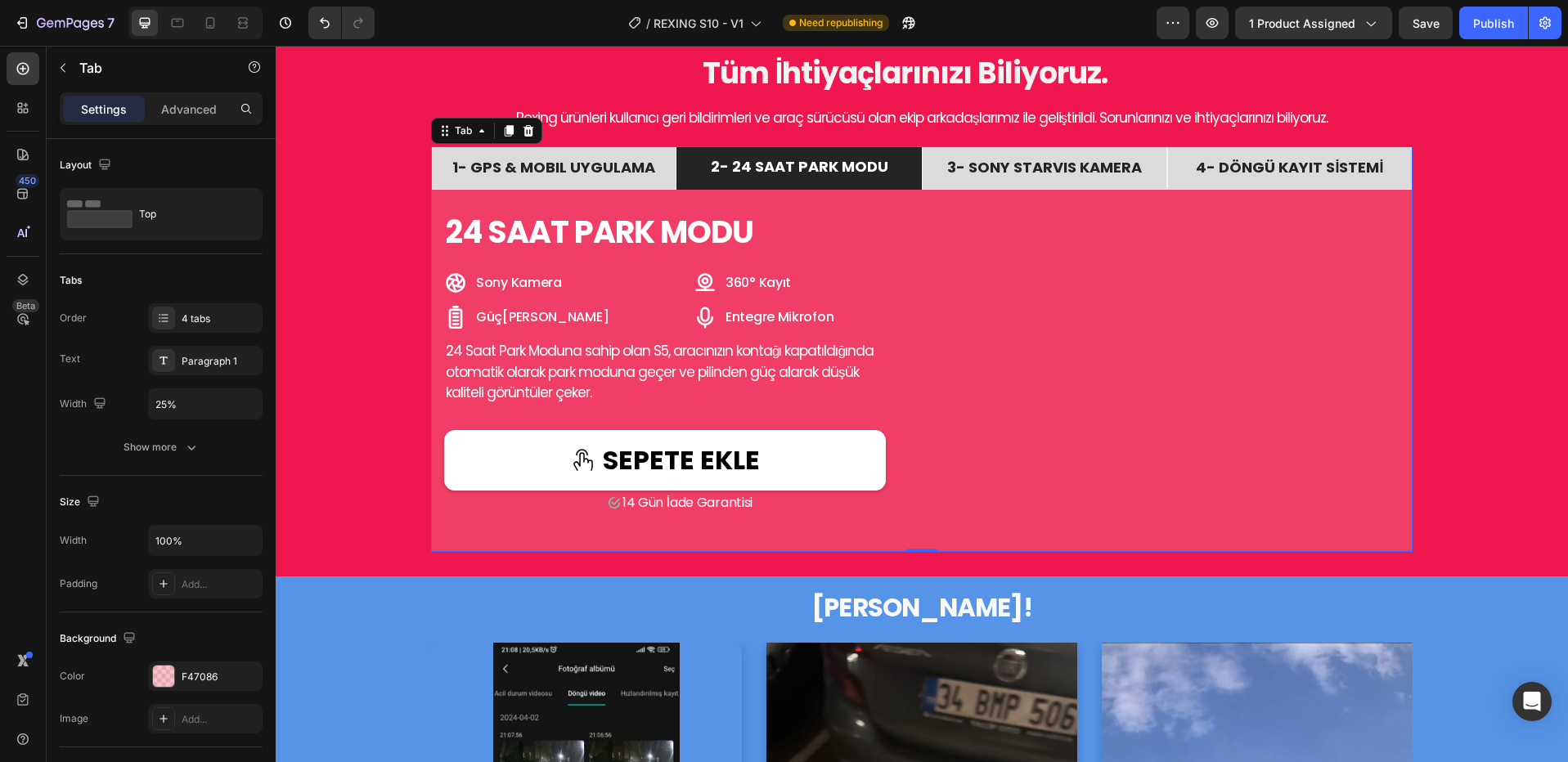
click at [776, 285] on span "360° Kayıt" at bounding box center [758, 283] width 65 height 19
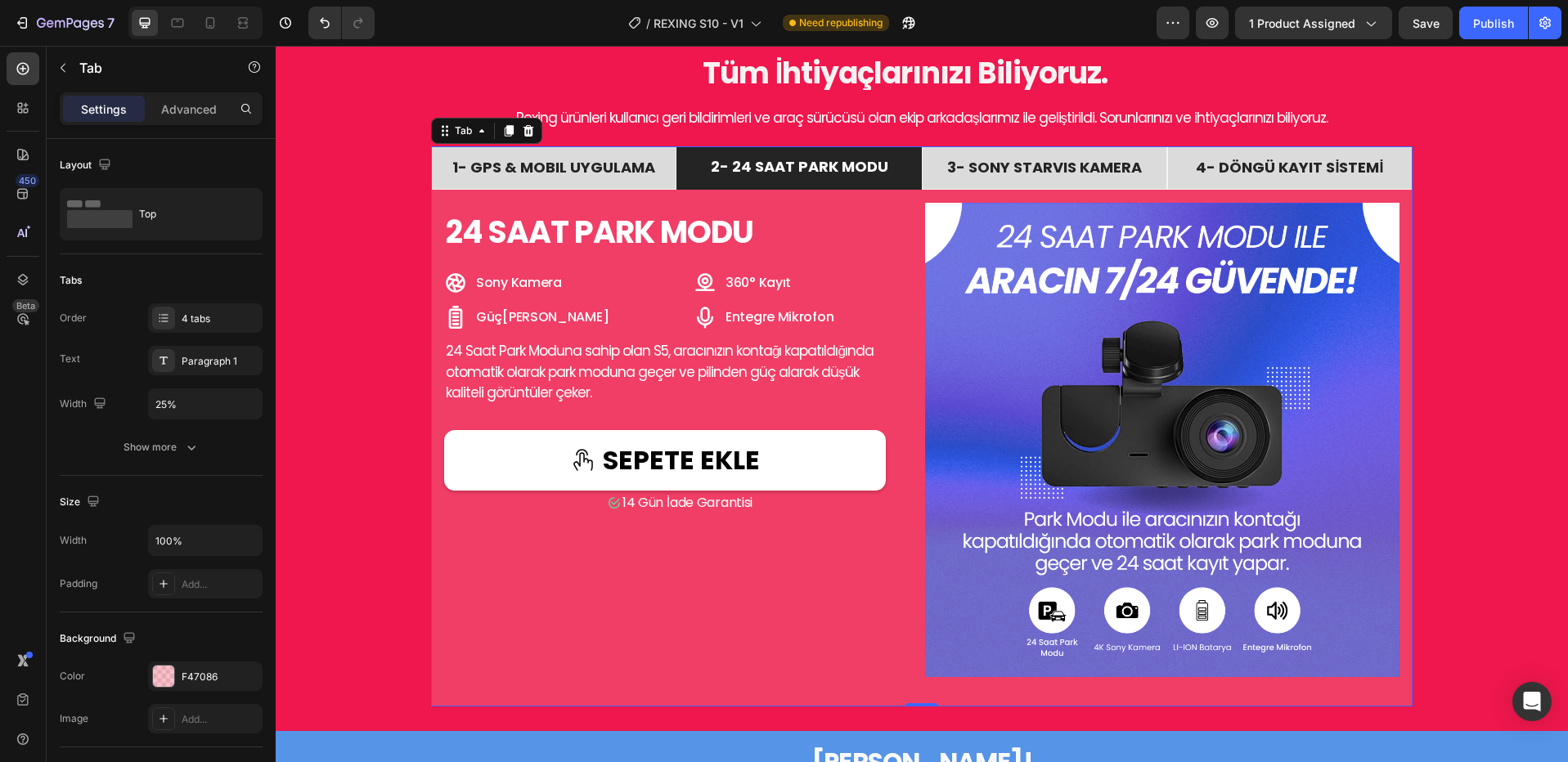
click at [776, 285] on span "360° Kayıt" at bounding box center [758, 283] width 65 height 19
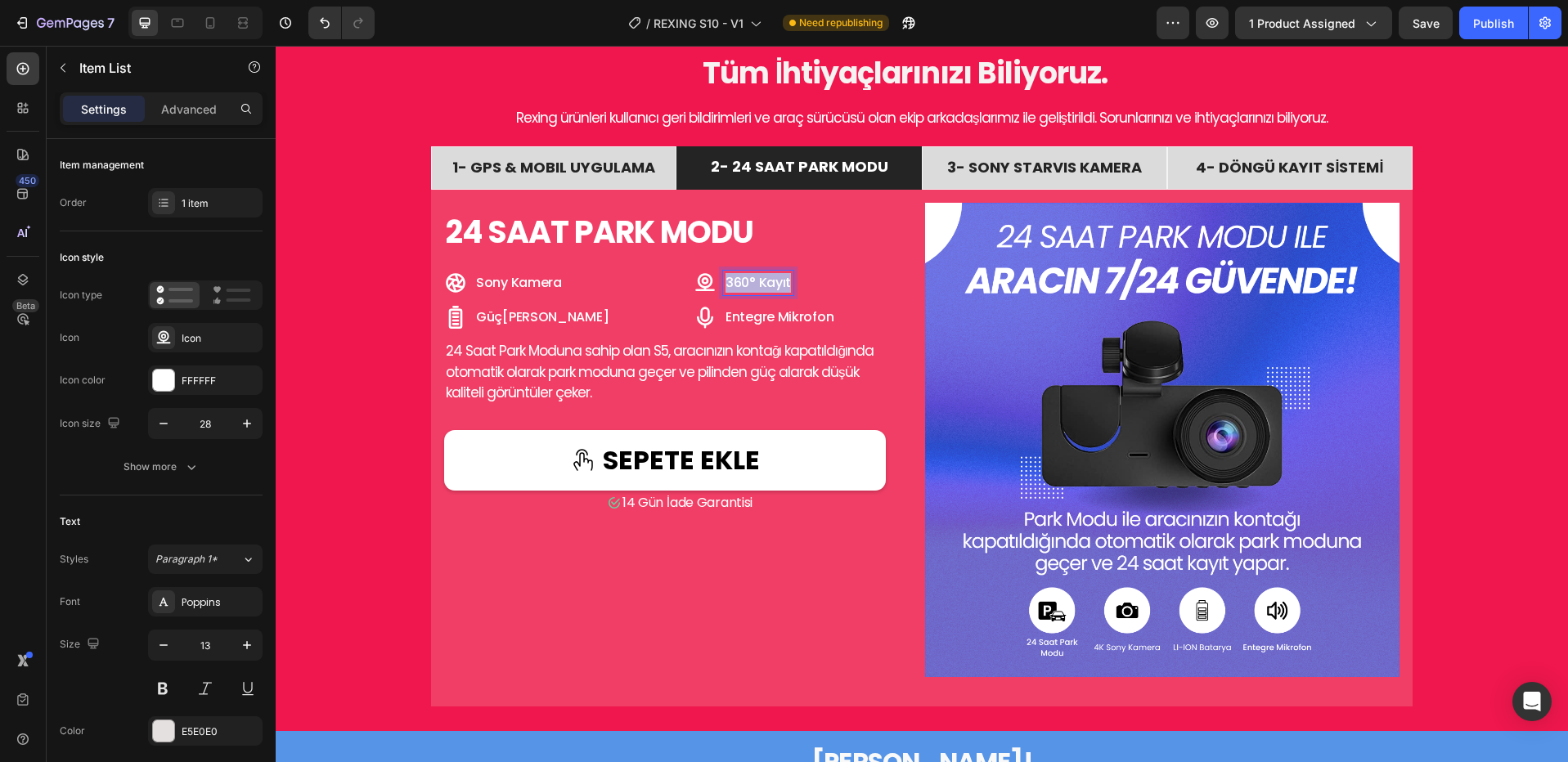
click at [776, 285] on span "360° Kayıt" at bounding box center [758, 283] width 65 height 19
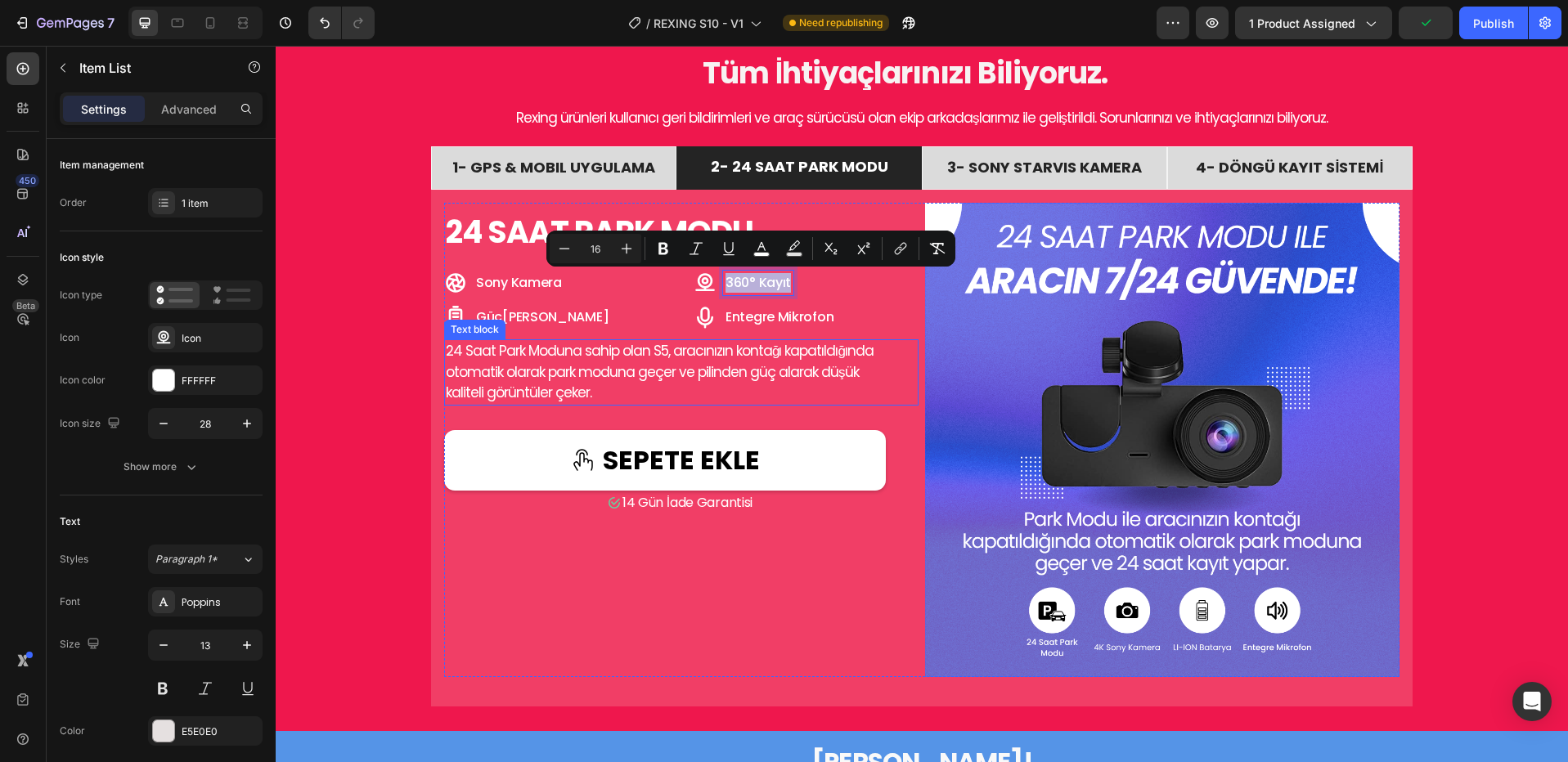
click at [659, 355] on span "24 Saat Park Moduna sahip olan S5, aracınızın kontağı kapatıldığında otomatik o…" at bounding box center [661, 371] width 431 height 61
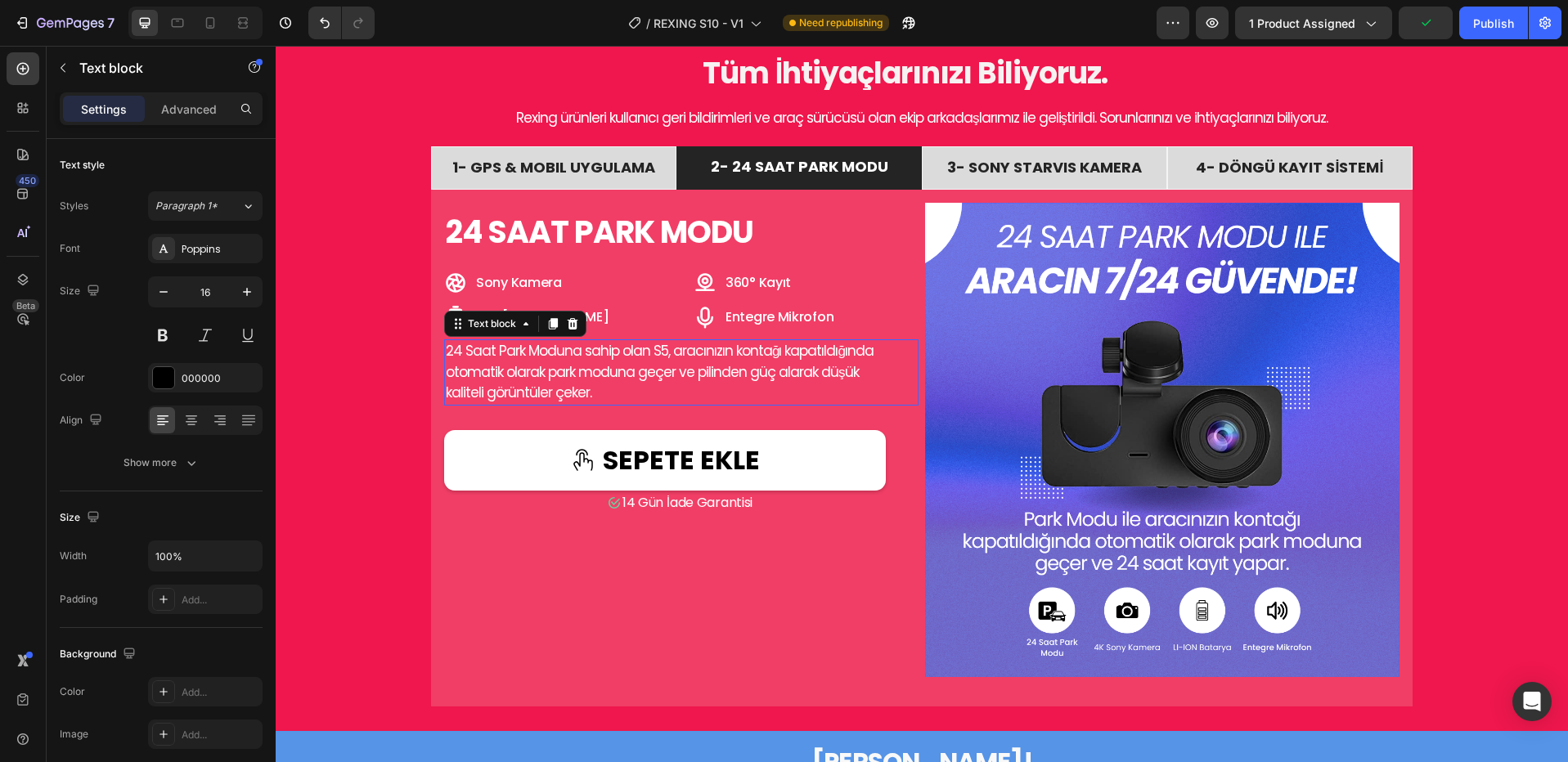
click at [655, 353] on span "24 Saat Park Moduna sahip olan S5, aracınızın kontağı kapatıldığında otomatik o…" at bounding box center [661, 371] width 431 height 61
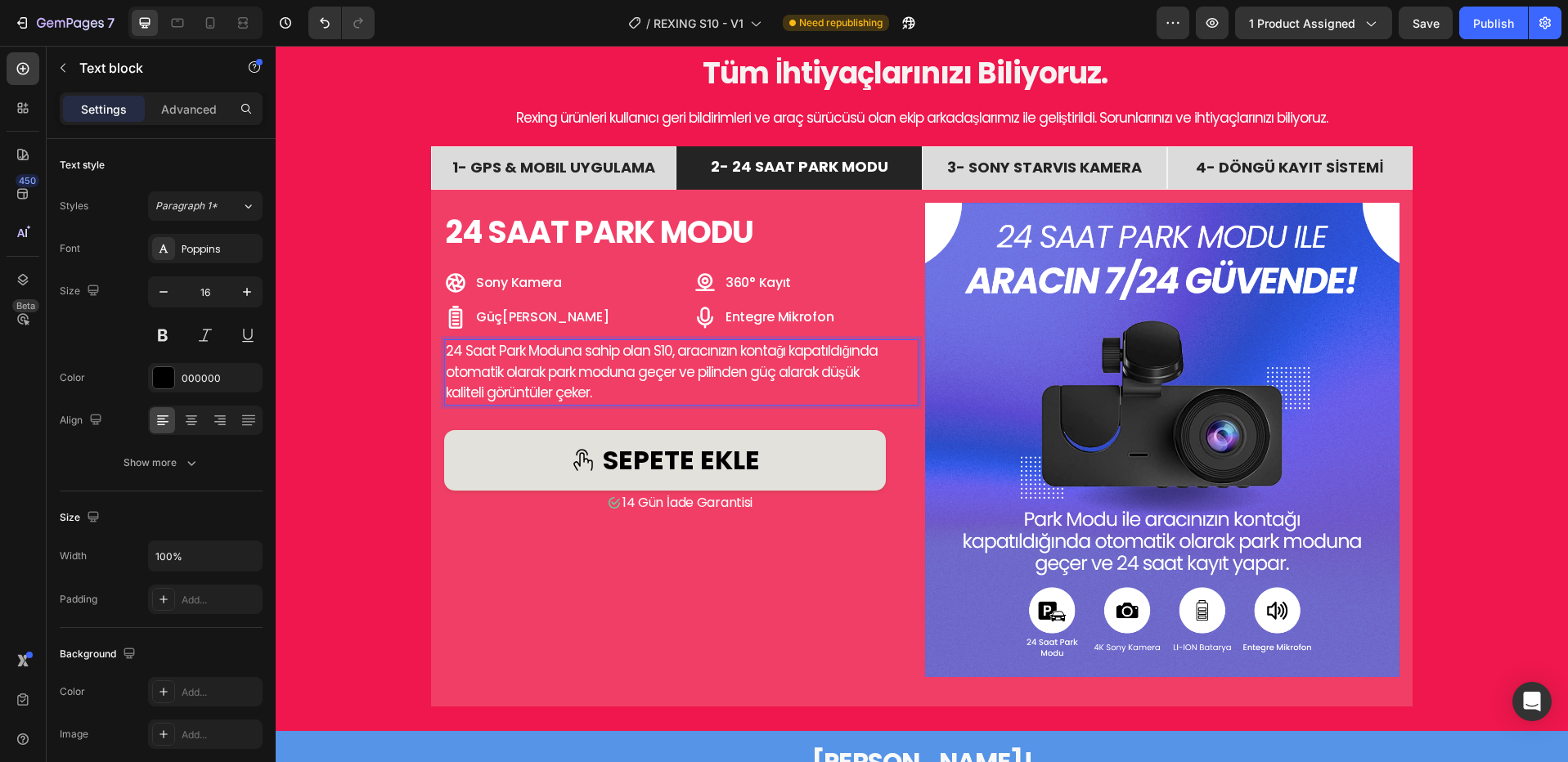
click at [754, 460] on button "sepete ekle" at bounding box center [665, 460] width 442 height 60
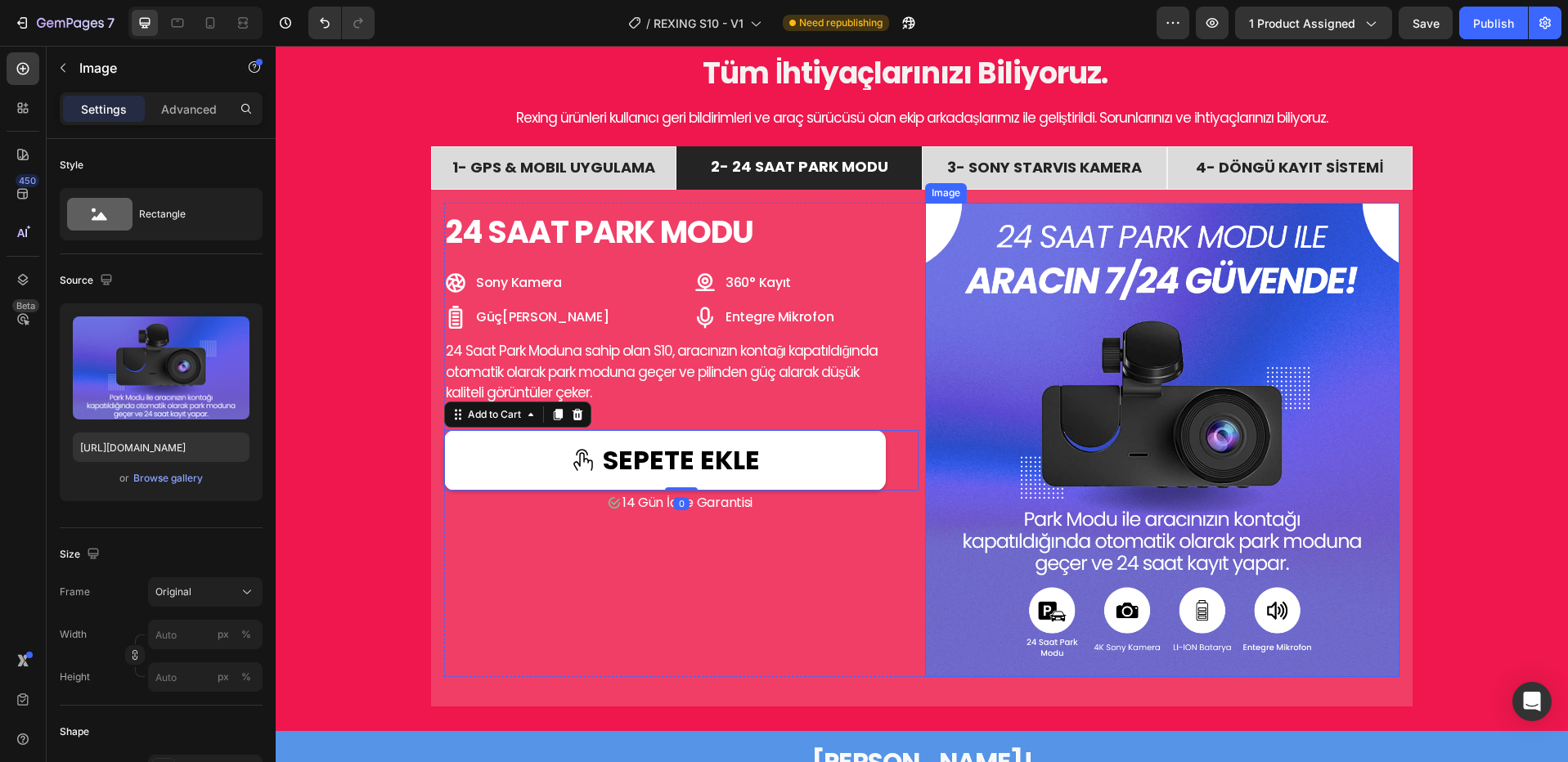
drag, startPoint x: 1025, startPoint y: 459, endPoint x: 959, endPoint y: 462, distance: 66.1
click at [1025, 459] on img at bounding box center [1162, 440] width 475 height 474
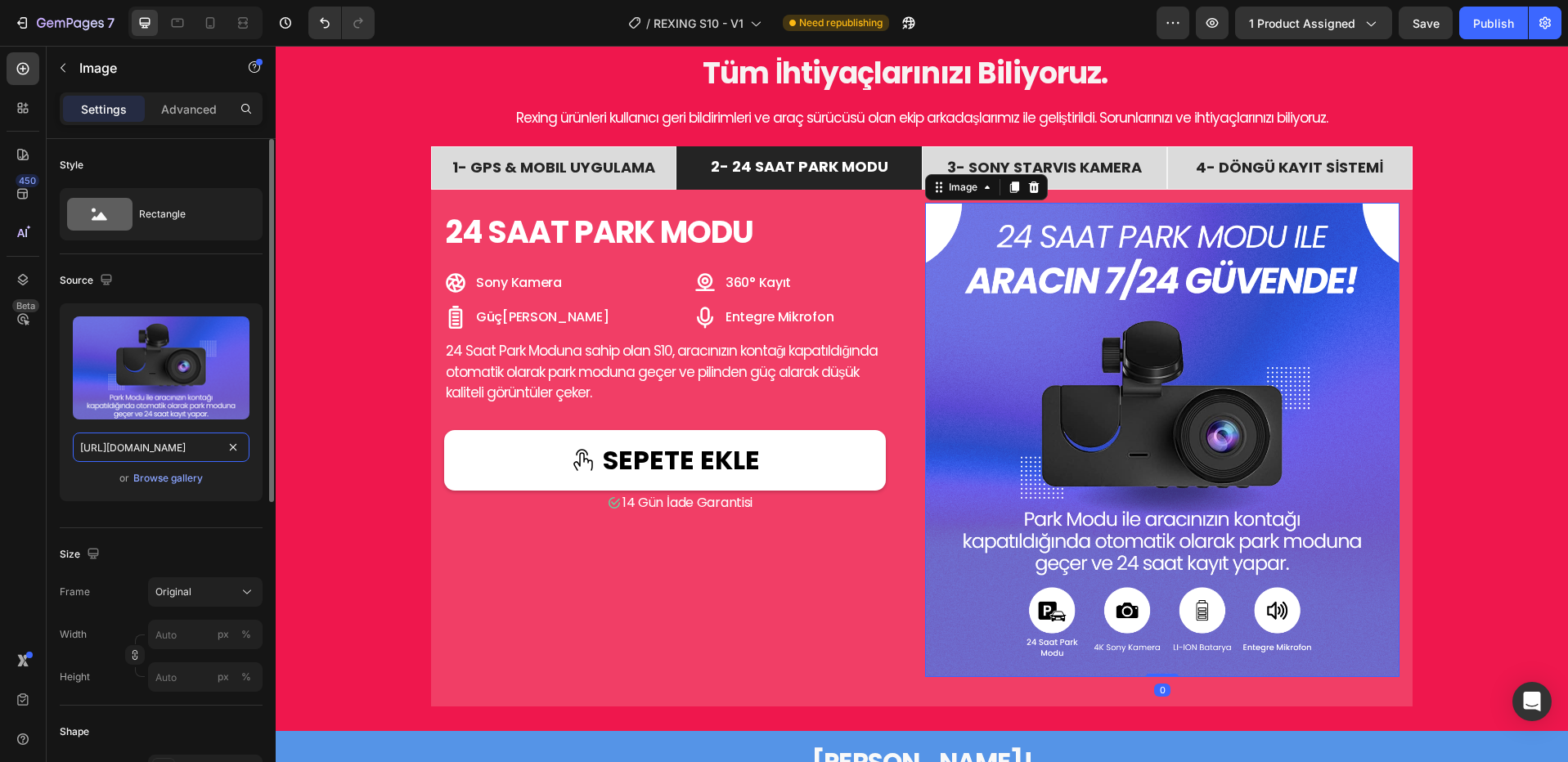
click at [188, 438] on input "https://cdn.shopify.com/s/files/1/0718/8322/7172/files/7_68f8d5a4-2178-4908-a3f…" at bounding box center [161, 446] width 177 height 30
paste input "5_e3e060ef-47e7-4d5d-9855-cf2c9e375a5e.png?v=1758919541"
type input "[URL][DOMAIN_NAME]"
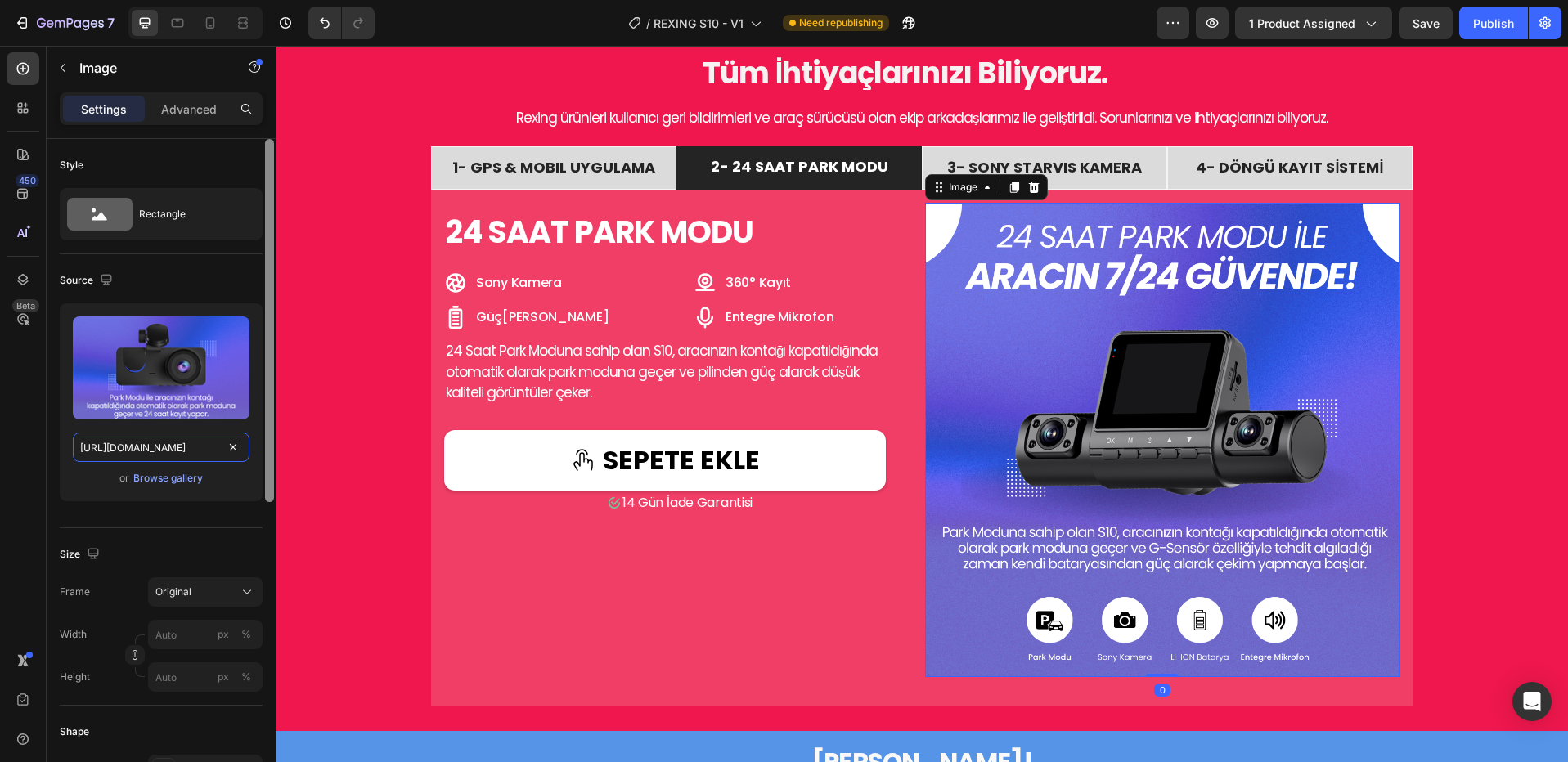
scroll to position [0, 419]
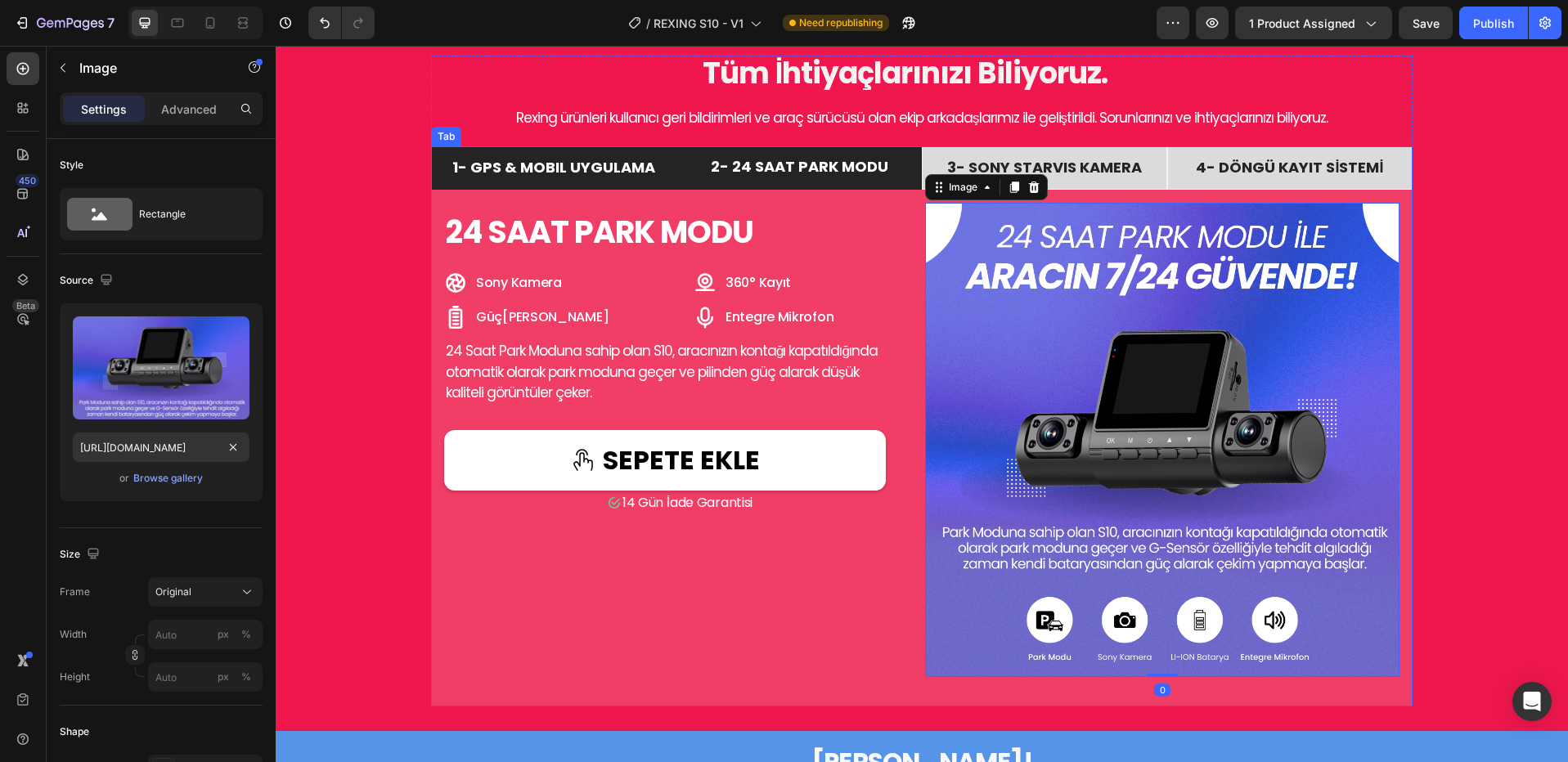
click at [511, 163] on span "1- GPS & MOBIL UYGULAMA" at bounding box center [554, 166] width 203 height 20
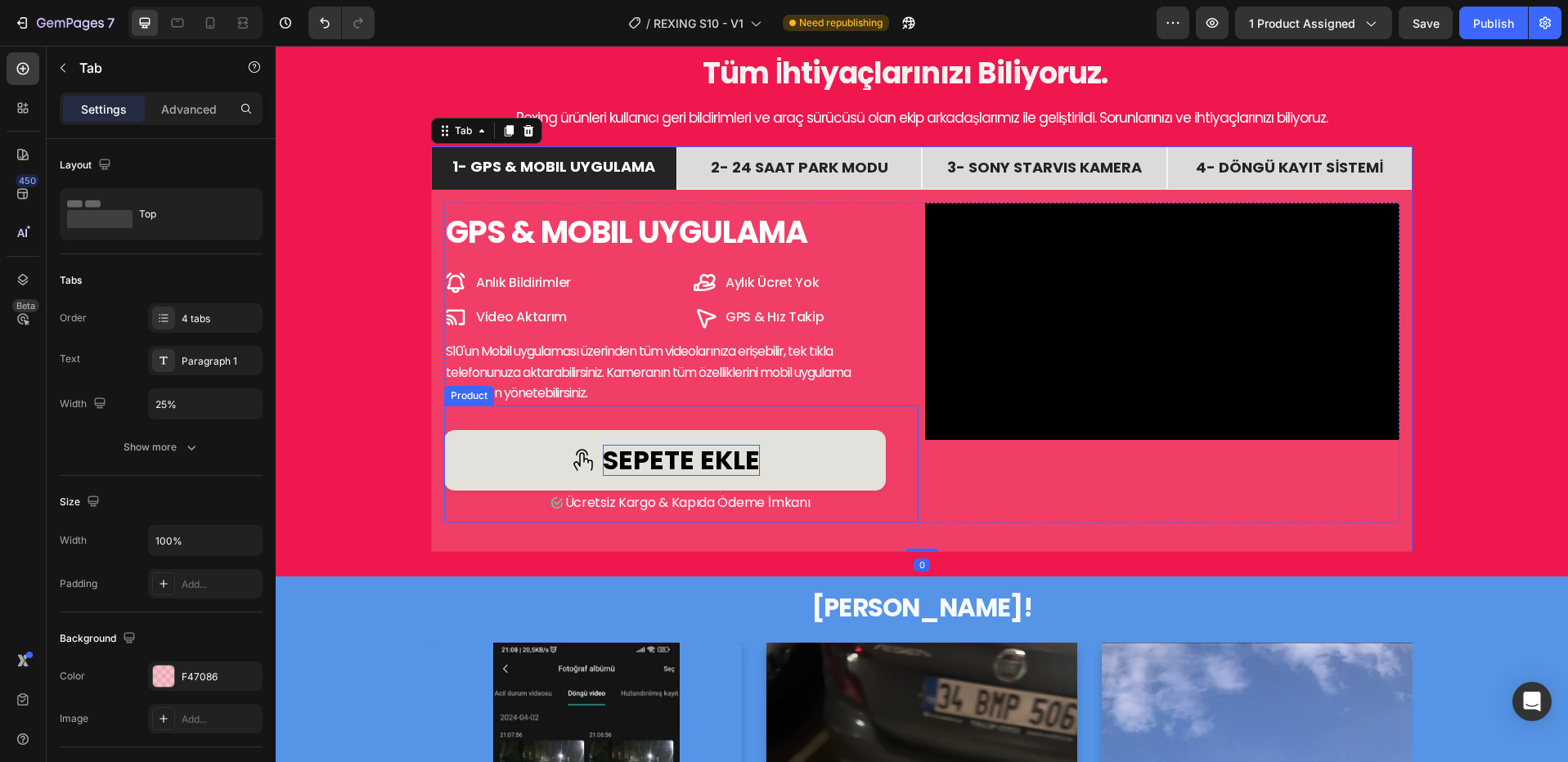
click at [662, 456] on div "SEPETE EKLE" at bounding box center [681, 460] width 157 height 31
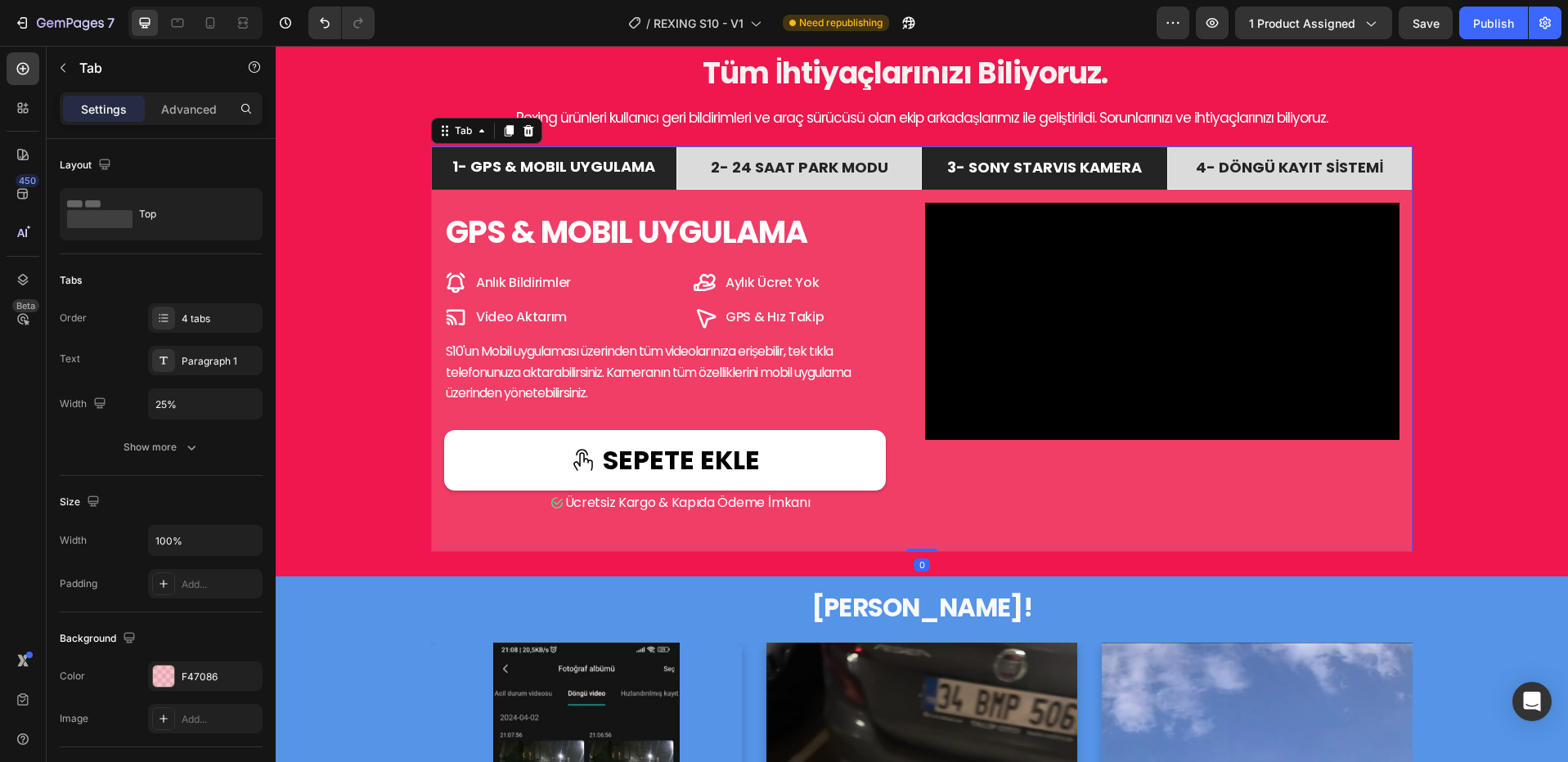
click at [1040, 157] on span "3- SONY STARVIS KAMERA" at bounding box center [1044, 166] width 194 height 20
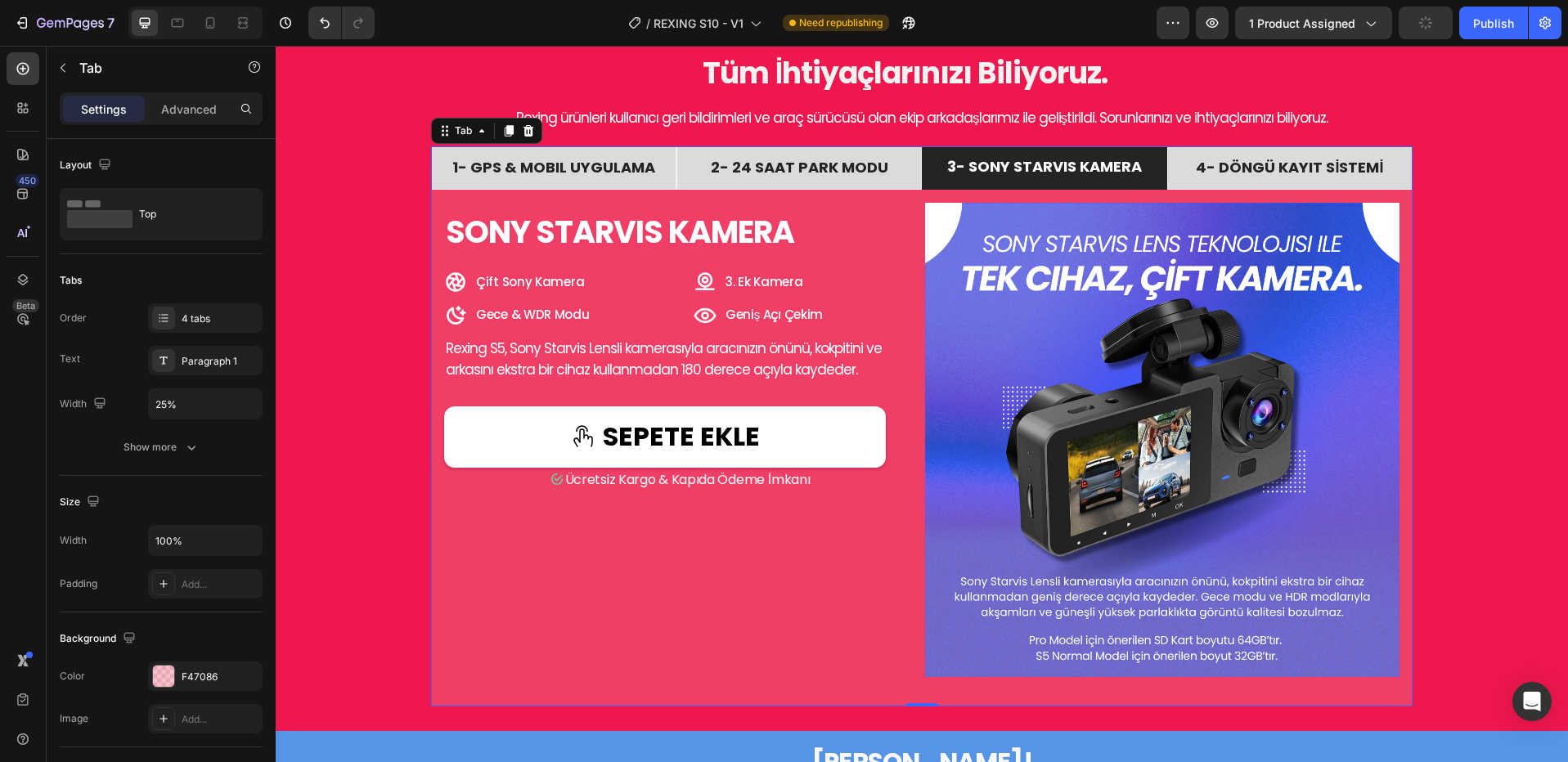
click at [997, 167] on span "3- SONY STARVIS KAMERA" at bounding box center [1044, 165] width 194 height 20
click at [1056, 168] on span "3- SONY STARVIS KAMERA" at bounding box center [1044, 165] width 194 height 20
click at [991, 167] on span "3- SONY STARVIS KAMERA" at bounding box center [1044, 165] width 194 height 20
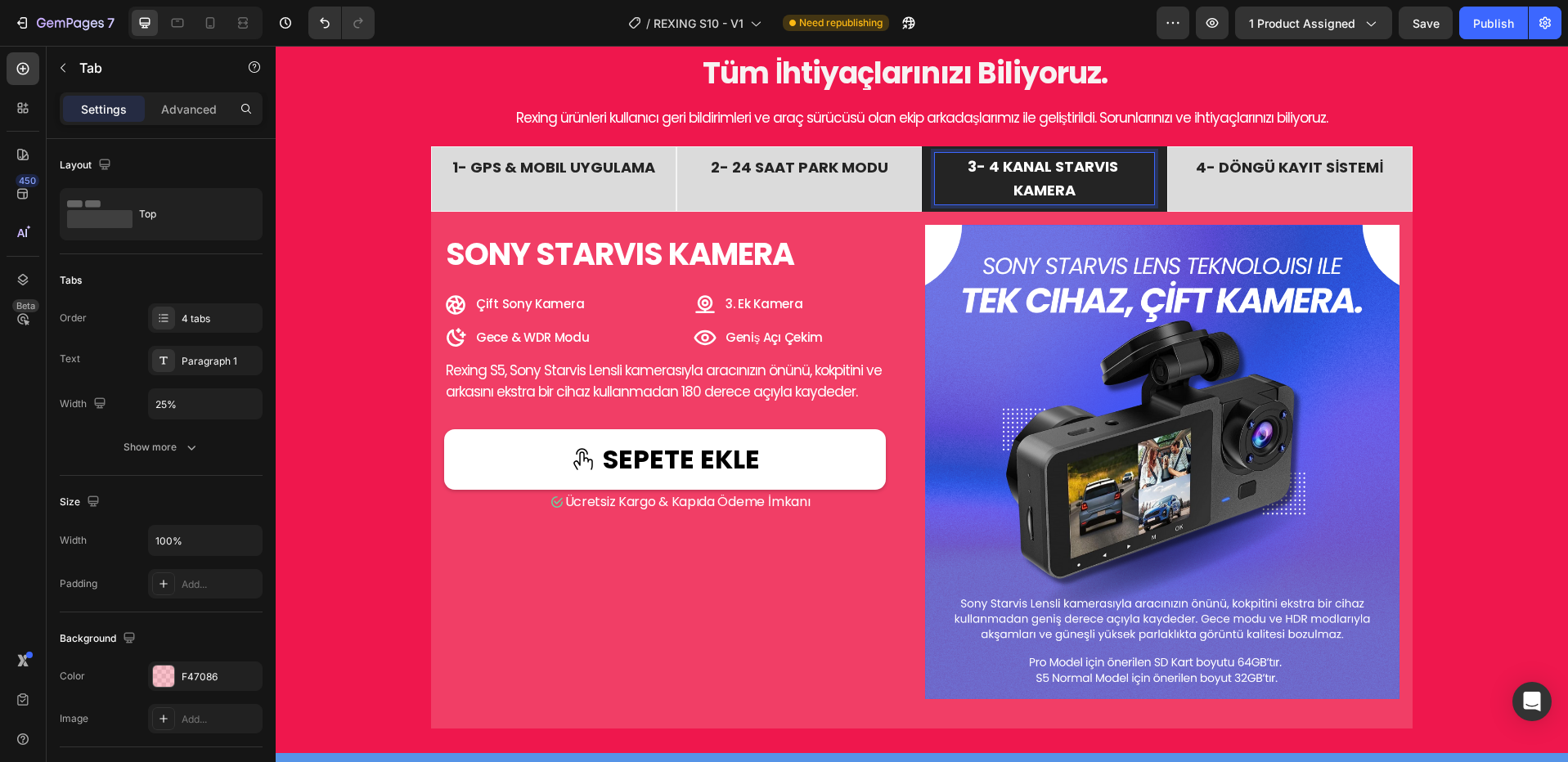
click at [1051, 161] on span "3- 4 KANAL STARVIS KAMERA" at bounding box center [1044, 178] width 154 height 44
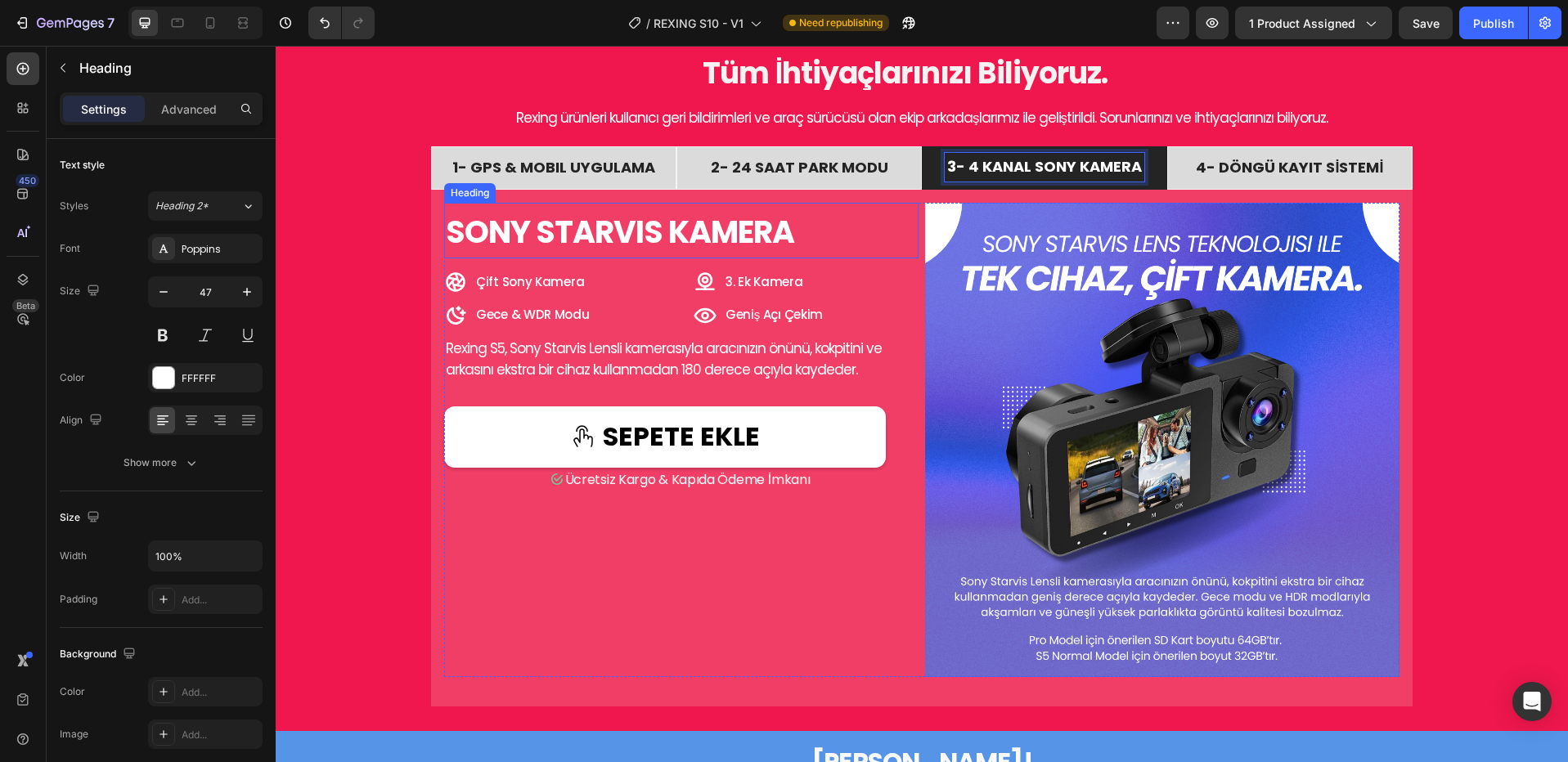
click at [621, 233] on span "SONY STARVIS KAMERA" at bounding box center [620, 231] width 348 height 43
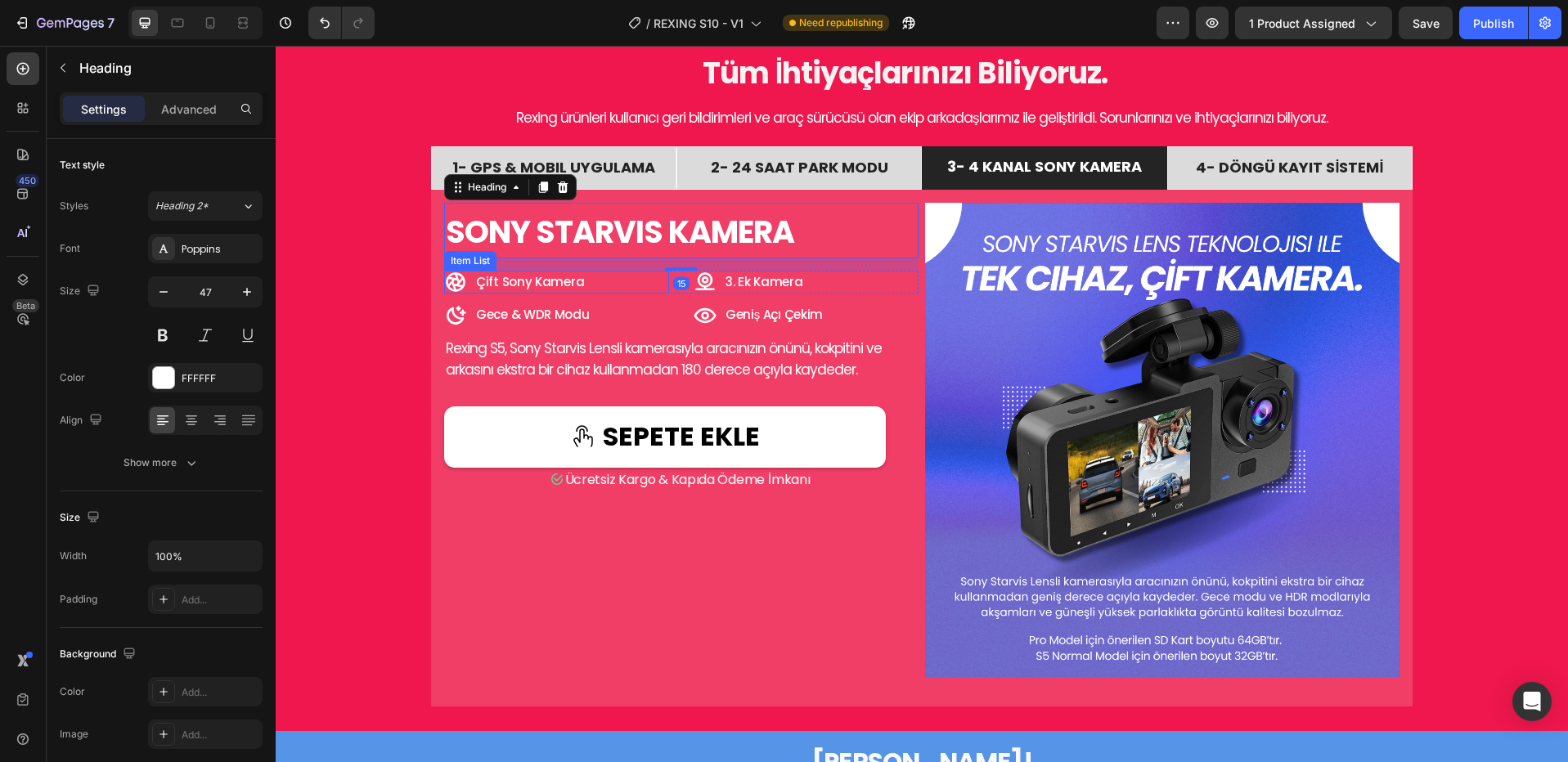
click at [488, 290] on span "Çift Sony Kamera" at bounding box center [530, 282] width 108 height 17
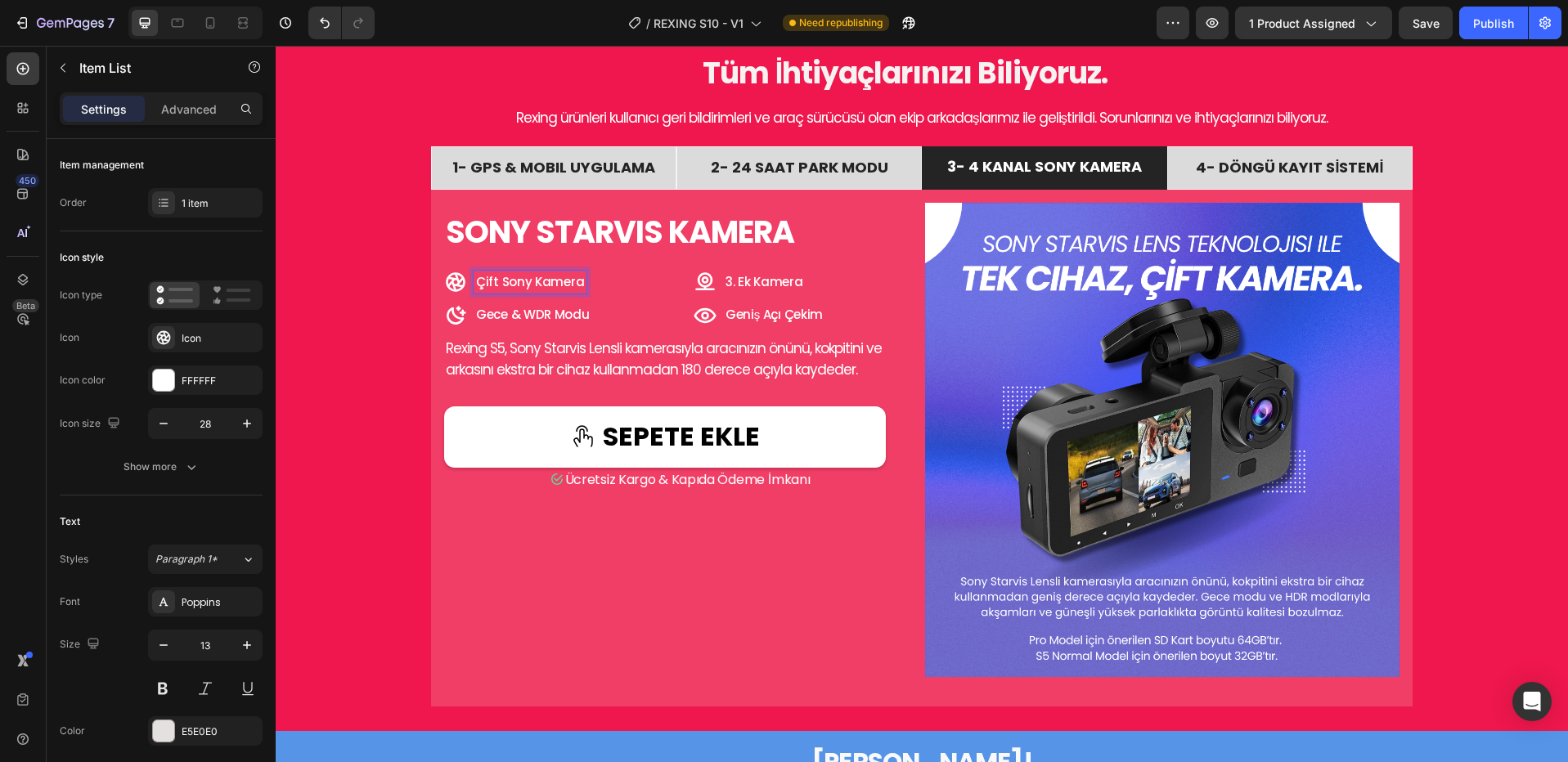
click at [482, 287] on span "Çift Sony Kamera" at bounding box center [530, 282] width 108 height 17
click at [482, 286] on span "Çift Sony Kamera" at bounding box center [530, 282] width 108 height 17
click at [760, 285] on span "3. Ek Kamera" at bounding box center [763, 282] width 77 height 17
click at [740, 285] on span "3. Ek Kamera" at bounding box center [763, 282] width 77 height 17
drag, startPoint x: 748, startPoint y: 288, endPoint x: 721, endPoint y: 287, distance: 27.0
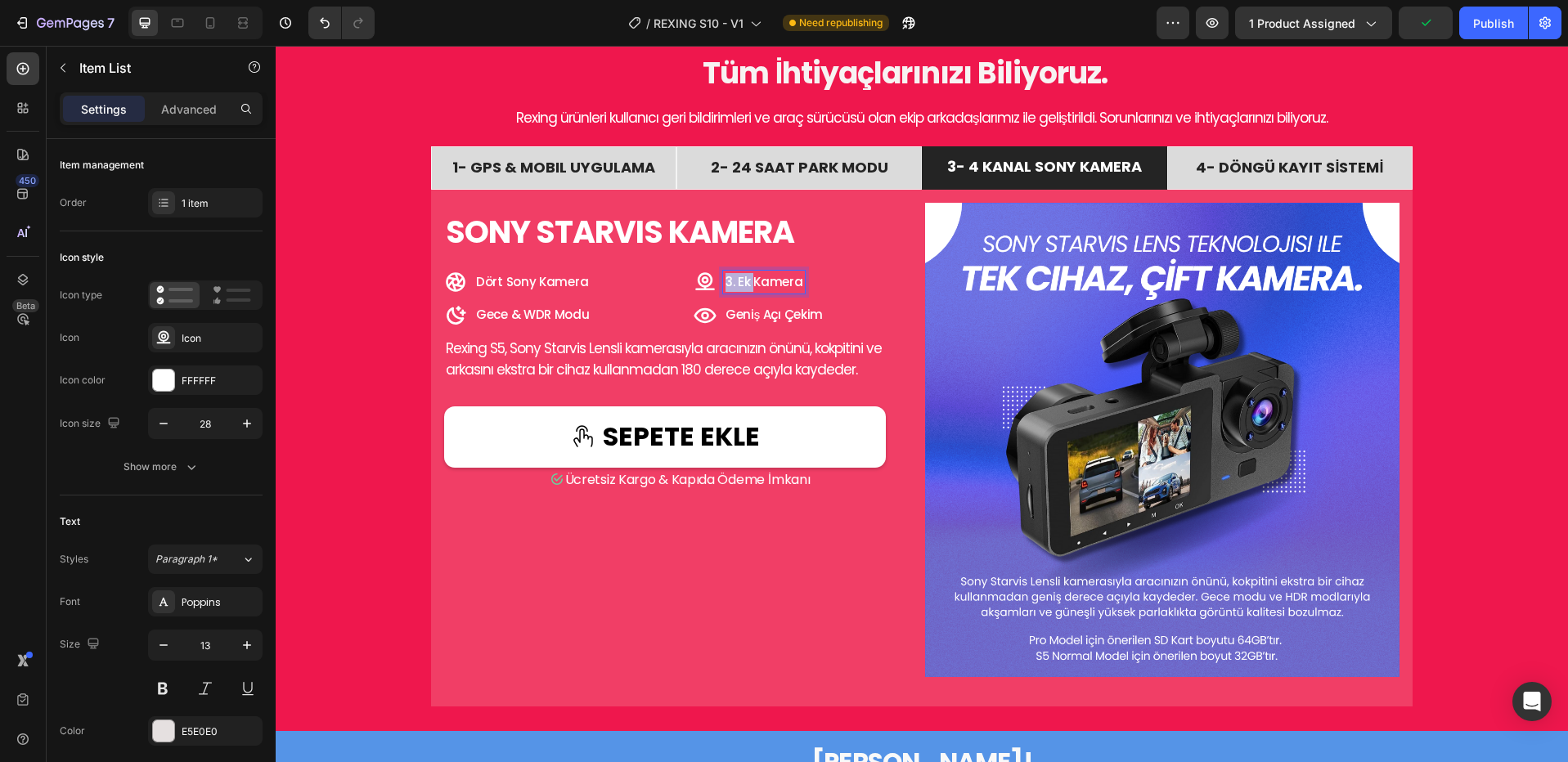
click at [725, 287] on span "3. Ek Kamera" at bounding box center [763, 282] width 77 height 17
click at [623, 376] on span "Rexing S5, Sony Starvis Lensli kamerasıyla aracınızın önünü, kokpitini ve arkas…" at bounding box center [665, 359] width 439 height 41
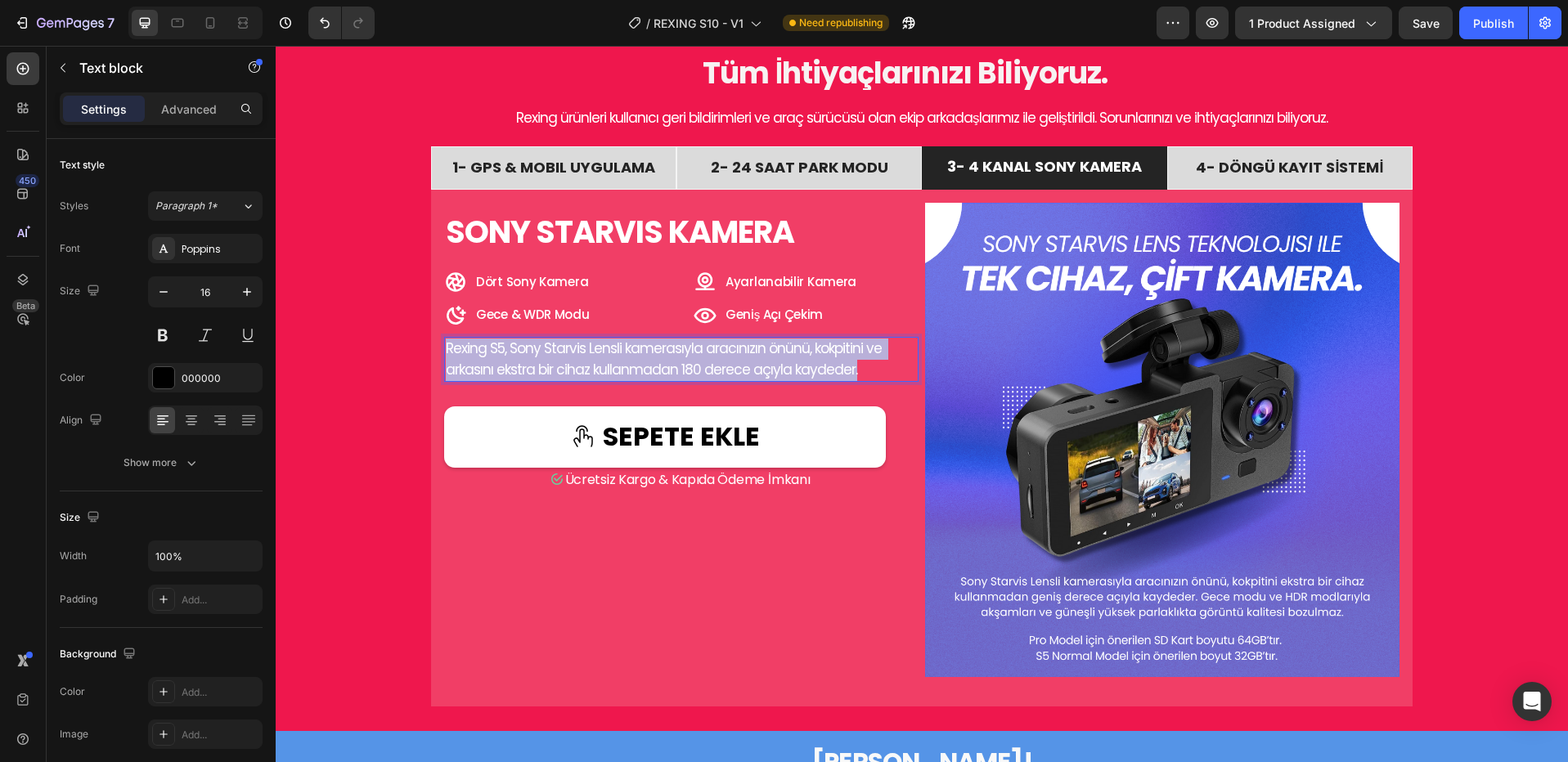
click at [623, 375] on span "Rexing S5, Sony Starvis Lensli kamerasıyla aracınızın önünü, kokpitini ve arkas…" at bounding box center [665, 359] width 439 height 41
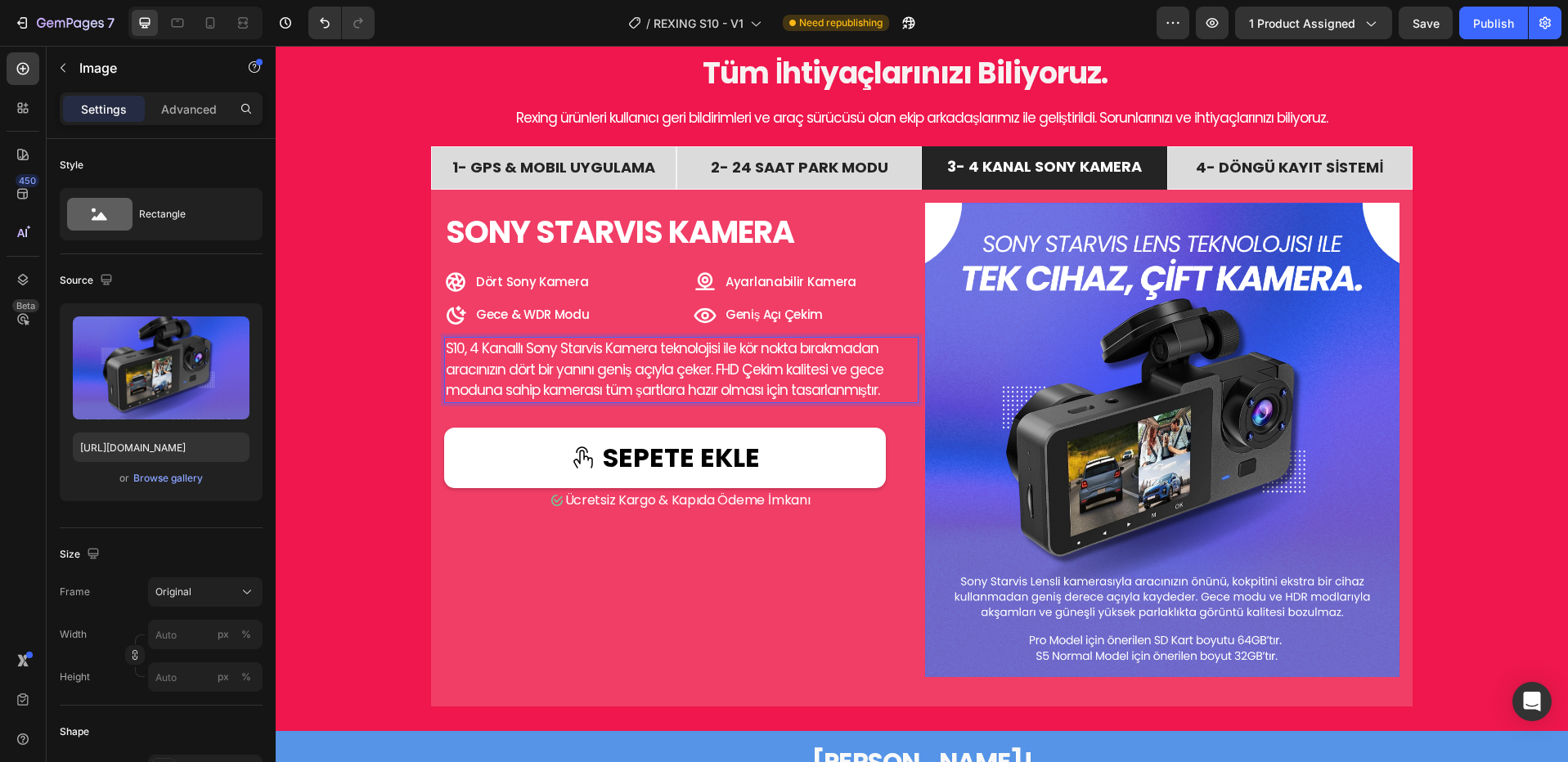
click at [1077, 408] on img at bounding box center [1162, 440] width 475 height 474
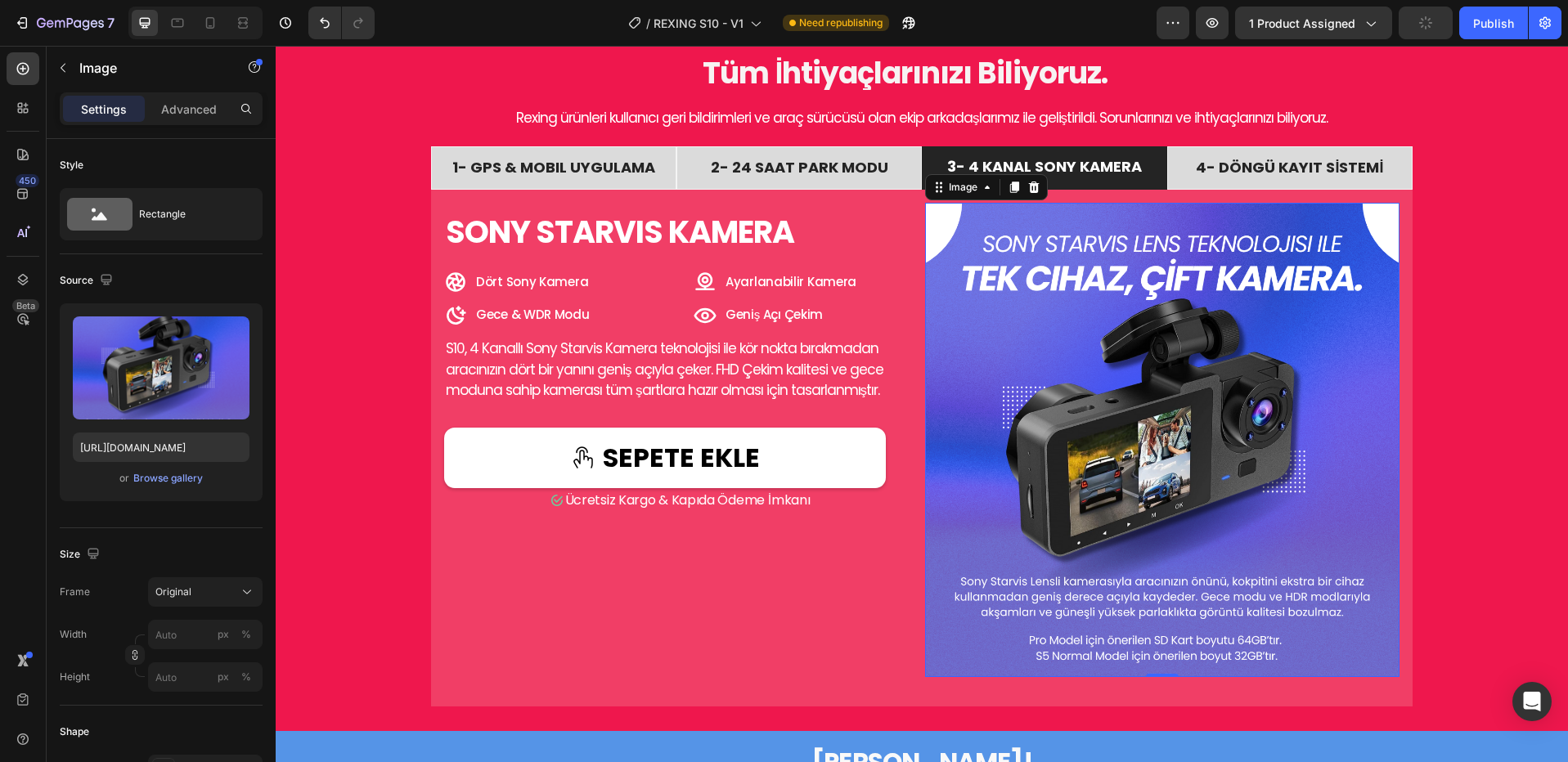
click at [1065, 415] on img at bounding box center [1162, 440] width 475 height 474
click at [191, 442] on input "https://cdn.shopify.com/s/files/1/0718/8322/7172/files/6_f37df0b7-1985-42f2-a05…" at bounding box center [161, 446] width 177 height 30
paste input "2_e3a398ea-a716-44b0-a7e3-1cfd227b1508.png?v=1758919541"
type input "[URL][DOMAIN_NAME]"
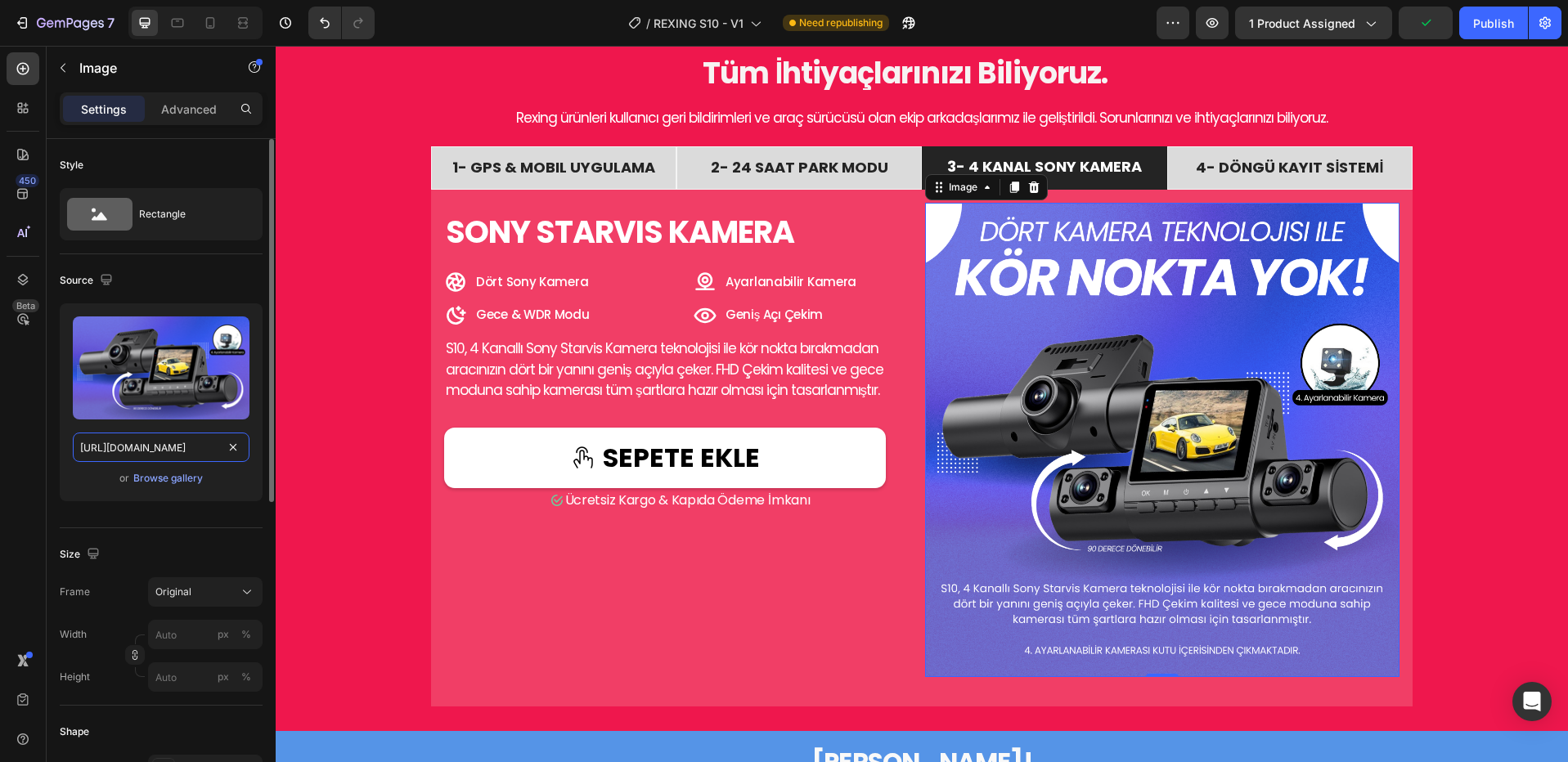
scroll to position [0, 415]
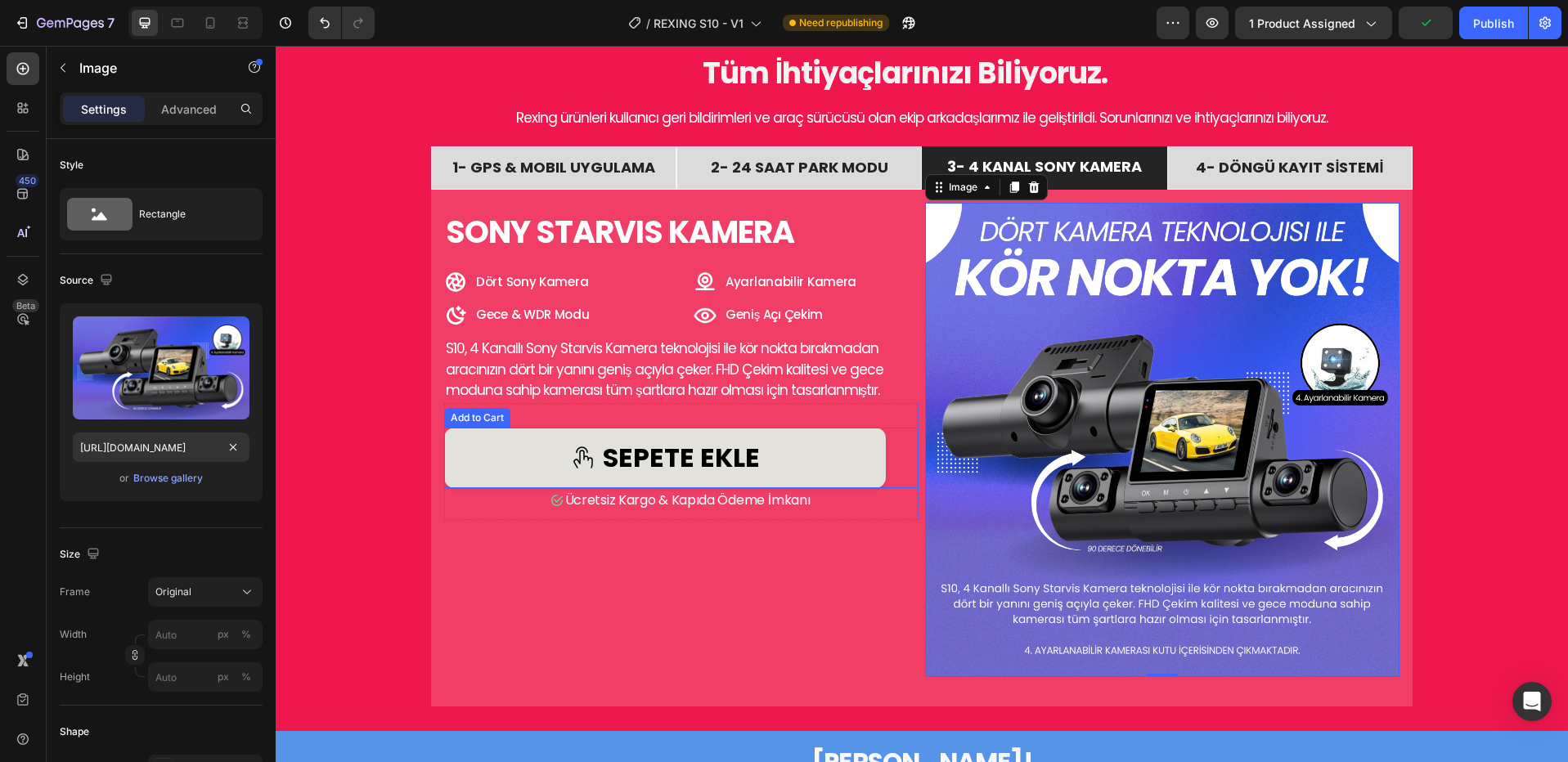
click at [555, 450] on button "sepete ekle" at bounding box center [665, 457] width 442 height 60
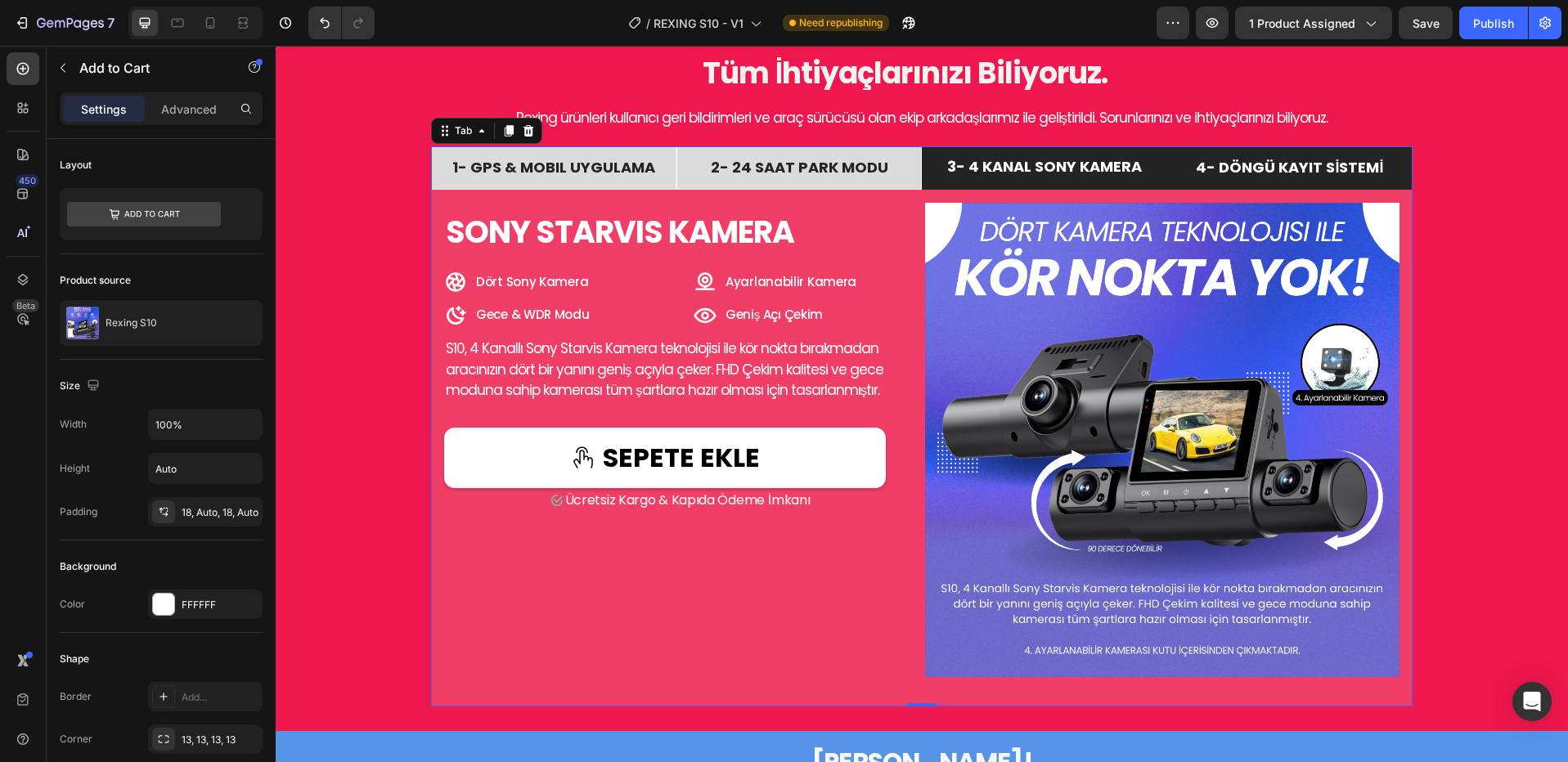
click at [1204, 171] on span "4- DÖNGÜ KAYIT SİSTEMİ" at bounding box center [1290, 166] width 188 height 20
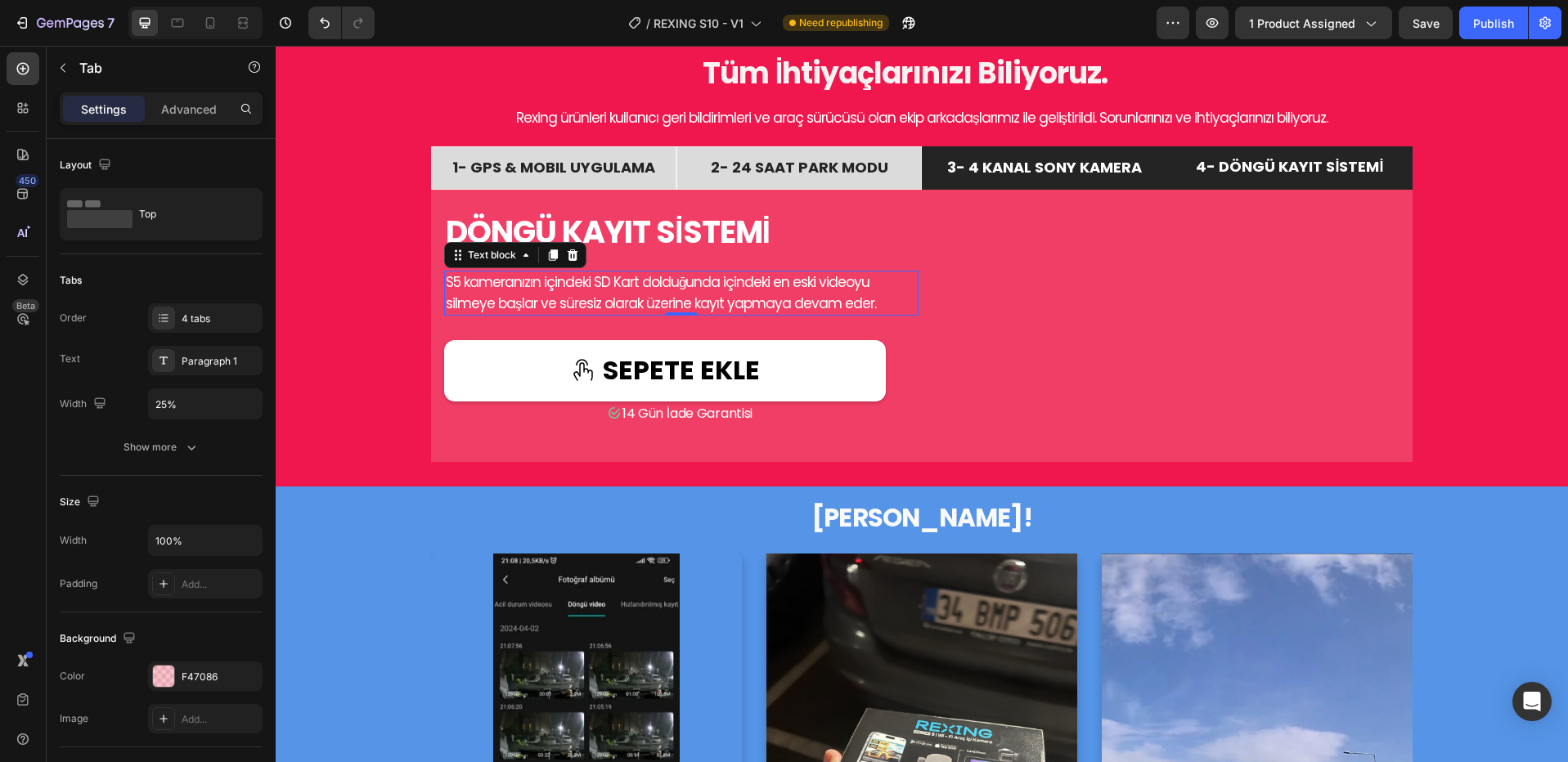
click at [487, 285] on span "S5 kameranızın içindeki SD Kart dolduğunda içindeki en eski videoyu silmeye baş…" at bounding box center [661, 293] width 431 height 41
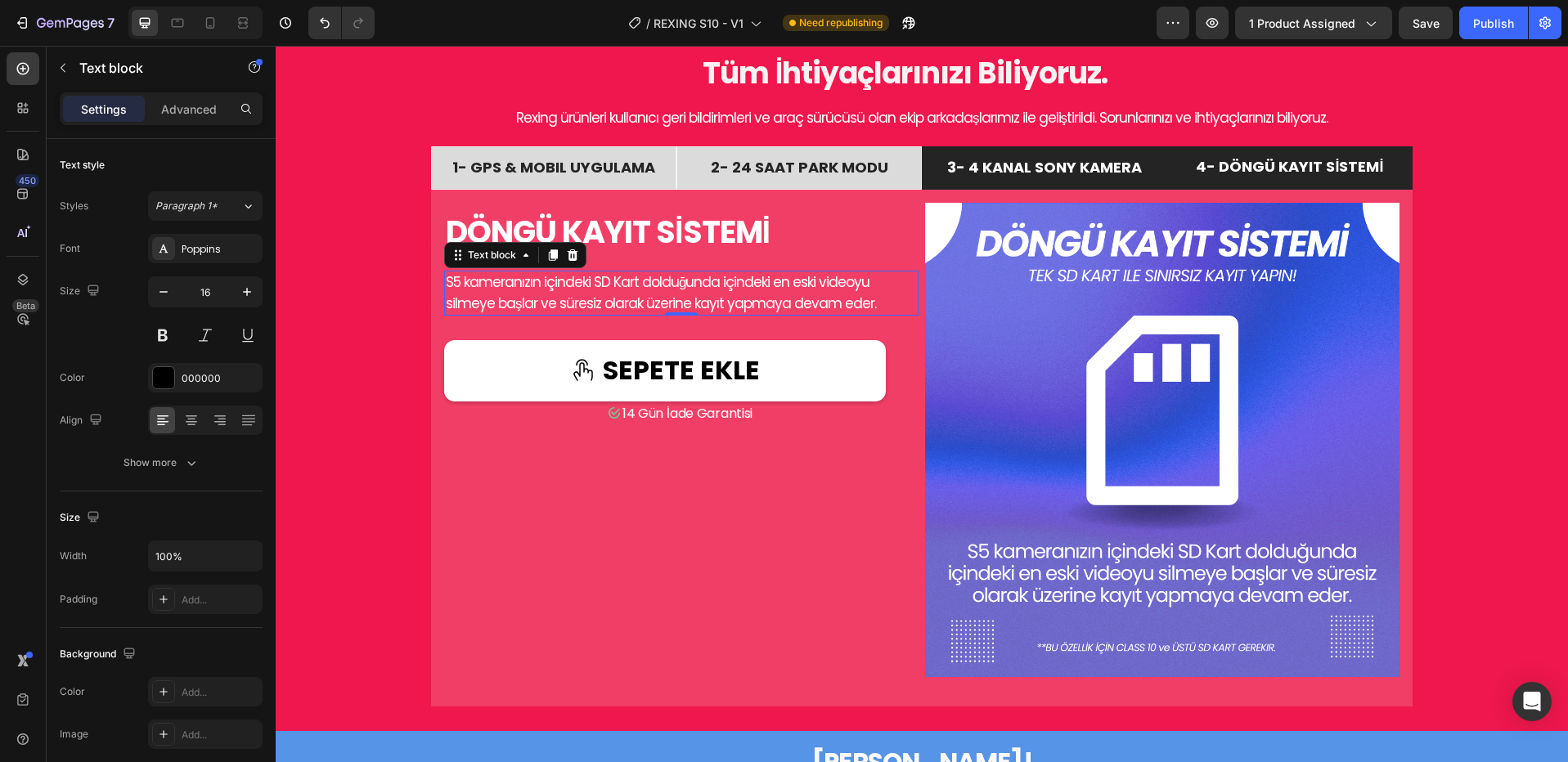
click at [487, 285] on span "S5 kameranızın içindeki SD Kart dolduğunda içindeki en eski videoyu silmeye baş…" at bounding box center [661, 293] width 431 height 41
click at [451, 285] on span "S5 kameranızın içindeki SD Kart dolduğunda içindeki en eski videoyu silmeye baş…" at bounding box center [661, 293] width 431 height 41
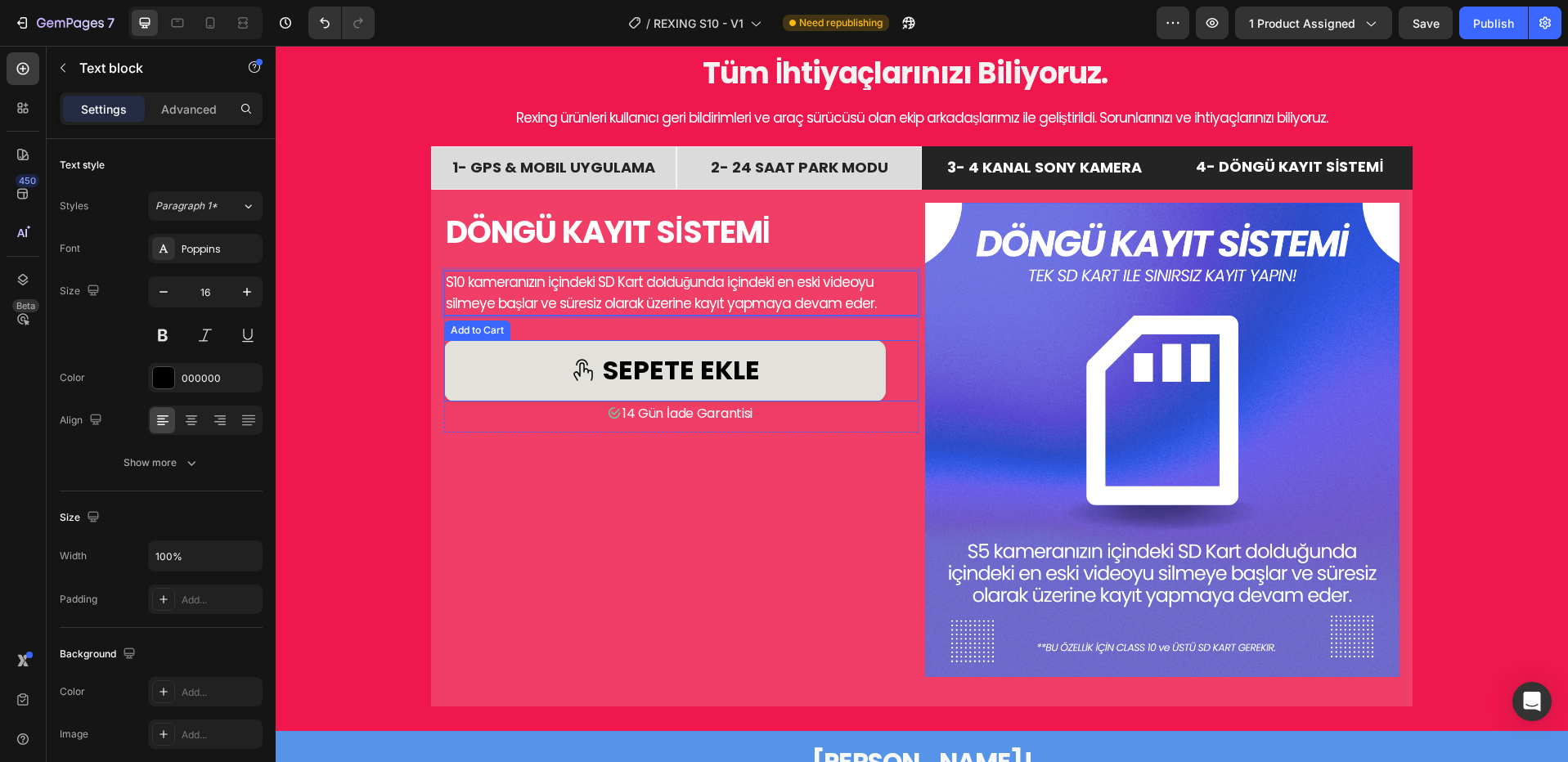
click at [595, 380] on div "sepete ekle" at bounding box center [665, 370] width 189 height 31
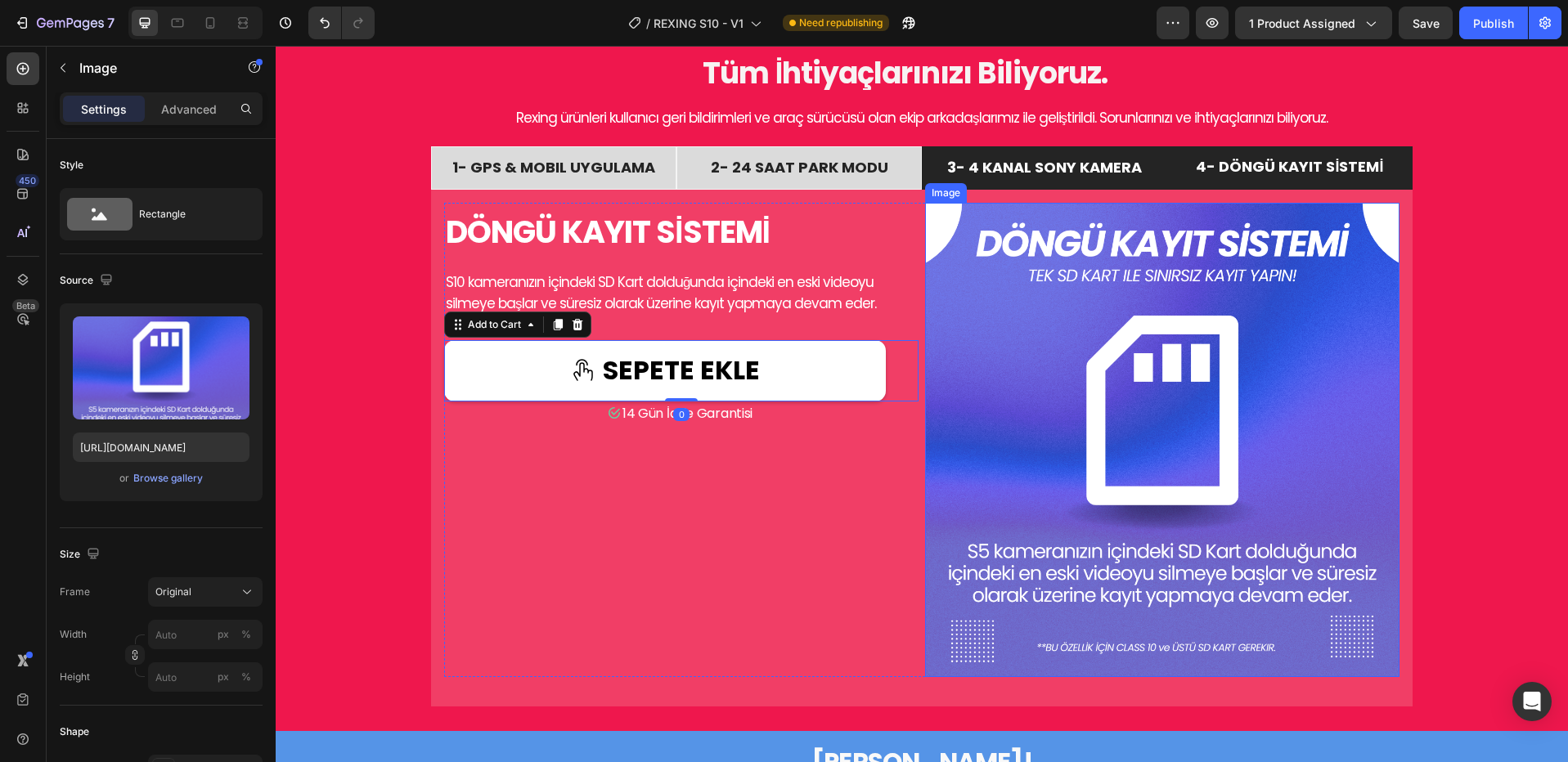
click at [1040, 417] on img at bounding box center [1162, 440] width 475 height 474
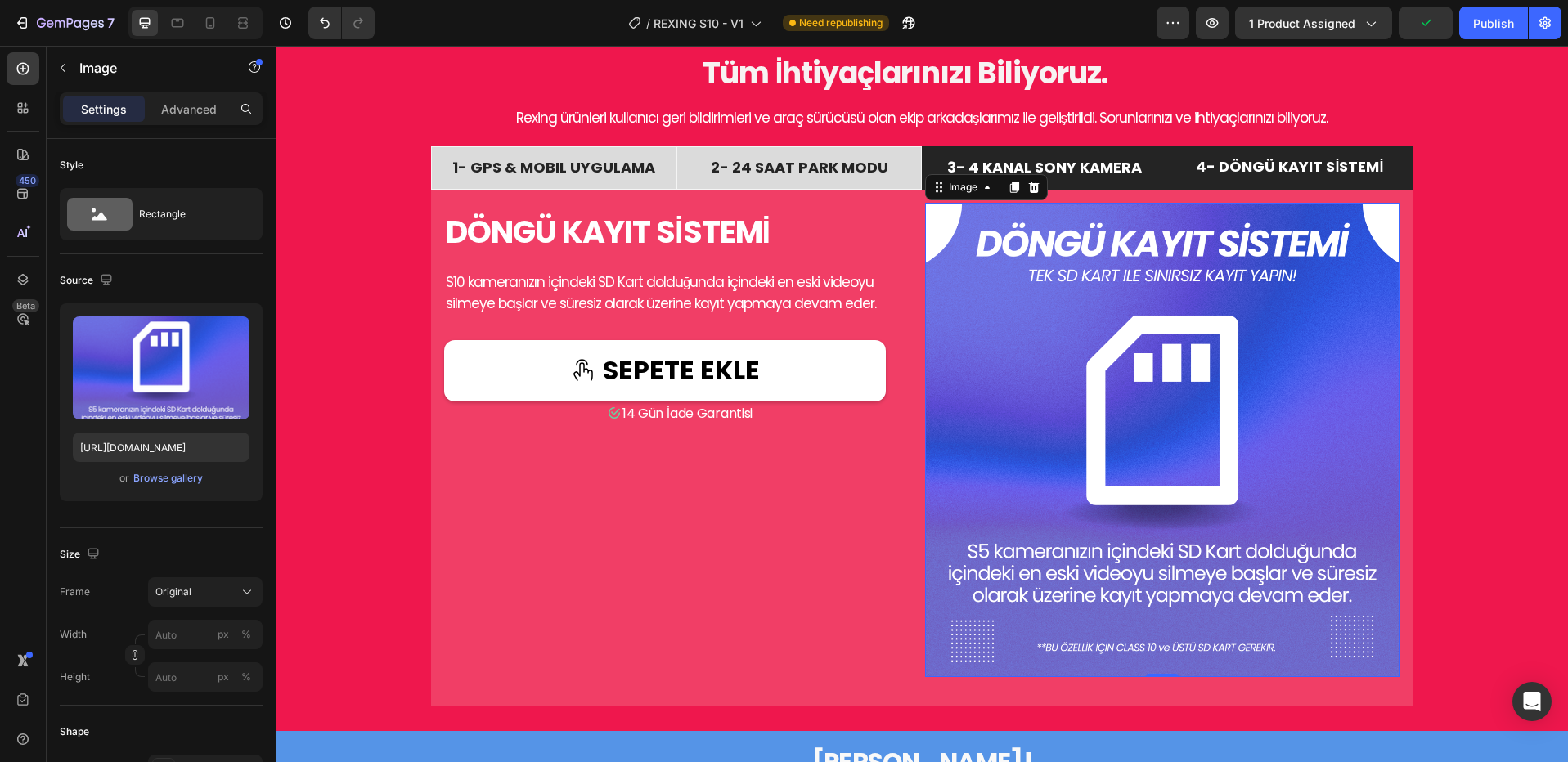
click at [1106, 455] on img at bounding box center [1162, 440] width 475 height 474
click at [176, 443] on input "https://cdn.shopify.com/s/files/1/0718/8322/7172/files/7.png?v=1743554996" at bounding box center [161, 446] width 177 height 30
paste input "6_509e5c74-77f7-45fd-b129-24cef91282a1.png?v=1758919541"
type input "[URL][DOMAIN_NAME]"
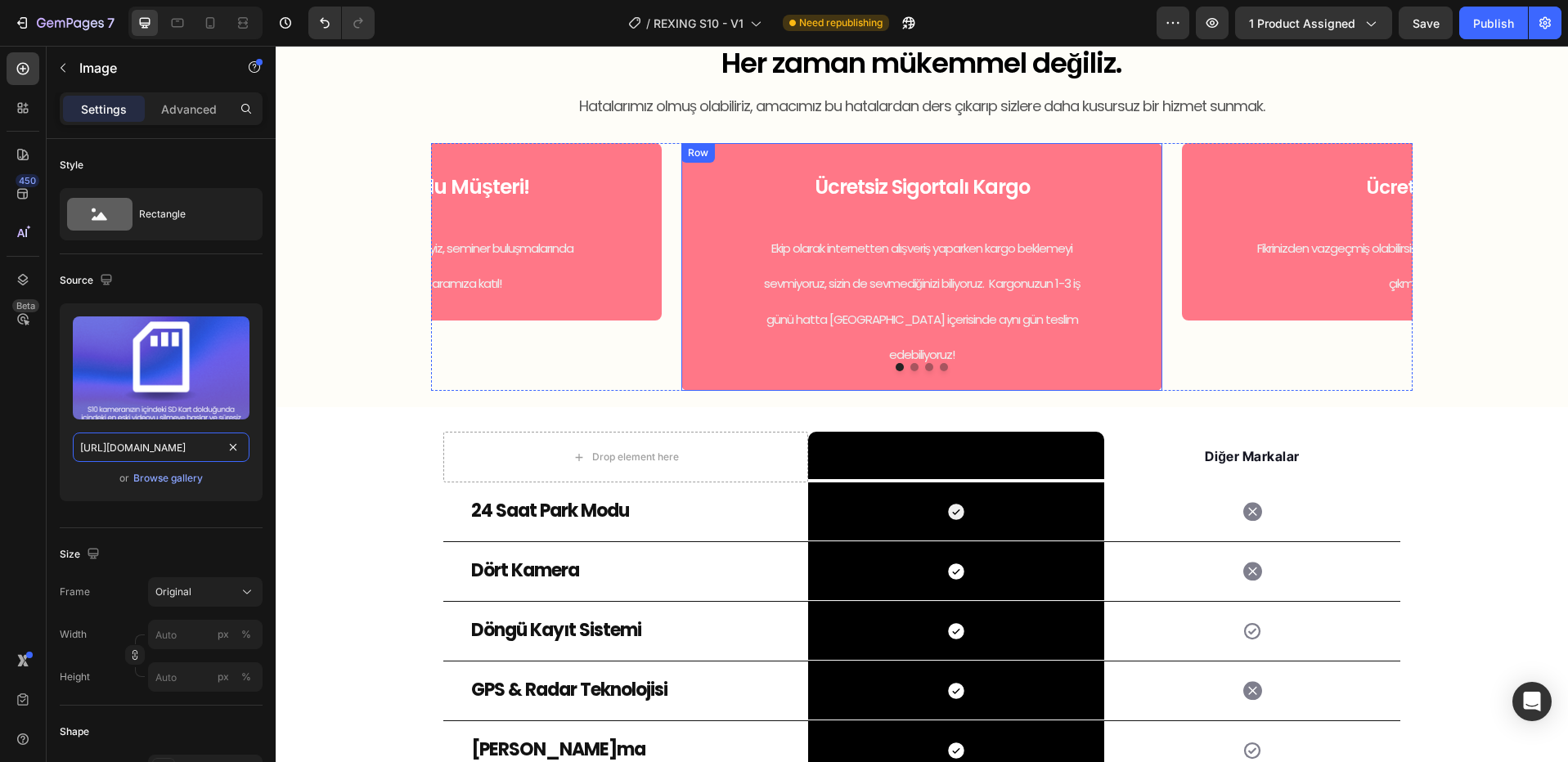
scroll to position [3080, 0]
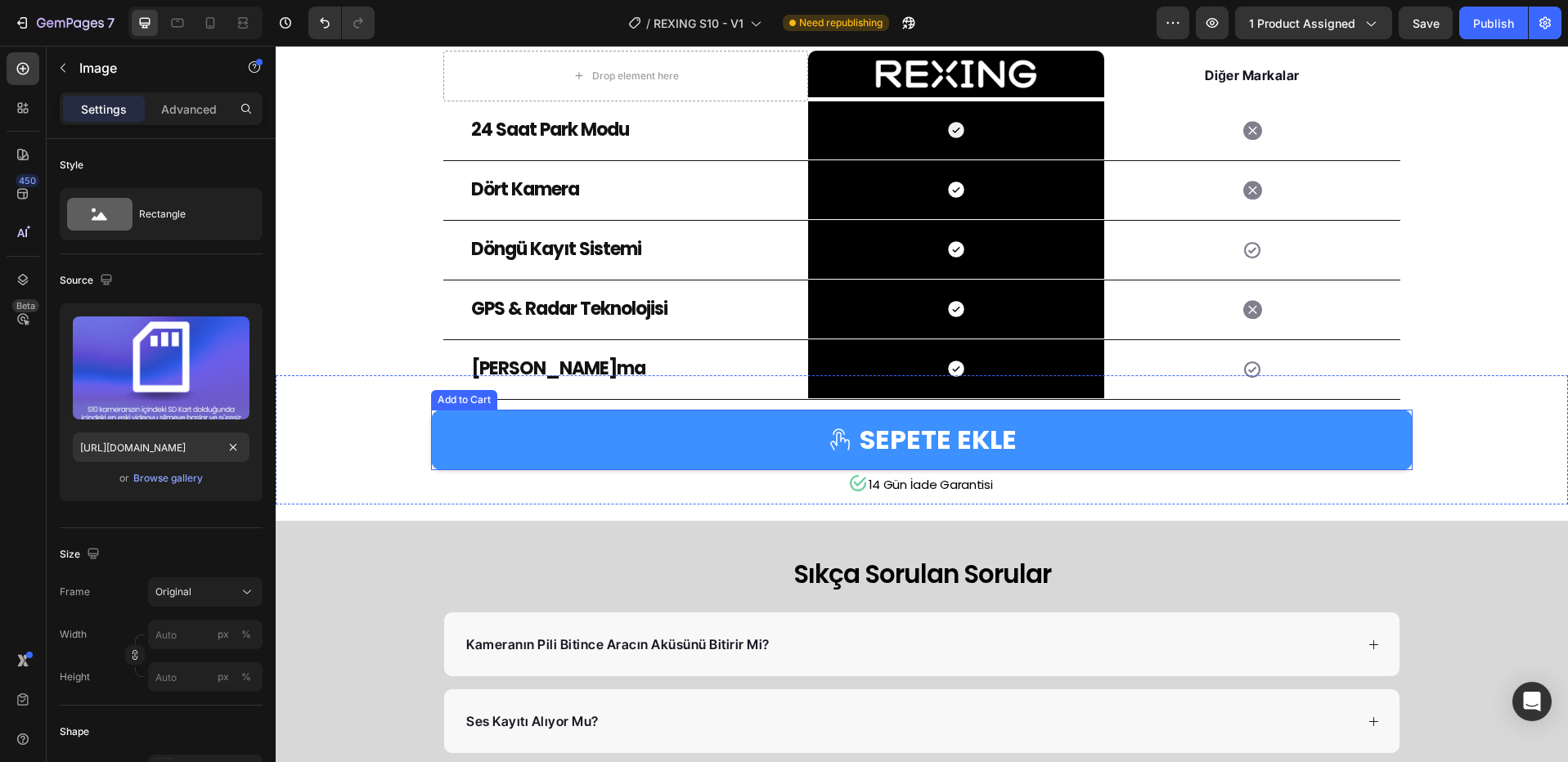
drag, startPoint x: 745, startPoint y: 436, endPoint x: 699, endPoint y: 456, distance: 50.2
click at [745, 435] on button "SEPETE EKLE" at bounding box center [922, 439] width 982 height 60
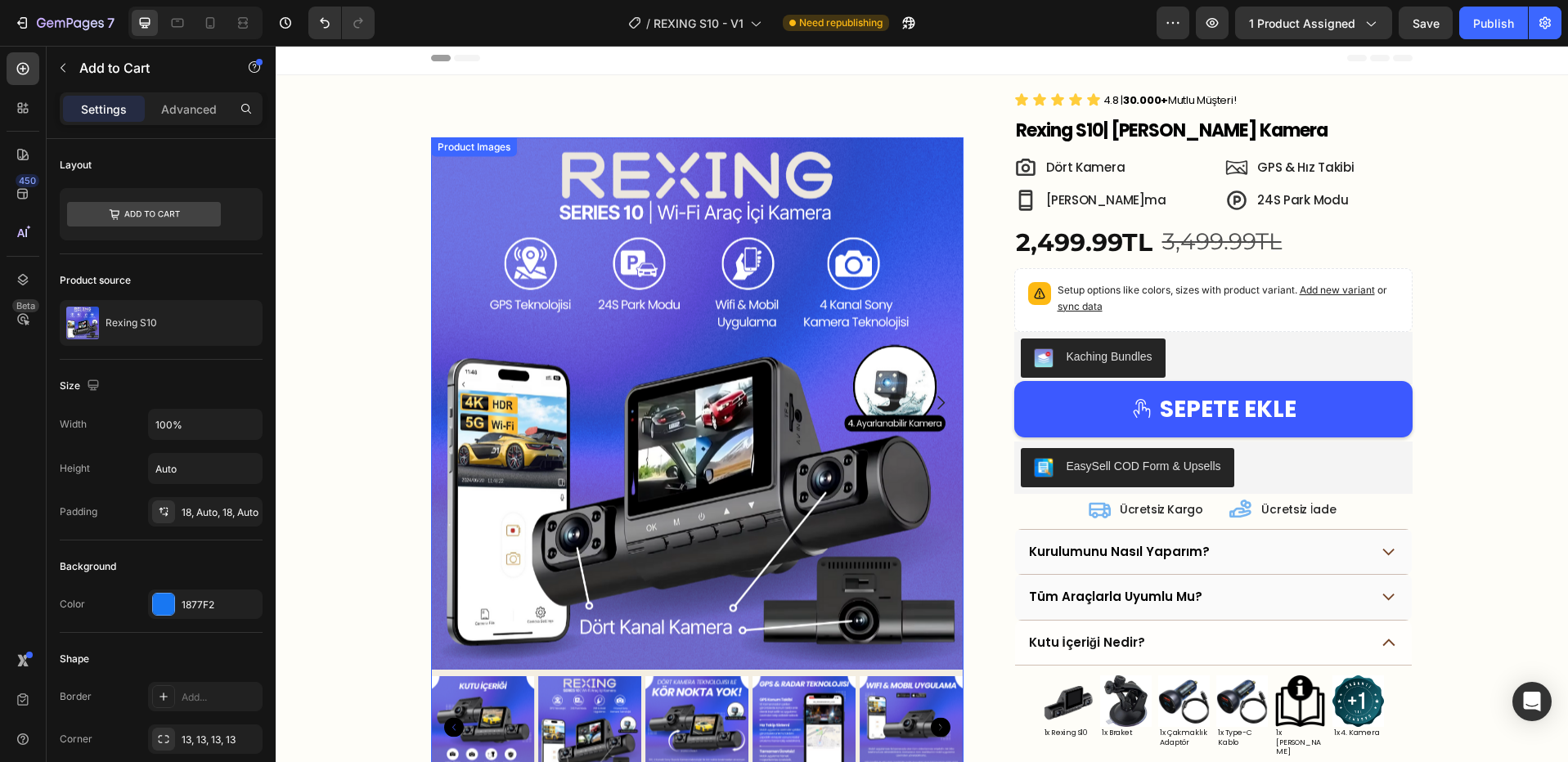
scroll to position [0, 0]
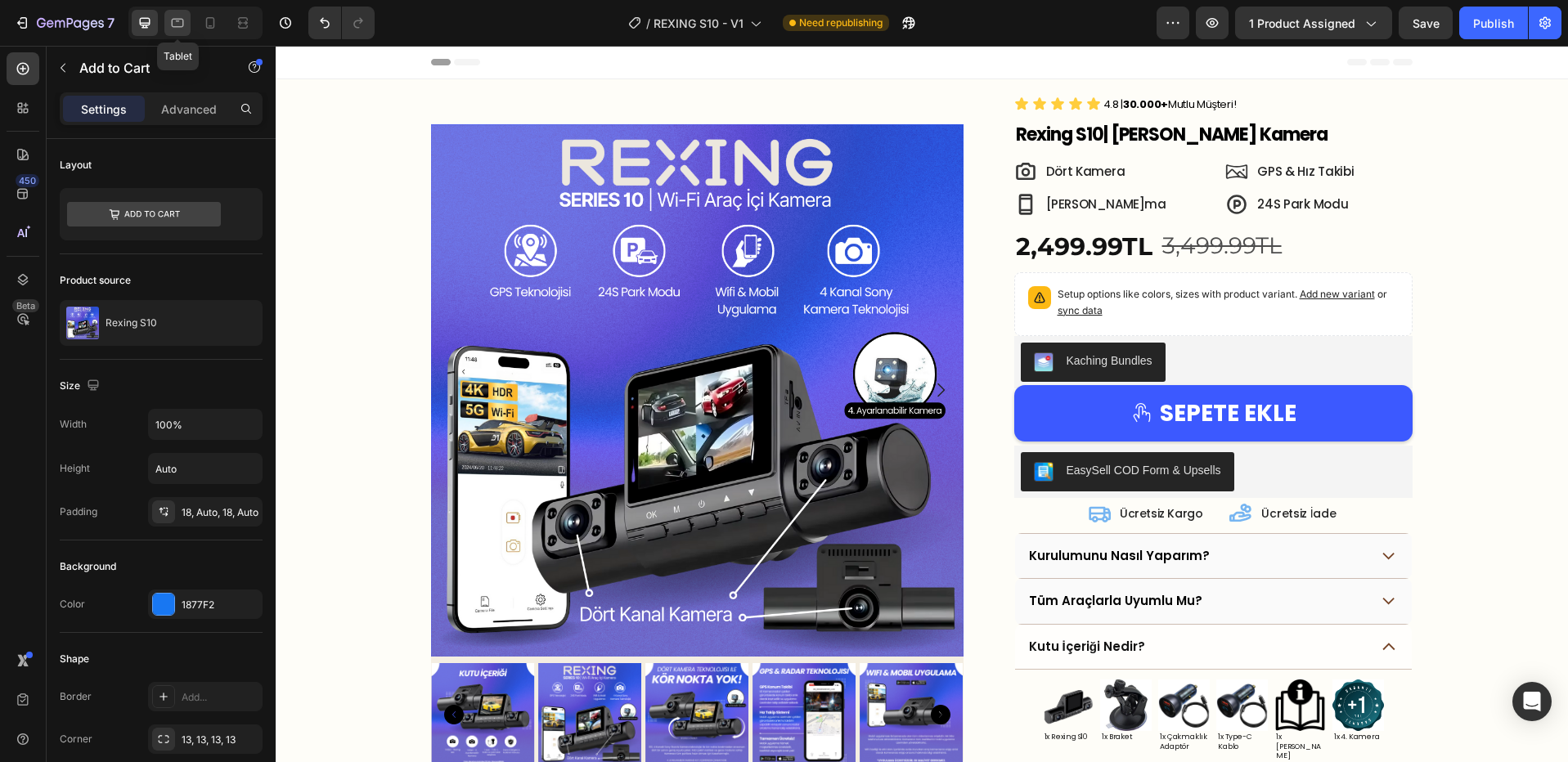
click at [172, 23] on icon at bounding box center [178, 23] width 12 height 9
type input "24"
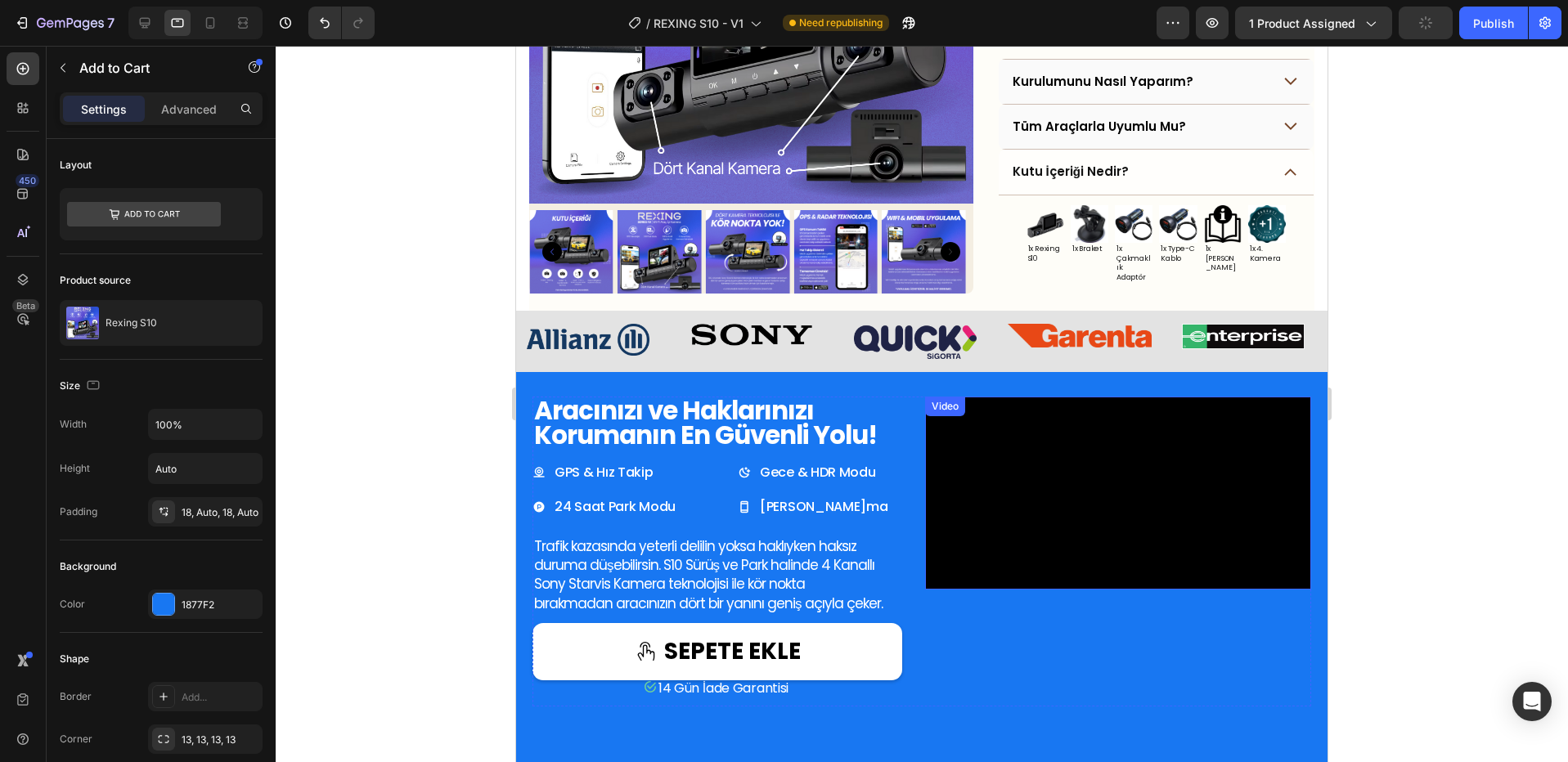
scroll to position [596, 0]
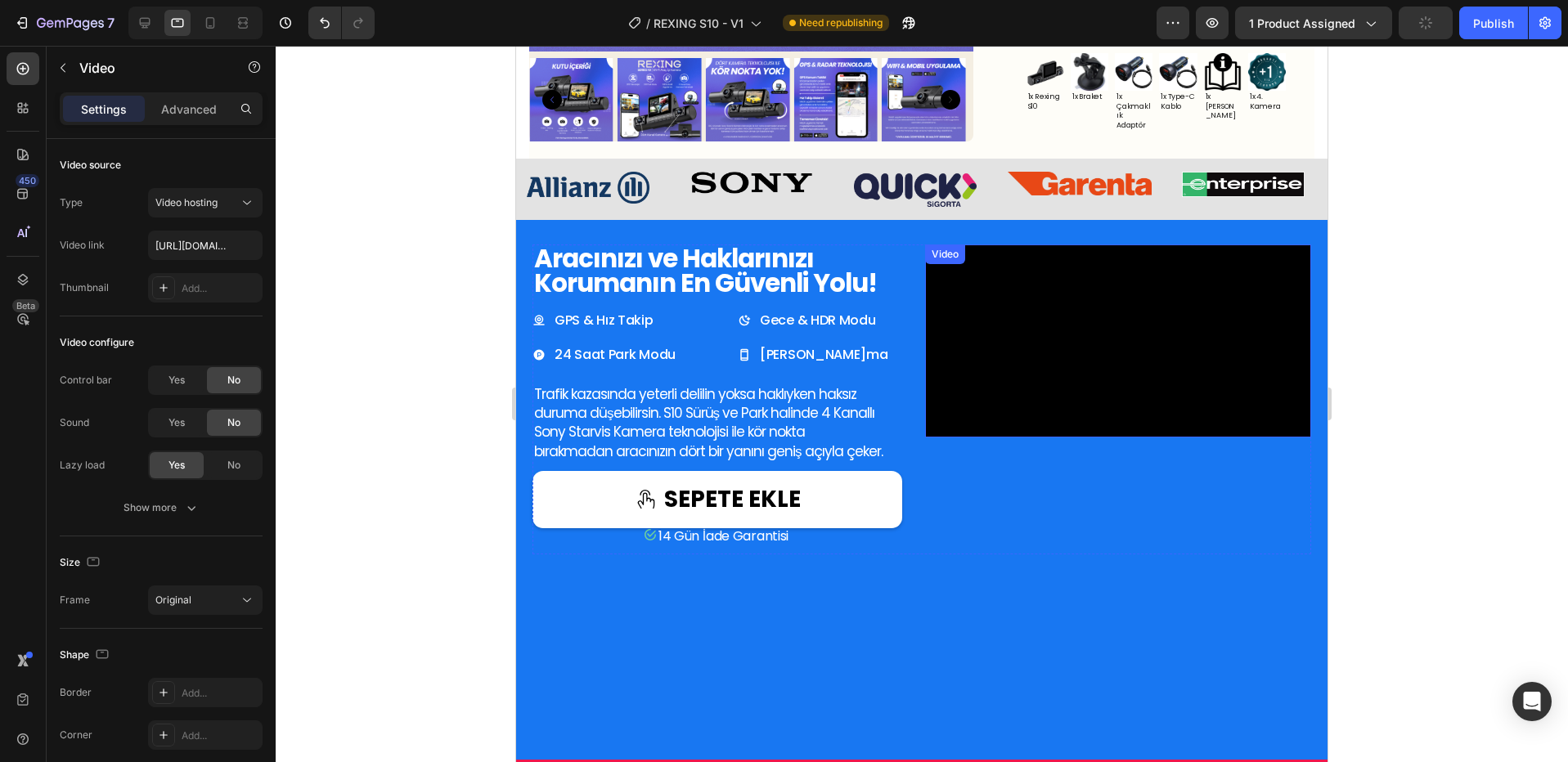
click at [1122, 437] on video at bounding box center [1117, 341] width 386 height 193
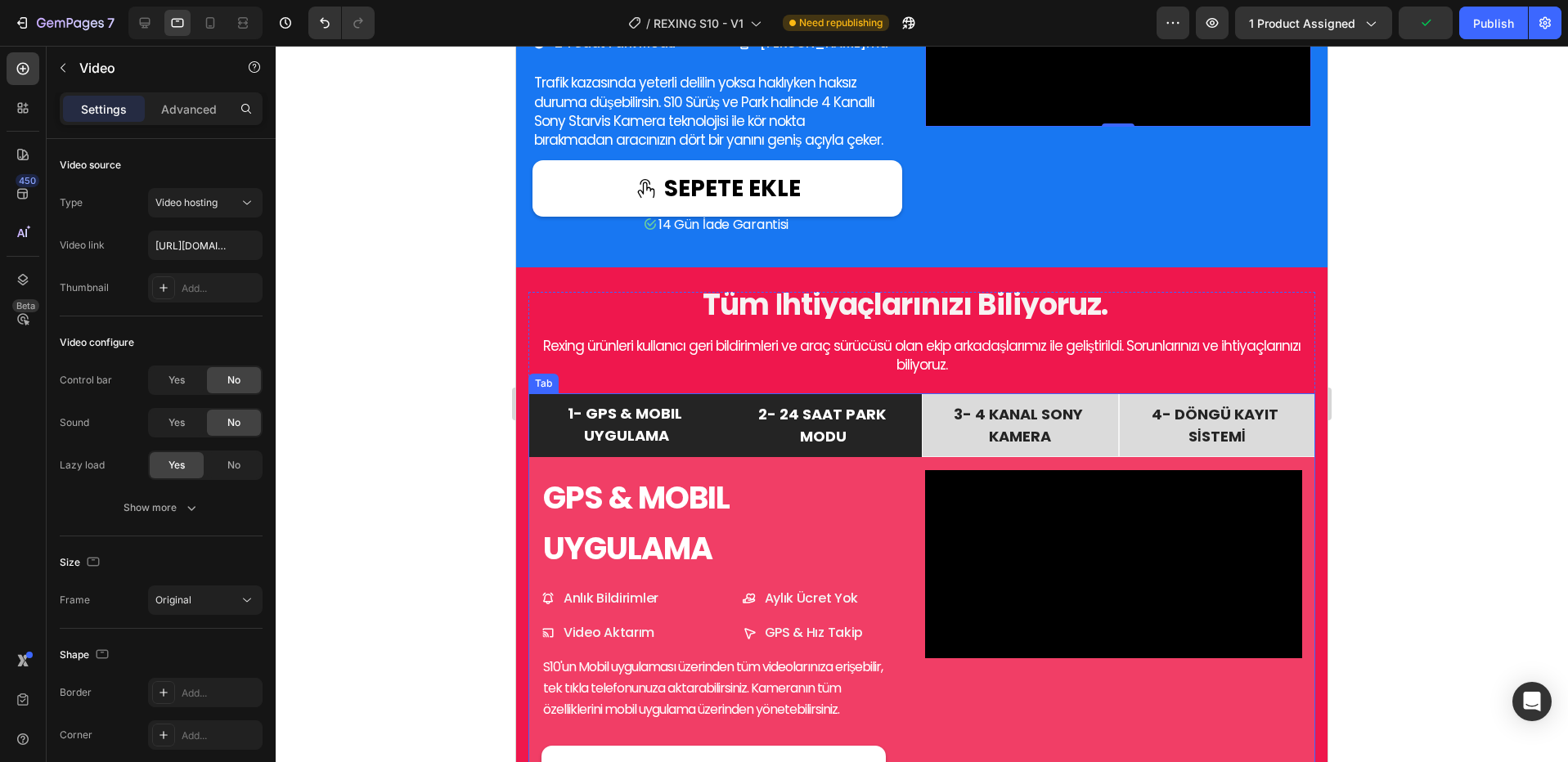
scroll to position [939, 0]
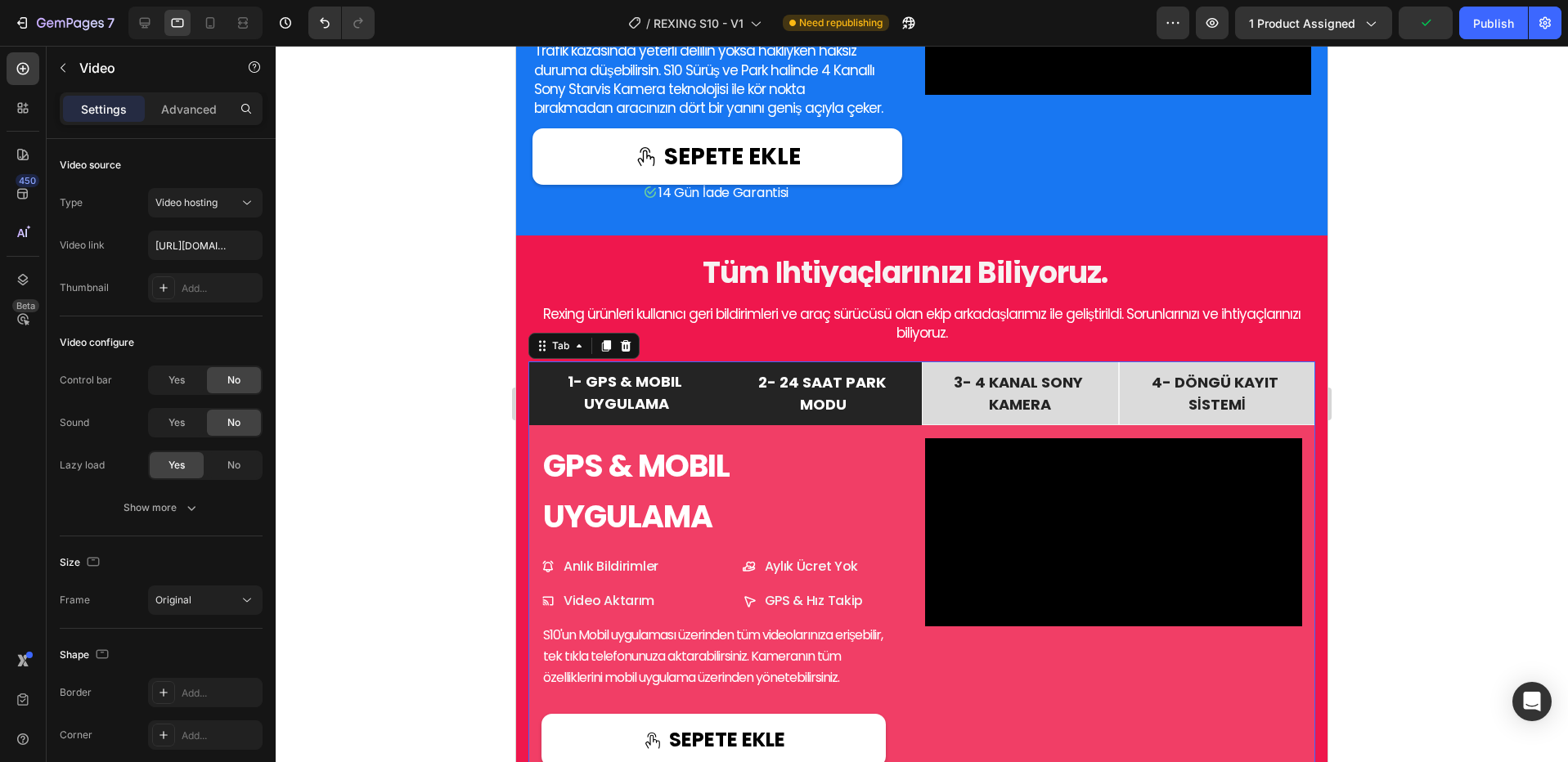
click at [831, 414] on span "2- 24 SAAT PARK MODU" at bounding box center [823, 393] width 131 height 42
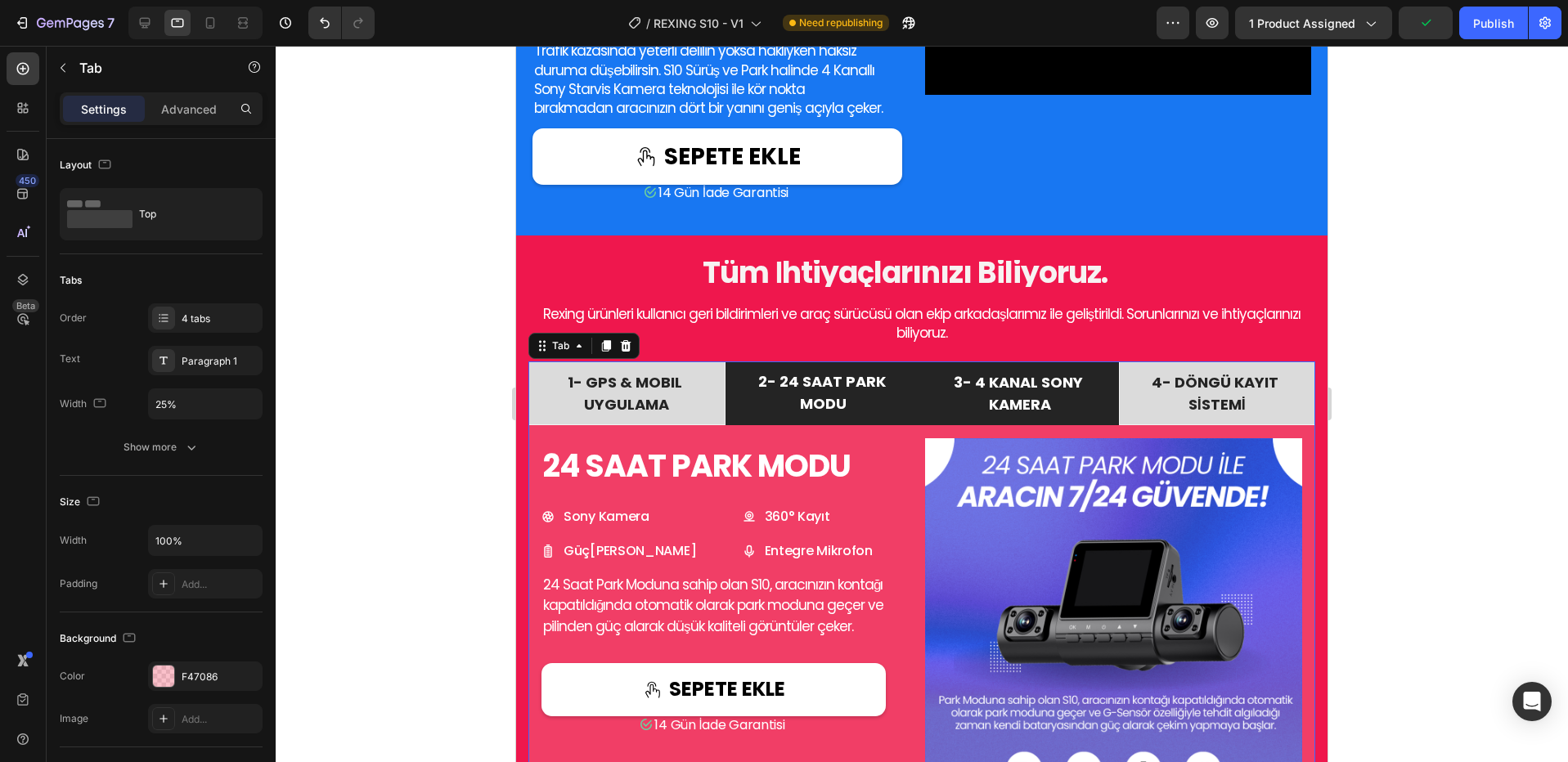
click at [999, 414] on span "3- 4 KANAL SONY KAMERA" at bounding box center [1020, 393] width 132 height 42
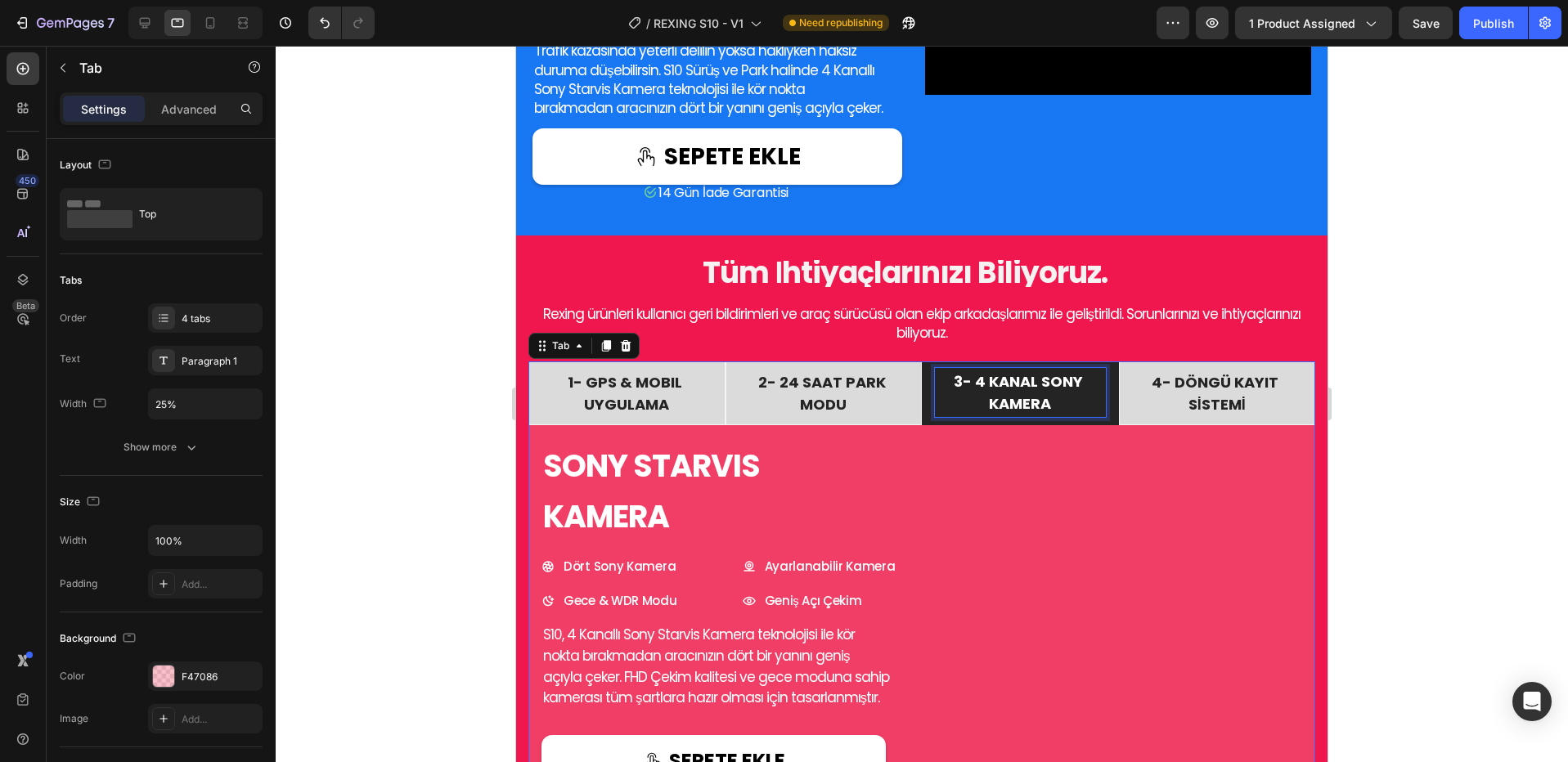
scroll to position [938, 0]
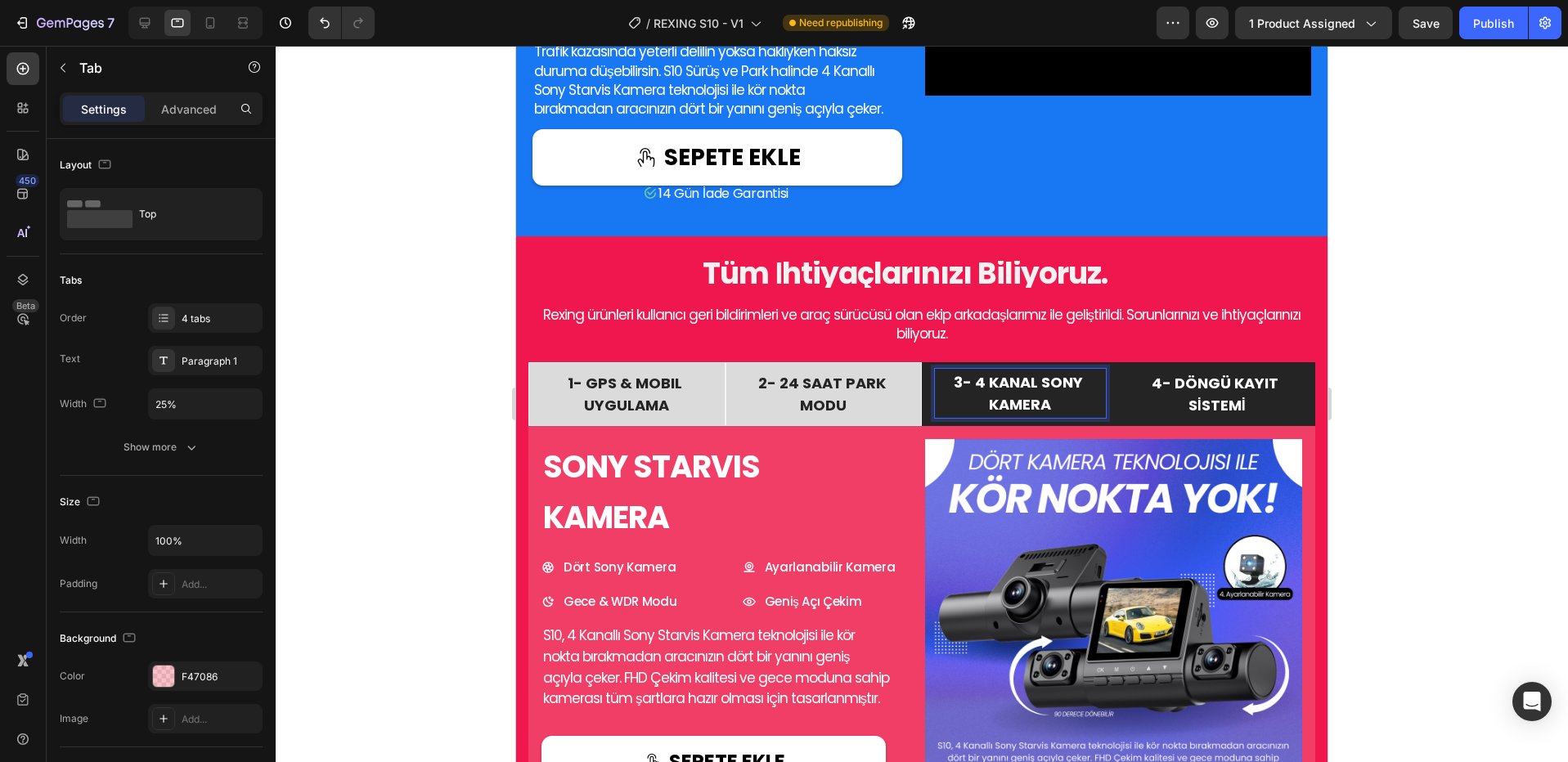
click at [1199, 425] on li "4- DÖNGÜ KAYIT SİSTEMİ" at bounding box center [1217, 394] width 197 height 64
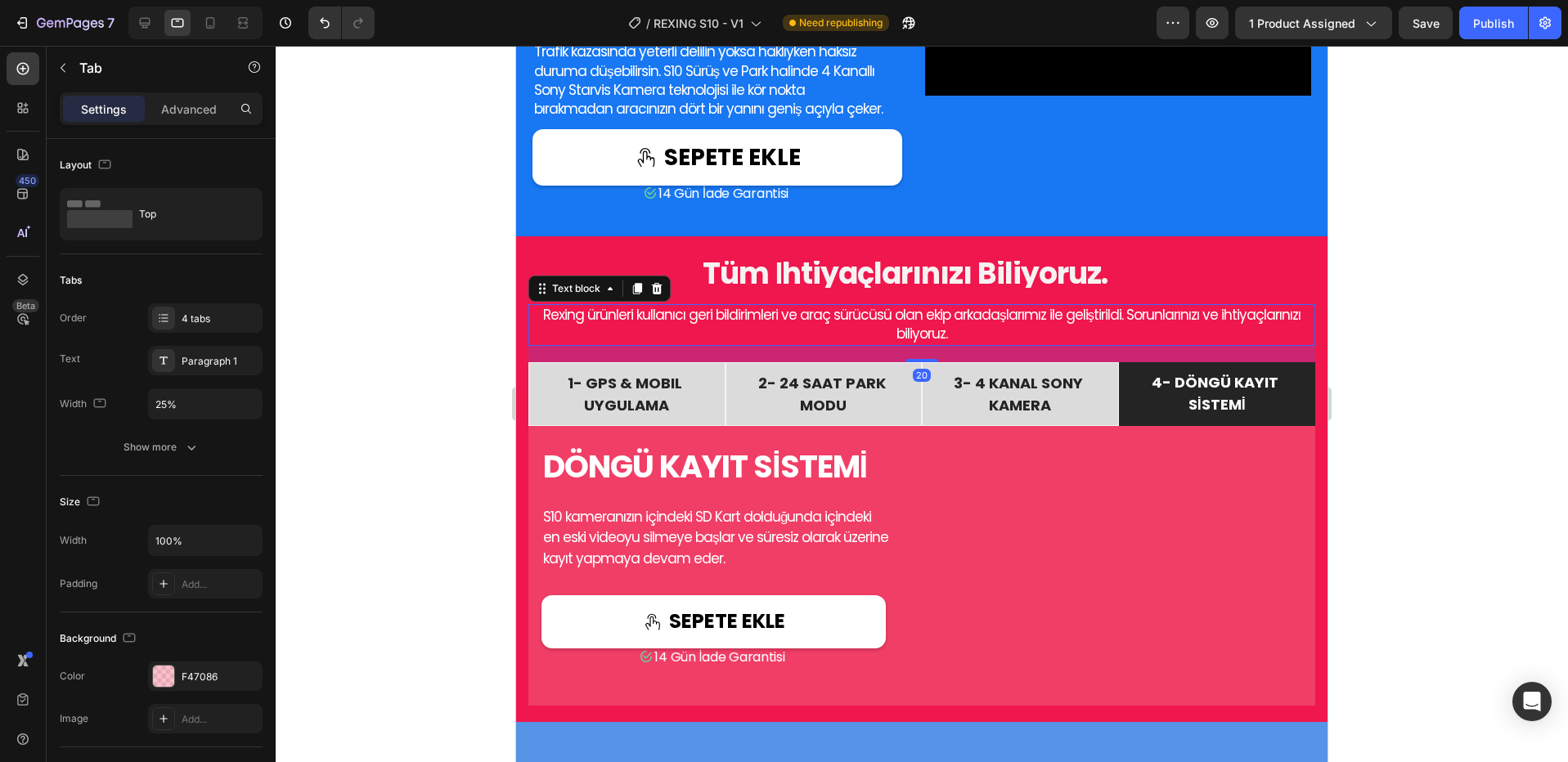
click at [891, 343] on span "Rexing ürünleri kullanıcı geri bildirimleri ve araç sürücüsü olan ekip arkadaşl…" at bounding box center [922, 324] width 758 height 38
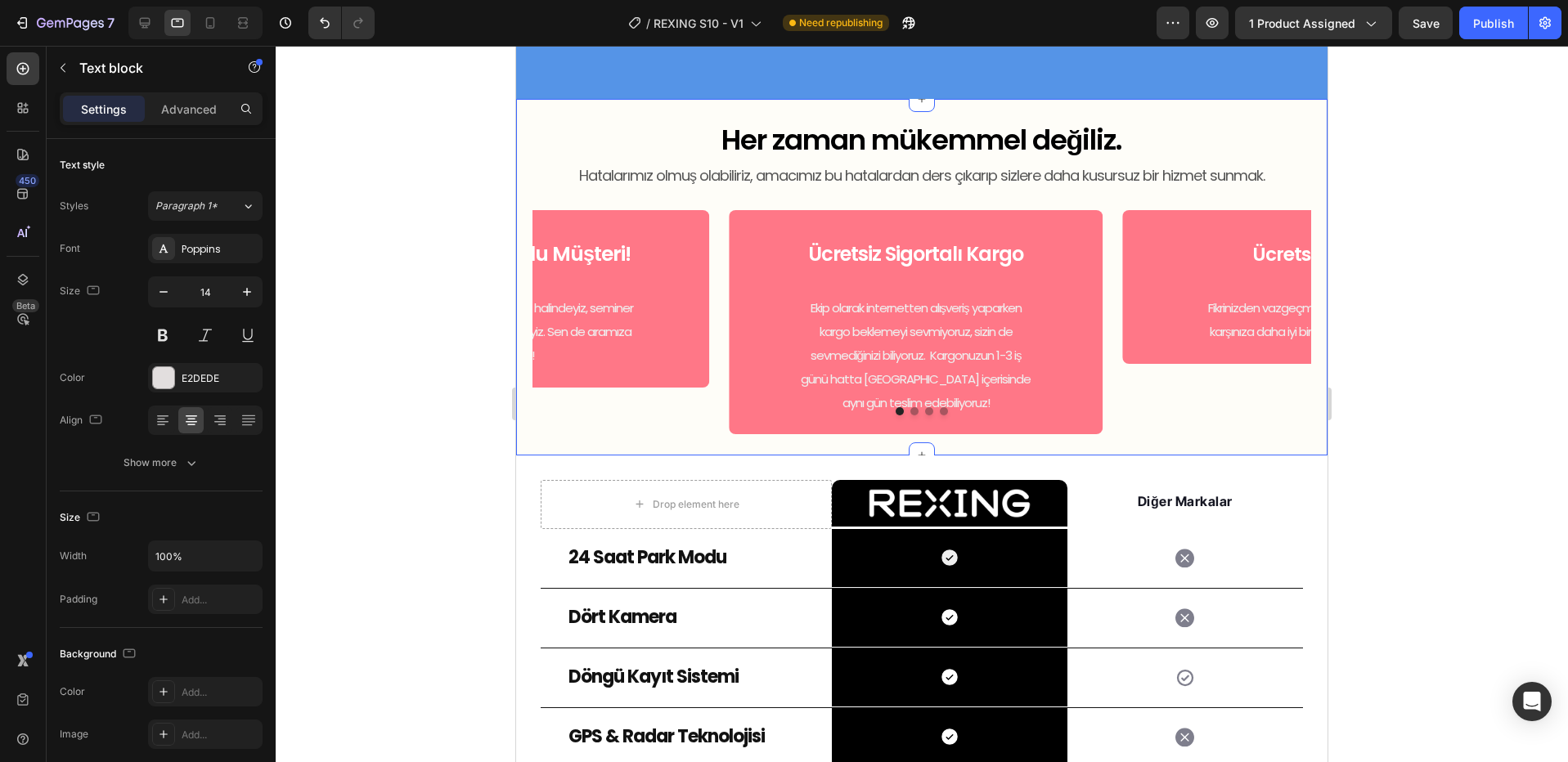
scroll to position [2801, 0]
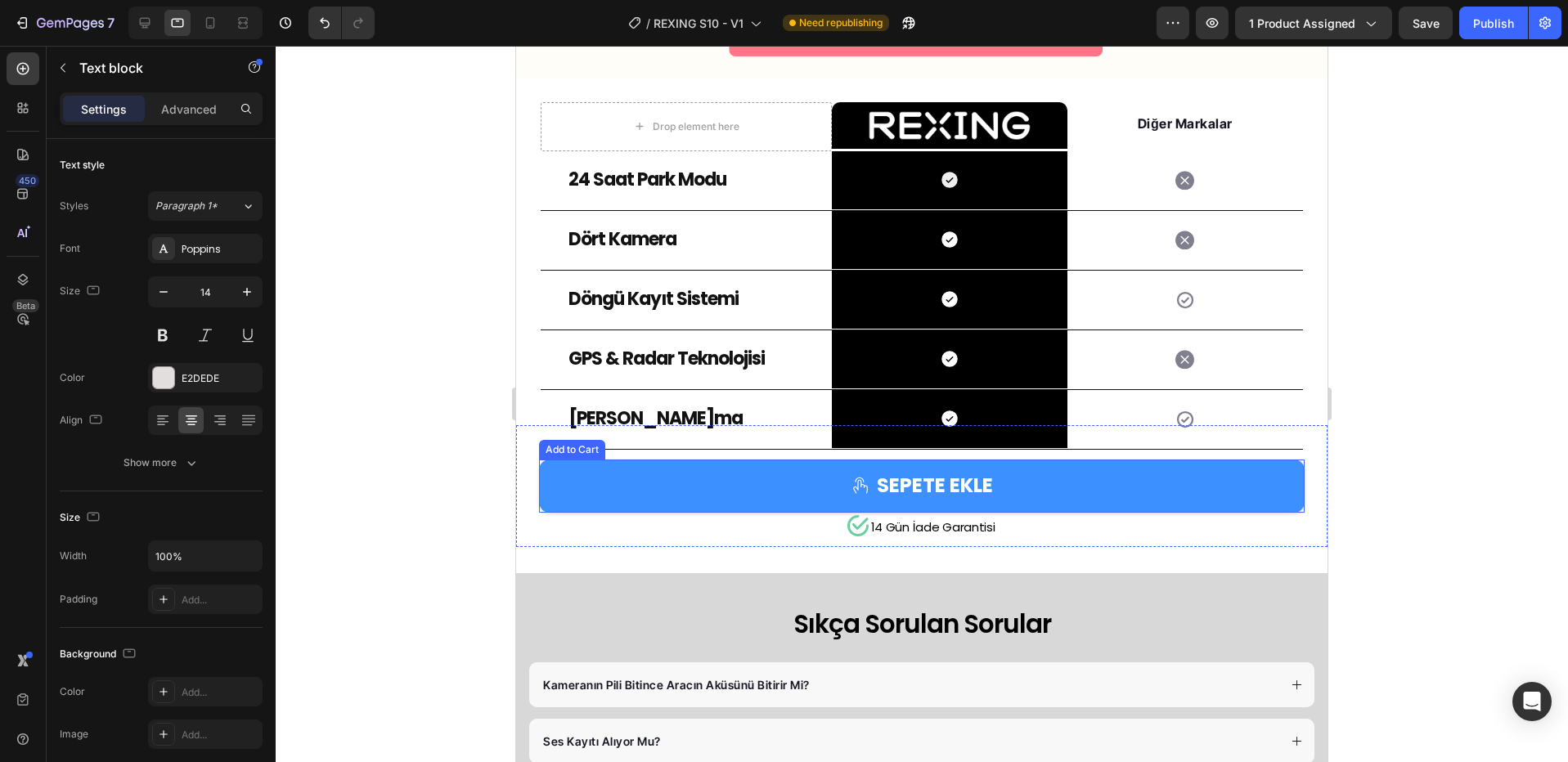
click at [861, 468] on button "SEPETE EKLE" at bounding box center [921, 486] width 765 height 54
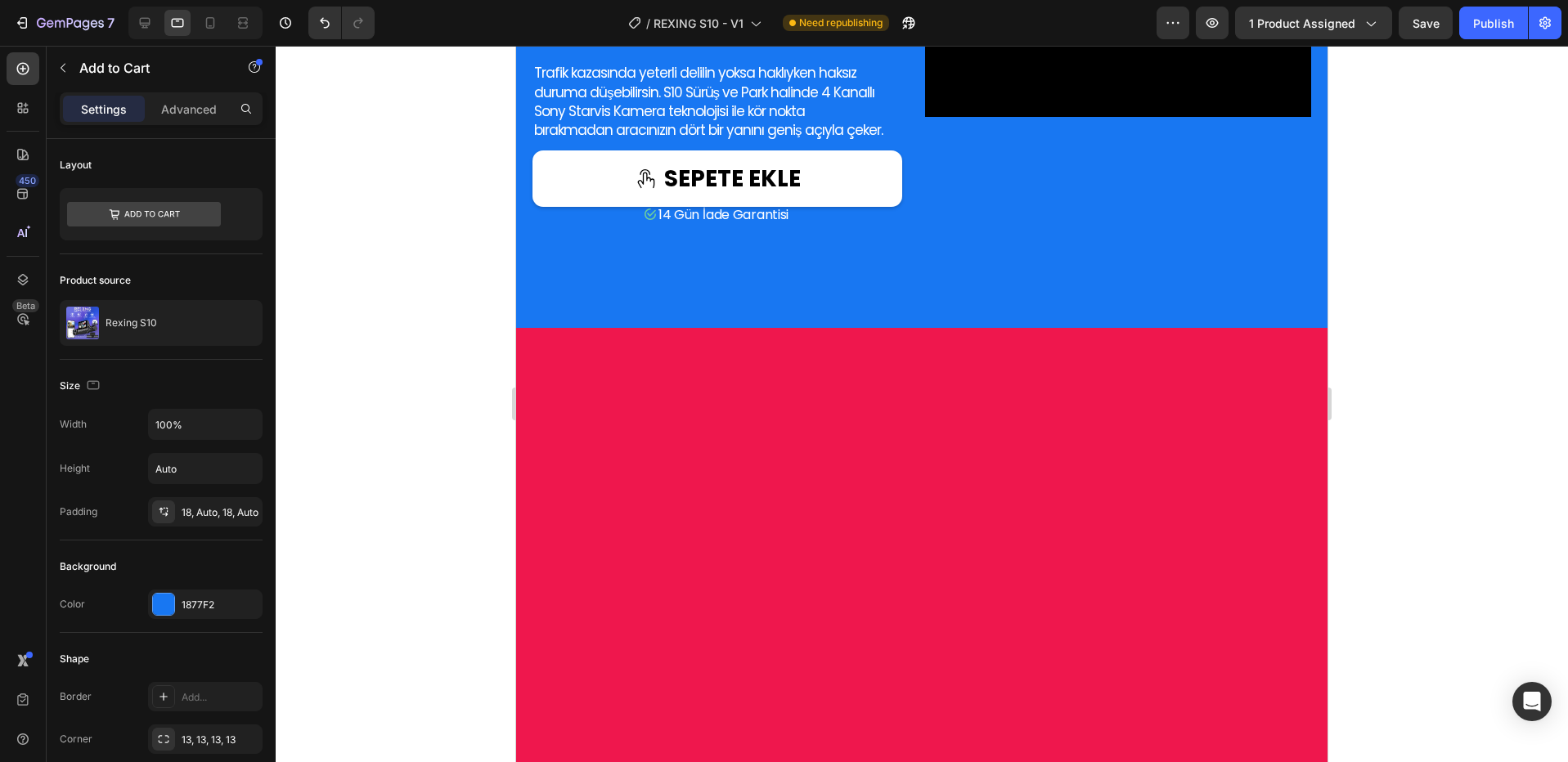
scroll to position [101, 0]
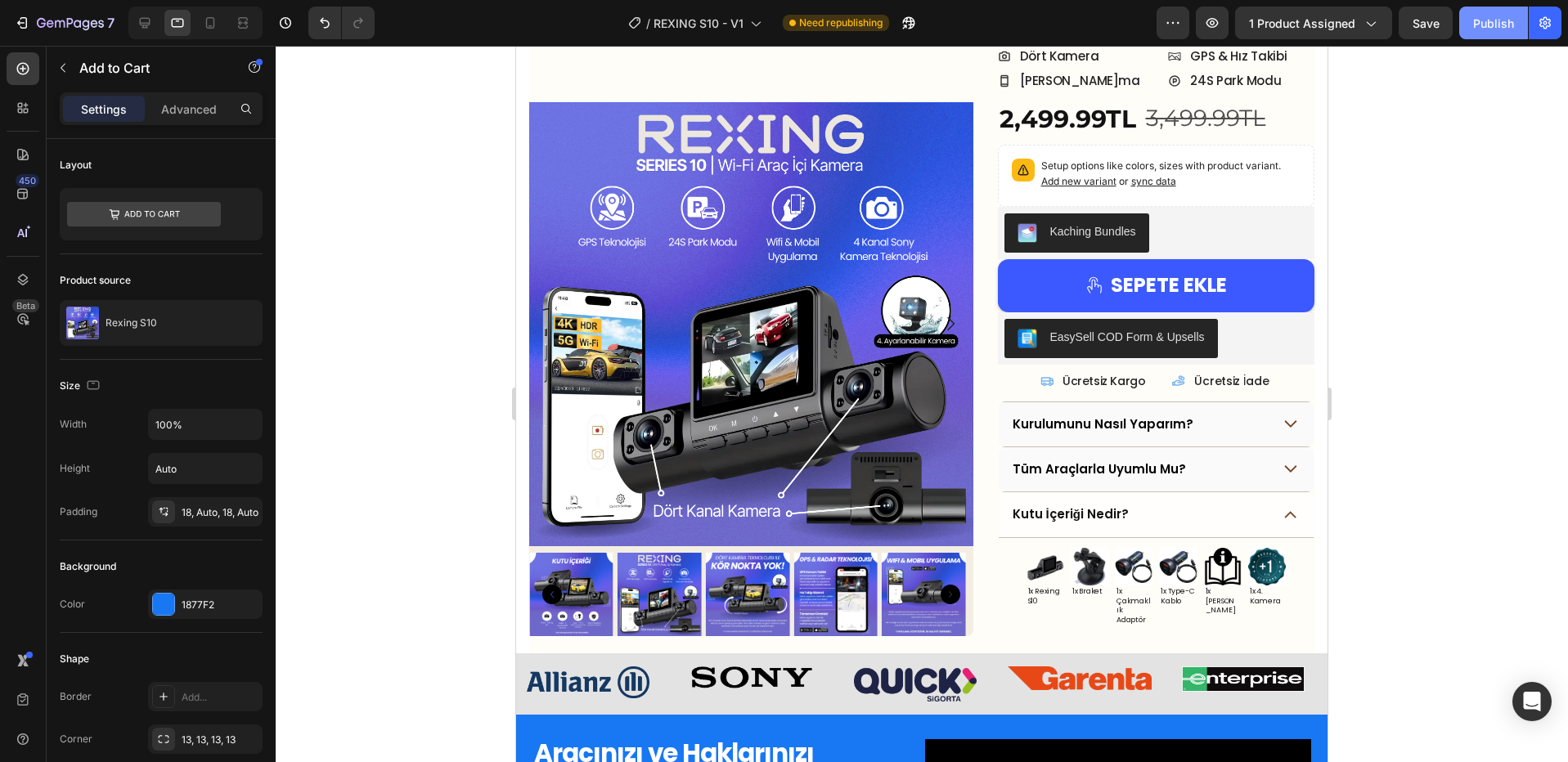
click at [1496, 20] on div "Publish" at bounding box center [1493, 23] width 41 height 17
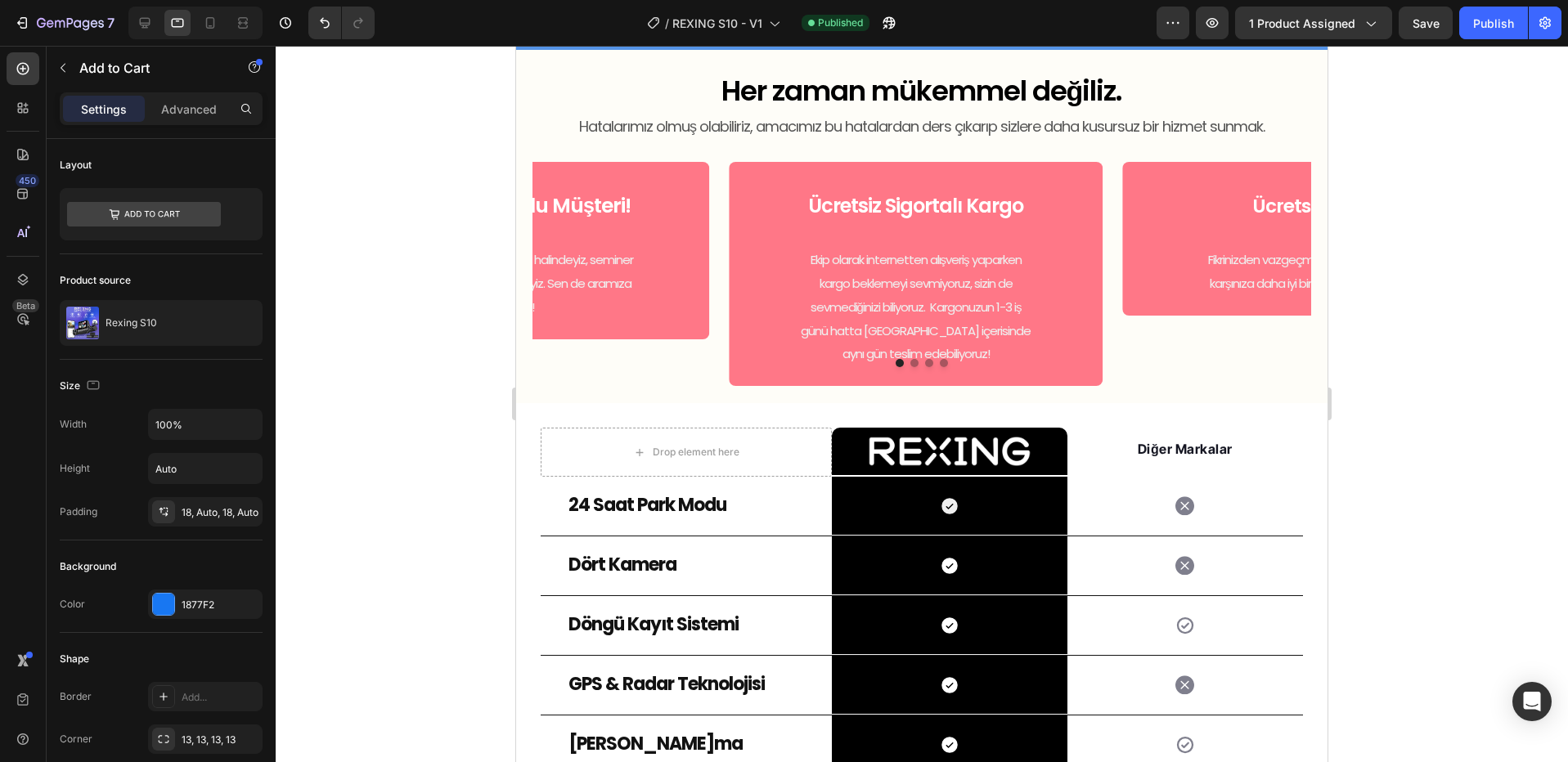
scroll to position [3152, 0]
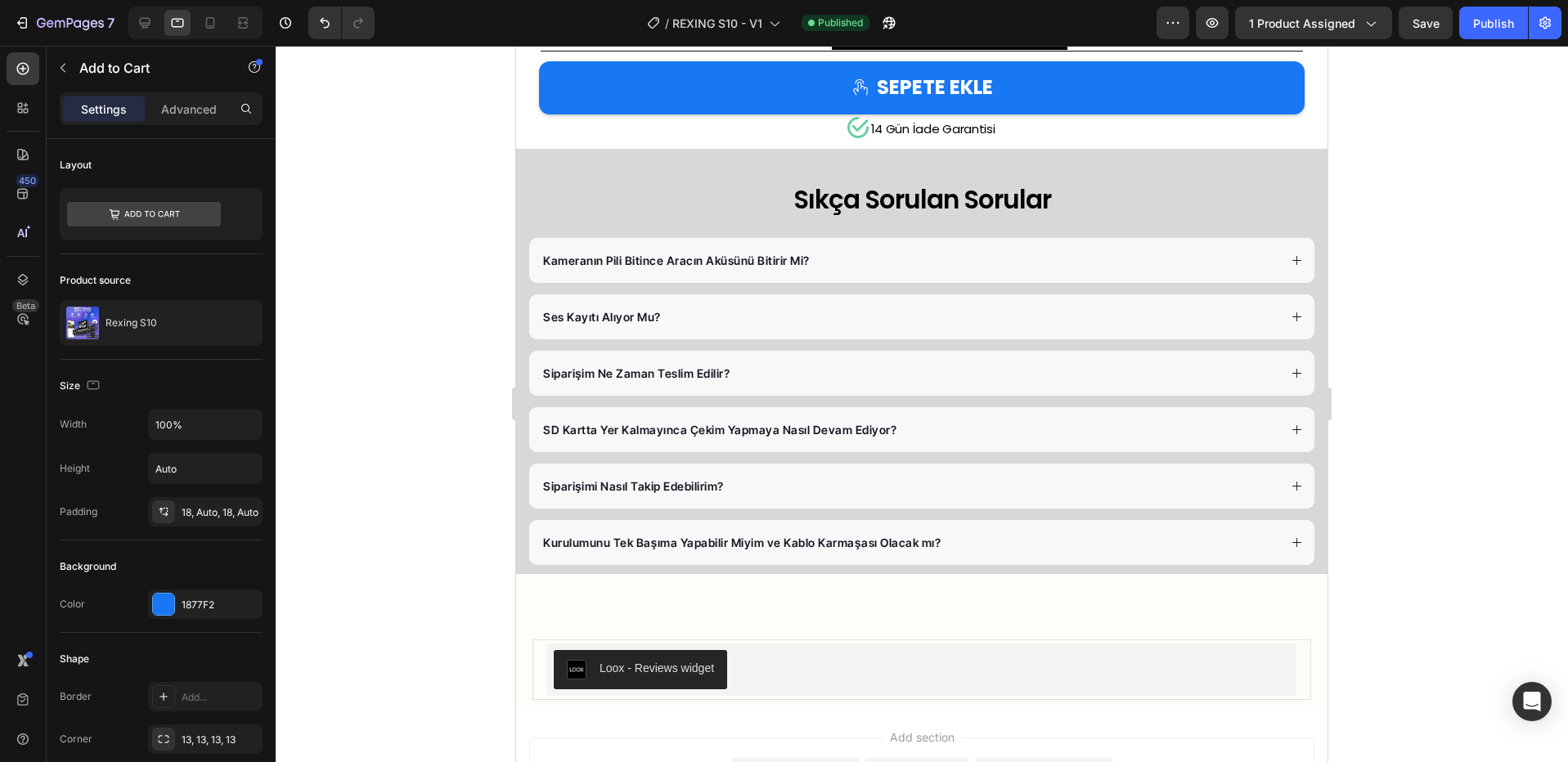
click at [718, 273] on div "Kameranın Pili Bitince Aracın Aküsünü Bitirir Mi?" at bounding box center [921, 260] width 785 height 45
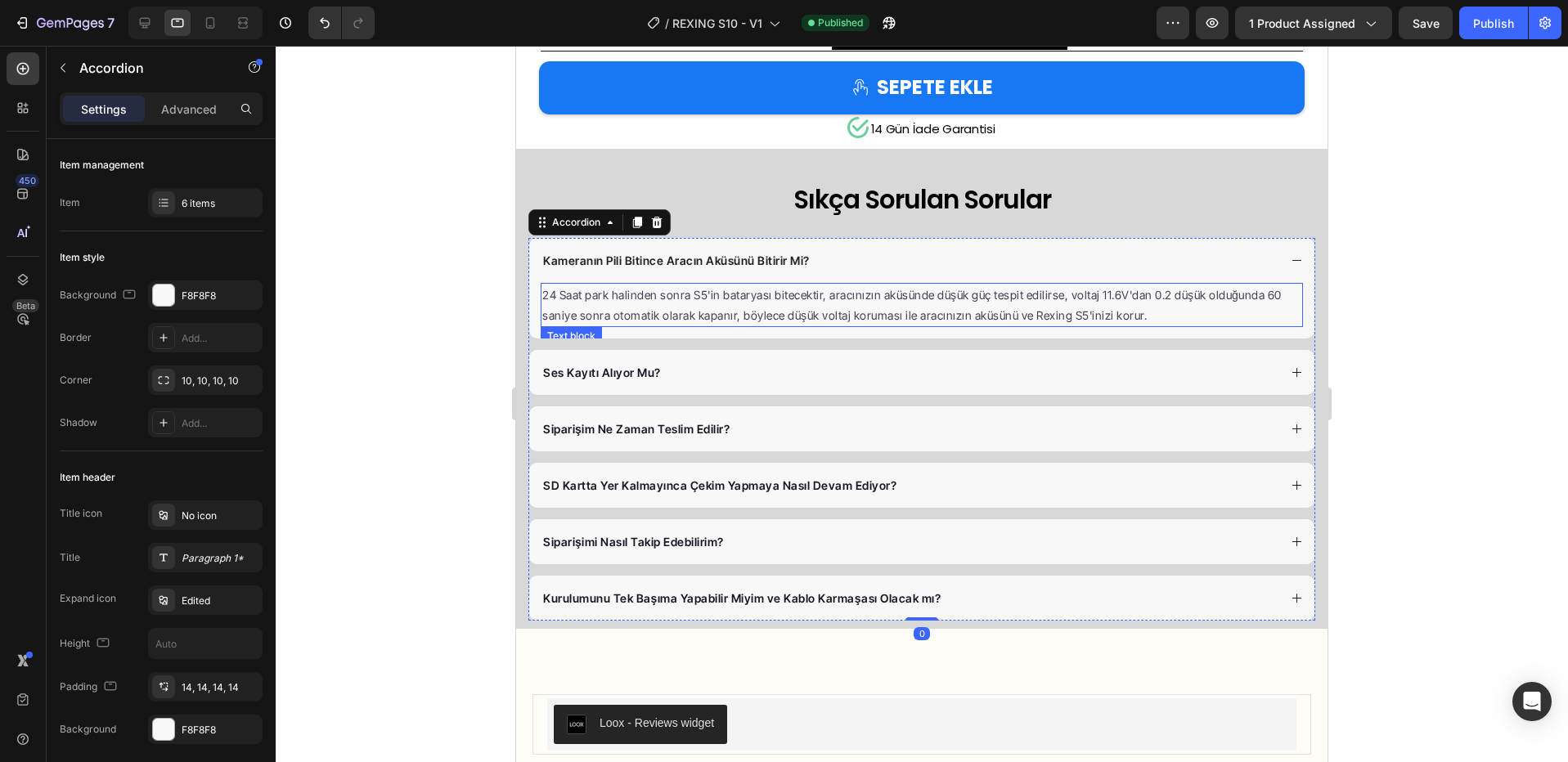
click at [710, 313] on span "24 Saat park halinden sonra S5'in bataryası bitecektir, aracınızın aküsünde düş…" at bounding box center [912, 305] width 740 height 34
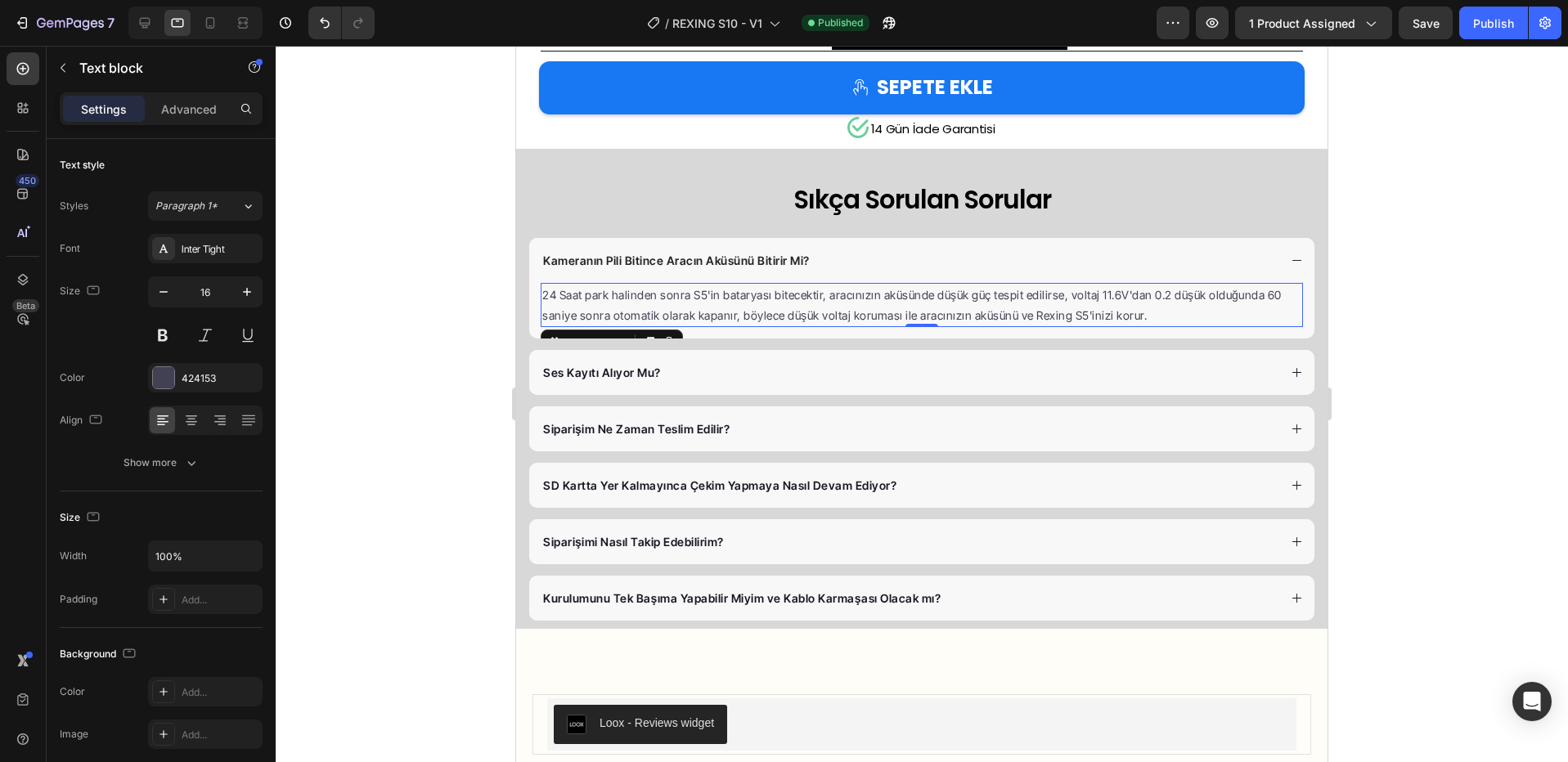
click at [703, 301] on span "24 Saat park halinden sonra S5'in bataryası bitecektir, aracınızın aküsünde düş…" at bounding box center [912, 305] width 740 height 34
click at [695, 382] on div "Ses Kayıtı Alıyor Mu?" at bounding box center [909, 372] width 737 height 22
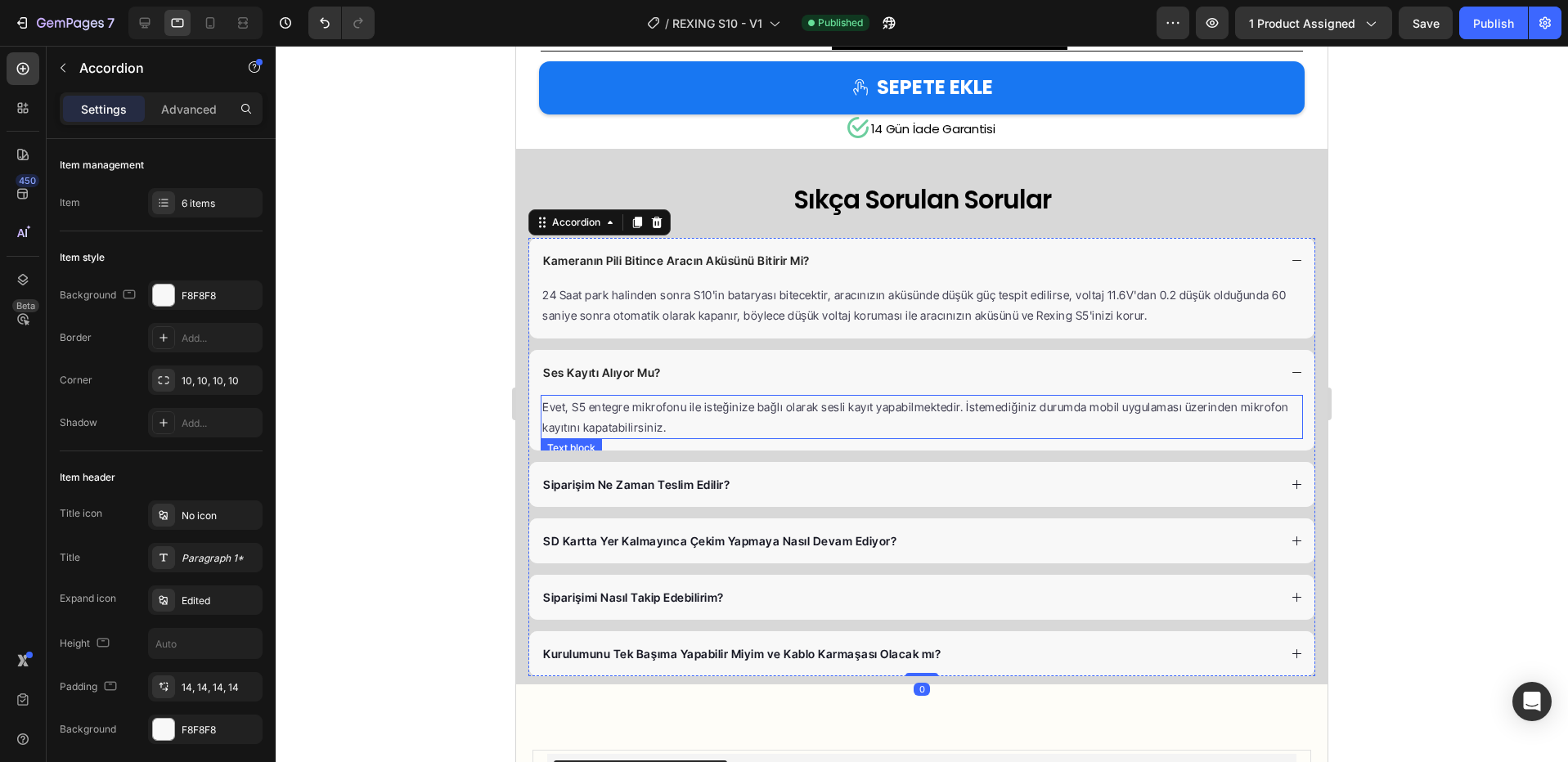
click at [579, 408] on span "Evet, S5 entegre mikrofonu ile isteğinize bağlı olarak sesli kayıt yapabilmekte…" at bounding box center [916, 417] width 746 height 34
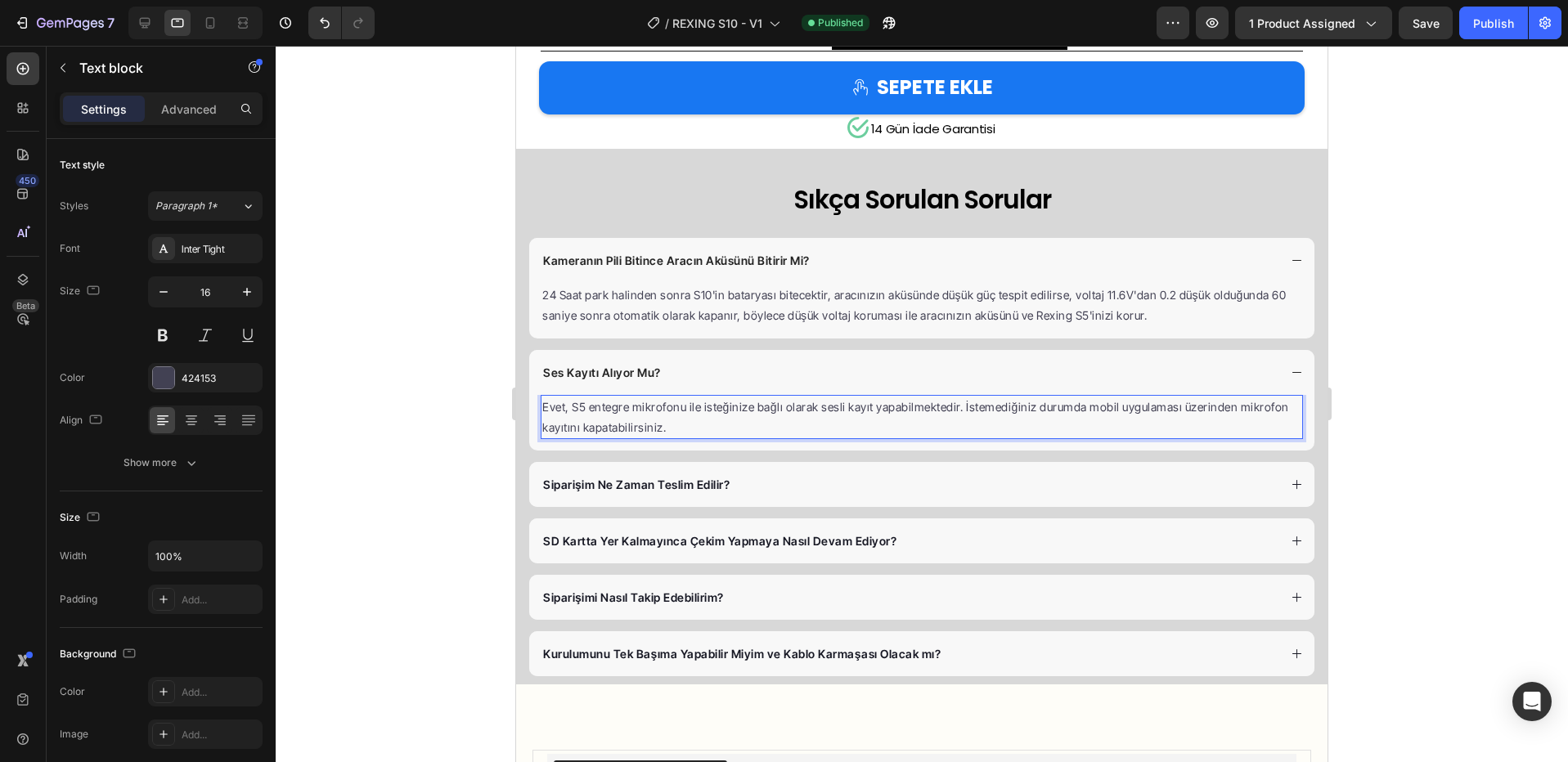
click at [584, 408] on span "Evet, S5 entegre mikrofonu ile isteğinize bağlı olarak sesli kayıt yapabilmekte…" at bounding box center [916, 417] width 746 height 34
click at [638, 471] on div "Siparişim Ne Zaman Teslim Edilir?" at bounding box center [921, 484] width 785 height 45
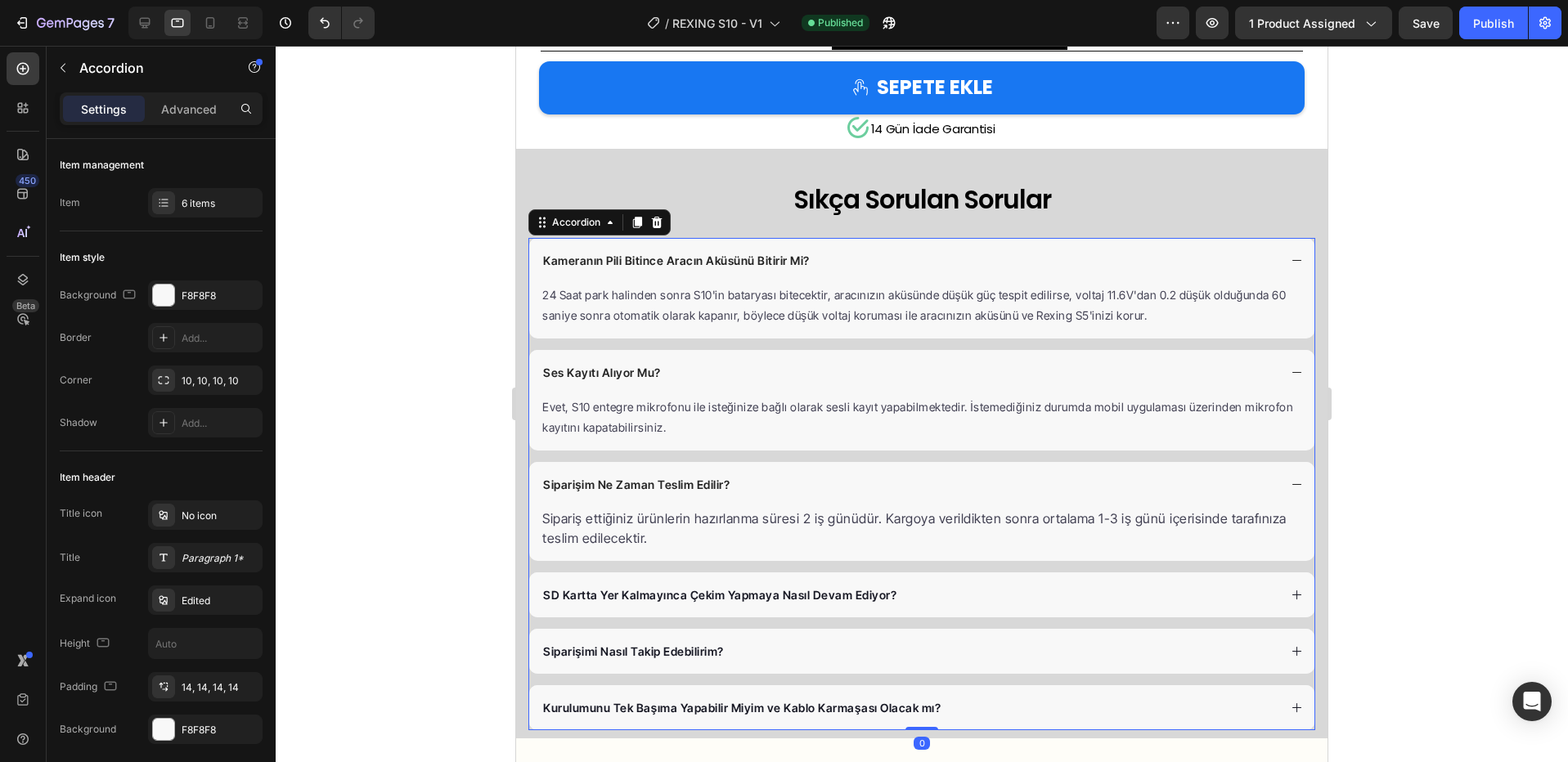
click at [656, 590] on p "SD Kartta Yer Kalmayınca Çekim Yapmaya Nasıl Devam Ediyor?" at bounding box center [719, 595] width 353 height 17
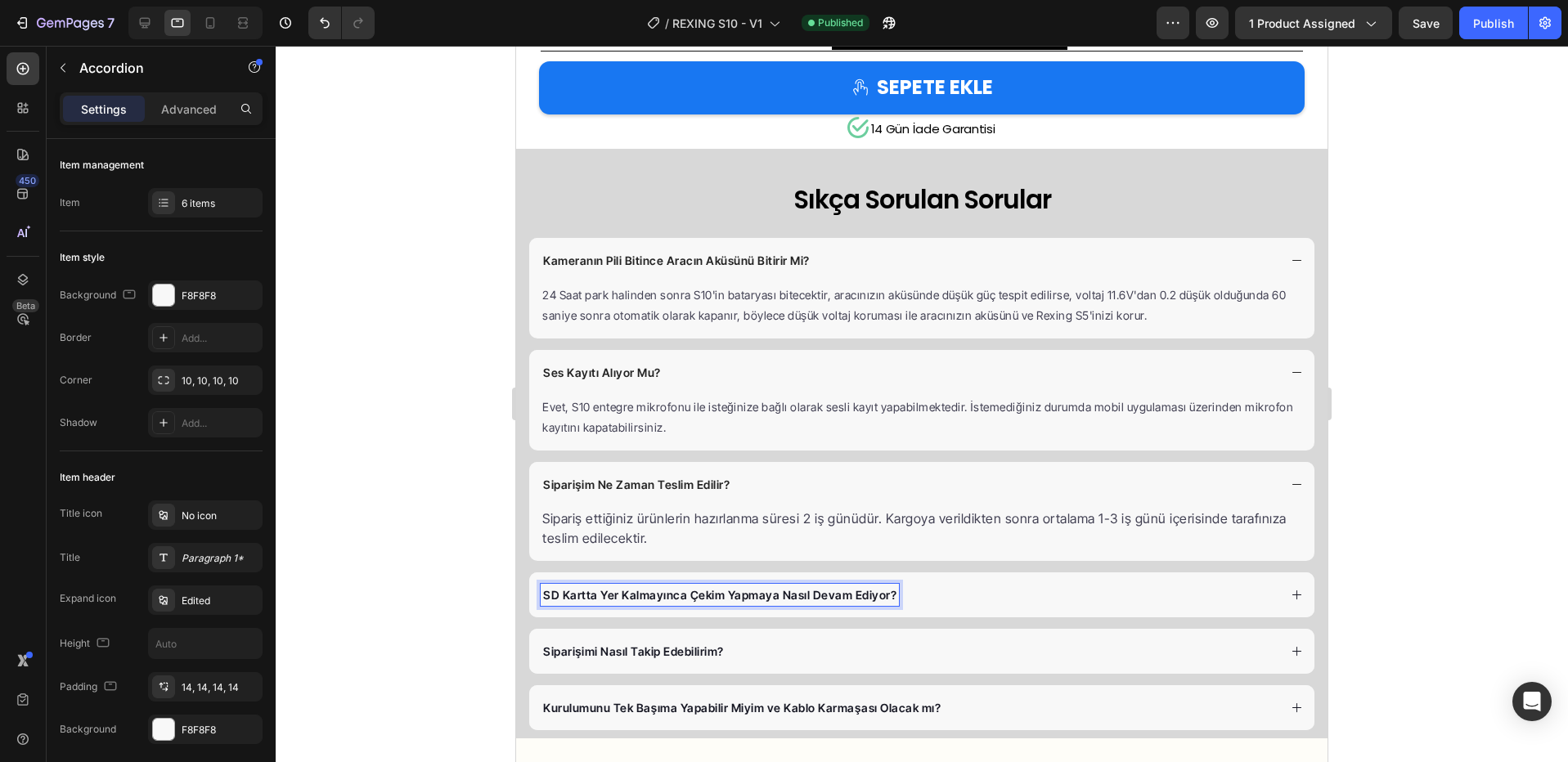
click at [933, 595] on div "SD Kartta Yer Kalmayınca Çekim Yapmaya Nasıl Devam Ediyor?" at bounding box center [909, 594] width 737 height 22
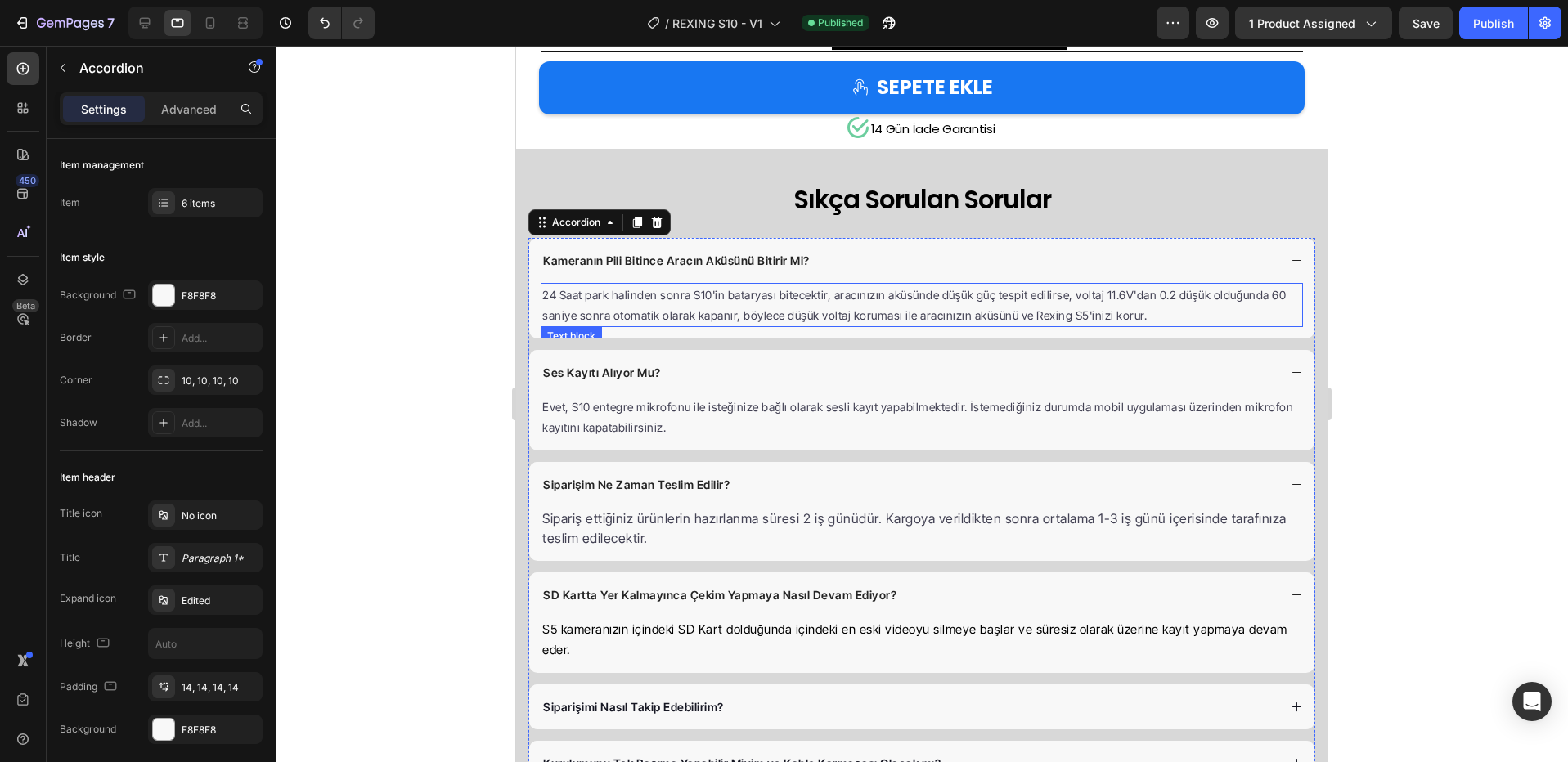
click at [1090, 317] on span "24 Saat park halinden sonra S10'in bataryası bitecektir, aracınızın aküsünde dü…" at bounding box center [914, 305] width 743 height 34
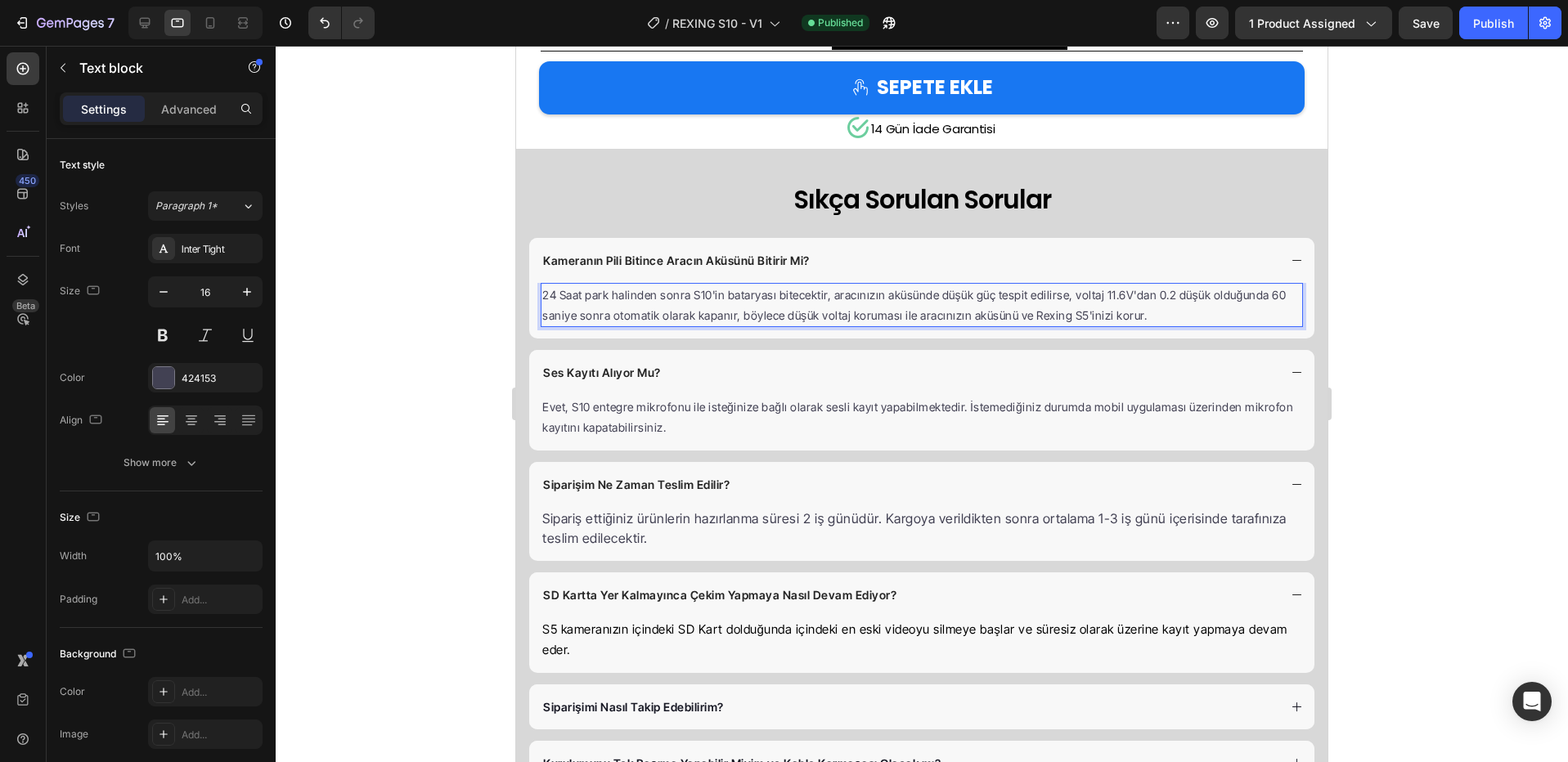
click at [1082, 317] on span "24 Saat park halinden sonra S10'in bataryası bitecektir, aracınızın aküsünde dü…" at bounding box center [914, 305] width 743 height 34
click at [566, 629] on span "S5 kameranızın içindeki SD Kart dolduğunda içindeki en eski videoyu silmeye baş…" at bounding box center [915, 640] width 745 height 36
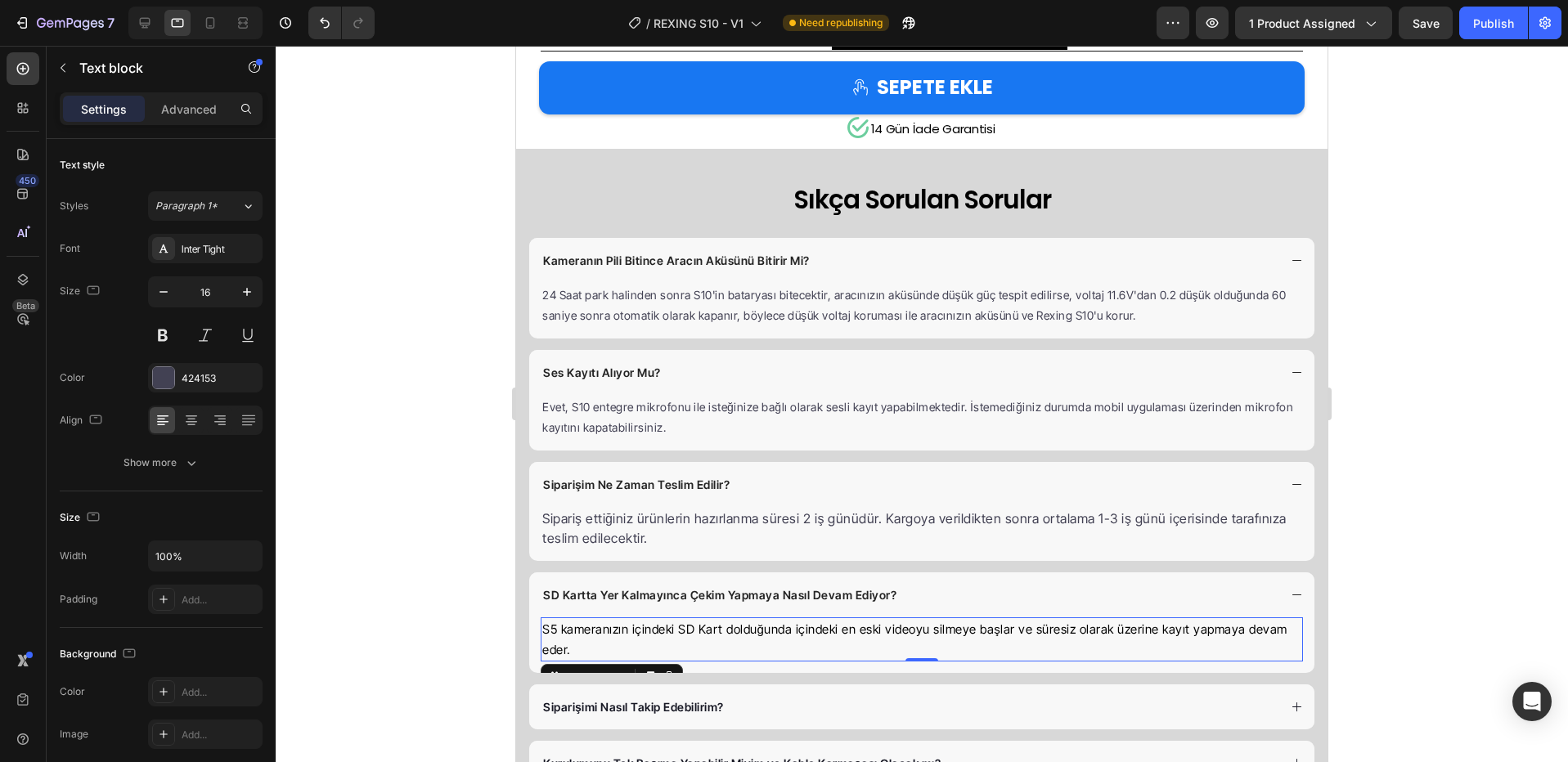
click at [566, 629] on span "S5 kameranızın içindeki SD Kart dolduğunda içindeki en eski videoyu silmeye baş…" at bounding box center [915, 640] width 745 height 36
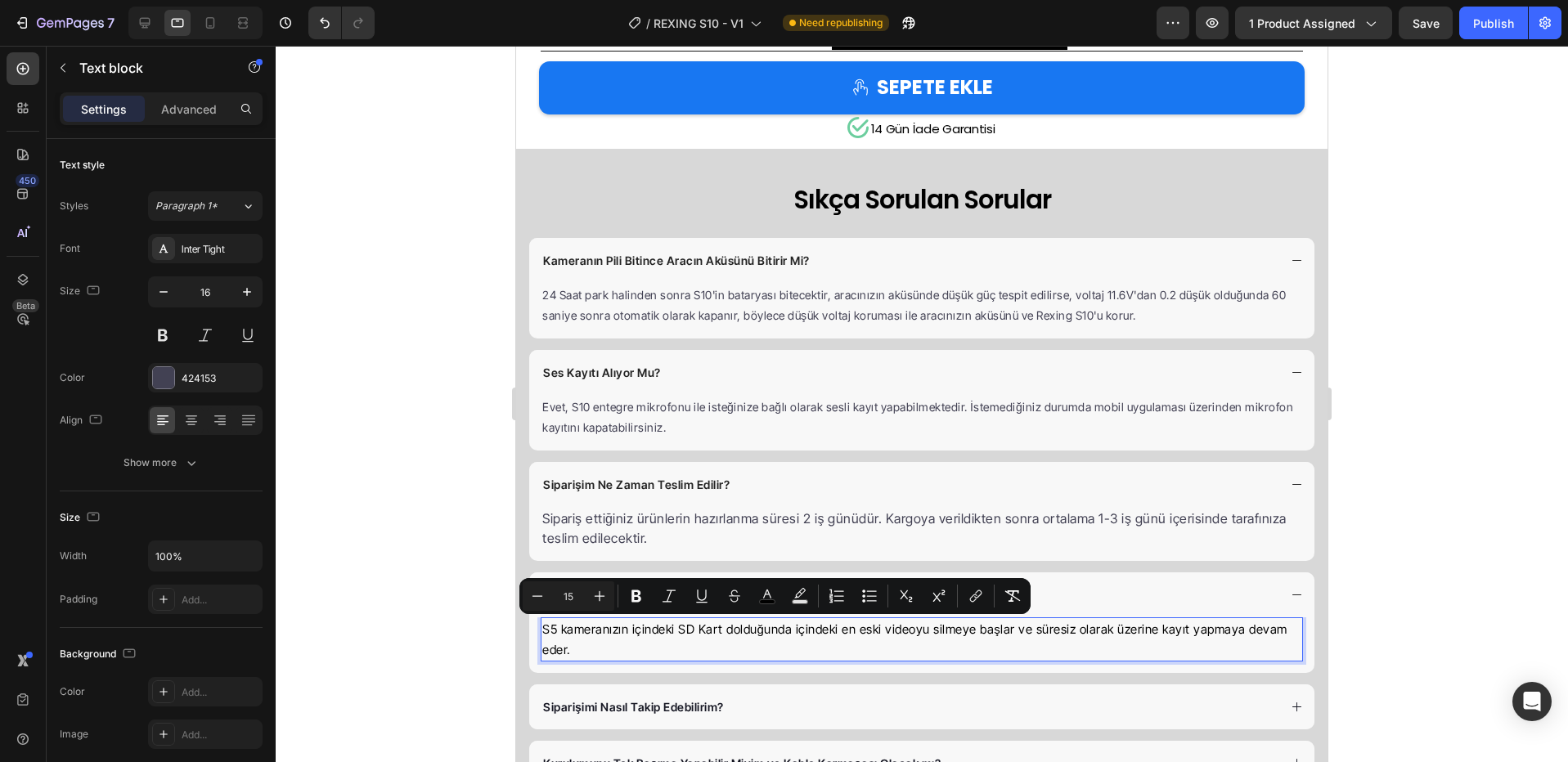
click at [549, 629] on span "S5 kameranızın içindeki SD Kart dolduğunda içindeki en eski videoyu silmeye baş…" at bounding box center [915, 640] width 745 height 36
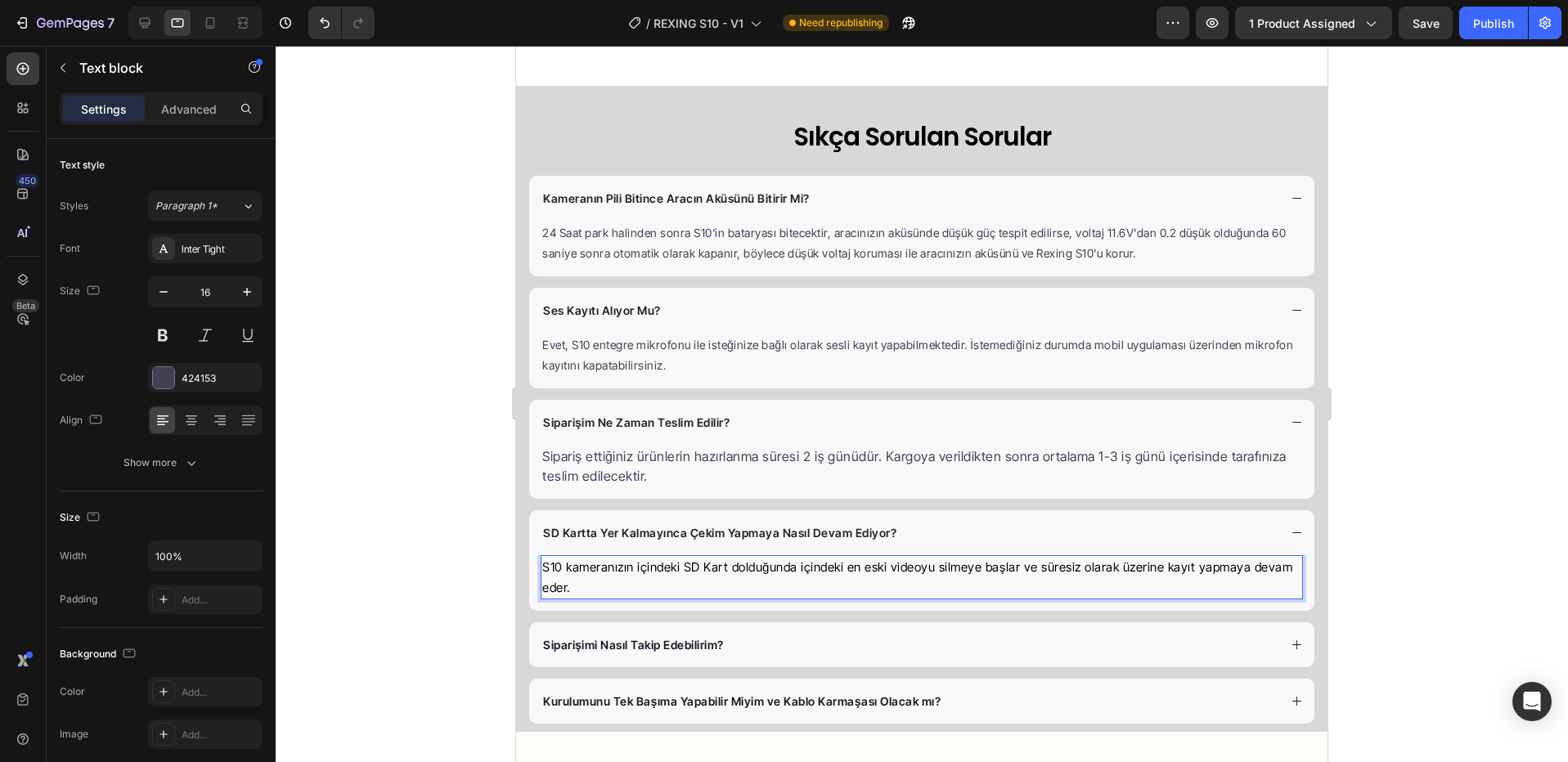
scroll to position [3266, 0]
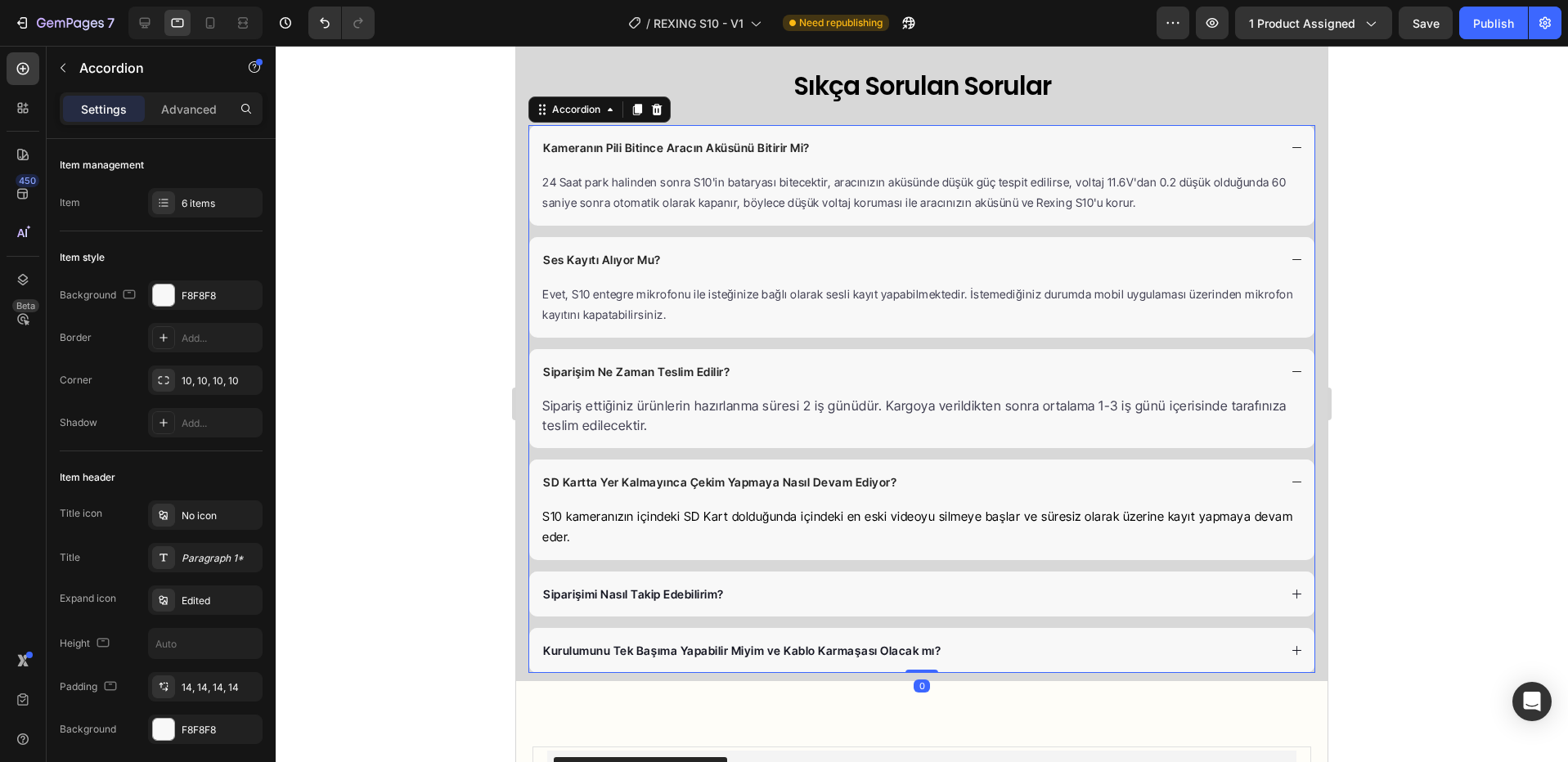
click at [697, 630] on div "Kurulumunu Tek Başıma Yapabilir Miyim ve Kablo Karmaşası Olacak mı?" at bounding box center [921, 650] width 785 height 45
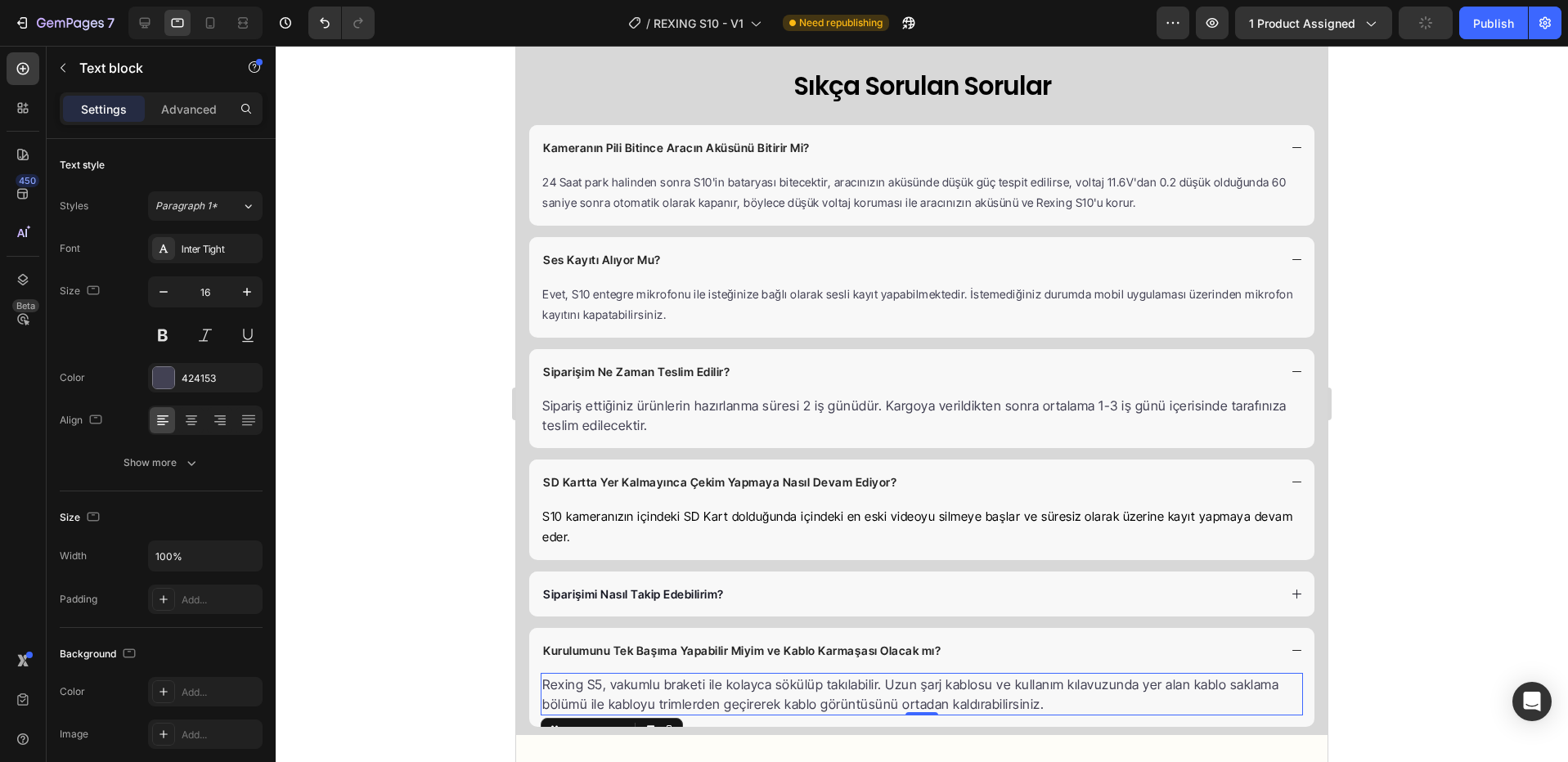
click at [627, 685] on p "Rexing S5, vakumlu braketi ile kolayca sökülüp takılabilir. Uzun şarj kablosu v…" at bounding box center [921, 693] width 759 height 39
click at [606, 685] on p "Rexing S5, vakumlu braketi ile kolayca sökülüp takılabilir. Uzun şarj kablosu v…" at bounding box center [921, 693] width 759 height 39
click at [596, 685] on p "Rexing S5, vakumlu braketi ile kolayca sökülüp takılabilir. Uzun şarj kablosu v…" at bounding box center [921, 693] width 759 height 39
click at [696, 698] on p "Rexing S10, vakumlu braketi ile kolayca sökülüp takılabilir. Uzun şarj kablosu …" at bounding box center [921, 693] width 759 height 39
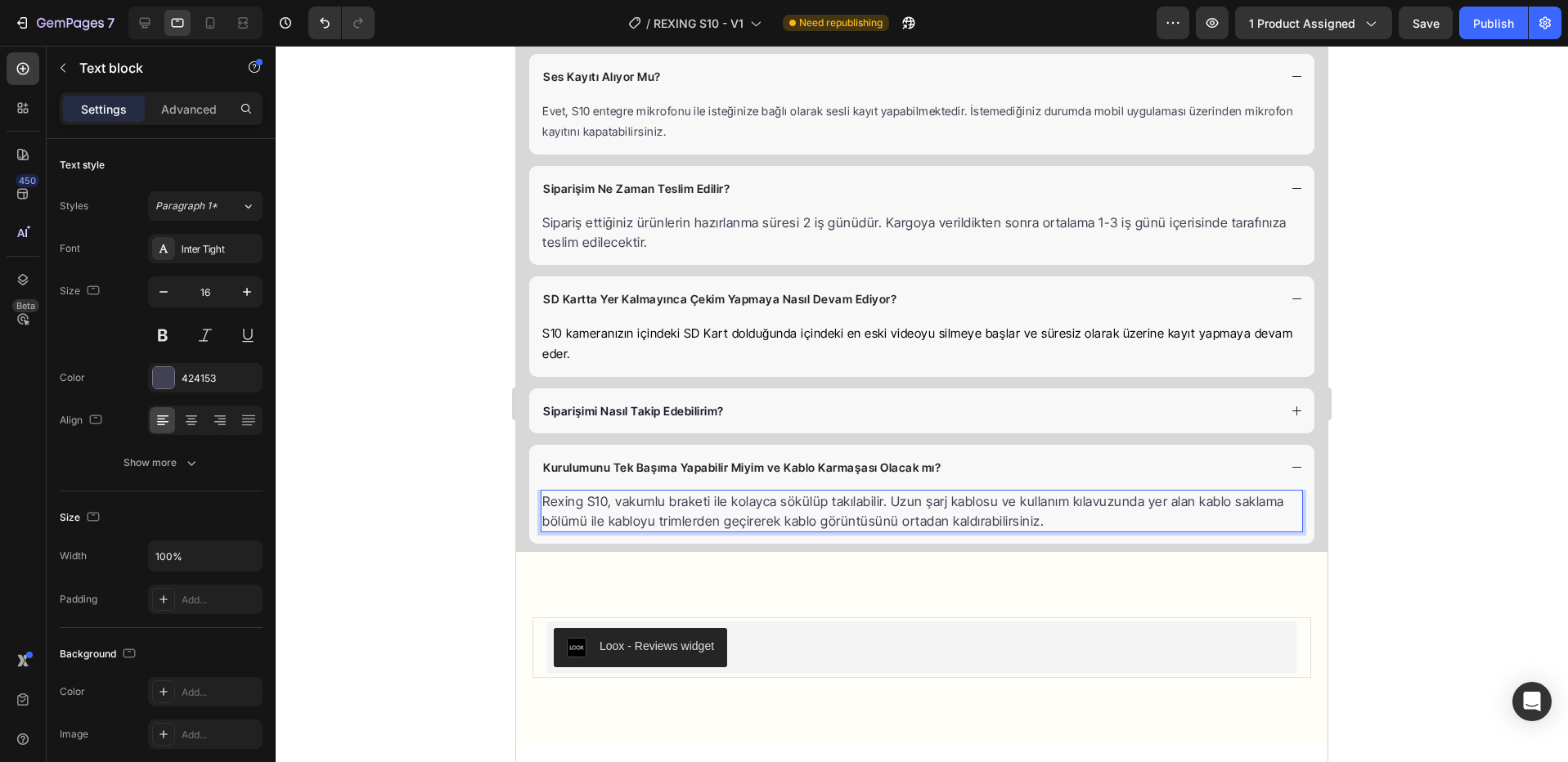
scroll to position [3508, 0]
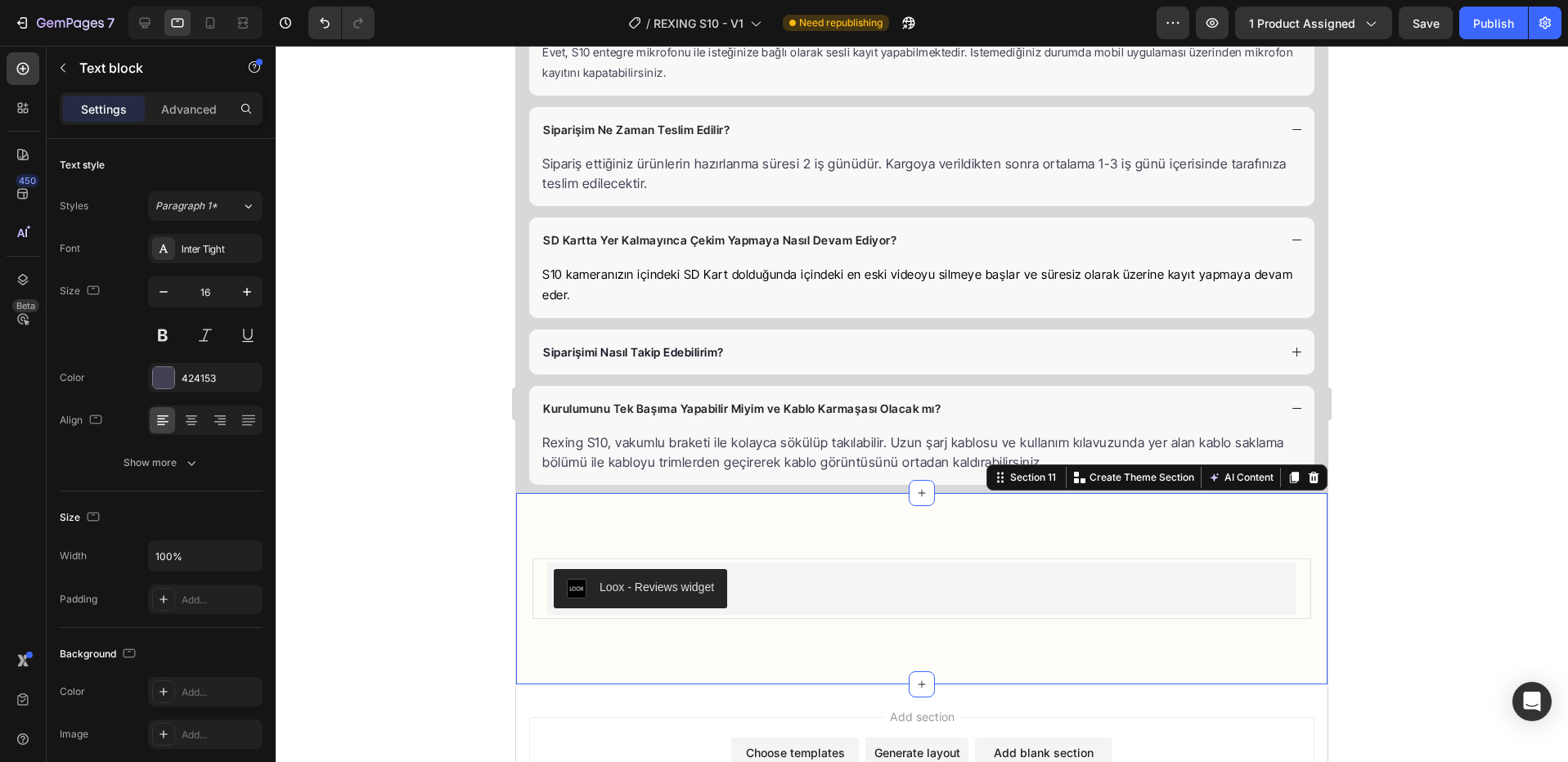
click at [1135, 540] on div "Loox - Reviews widget Loox Product Section 11 You can create reusable sections …" at bounding box center [921, 588] width 811 height 191
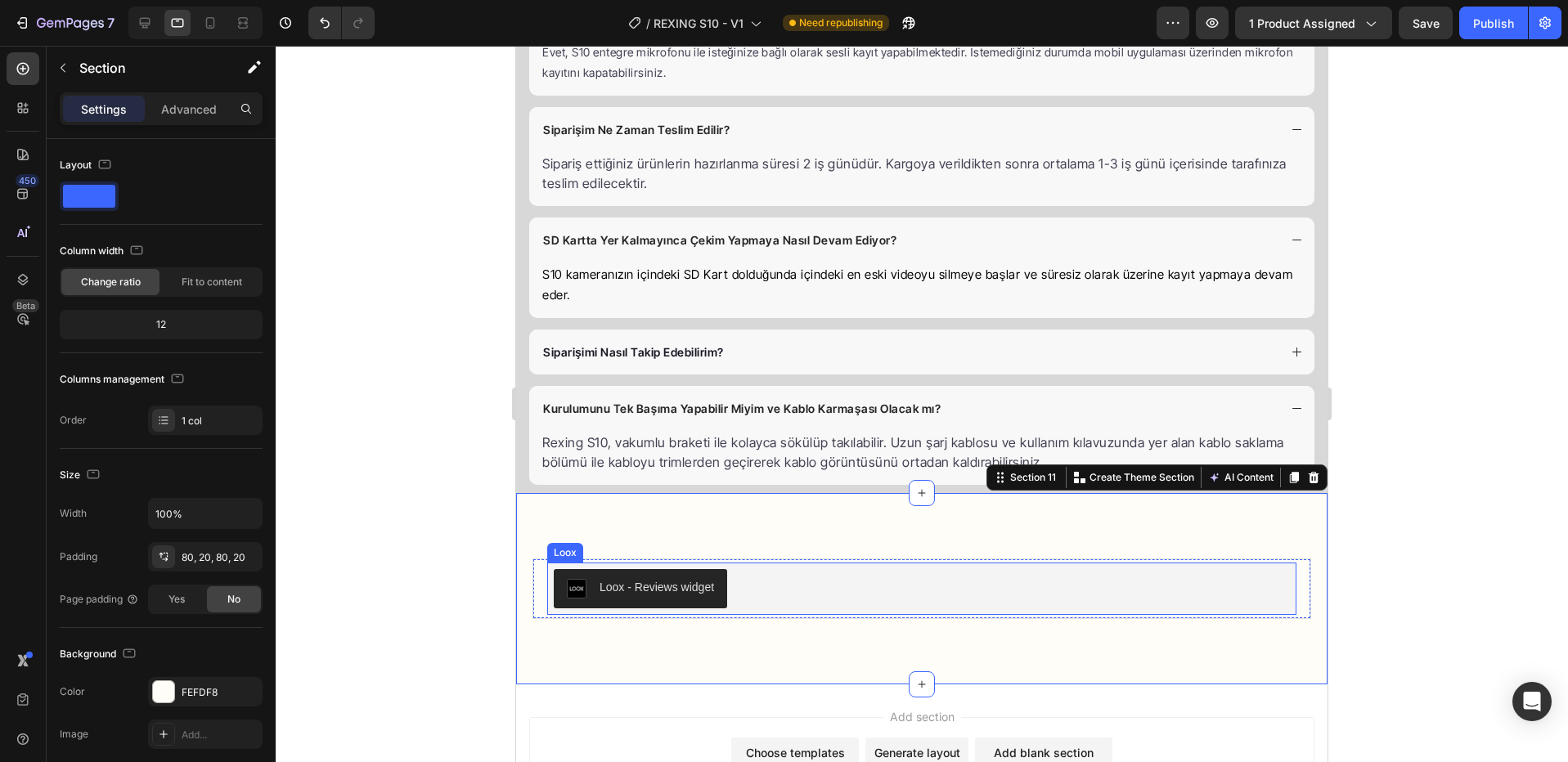
click at [863, 614] on div "Loox - Reviews widget Loox Product" at bounding box center [922, 588] width 779 height 60
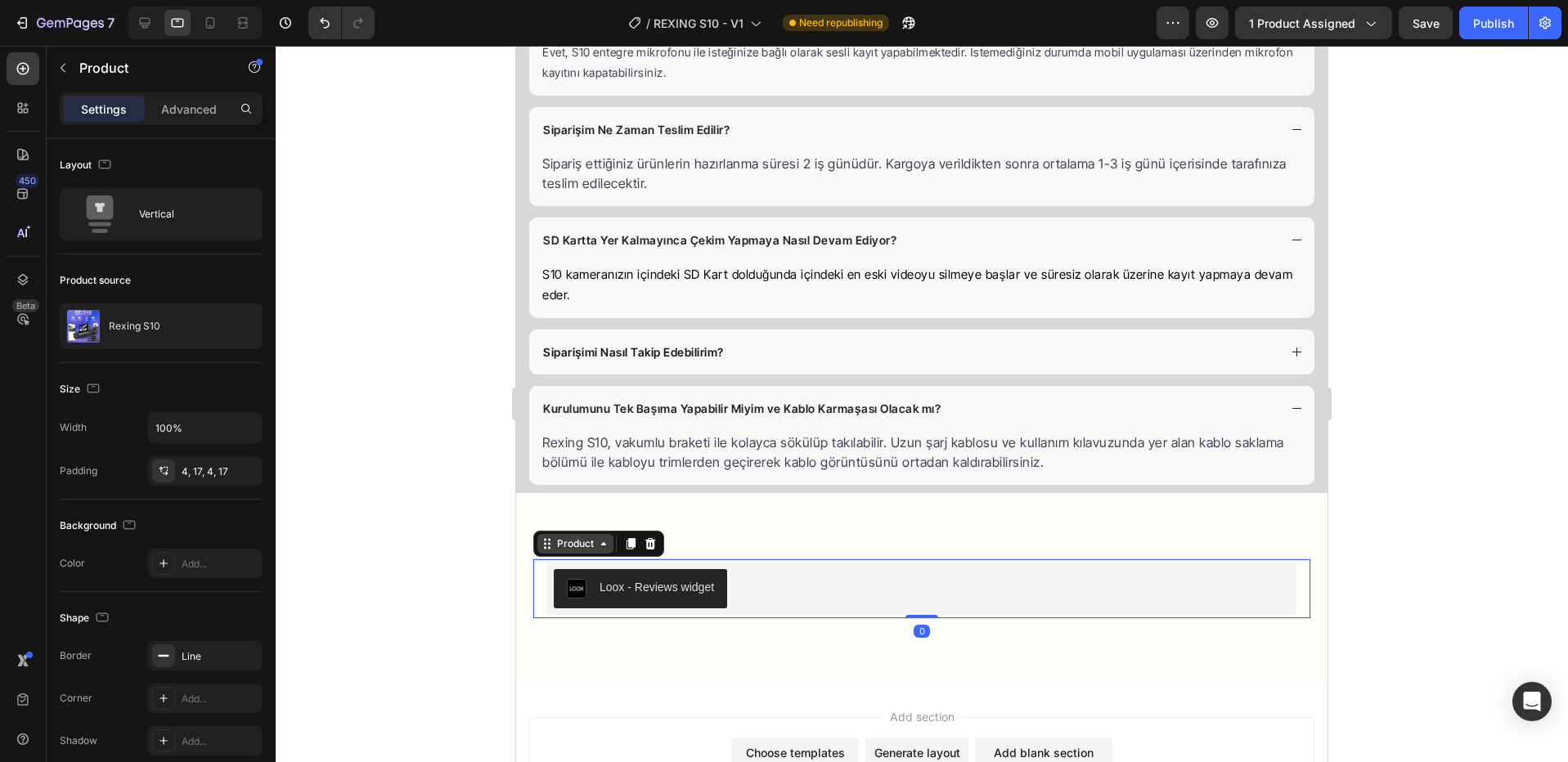
click at [577, 540] on div "Product" at bounding box center [575, 543] width 43 height 14
click at [1493, 31] on button "Publish" at bounding box center [1493, 23] width 69 height 33
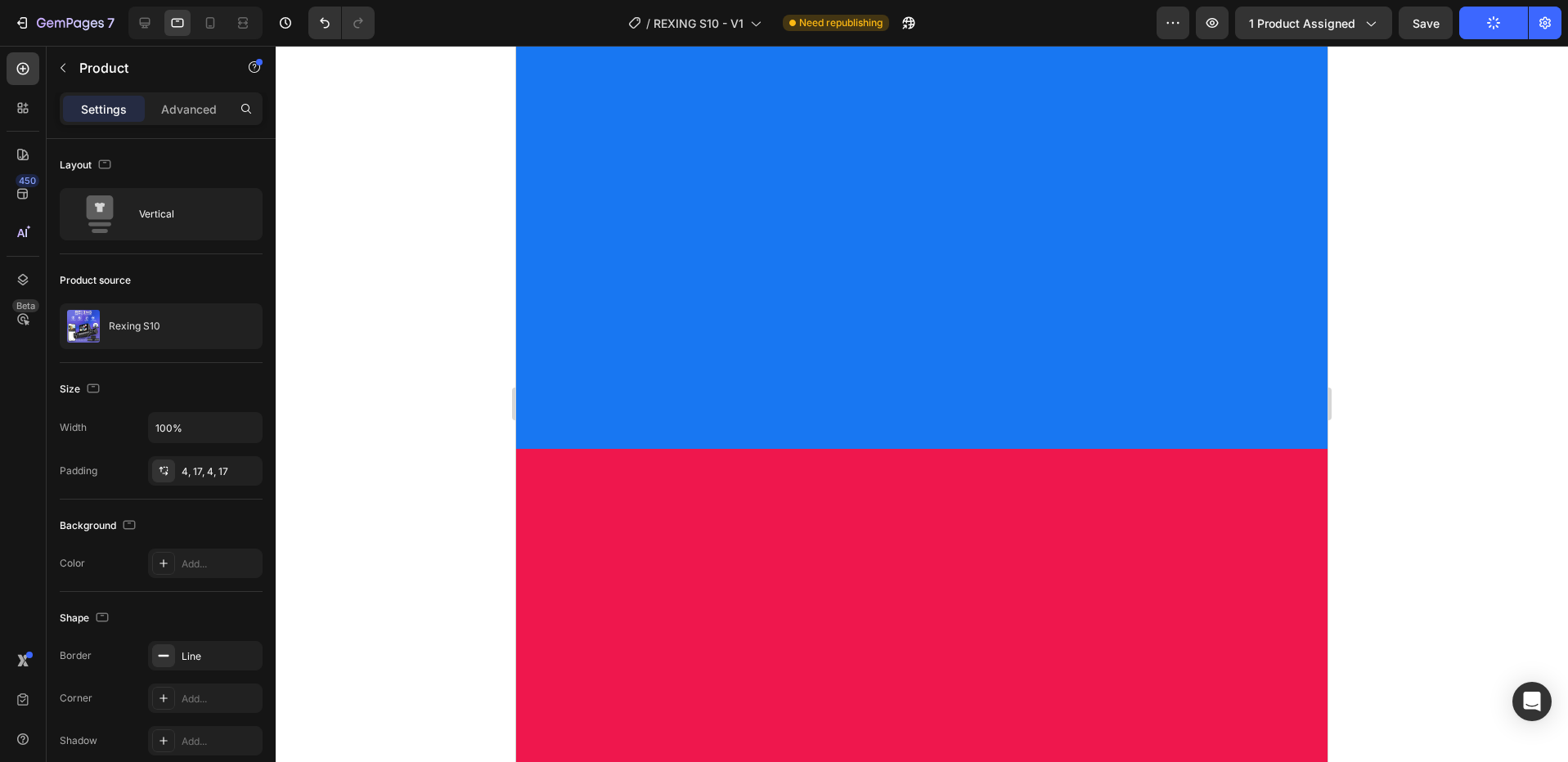
scroll to position [0, 0]
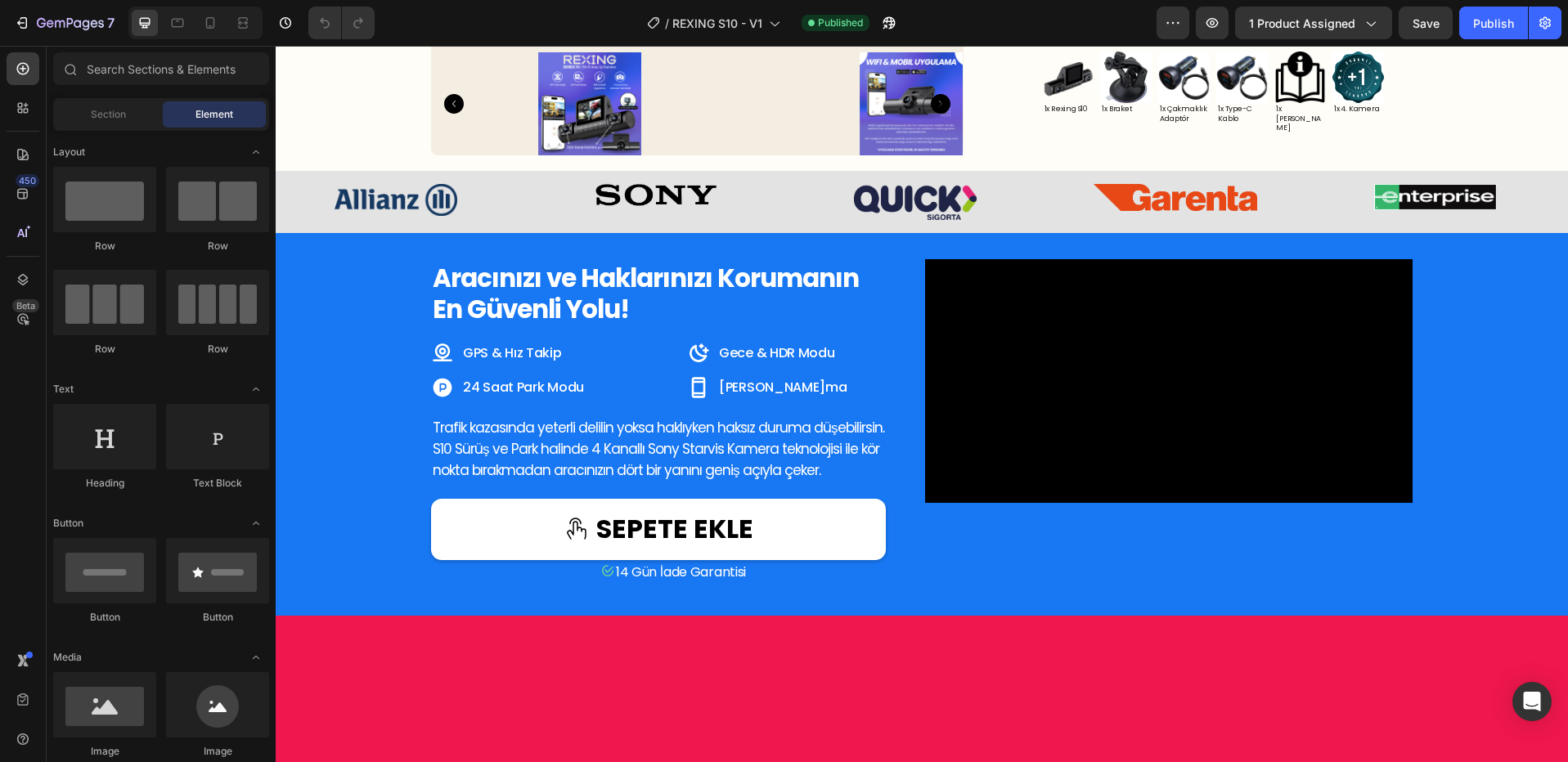
scroll to position [744, 0]
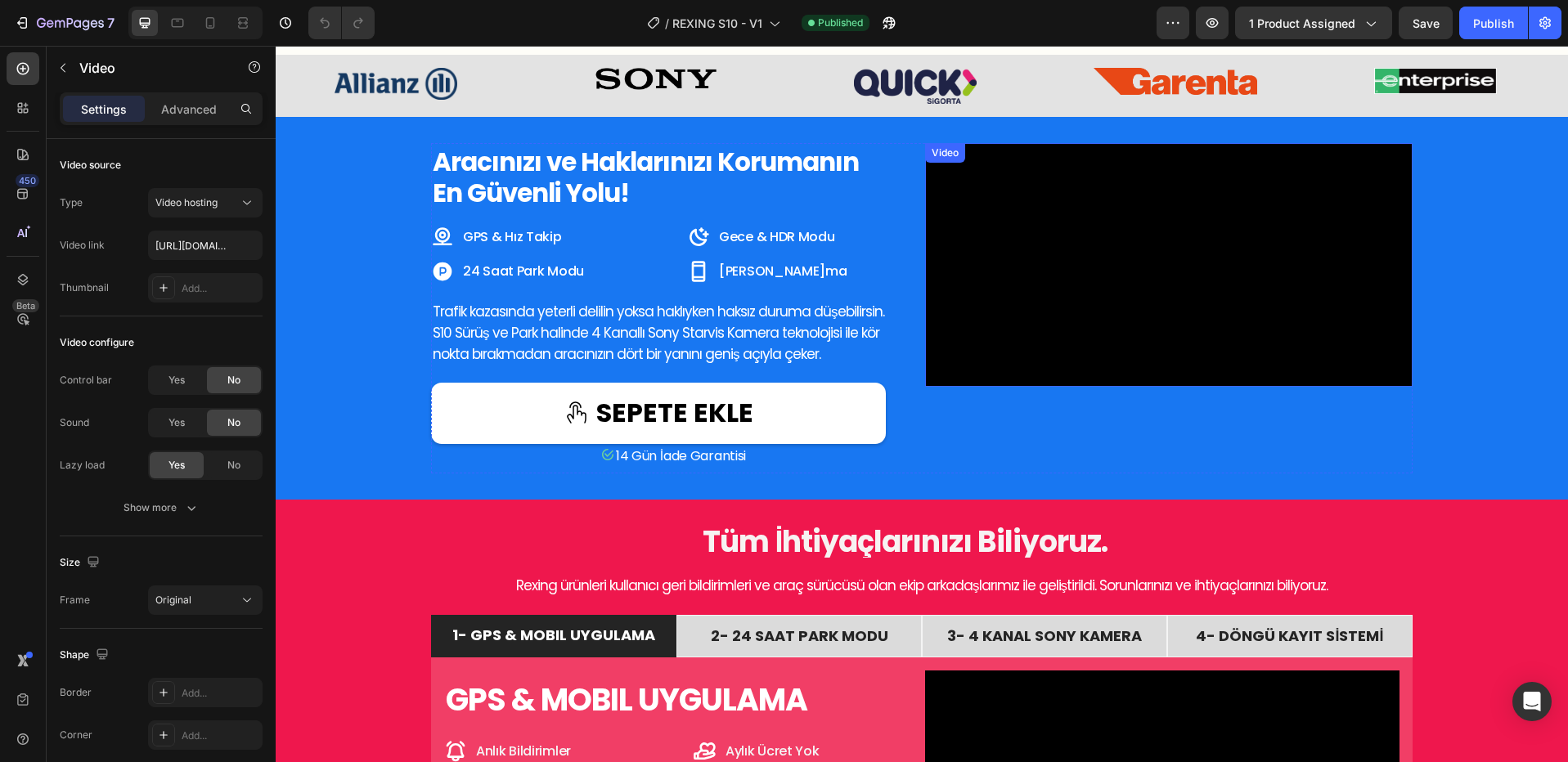
click at [1114, 386] on video at bounding box center [1169, 265] width 488 height 244
click at [1173, 386] on video at bounding box center [1169, 265] width 488 height 244
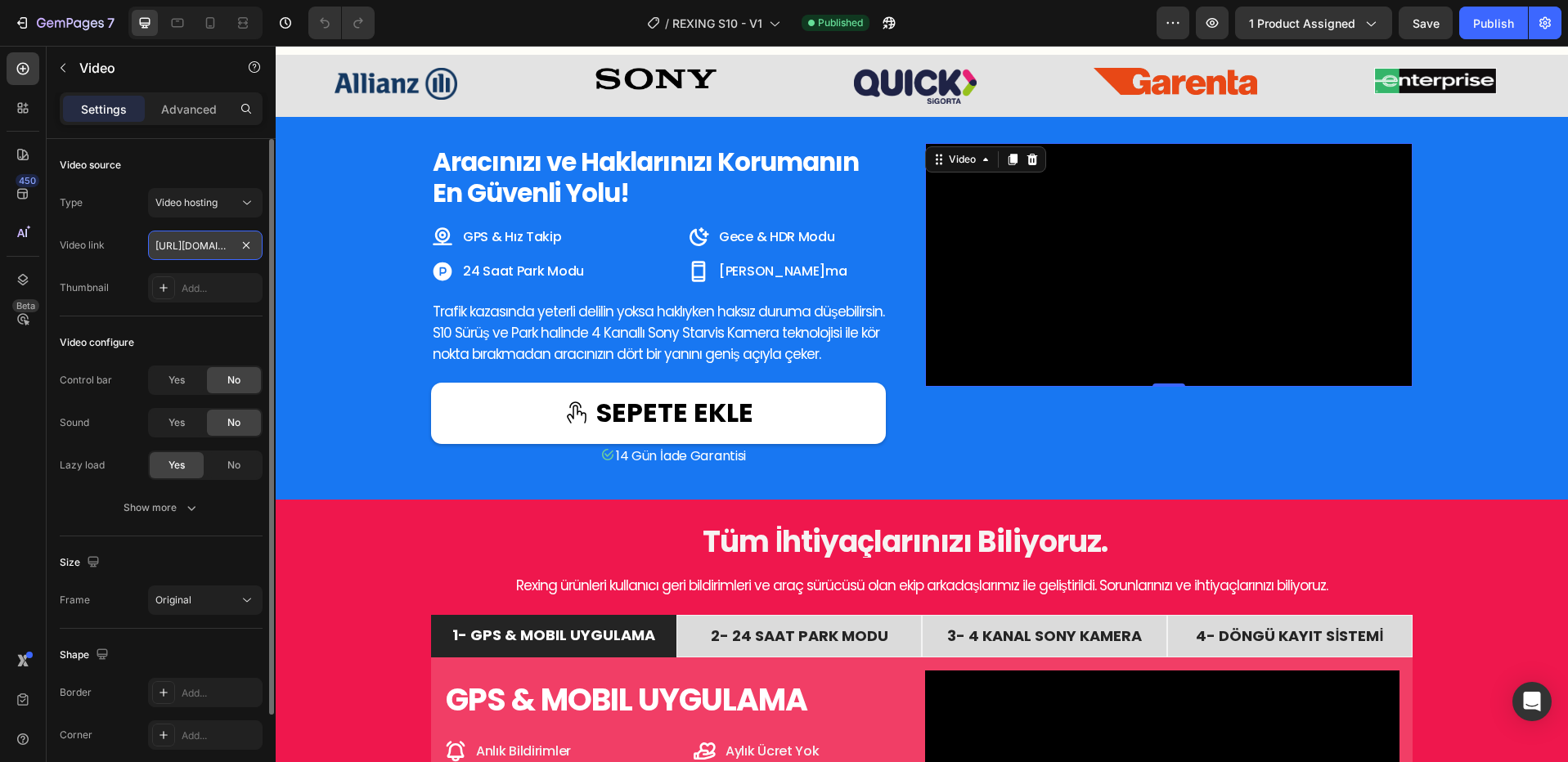
click at [223, 245] on input "[URL][DOMAIN_NAME]" at bounding box center [206, 245] width 115 height 30
paste input "bb94bb489d0a4c1d8d8f7d530d22c976"
type input "https://cdn.shopify.com/videos/c/o/v/bb94bb489d0a4c1d8d8f7d530d22c976.mp4"
click at [204, 17] on icon at bounding box center [210, 22] width 16 height 16
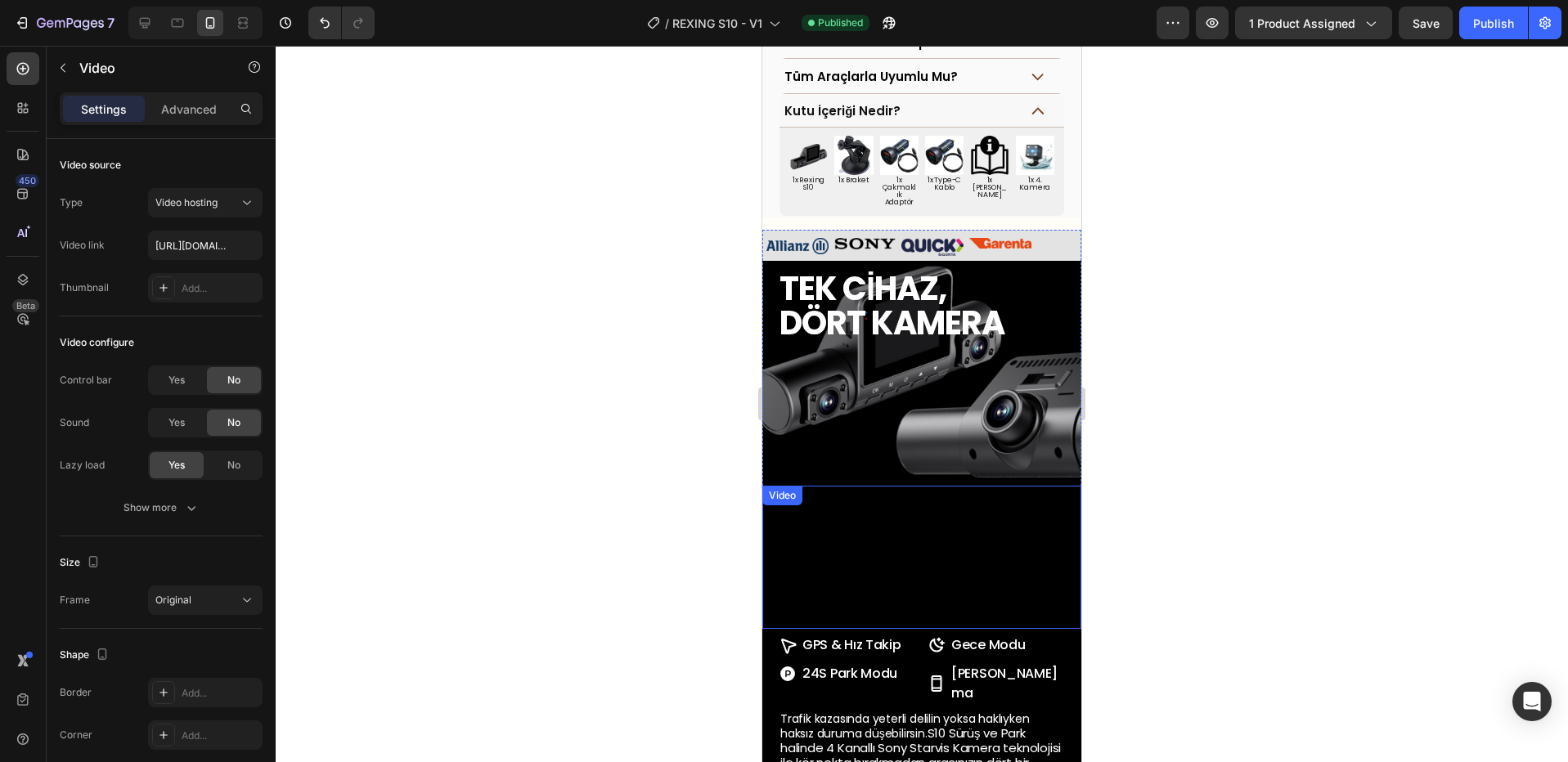
scroll to position [1004, 0]
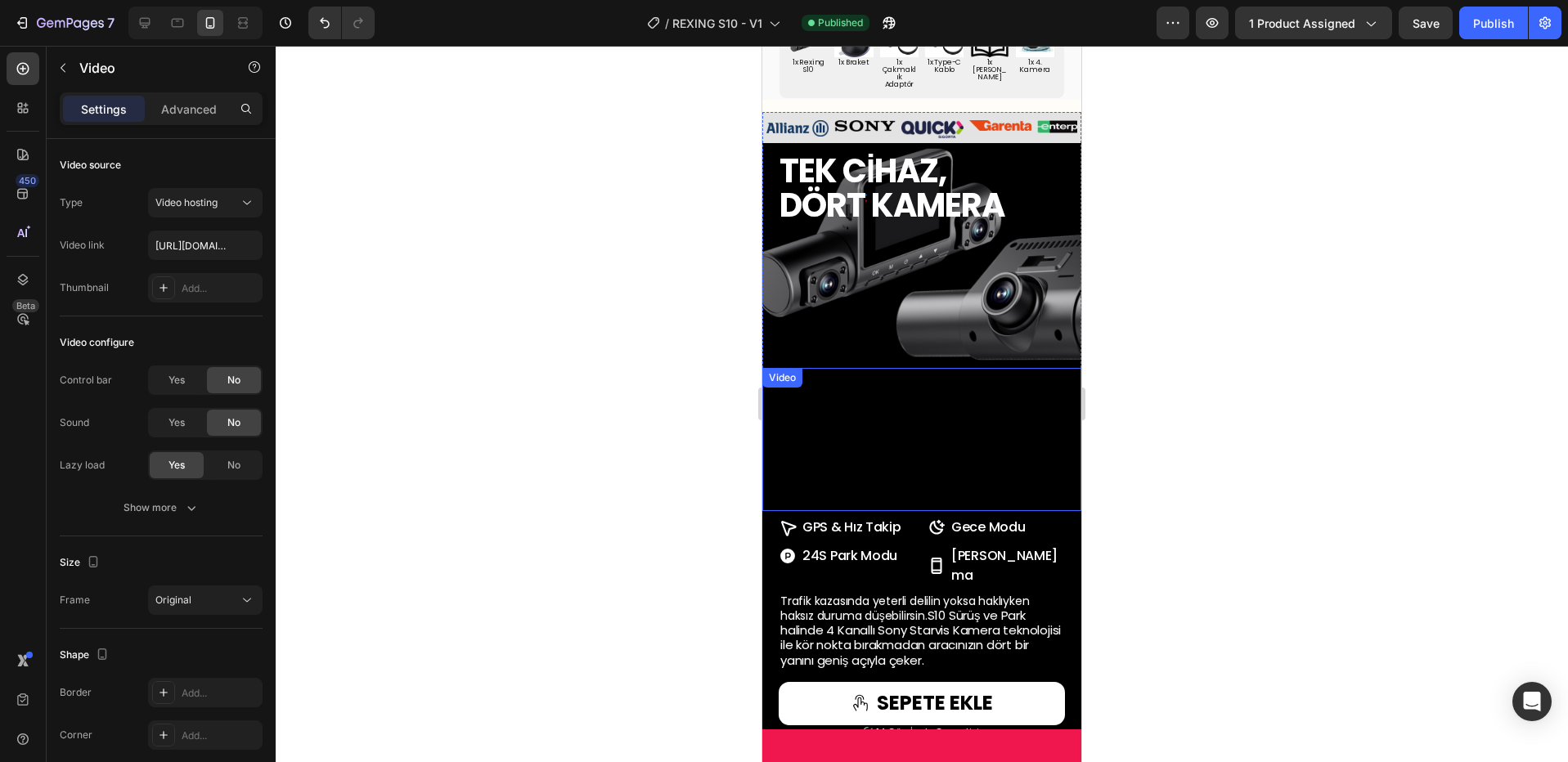
click at [911, 511] on video at bounding box center [921, 440] width 286 height 143
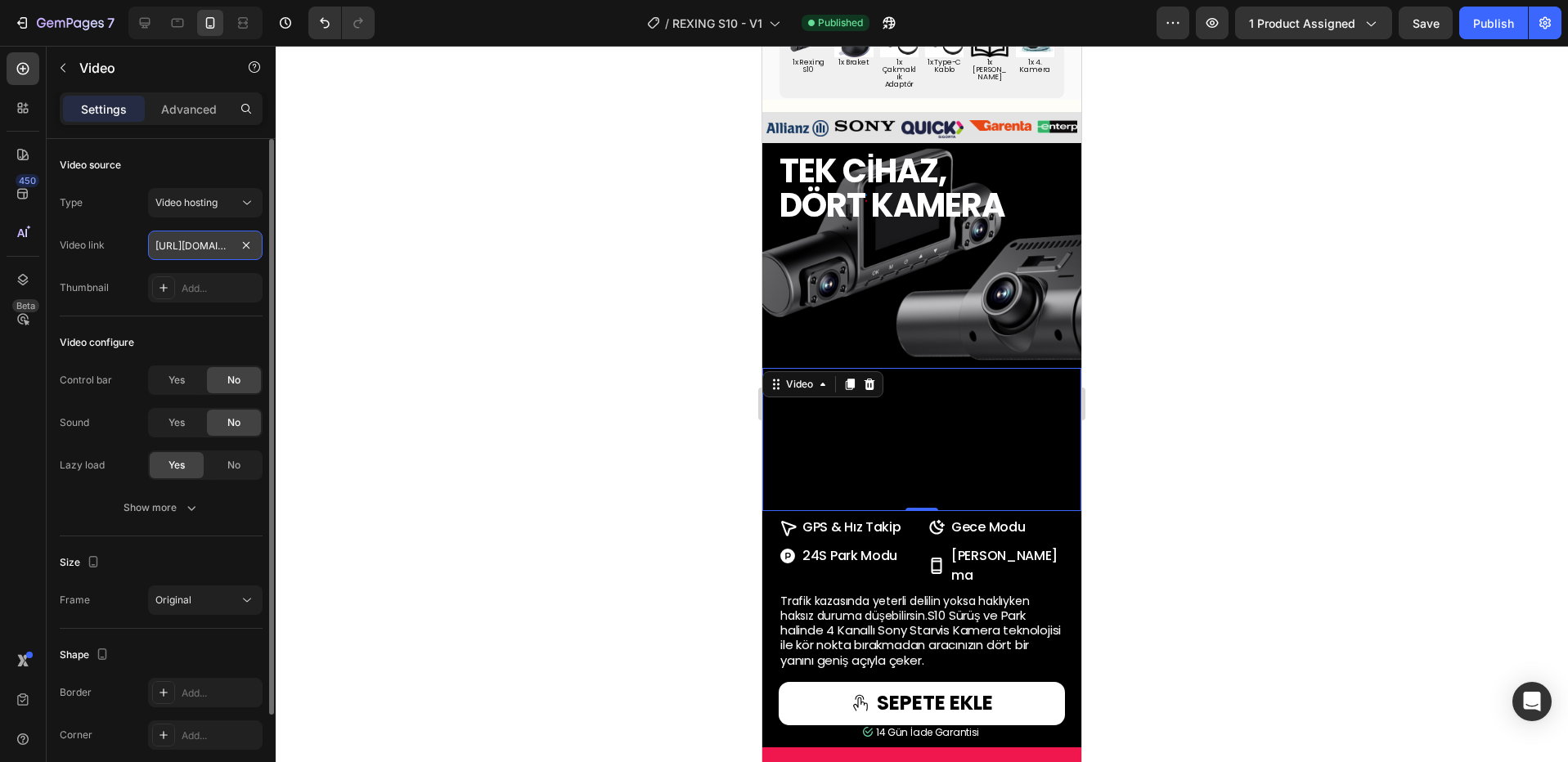
click at [197, 251] on input "[URL][DOMAIN_NAME]" at bounding box center [206, 245] width 115 height 30
paste input "bb94bb489d0a4c1d8d8f7d530d22c976"
type input "https://cdn.shopify.com/videos/c/o/v/bb94bb489d0a4c1d8d8f7d530d22c976.mp4"
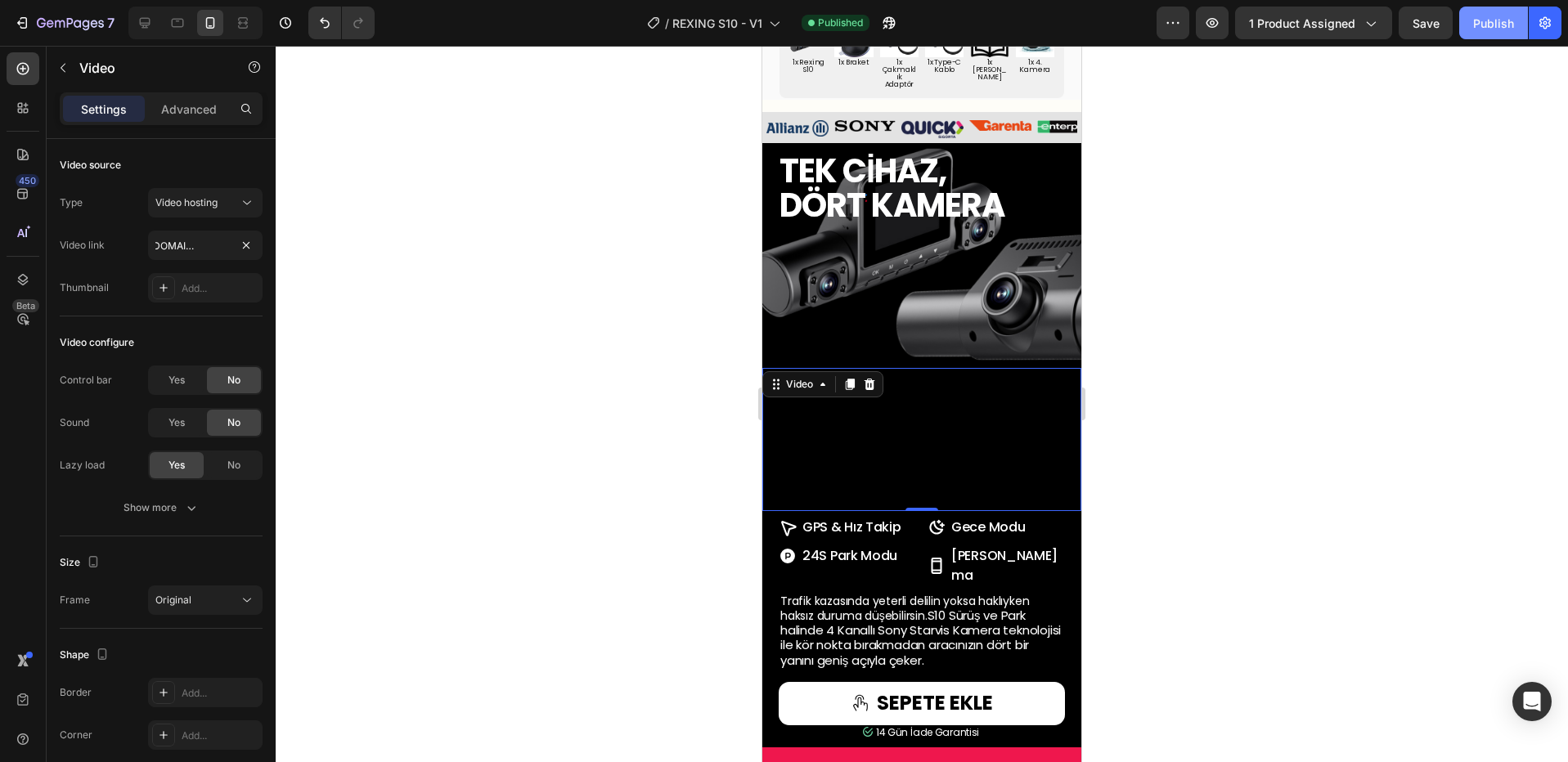
click at [1502, 21] on div "Publish" at bounding box center [1493, 23] width 41 height 17
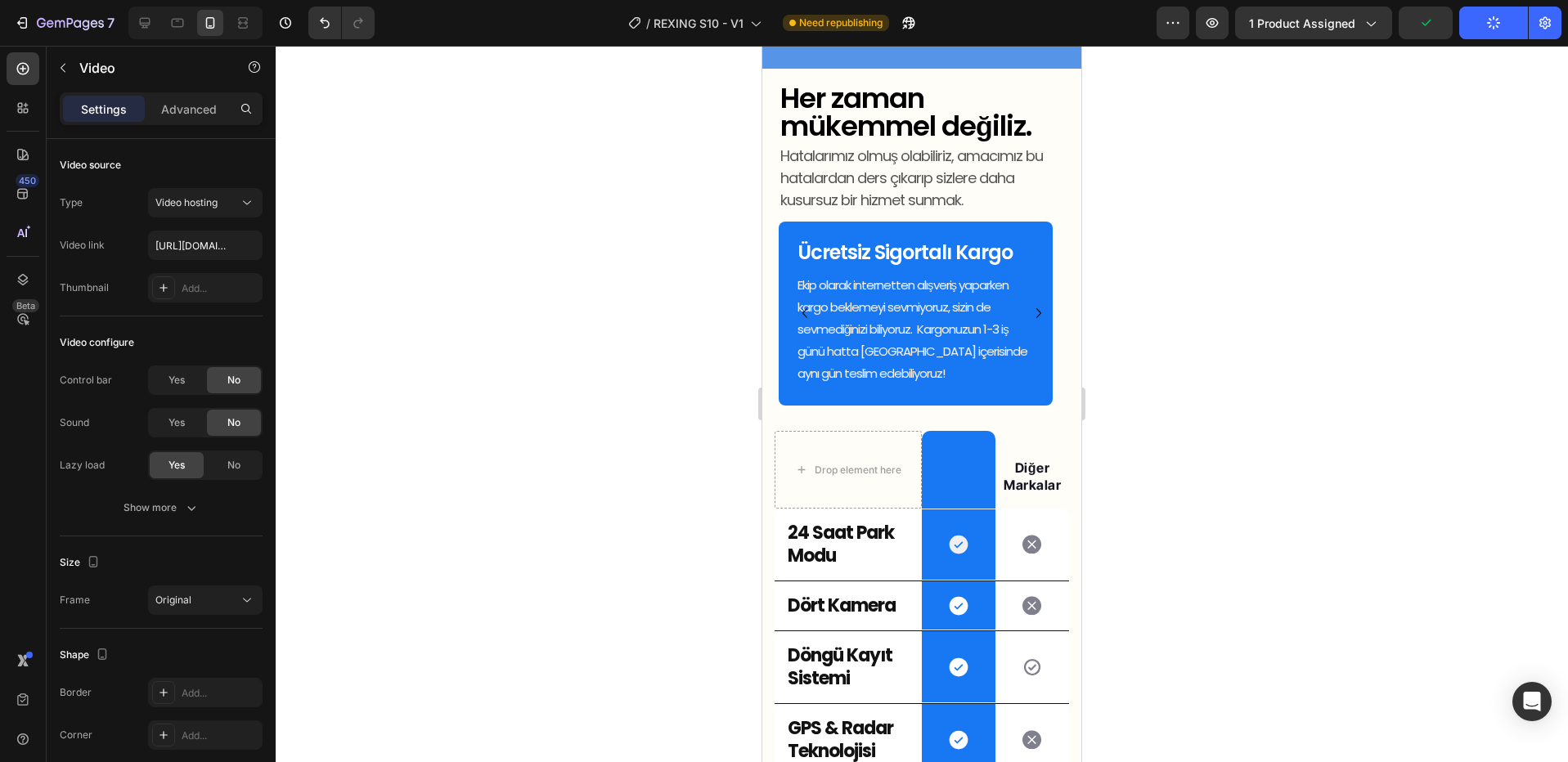
scroll to position [3755, 0]
